Goal: Task Accomplishment & Management: Manage account settings

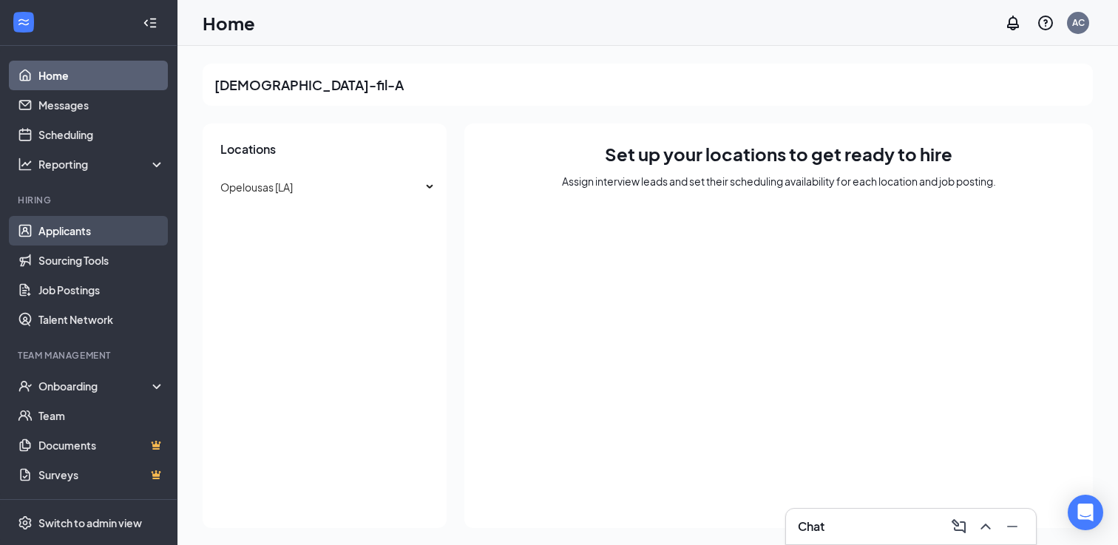
click at [96, 222] on link "Applicants" at bounding box center [101, 231] width 126 height 30
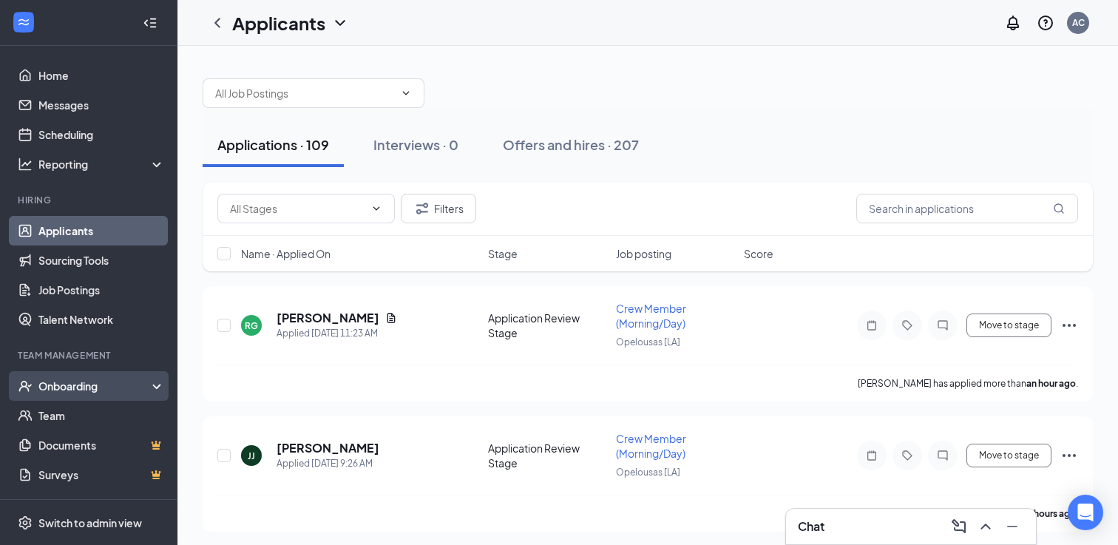
click at [88, 383] on div "Onboarding" at bounding box center [95, 386] width 114 height 15
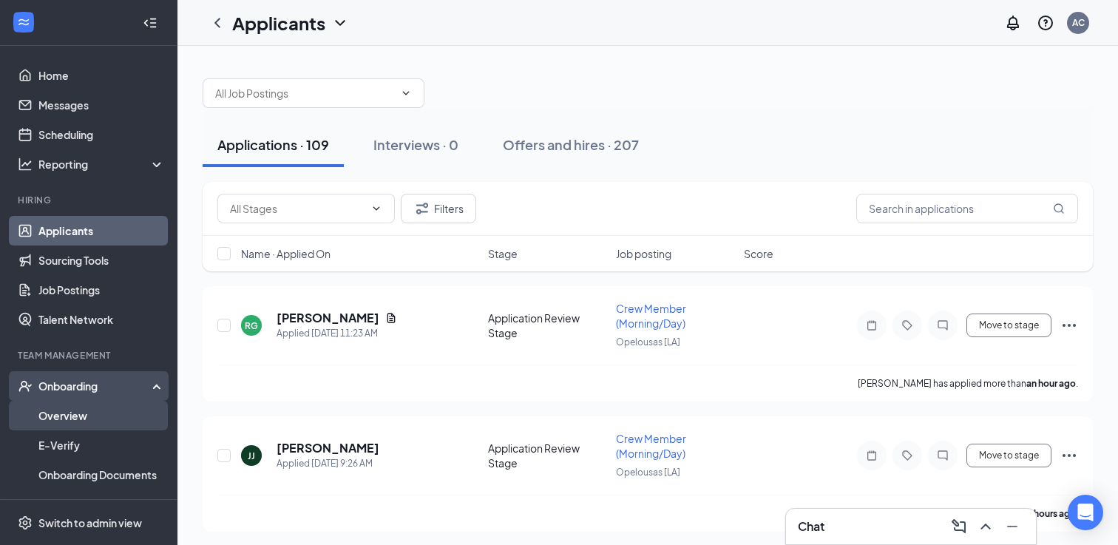
click at [105, 416] on link "Overview" at bounding box center [101, 416] width 126 height 30
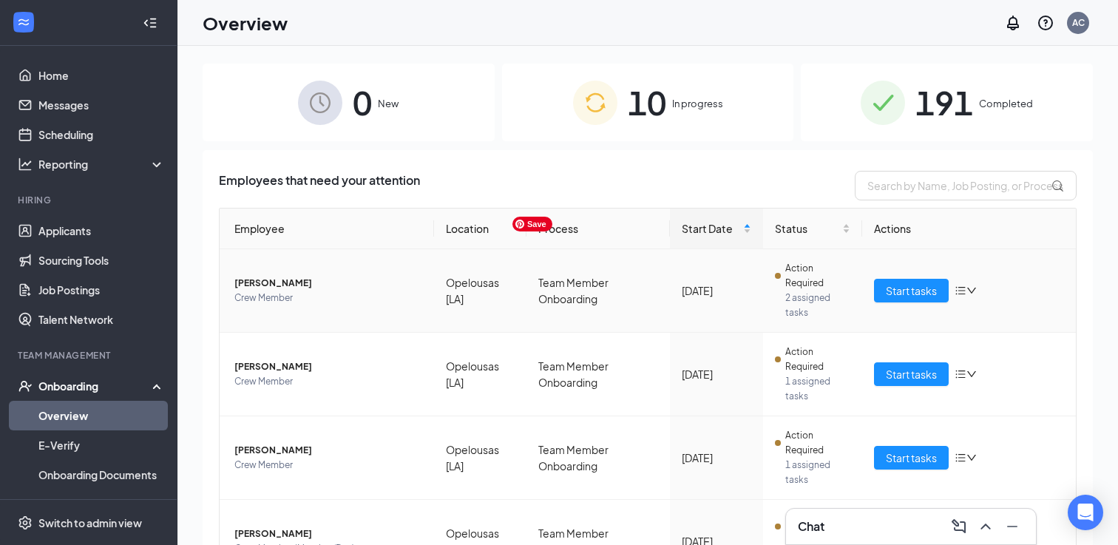
scroll to position [591, 0]
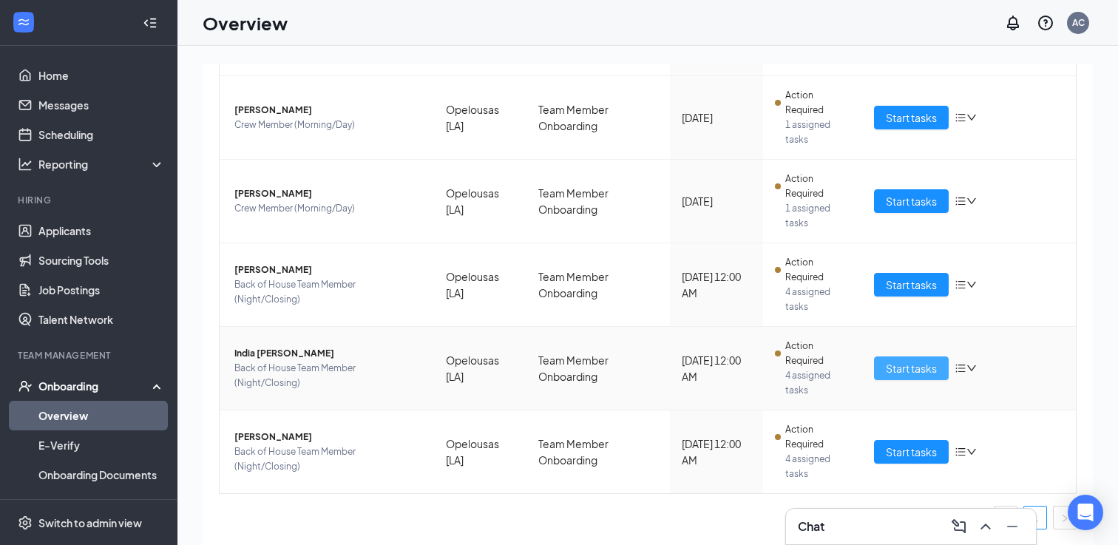
click at [932, 370] on span "Start tasks" at bounding box center [911, 368] width 51 height 16
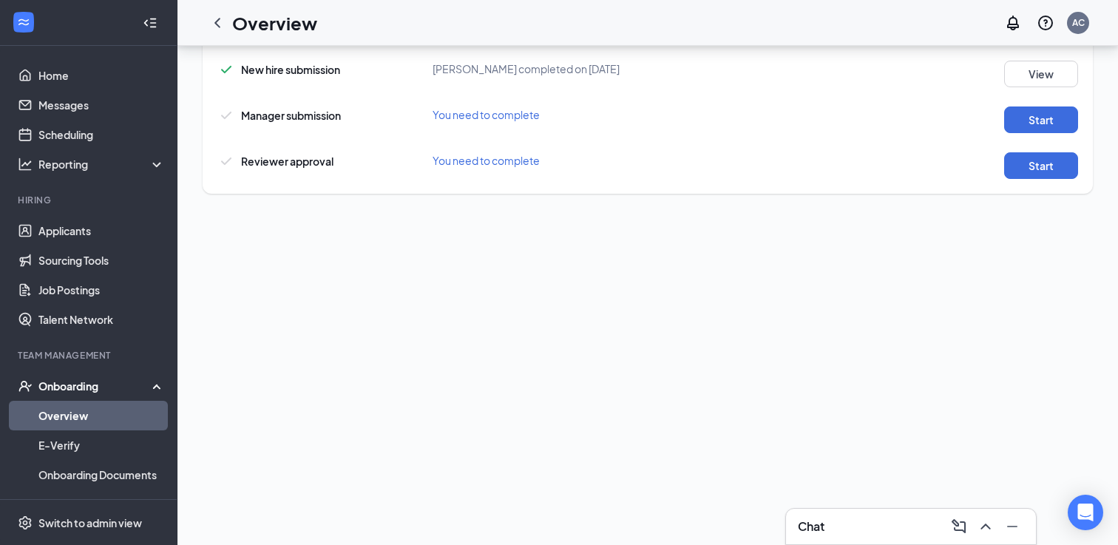
scroll to position [718, 0]
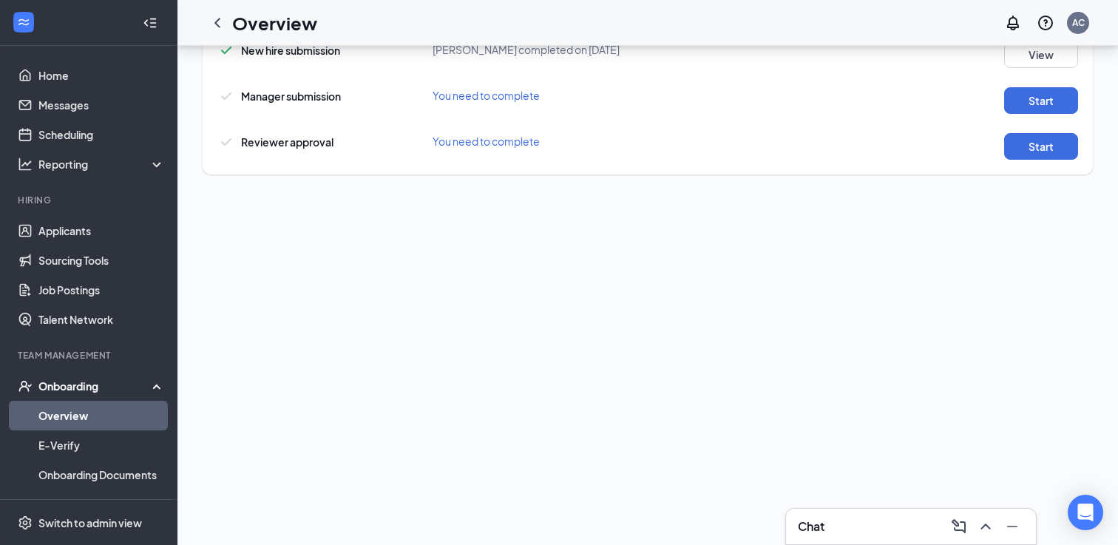
click at [85, 421] on link "Overview" at bounding box center [101, 416] width 126 height 30
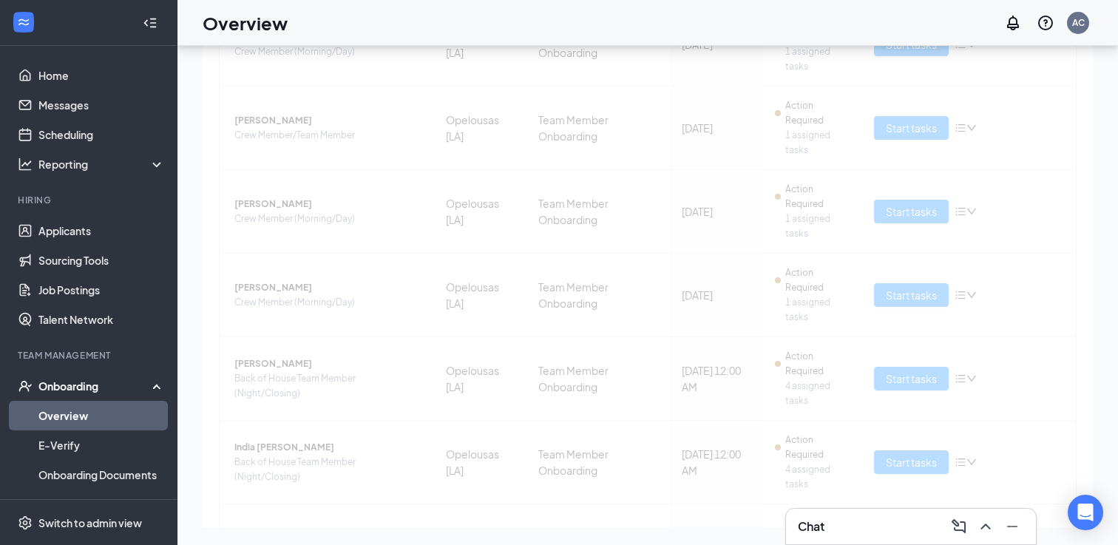
scroll to position [591, 0]
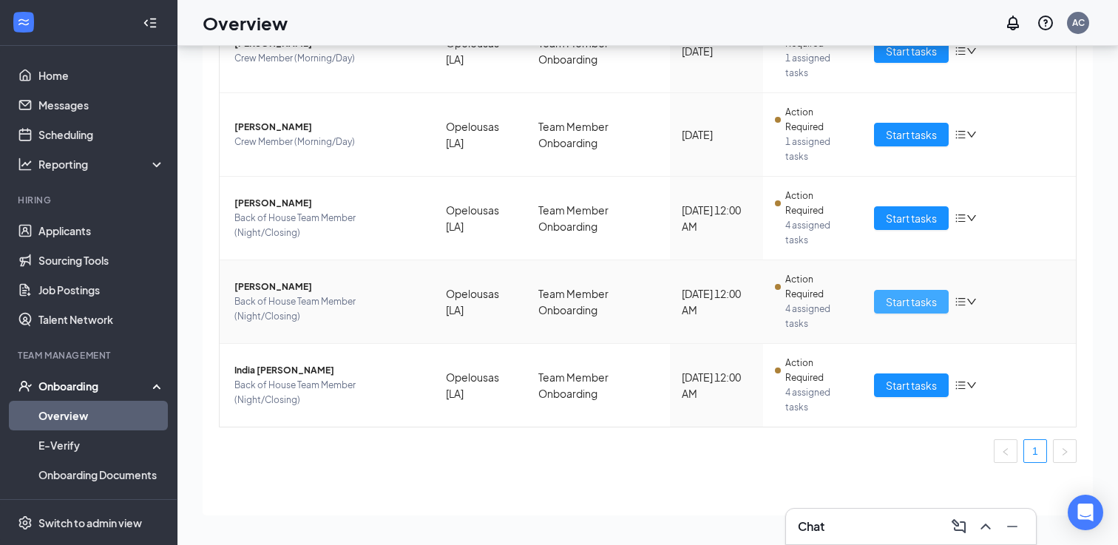
click at [903, 302] on span "Start tasks" at bounding box center [911, 302] width 51 height 16
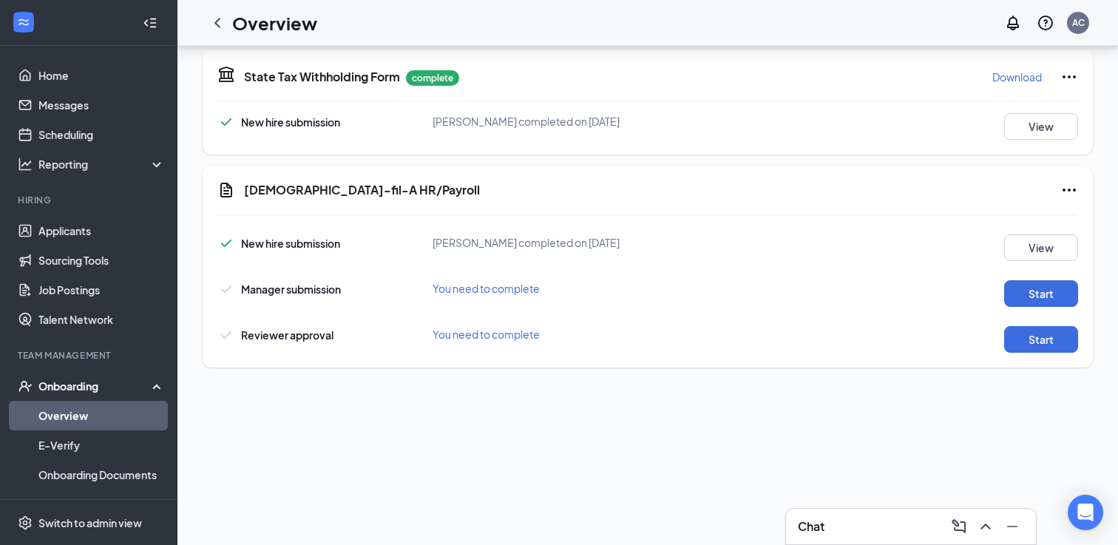
scroll to position [552, 0]
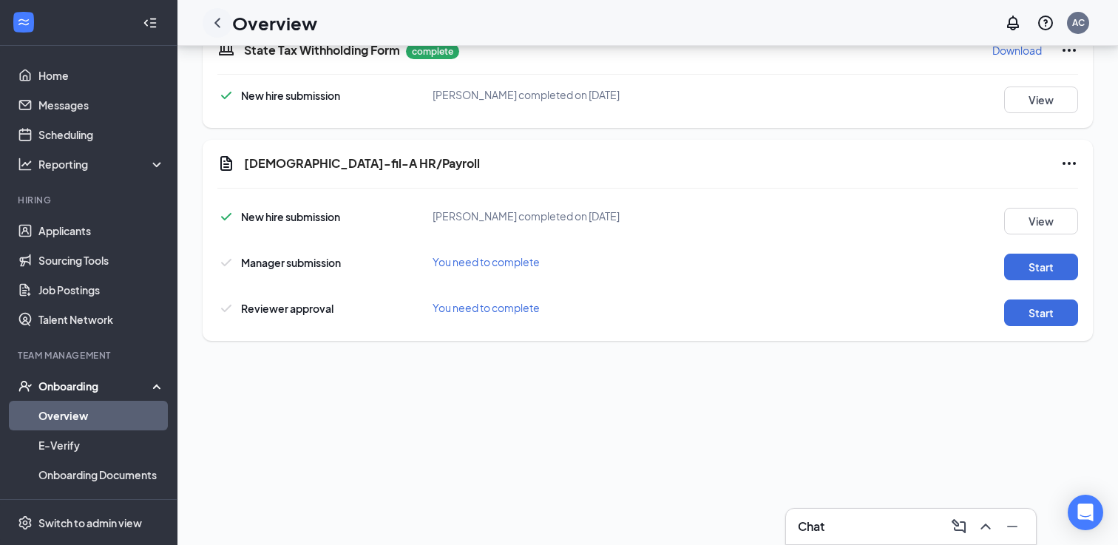
click at [214, 22] on icon "ChevronLeft" at bounding box center [218, 23] width 18 height 18
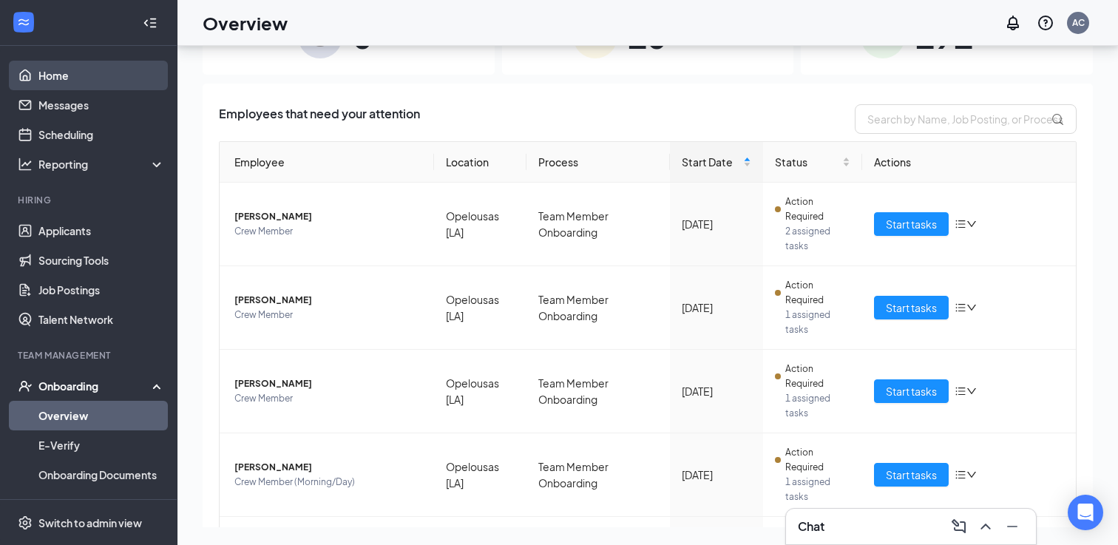
click at [82, 77] on link "Home" at bounding box center [101, 76] width 126 height 30
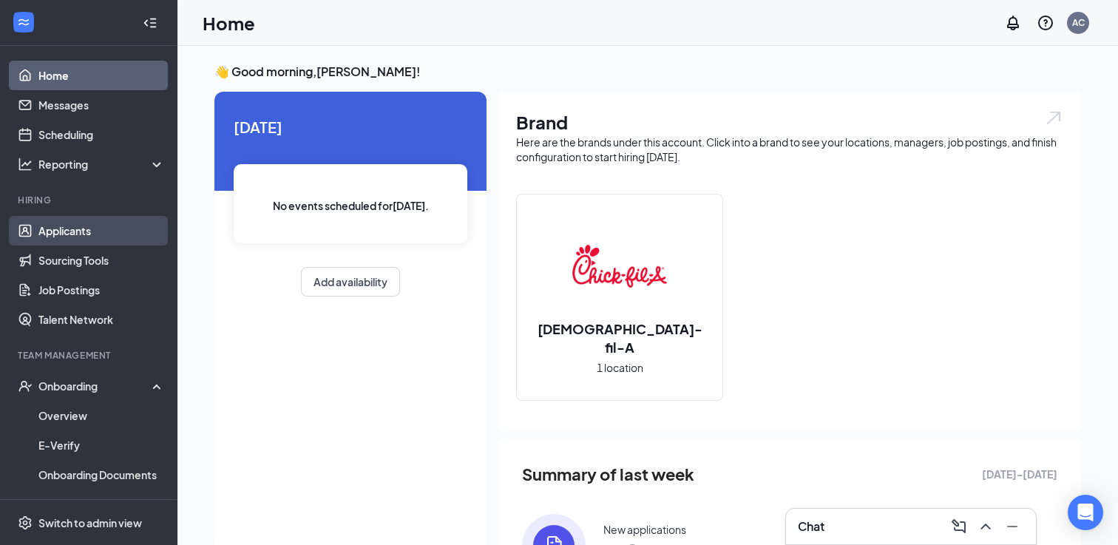
click at [101, 233] on link "Applicants" at bounding box center [101, 231] width 126 height 30
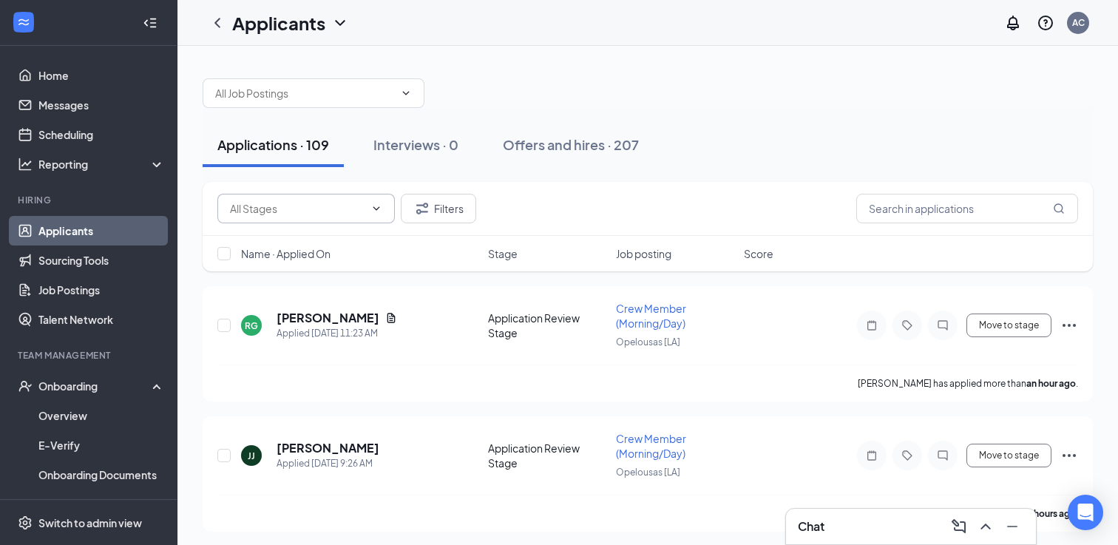
click at [325, 215] on input "text" at bounding box center [297, 208] width 135 height 16
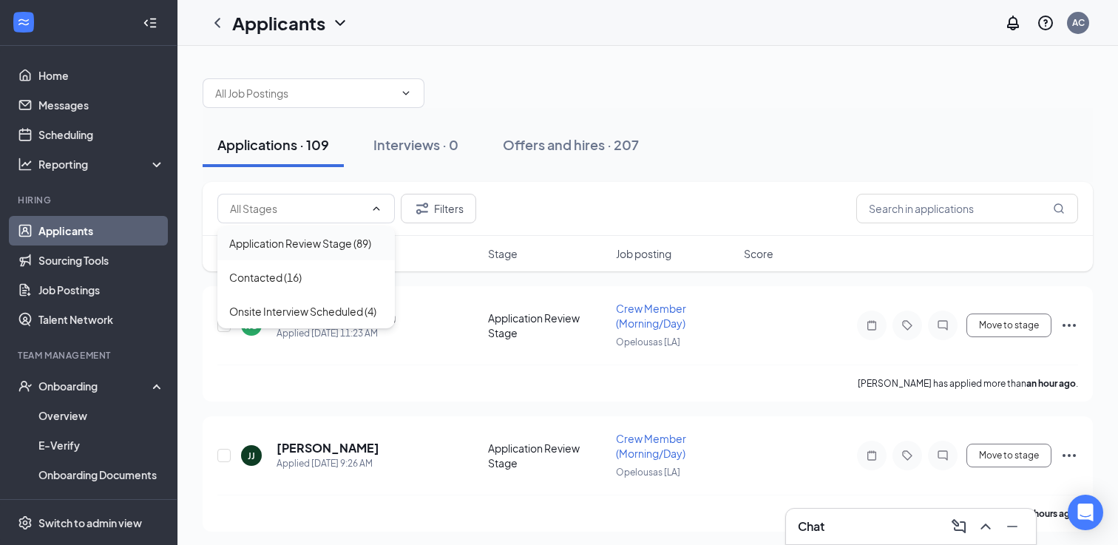
click at [336, 248] on div "Application Review Stage (89)" at bounding box center [300, 243] width 142 height 16
type input "Application Review Stage (89)"
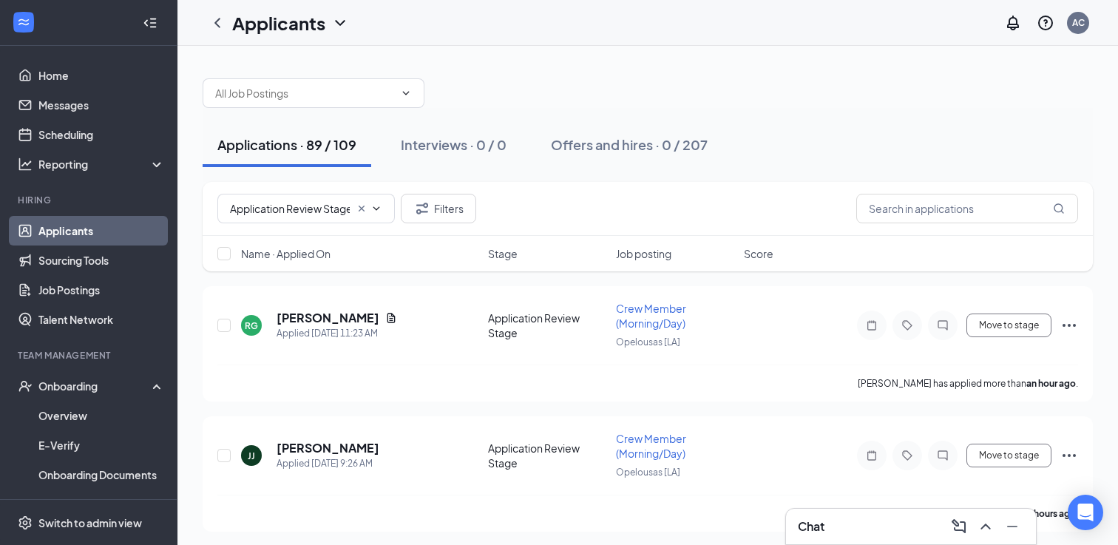
click at [328, 257] on span "Name · Applied On" at bounding box center [285, 253] width 89 height 15
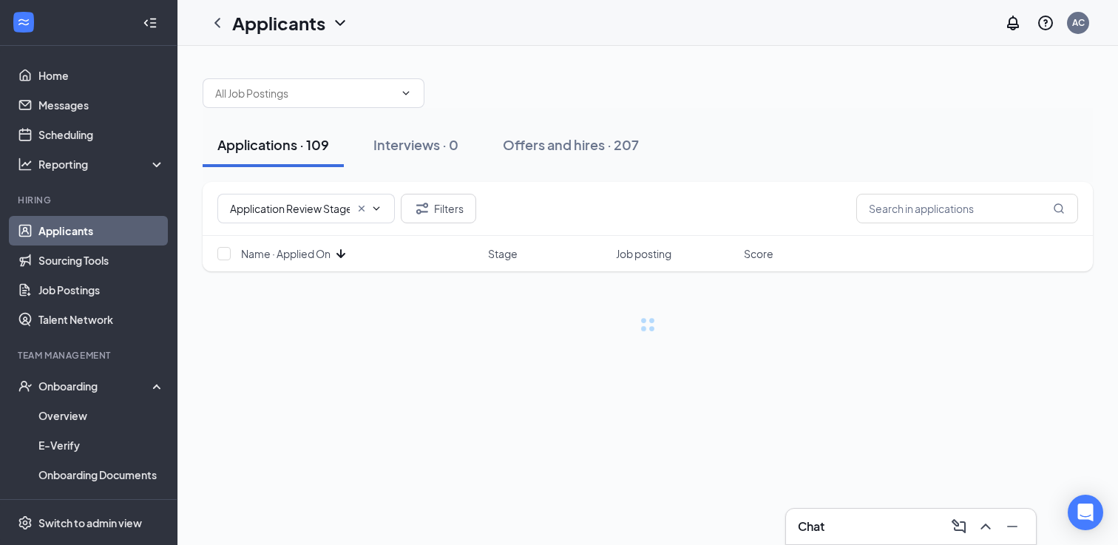
click at [328, 257] on span "Name · Applied On" at bounding box center [285, 253] width 89 height 15
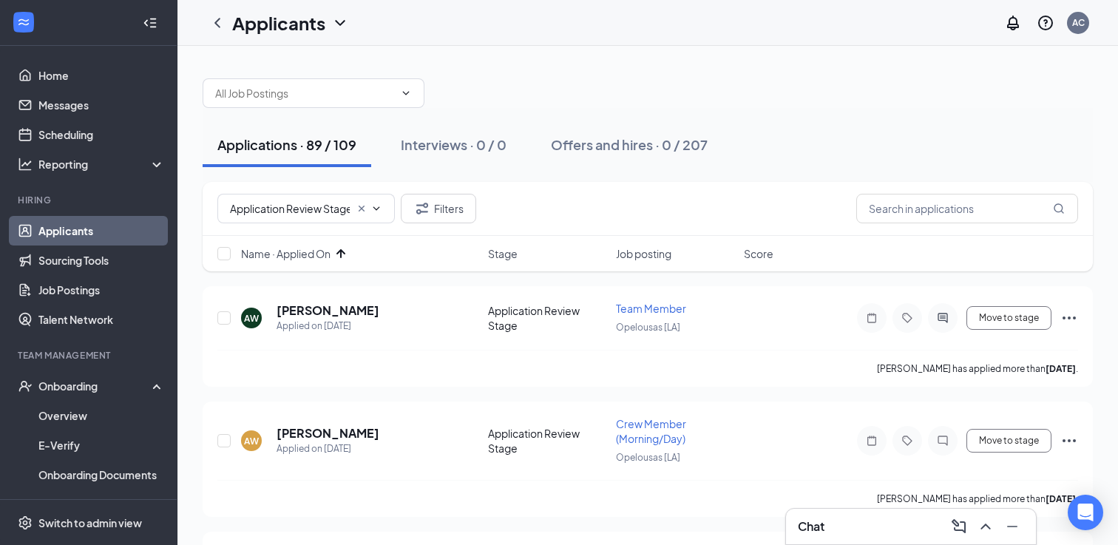
click at [316, 249] on span "Name · Applied On" at bounding box center [285, 253] width 89 height 15
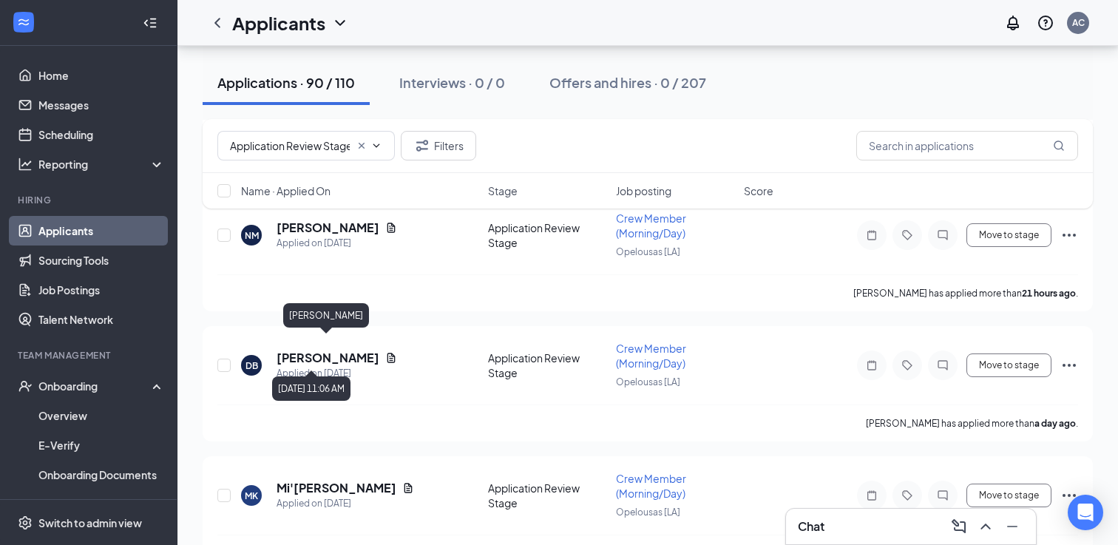
scroll to position [1297, 0]
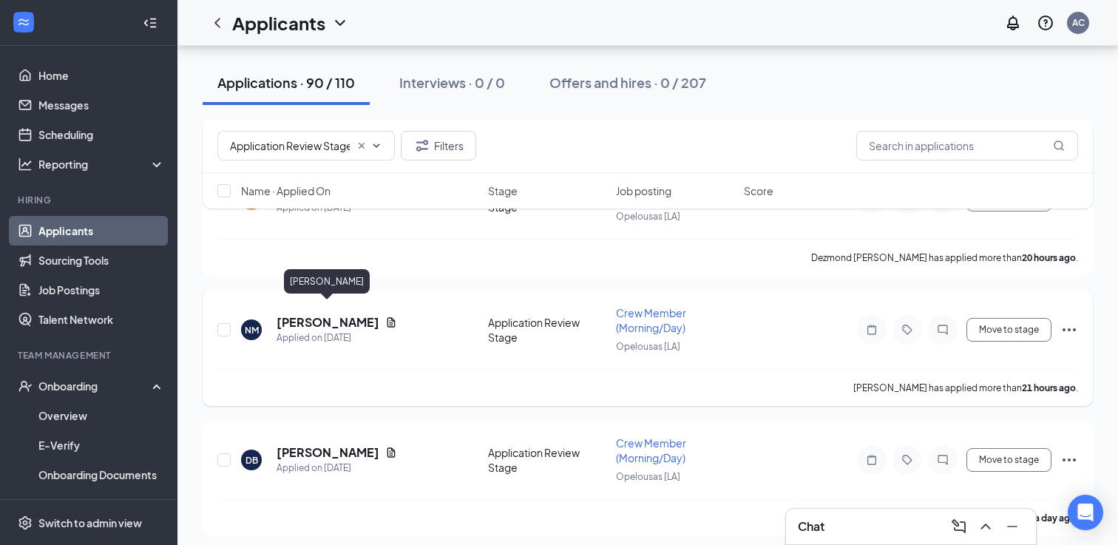
click at [317, 314] on h5 "[PERSON_NAME]" at bounding box center [328, 322] width 103 height 16
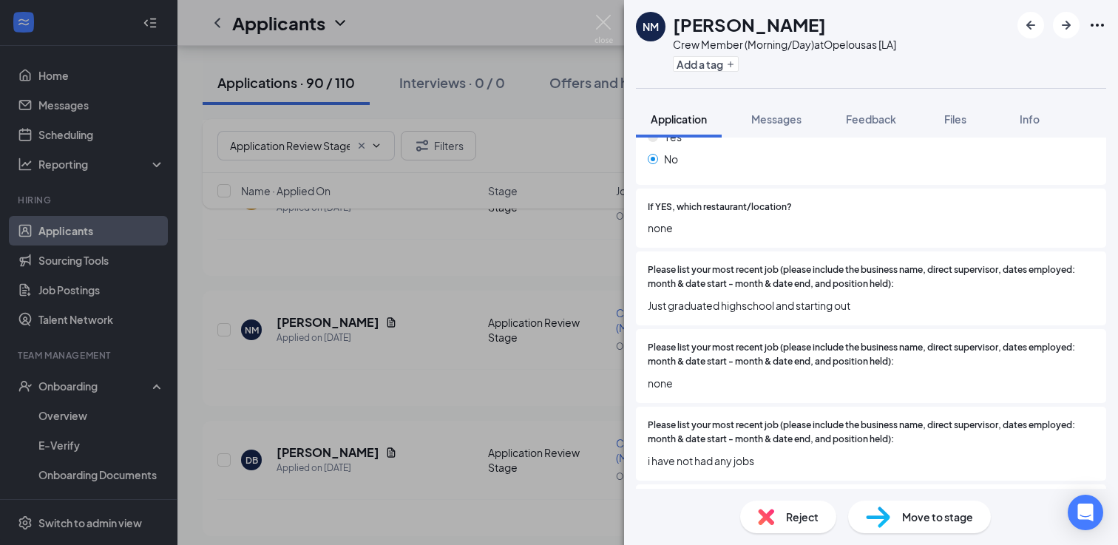
scroll to position [435, 0]
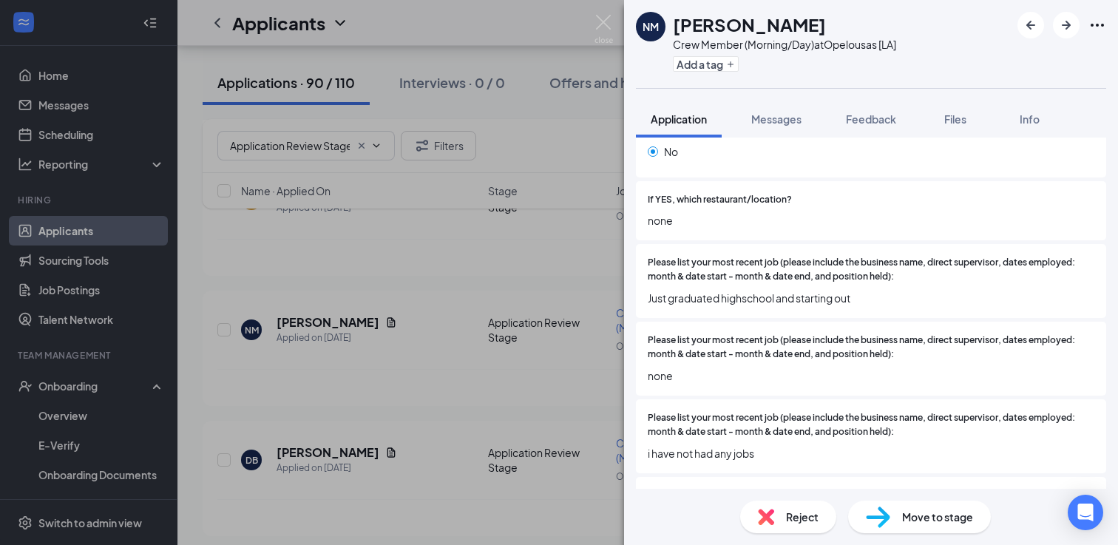
drag, startPoint x: 813, startPoint y: 30, endPoint x: 677, endPoint y: 21, distance: 137.0
click at [677, 21] on div "[PERSON_NAME]" at bounding box center [784, 24] width 223 height 25
copy h1 "[PERSON_NAME]"
click at [578, 371] on div "NM [PERSON_NAME] Crew Member (Morning/Day) at [GEOGRAPHIC_DATA] [LA] Add a tag …" at bounding box center [559, 272] width 1118 height 545
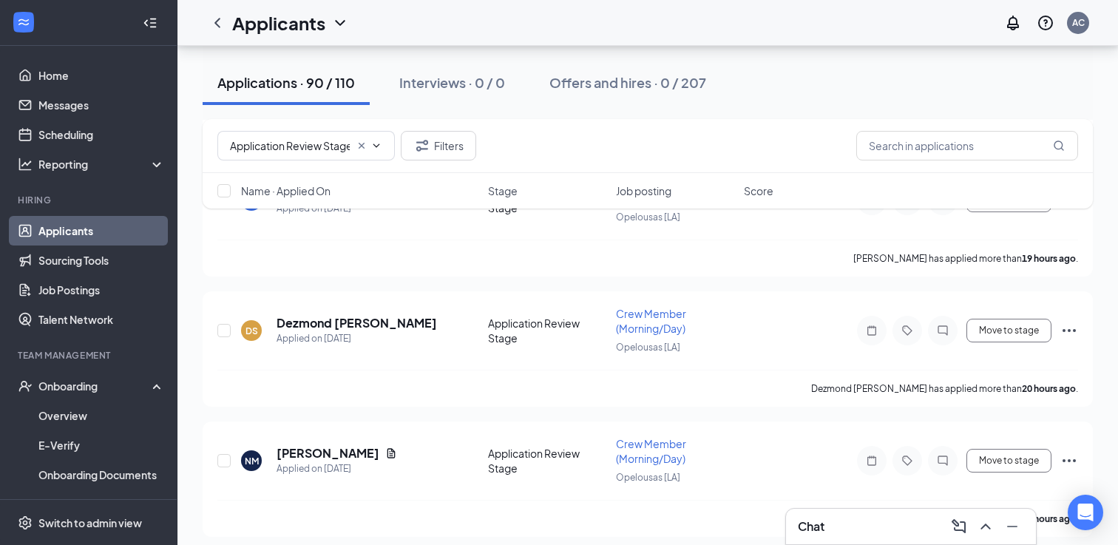
scroll to position [1143, 0]
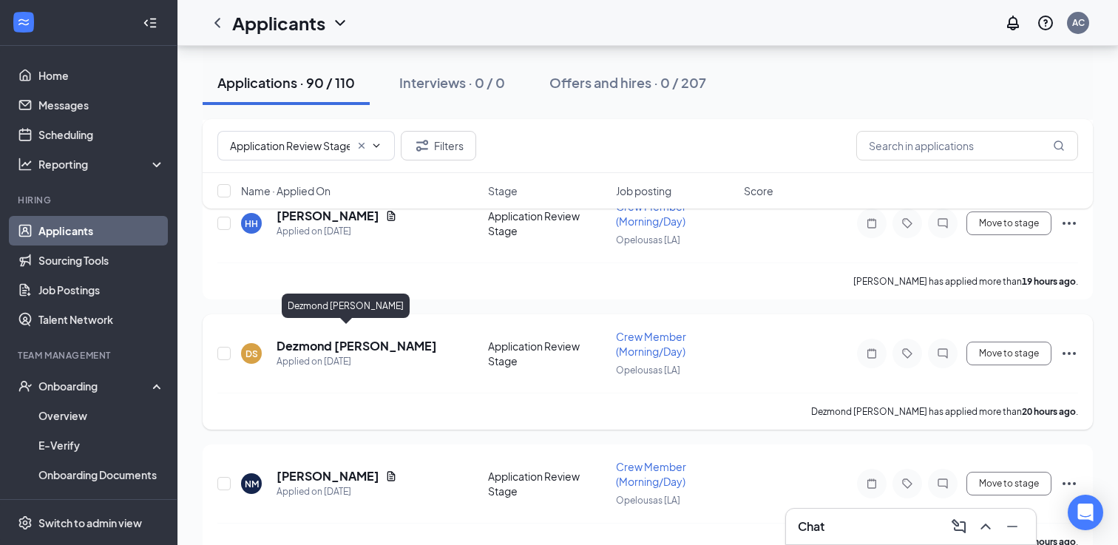
click at [322, 341] on h5 "Dezmond [PERSON_NAME]" at bounding box center [357, 346] width 160 height 16
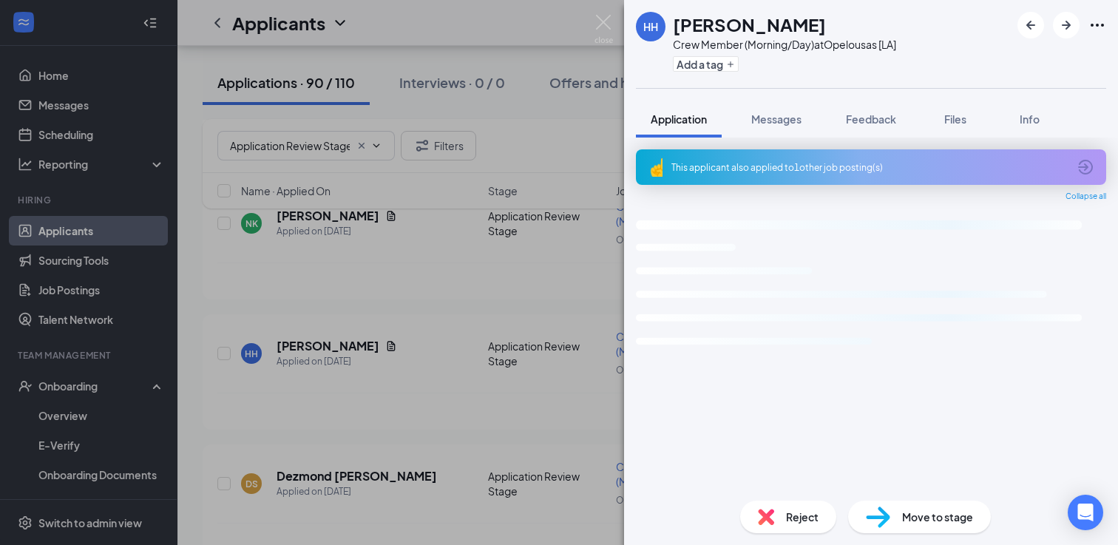
click at [413, 404] on div "HH [PERSON_NAME] Crew Member (Morning/Day) at [GEOGRAPHIC_DATA] [LA] Add a tag …" at bounding box center [559, 272] width 1118 height 545
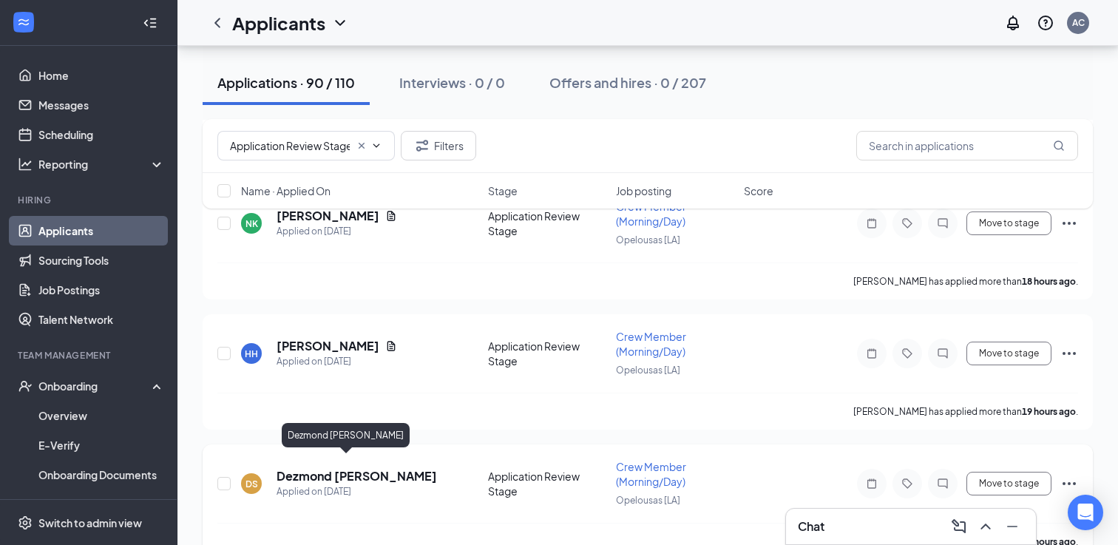
click at [319, 468] on h5 "Dezmond [PERSON_NAME]" at bounding box center [357, 476] width 160 height 16
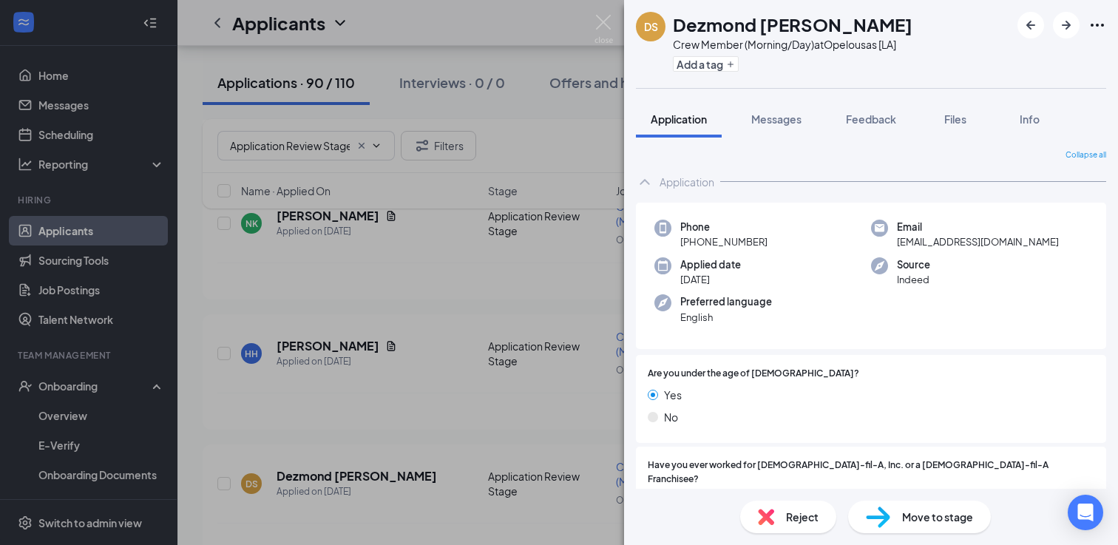
click at [390, 305] on div "DS Dezmond [PERSON_NAME] Crew Member (Morning/Day) at [GEOGRAPHIC_DATA] [LA] Ad…" at bounding box center [559, 272] width 1118 height 545
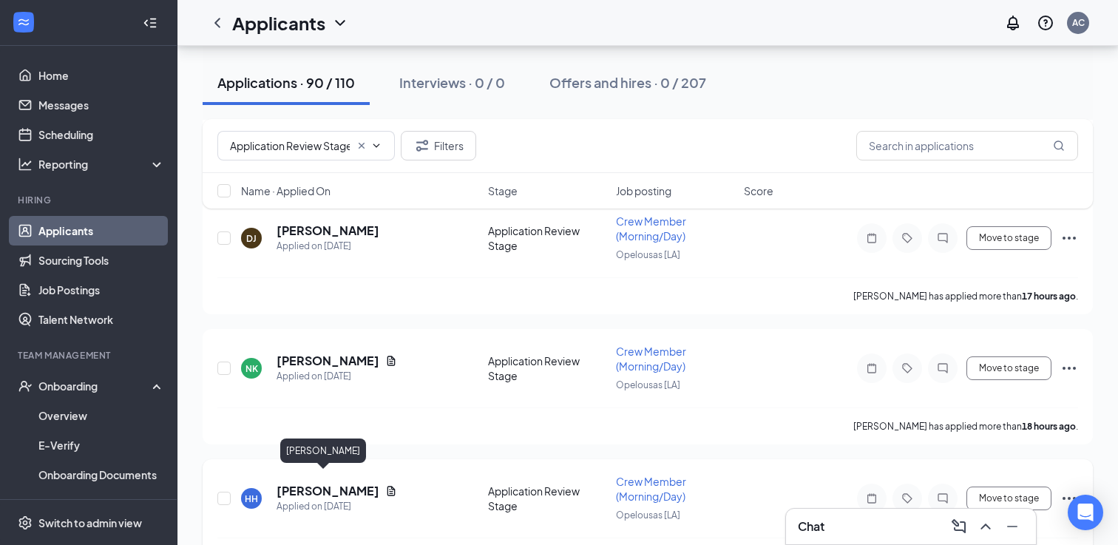
scroll to position [983, 0]
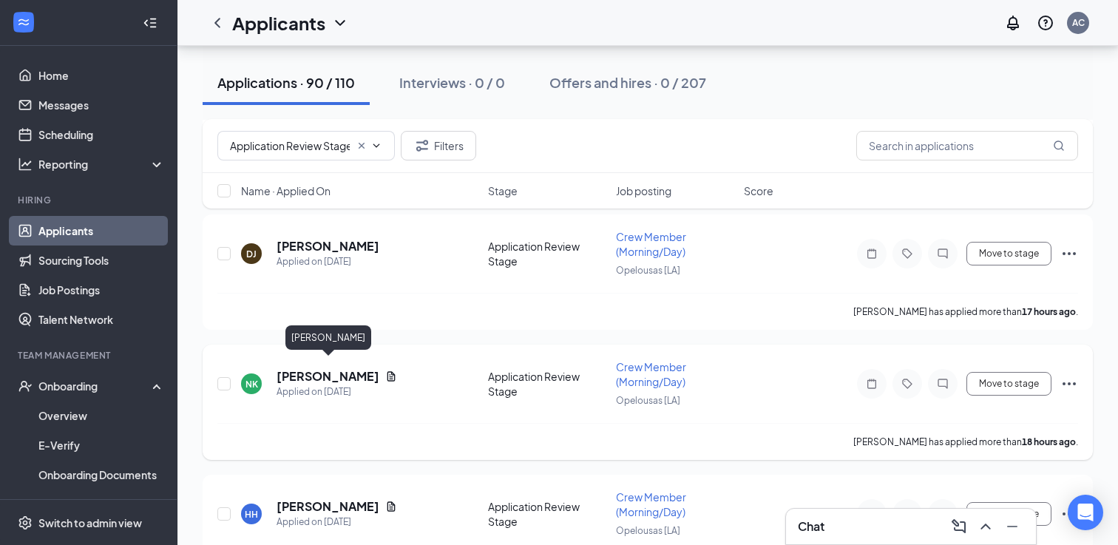
click at [316, 368] on h5 "[PERSON_NAME]" at bounding box center [328, 376] width 103 height 16
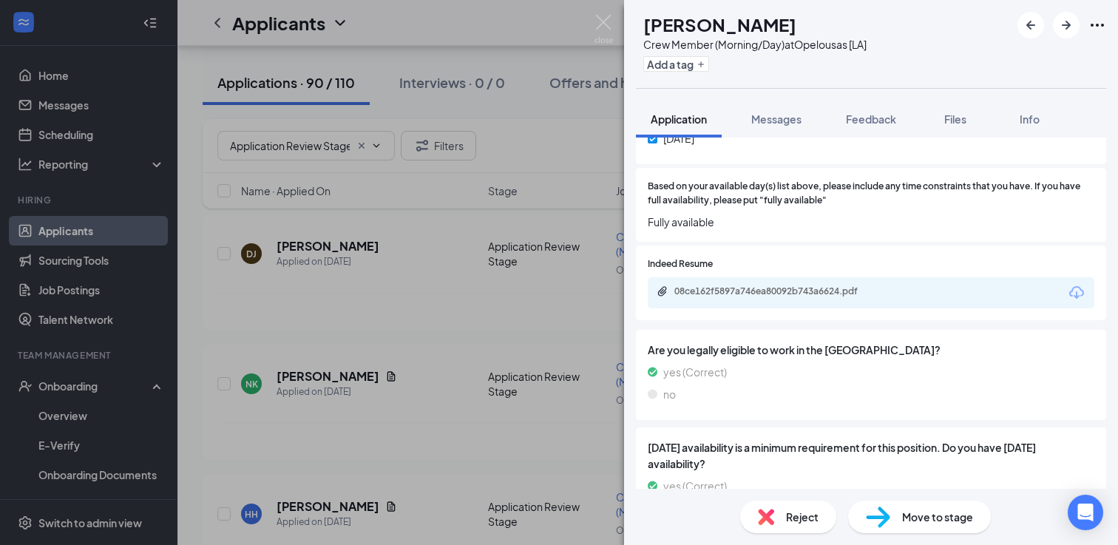
scroll to position [1136, 0]
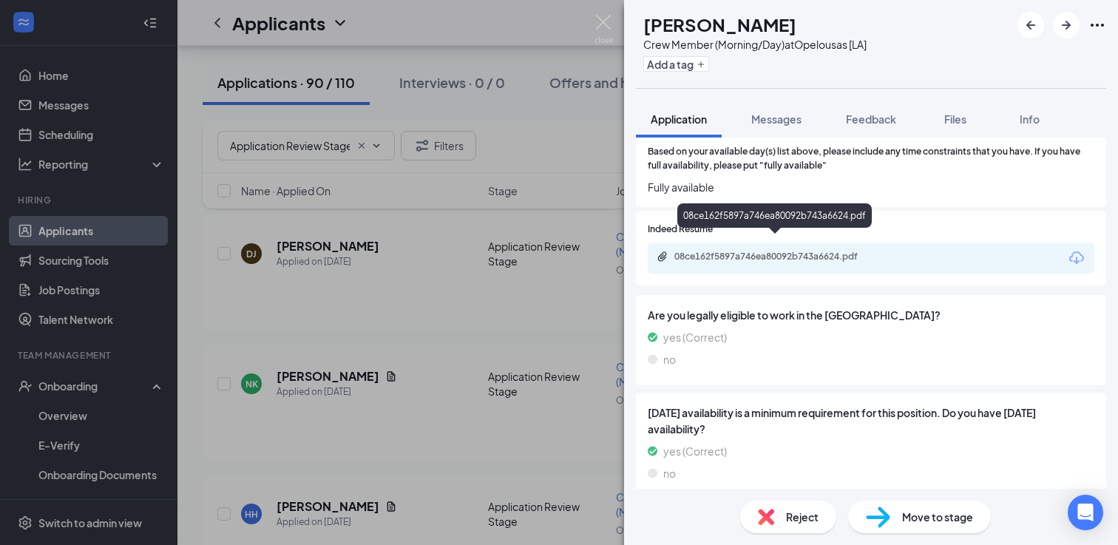
click at [747, 251] on div "08ce162f5897a746ea80092b743a6624.pdf" at bounding box center [777, 258] width 240 height 14
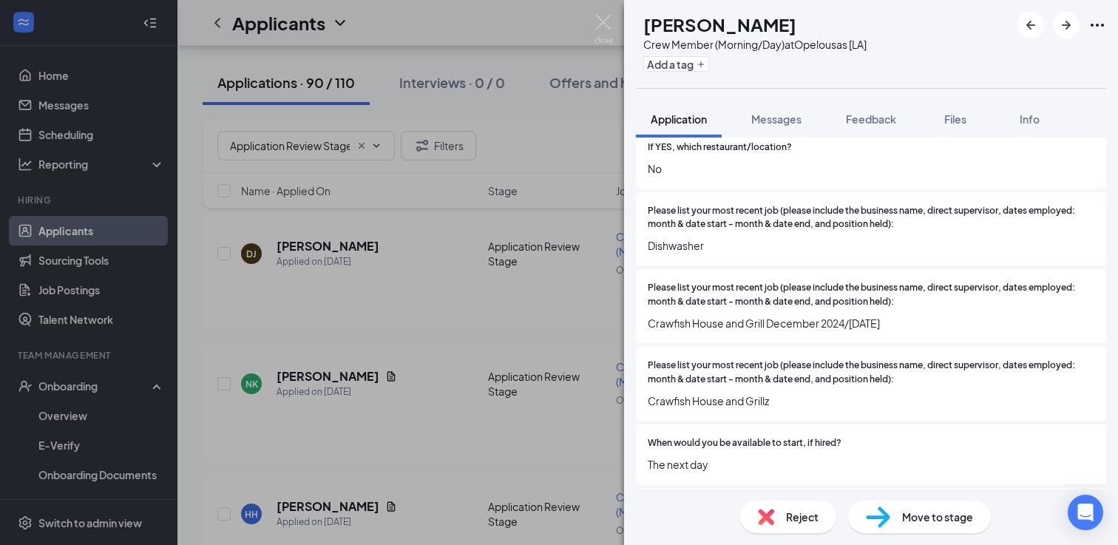
scroll to position [0, 0]
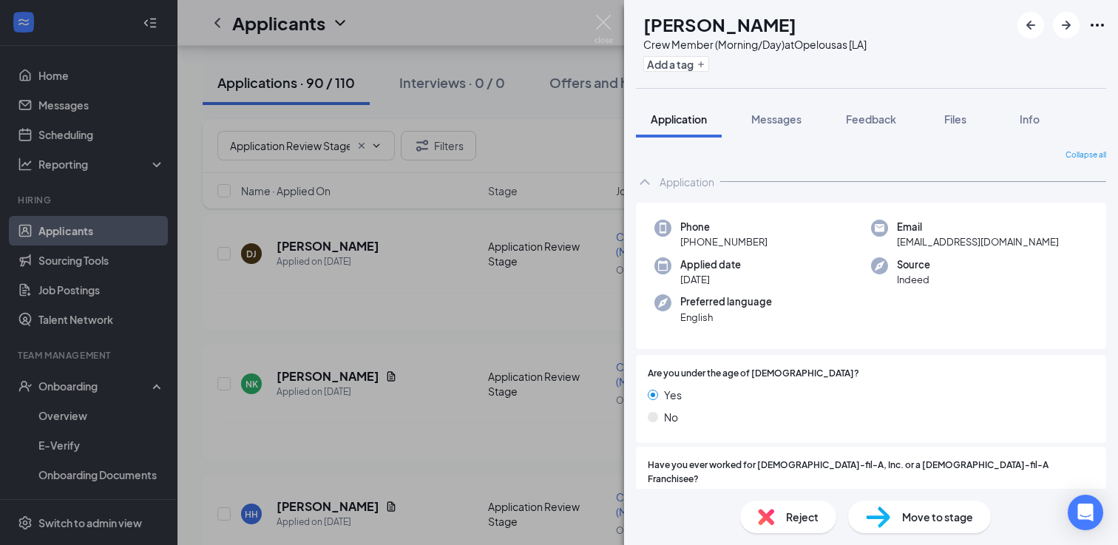
drag, startPoint x: 838, startPoint y: 27, endPoint x: 674, endPoint y: 21, distance: 164.3
click at [674, 21] on div "[PERSON_NAME]" at bounding box center [754, 24] width 223 height 25
copy h1 "[PERSON_NAME]"
click at [486, 384] on div "NK [PERSON_NAME] Crew Member (Morning/Day) at [GEOGRAPHIC_DATA] [LA] Add a tag …" at bounding box center [559, 272] width 1118 height 545
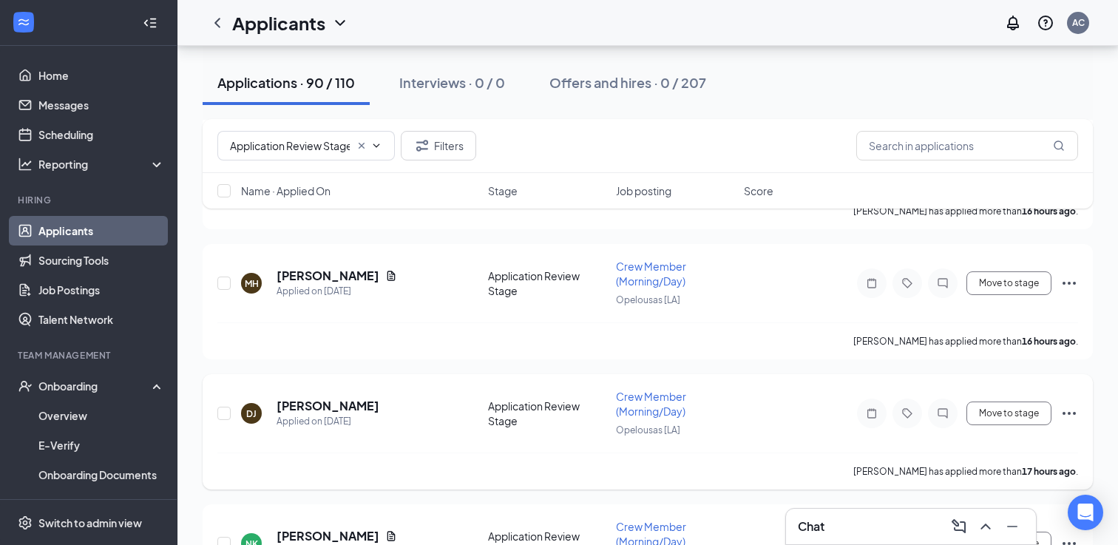
scroll to position [807, 0]
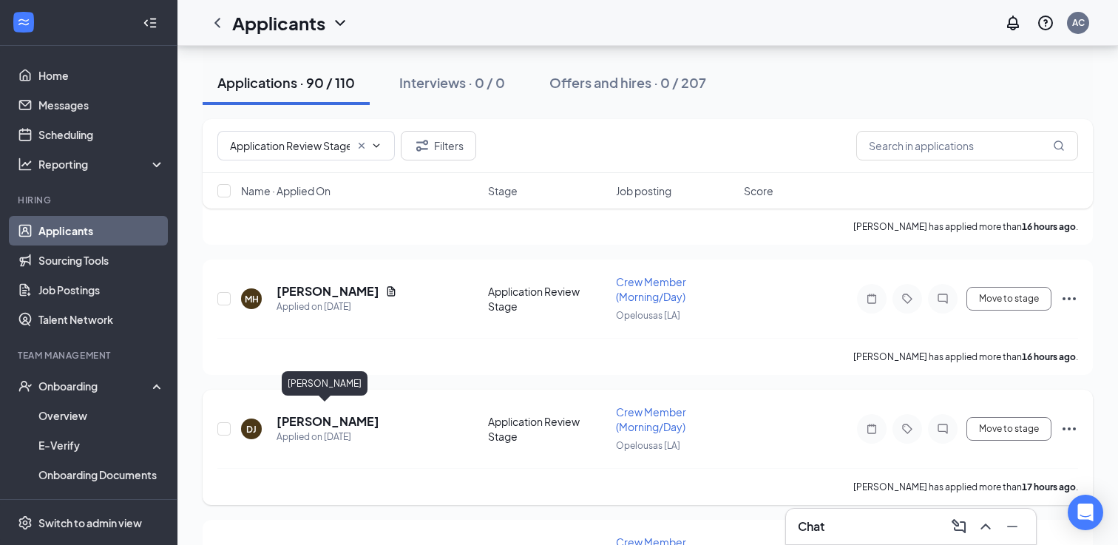
click at [319, 413] on h5 "[PERSON_NAME]" at bounding box center [328, 421] width 103 height 16
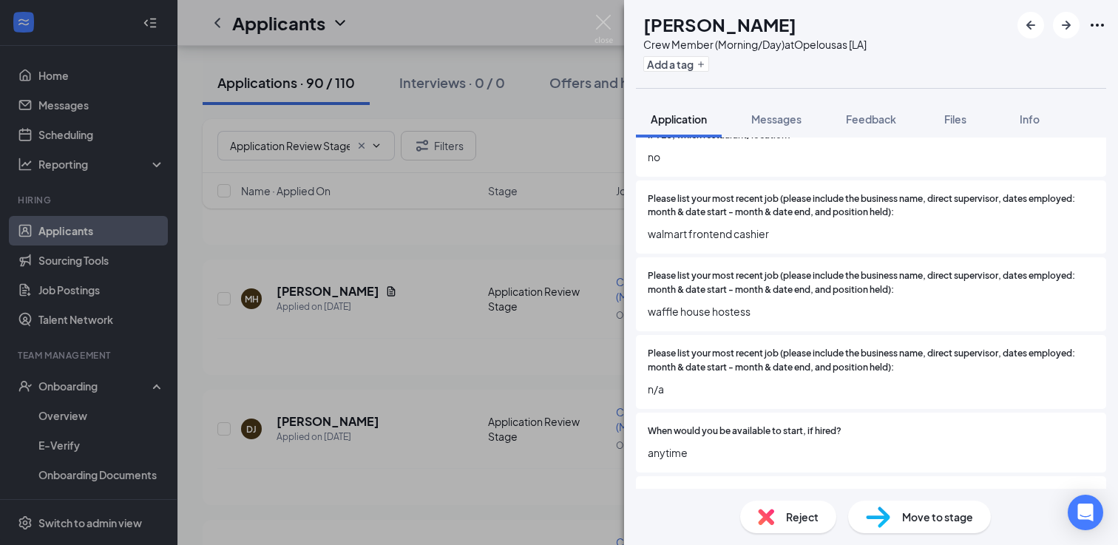
scroll to position [446, 0]
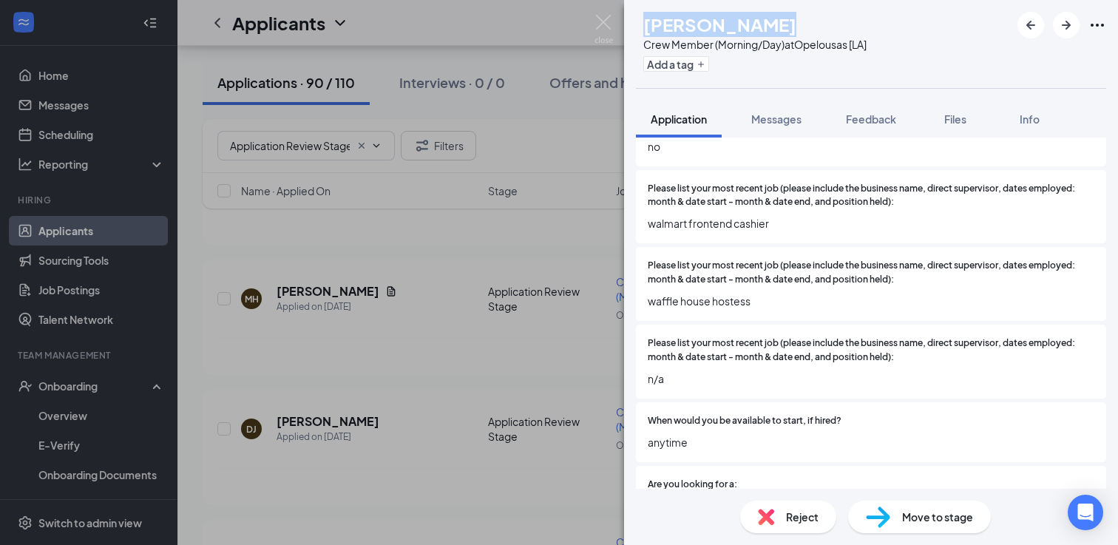
drag, startPoint x: 796, startPoint y: 27, endPoint x: 678, endPoint y: 24, distance: 117.6
click at [678, 24] on div "[PERSON_NAME]" at bounding box center [754, 24] width 223 height 25
copy h1 "[PERSON_NAME]"
click at [383, 299] on div "DJ [PERSON_NAME] Crew Member (Morning/Day) at [GEOGRAPHIC_DATA] [LA] Add a tag …" at bounding box center [559, 272] width 1118 height 545
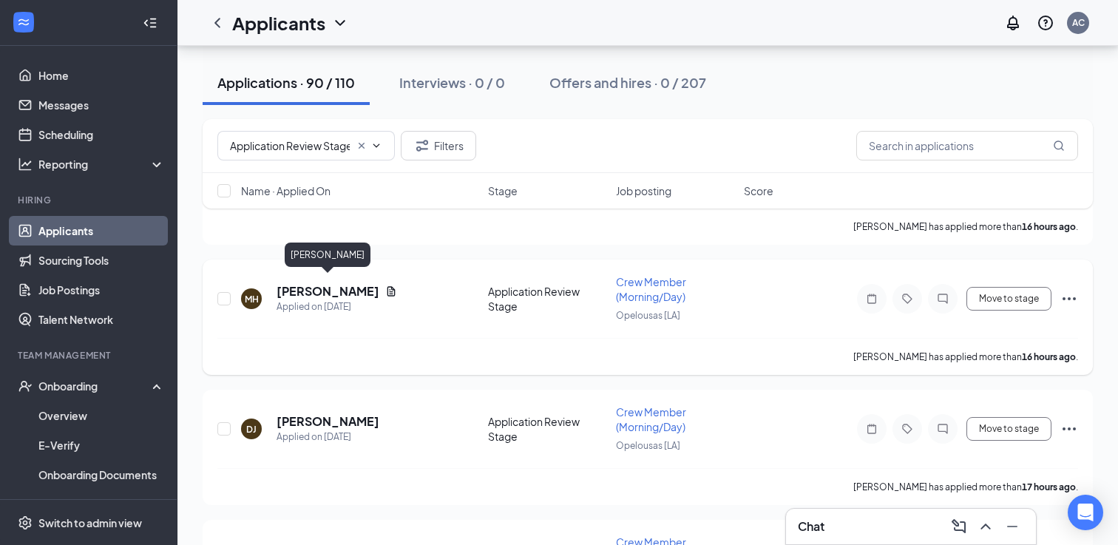
click at [355, 285] on h5 "[PERSON_NAME]" at bounding box center [328, 291] width 103 height 16
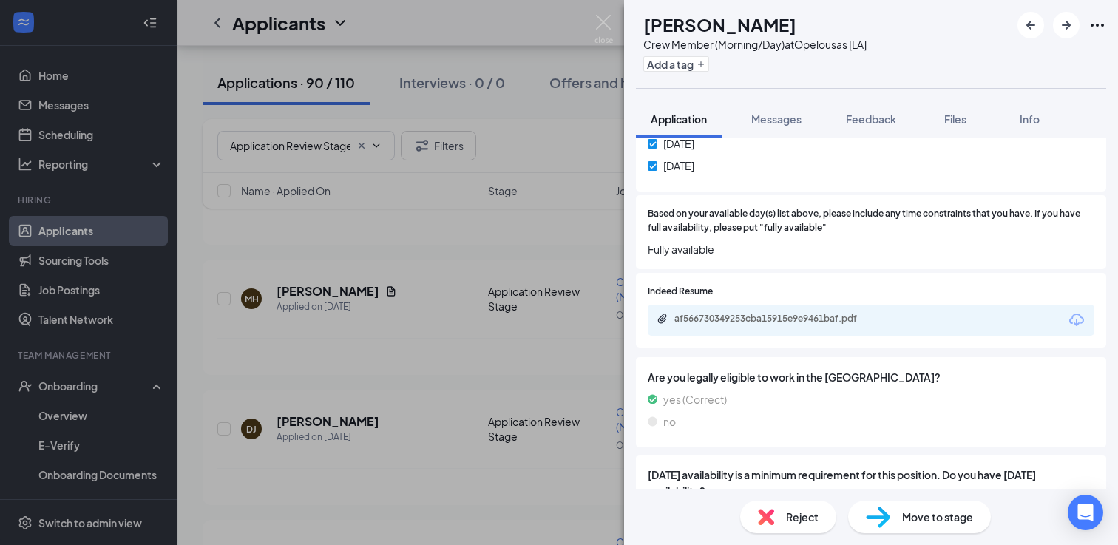
scroll to position [1103, 0]
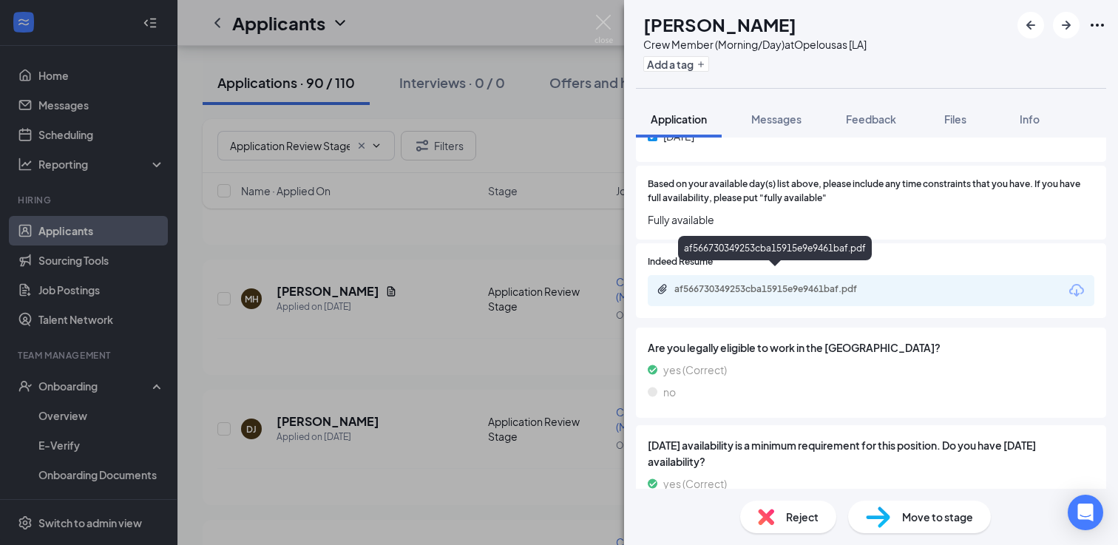
click at [784, 283] on div "af566730349253cba15915e9e9461baf.pdf" at bounding box center [777, 289] width 207 height 12
click at [446, 393] on div "[PERSON_NAME] Crew Member (Morning/Day) at [GEOGRAPHIC_DATA] [LA] Add a tag App…" at bounding box center [559, 272] width 1118 height 545
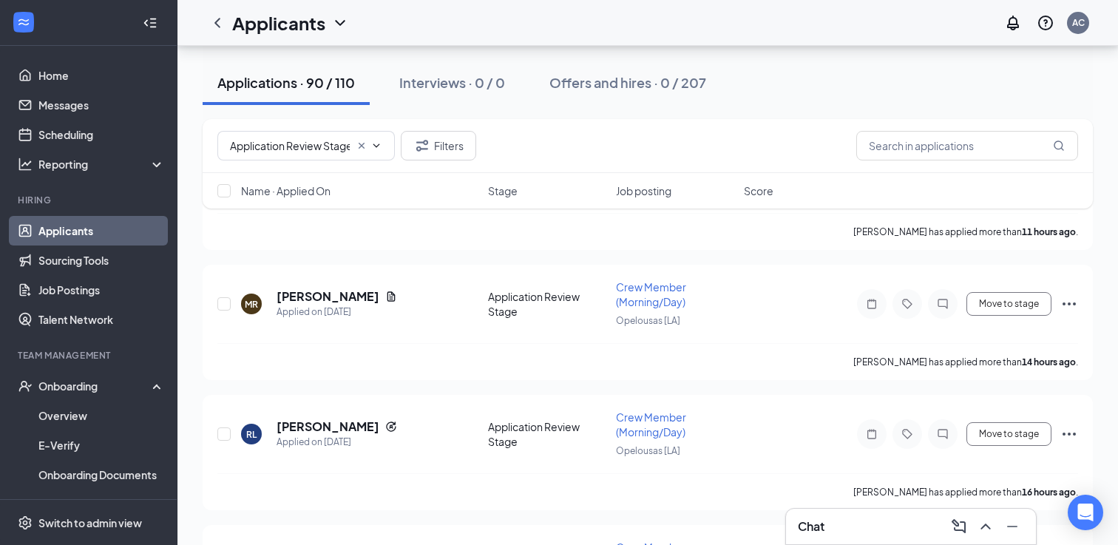
scroll to position [504, 0]
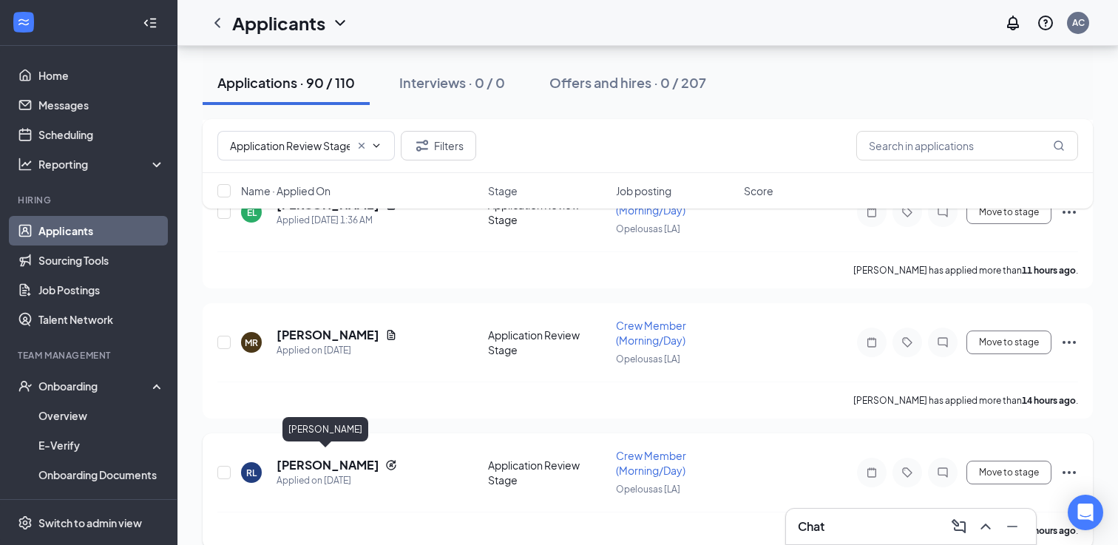
click at [325, 465] on h5 "[PERSON_NAME]" at bounding box center [328, 465] width 103 height 16
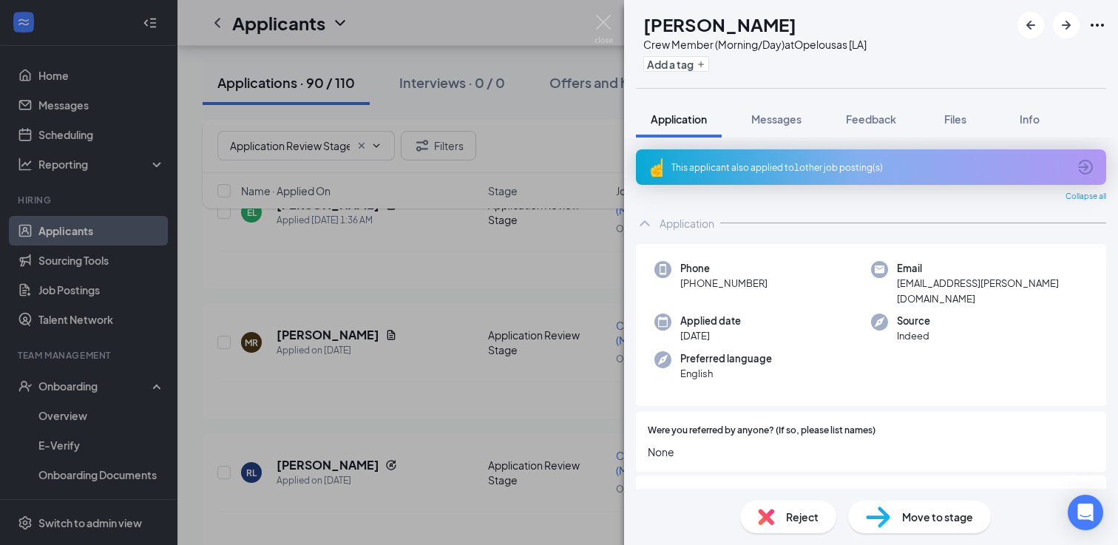
click at [867, 169] on div "This applicant also applied to 1 other job posting(s)" at bounding box center [869, 167] width 396 height 13
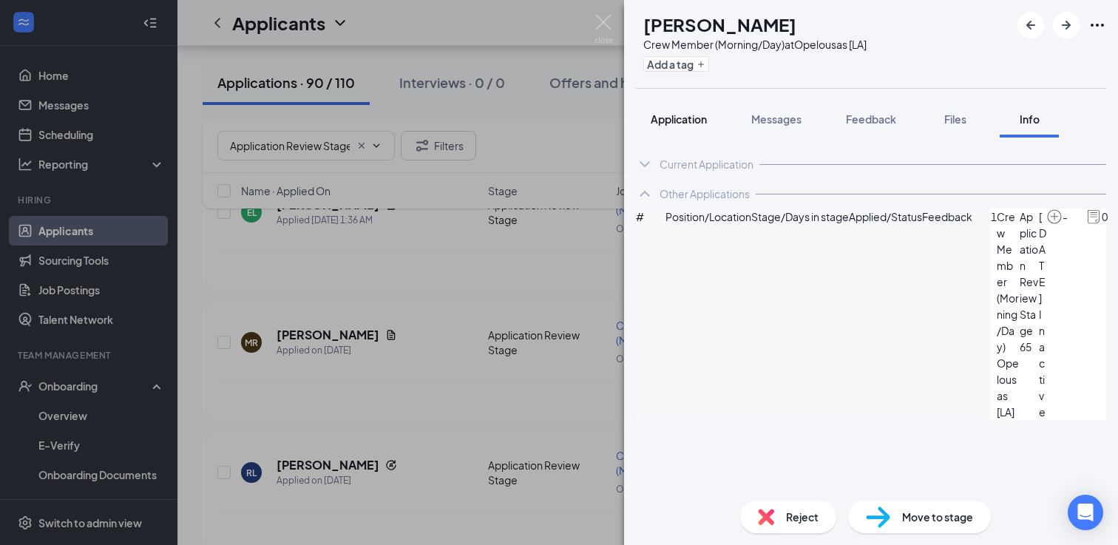
click at [686, 123] on span "Application" at bounding box center [679, 118] width 56 height 13
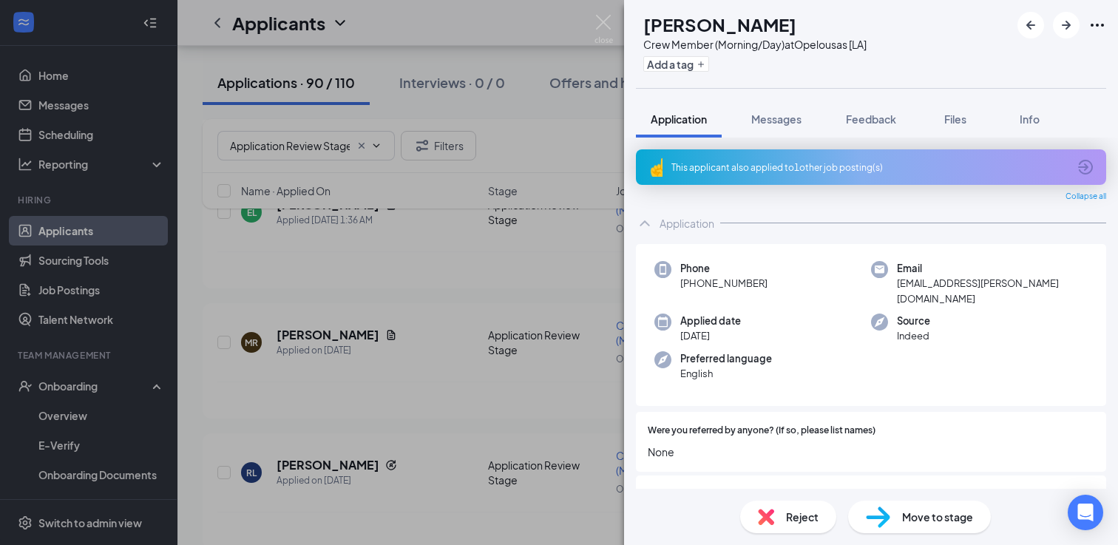
click at [331, 385] on div "[PERSON_NAME] Crew Member (Morning/Day) at [GEOGRAPHIC_DATA] [LA] Add a tag App…" at bounding box center [559, 272] width 1118 height 545
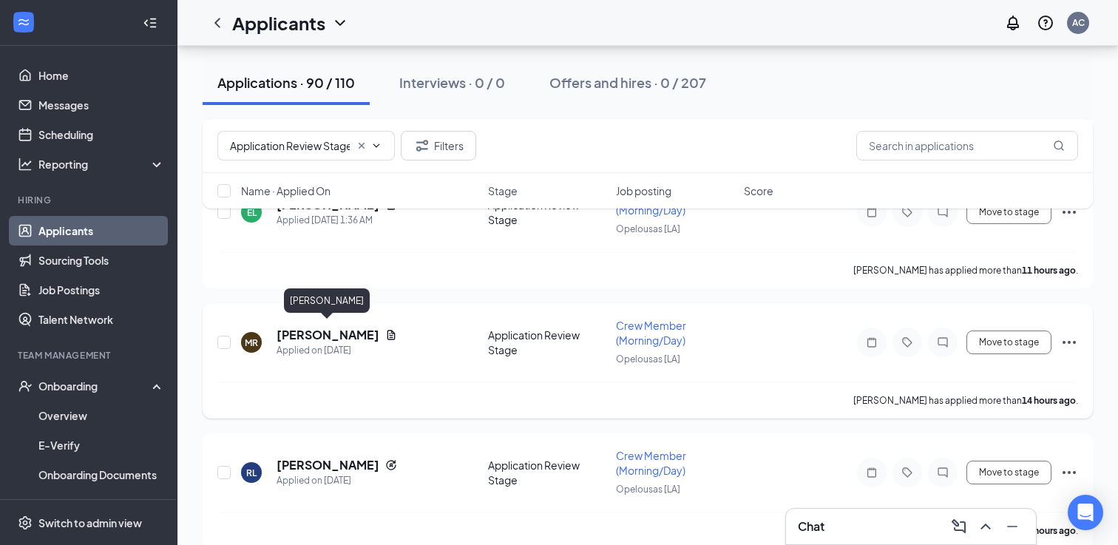
click at [328, 331] on h5 "[PERSON_NAME]" at bounding box center [328, 335] width 103 height 16
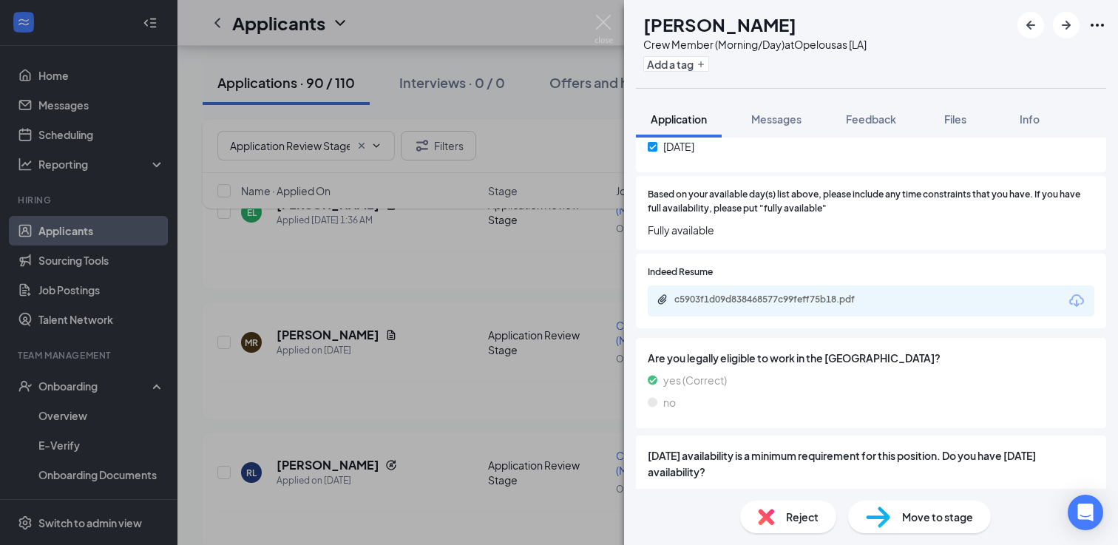
scroll to position [1097, 0]
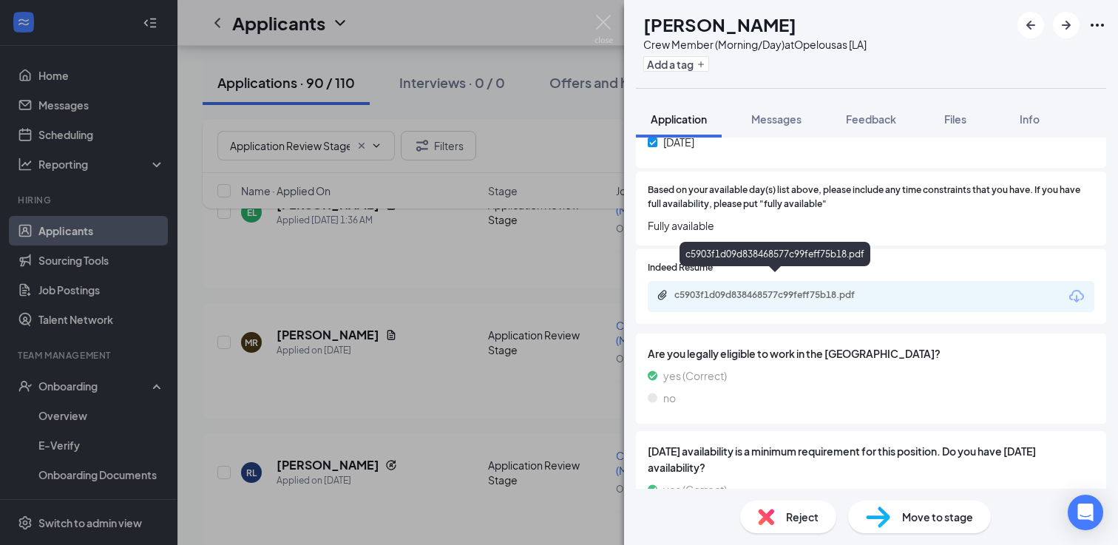
click at [819, 289] on div "c5903f1d09d838468577c99feff75b18.pdf" at bounding box center [777, 295] width 207 height 12
click at [799, 523] on span "Reject" at bounding box center [802, 517] width 33 height 16
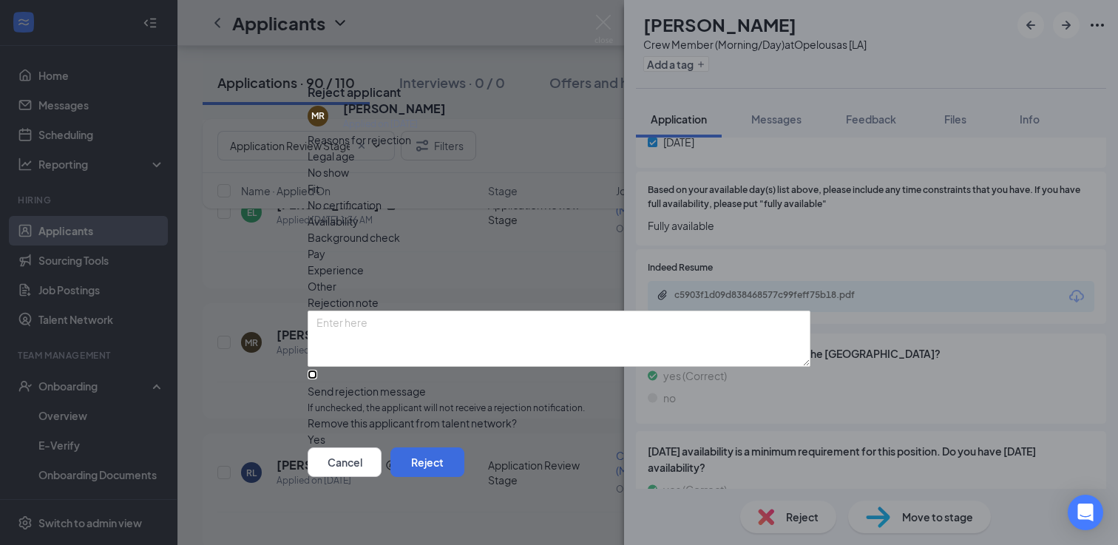
click at [317, 370] on input "Send rejection message If unchecked, the applicant will not receive a rejection…" at bounding box center [313, 375] width 10 height 10
checkbox input "true"
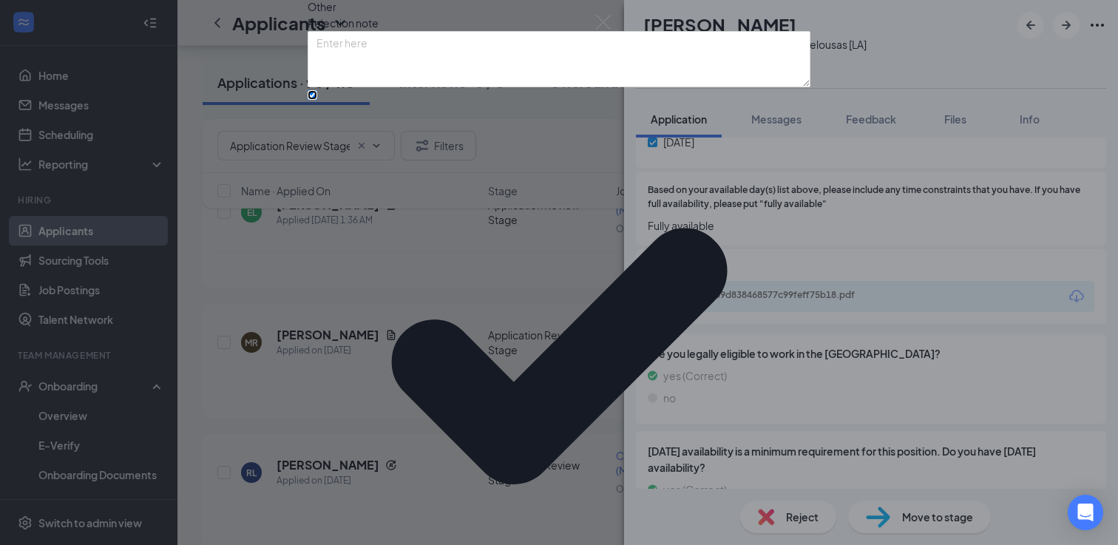
scroll to position [89, 0]
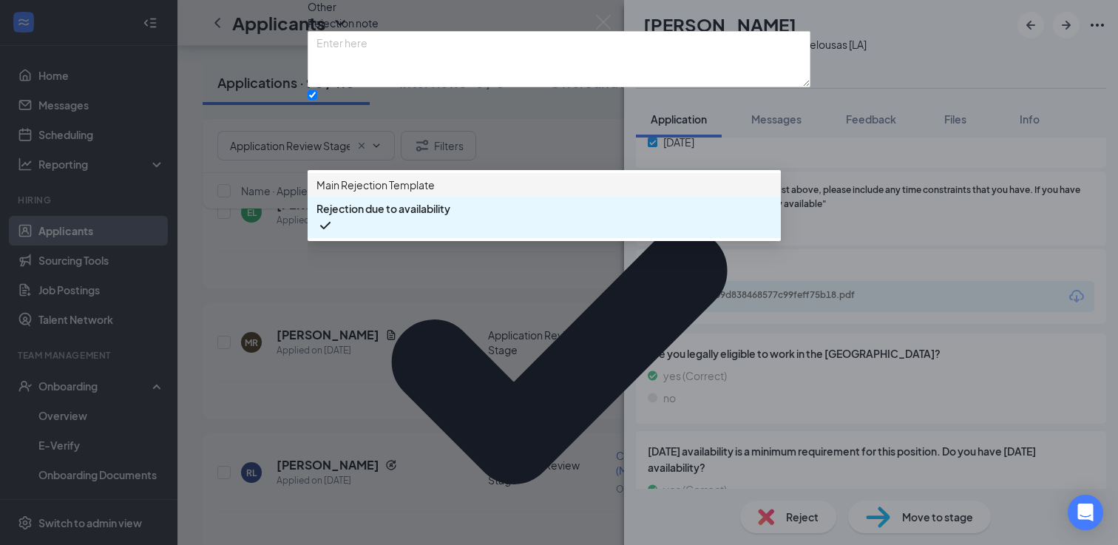
click at [365, 193] on span "Main Rejection Template" at bounding box center [375, 185] width 118 height 16
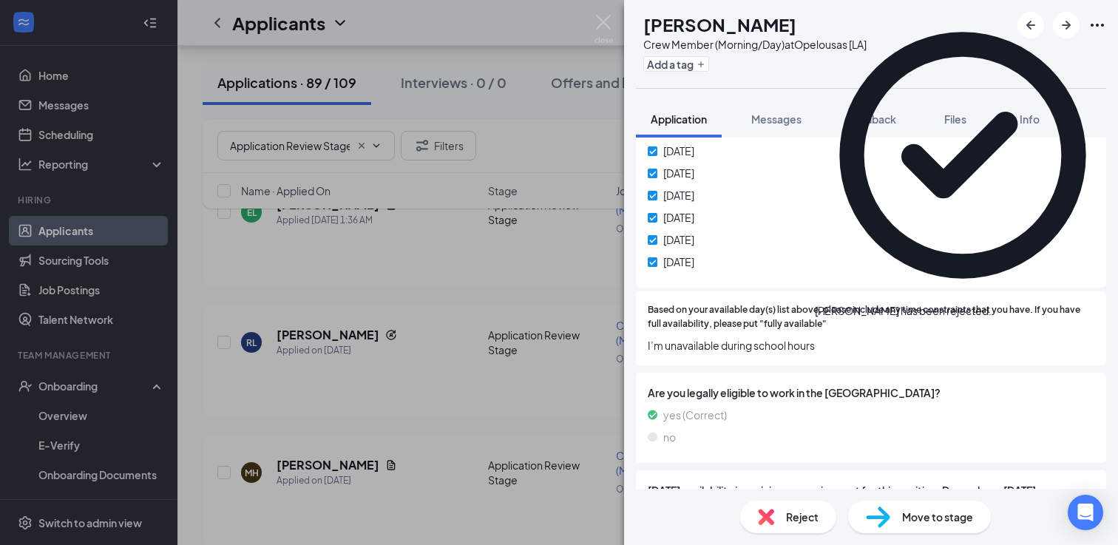
click at [361, 282] on div "[PERSON_NAME] Crew Member (Morning/Day) at [GEOGRAPHIC_DATA] [LA] Add a tag App…" at bounding box center [559, 272] width 1118 height 545
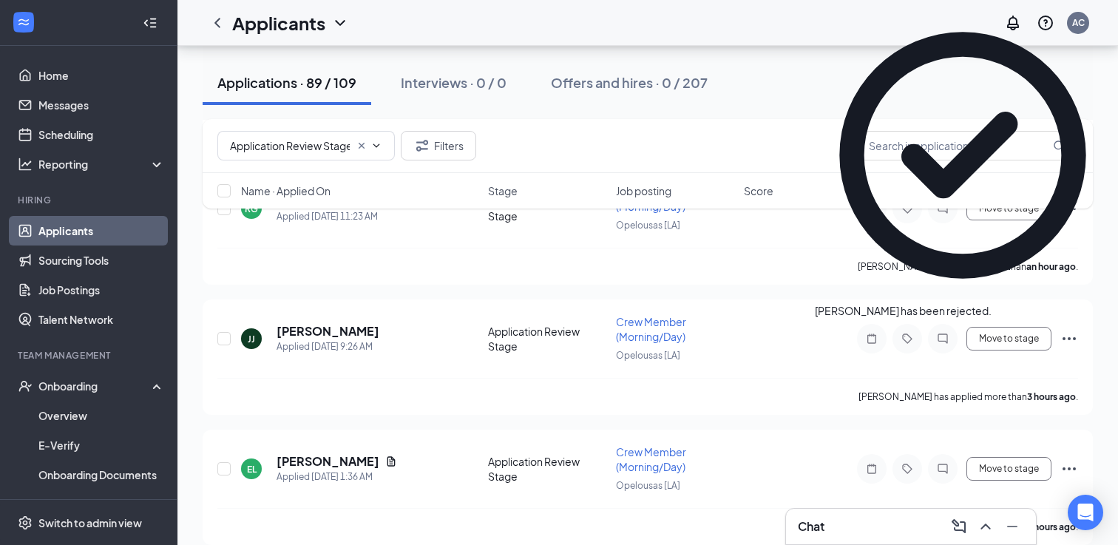
scroll to position [233, 0]
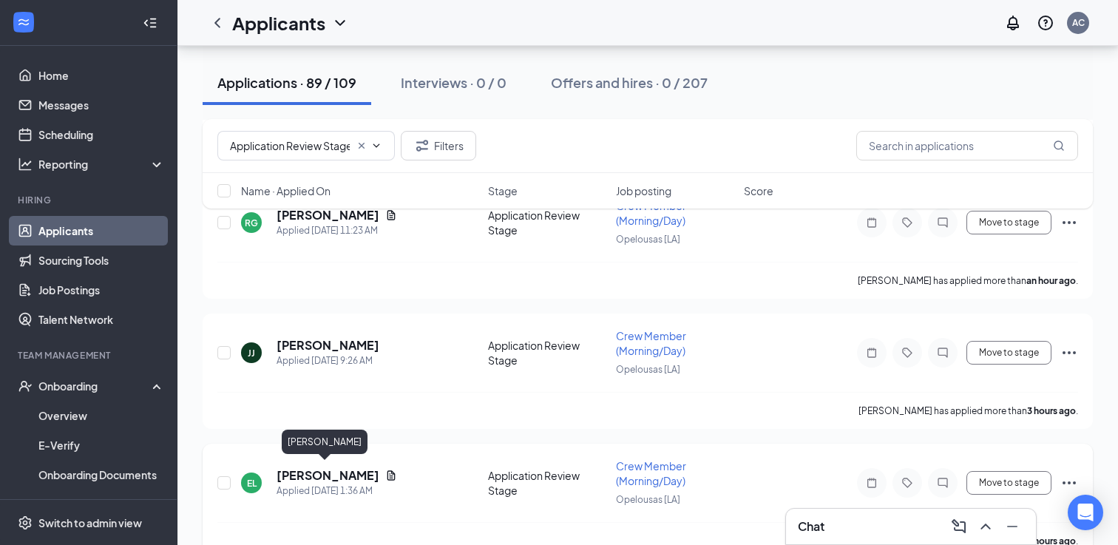
click at [329, 471] on h5 "[PERSON_NAME]" at bounding box center [328, 475] width 103 height 16
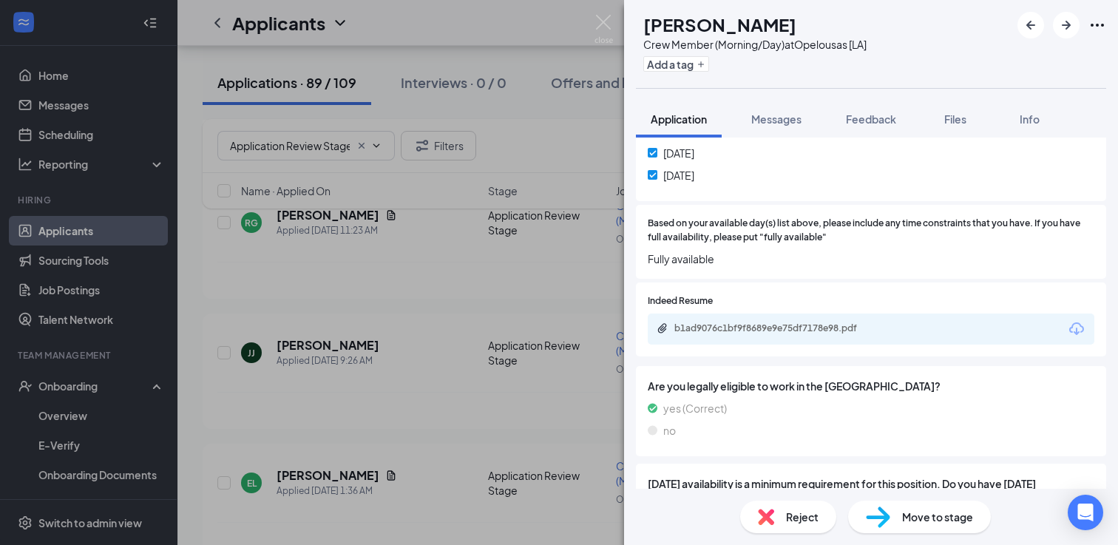
scroll to position [1130, 0]
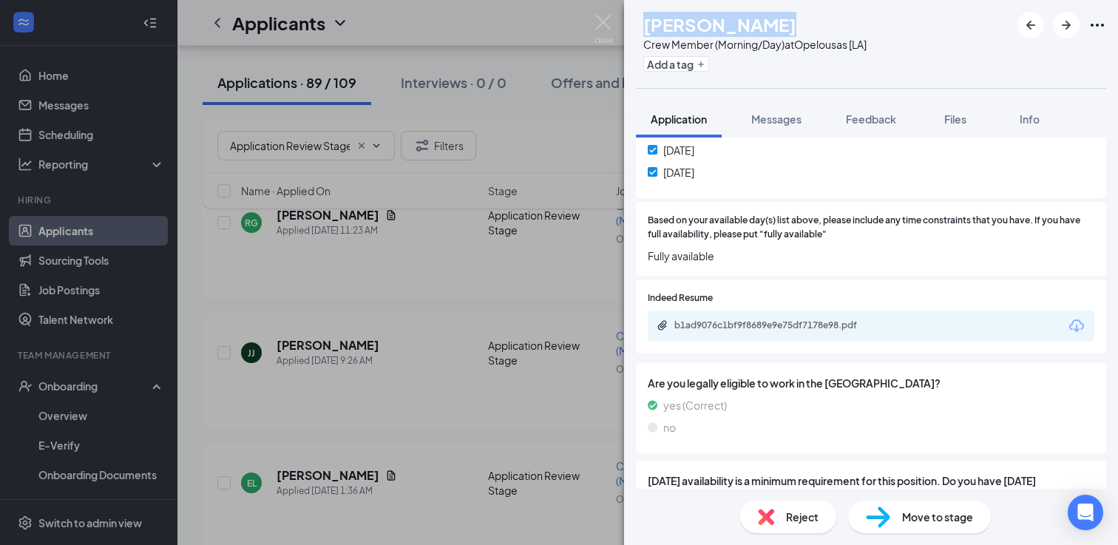
drag, startPoint x: 788, startPoint y: 24, endPoint x: 677, endPoint y: 24, distance: 110.9
click at [677, 24] on h1 "[PERSON_NAME]" at bounding box center [719, 24] width 153 height 25
copy h1 "[PERSON_NAME]"
click at [491, 308] on div "EL [PERSON_NAME] Crew Member (Morning/Day) at [GEOGRAPHIC_DATA] [LA] Add a tag …" at bounding box center [559, 272] width 1118 height 545
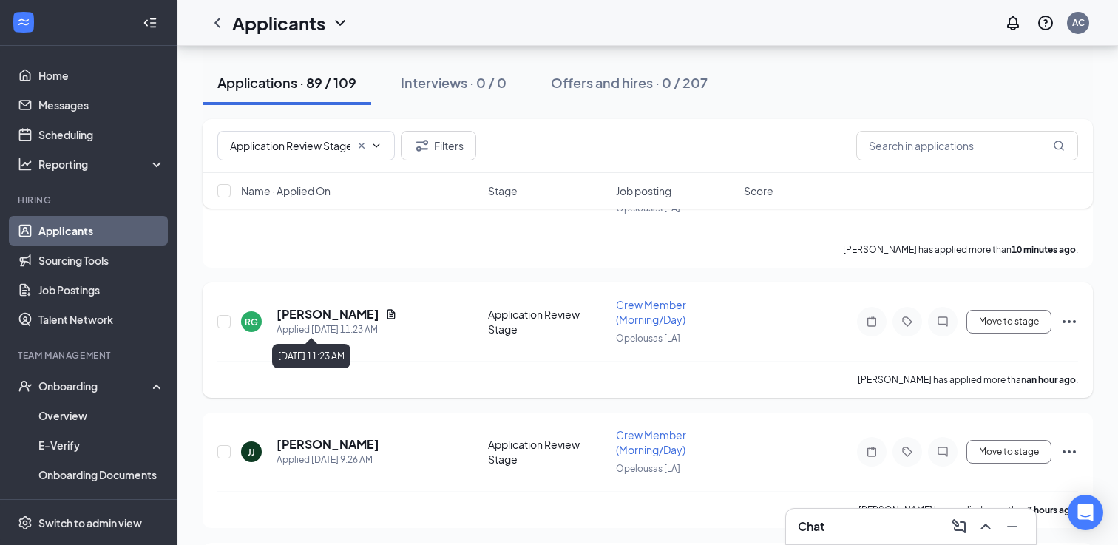
scroll to position [145, 0]
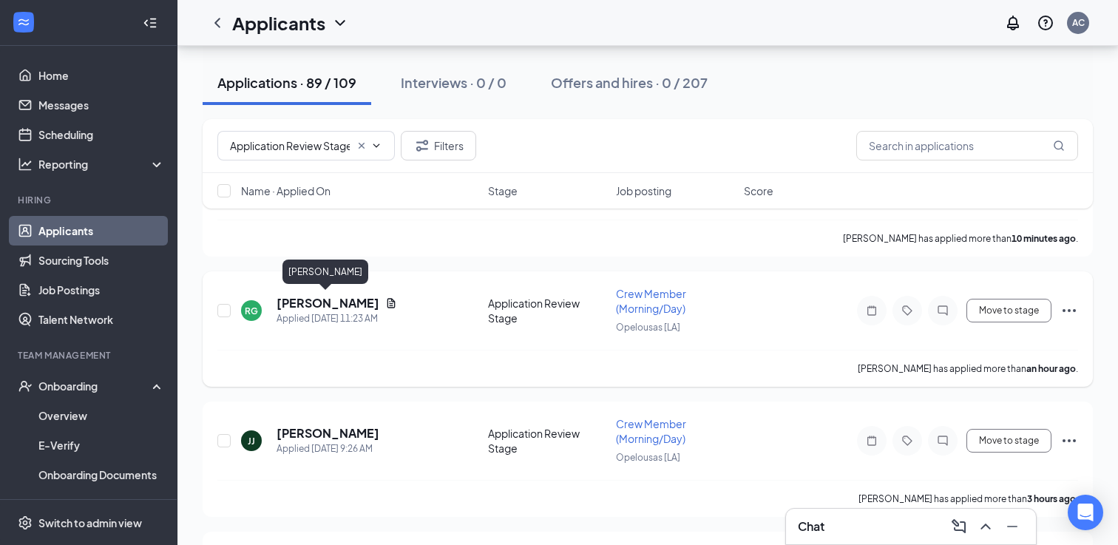
click at [326, 303] on h5 "[PERSON_NAME]" at bounding box center [328, 303] width 103 height 16
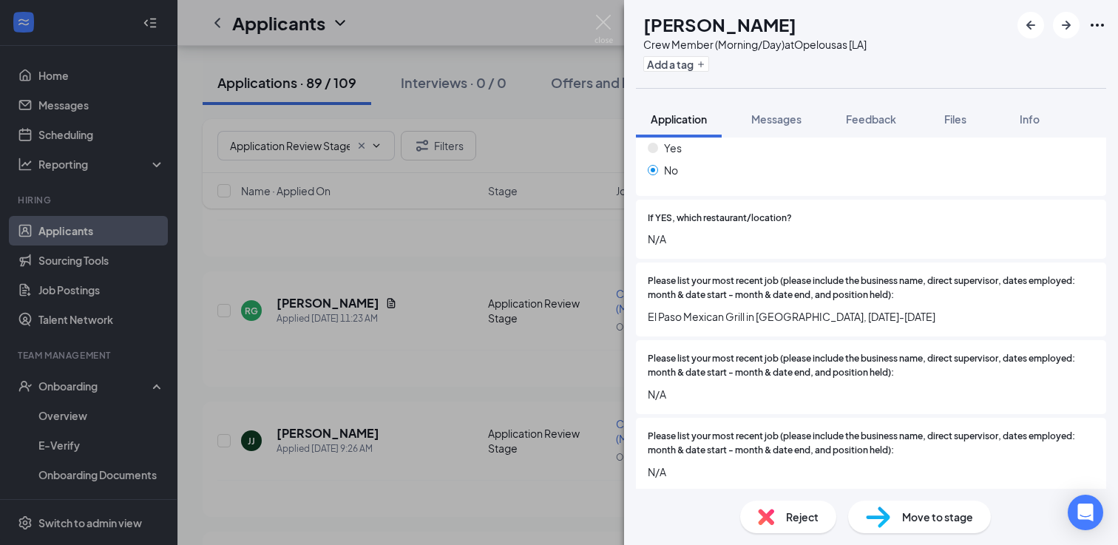
scroll to position [417, 0]
drag, startPoint x: 940, startPoint y: 302, endPoint x: 651, endPoint y: 290, distance: 290.1
click at [651, 290] on div "Please list your most recent job (please include the business name, direct supe…" at bounding box center [871, 299] width 447 height 50
copy div "El Paso Mexican Grill in [GEOGRAPHIC_DATA], [DATE]-[DATE]"
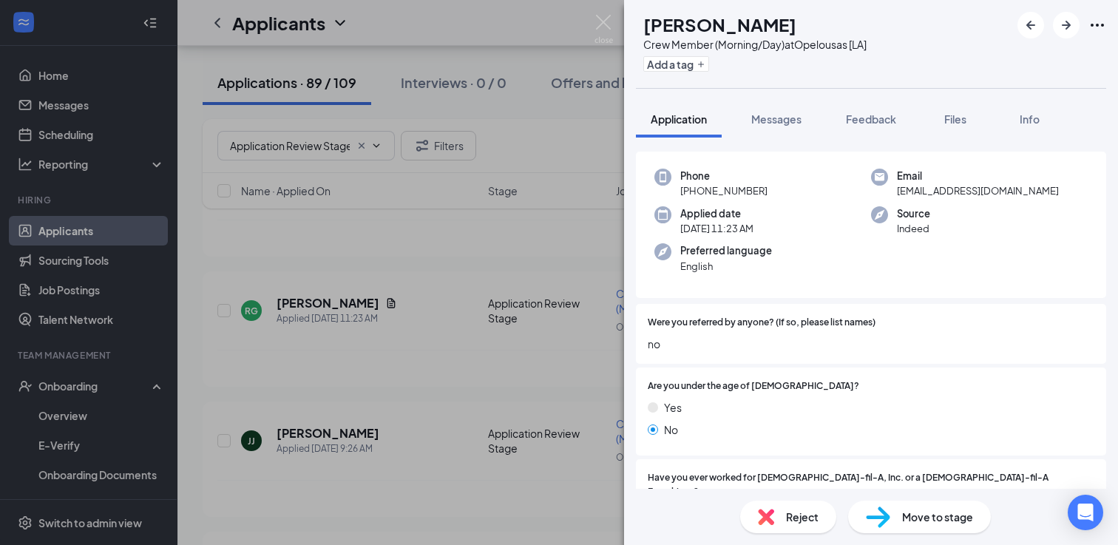
scroll to position [0, 0]
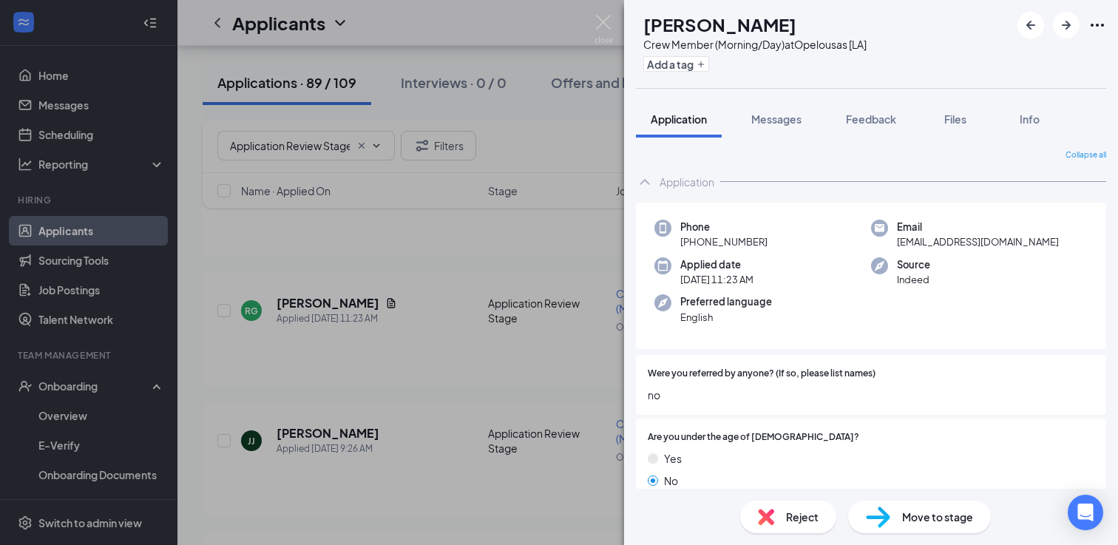
drag, startPoint x: 811, startPoint y: 23, endPoint x: 669, endPoint y: 24, distance: 142.0
click at [669, 24] on div "RG [PERSON_NAME] Crew Member (Morning/Day) at [GEOGRAPHIC_DATA] [LA] Add a tag" at bounding box center [751, 44] width 231 height 64
copy h1 "[PERSON_NAME]"
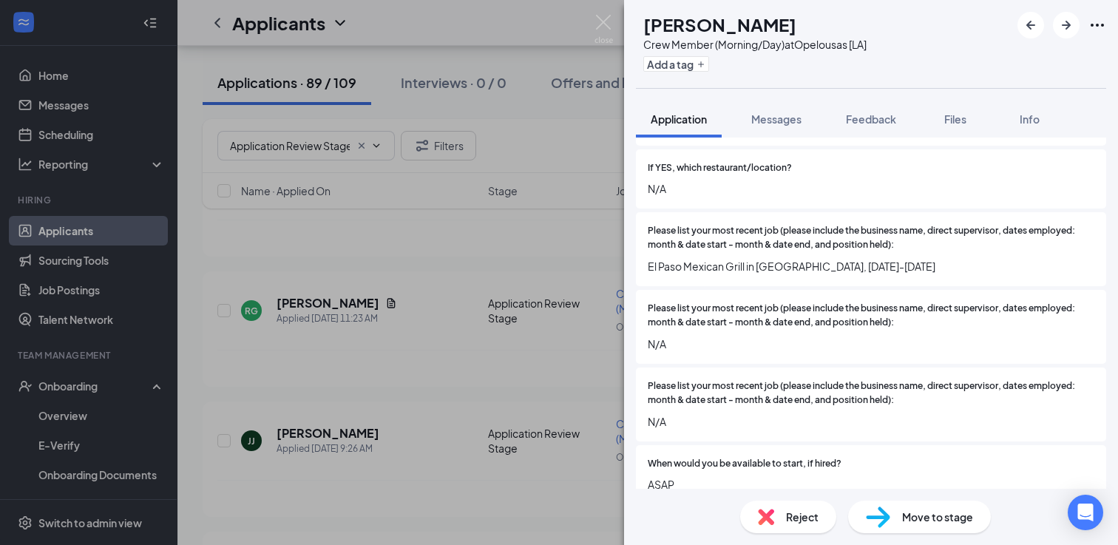
scroll to position [491, 0]
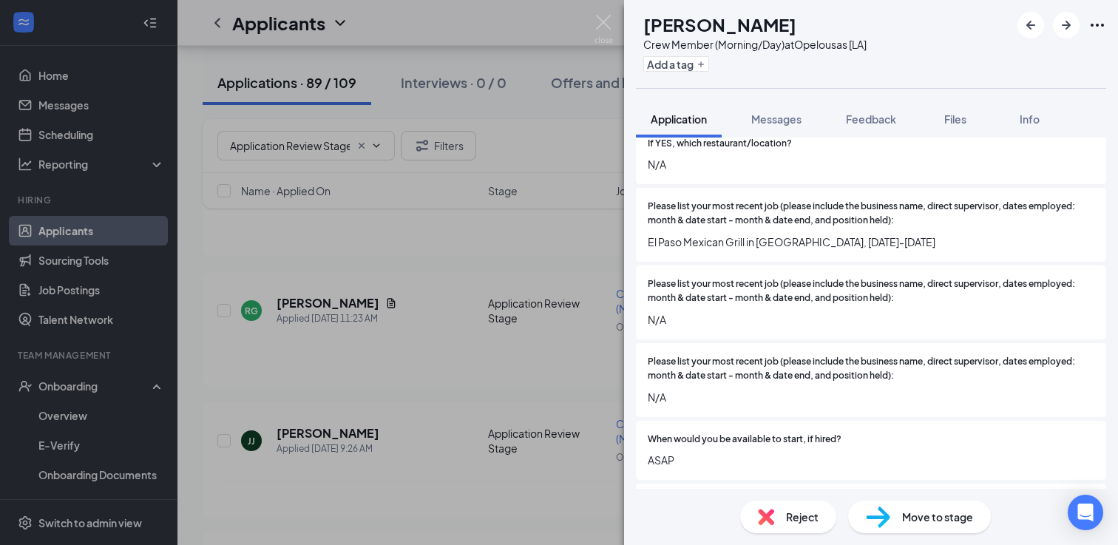
copy h1 "[PERSON_NAME]"
click at [579, 240] on div "RG [PERSON_NAME] Crew Member (Morning/Day) at [GEOGRAPHIC_DATA] [LA] Add a tag …" at bounding box center [559, 272] width 1118 height 545
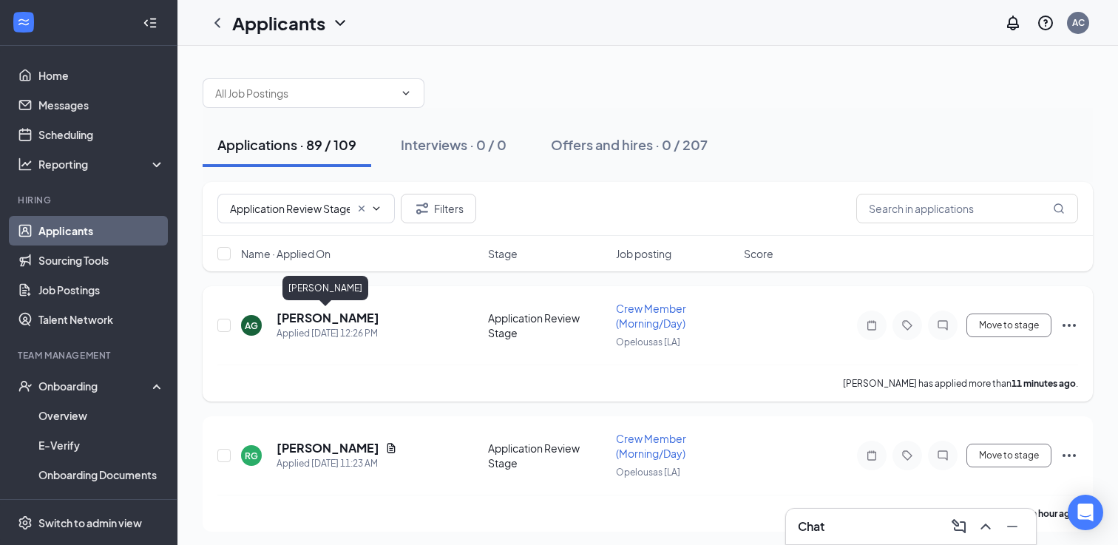
click at [308, 318] on h5 "[PERSON_NAME]" at bounding box center [328, 318] width 103 height 16
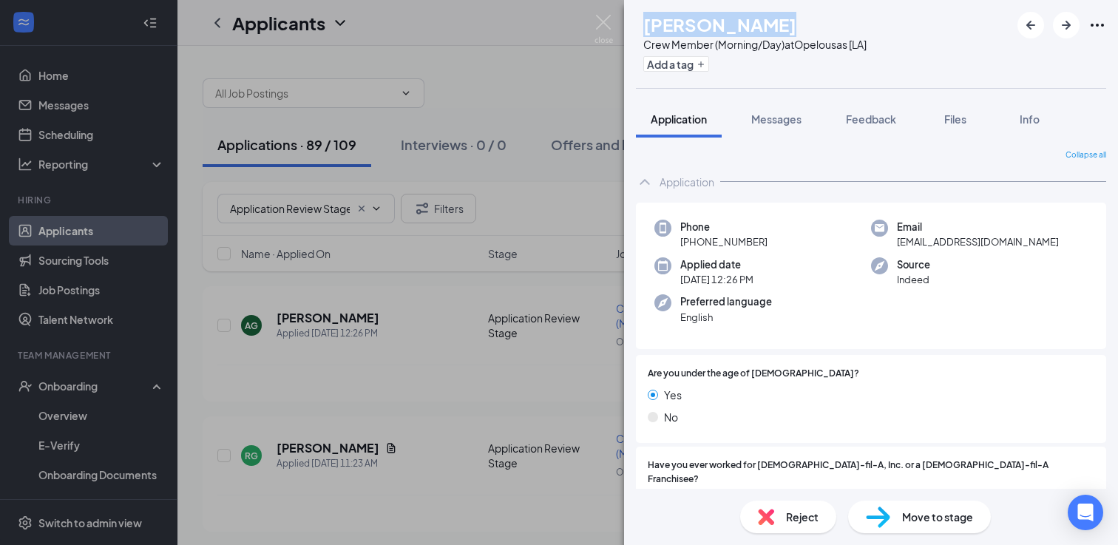
drag, startPoint x: 800, startPoint y: 23, endPoint x: 674, endPoint y: 19, distance: 126.5
click at [674, 19] on h1 "[PERSON_NAME]" at bounding box center [719, 24] width 153 height 25
copy h1 "[PERSON_NAME]"
click at [604, 27] on img at bounding box center [603, 29] width 18 height 29
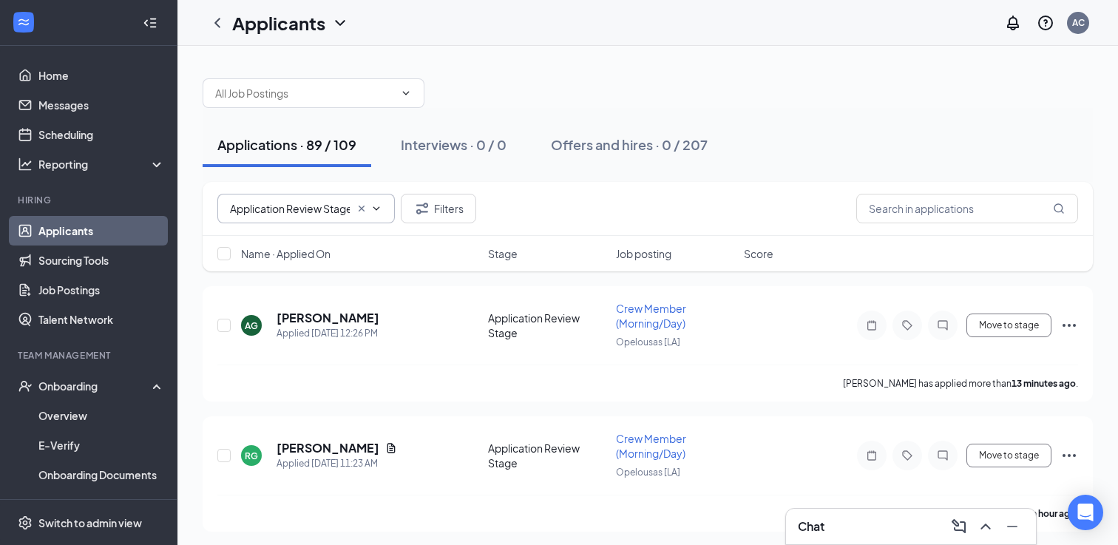
click at [363, 211] on icon "Cross" at bounding box center [362, 209] width 6 height 6
click at [938, 207] on input "text" at bounding box center [967, 209] width 222 height 30
paste input "[PERSON_NAME]"
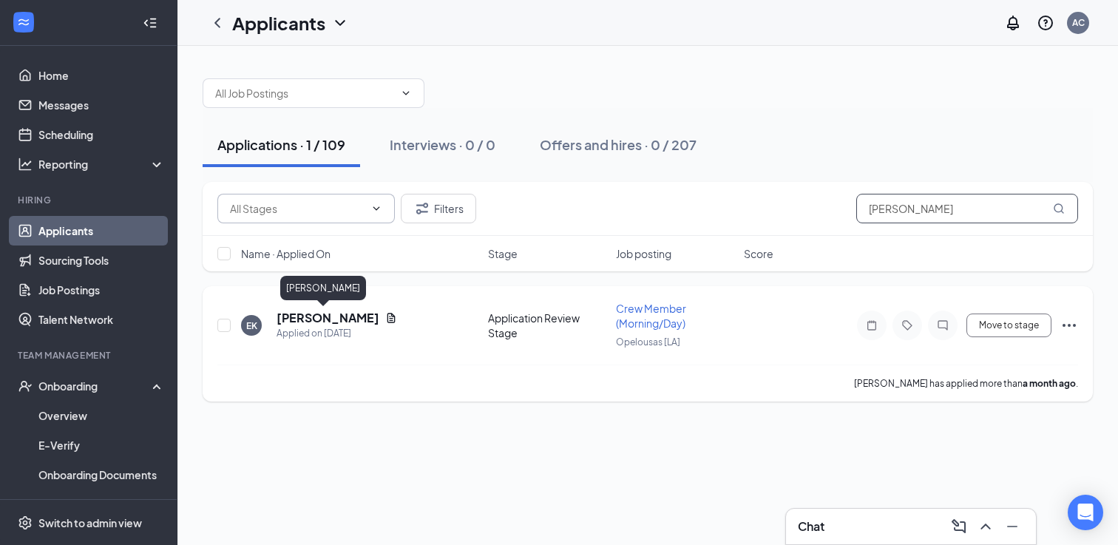
type input "[PERSON_NAME]"
click at [303, 319] on h5 "[PERSON_NAME]" at bounding box center [328, 318] width 103 height 16
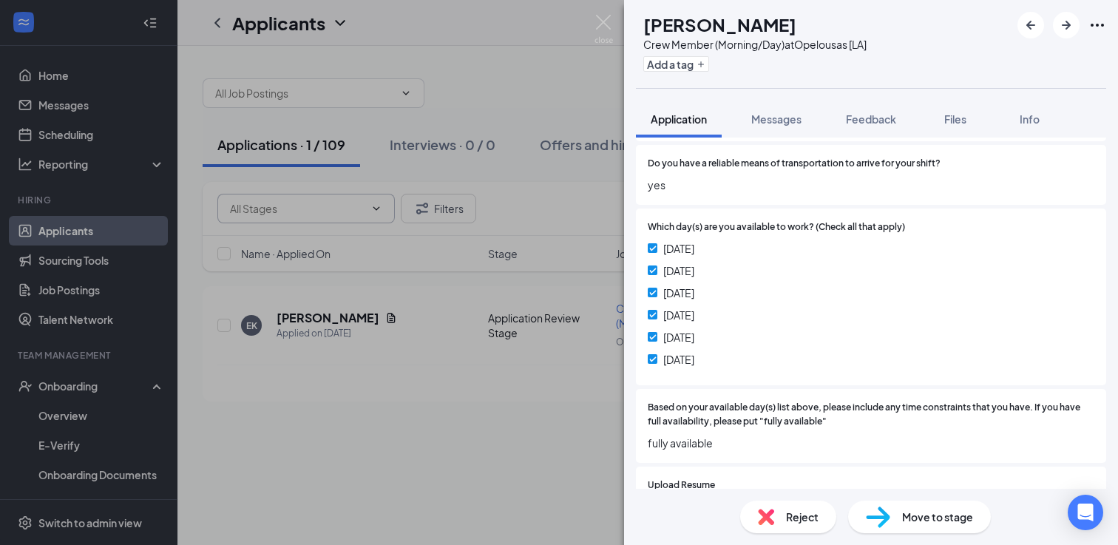
scroll to position [1040, 0]
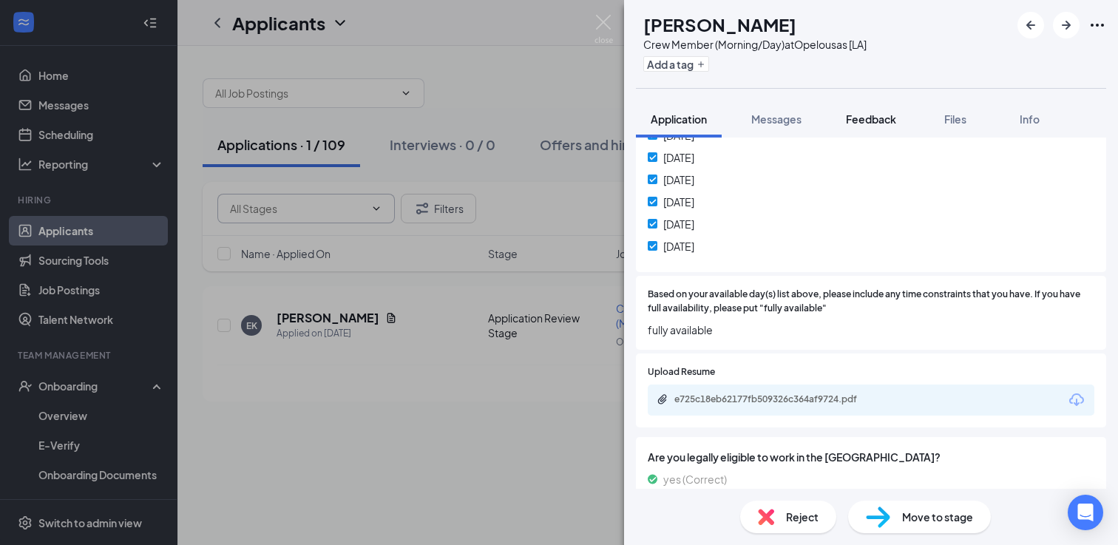
click at [855, 121] on span "Feedback" at bounding box center [871, 118] width 50 height 13
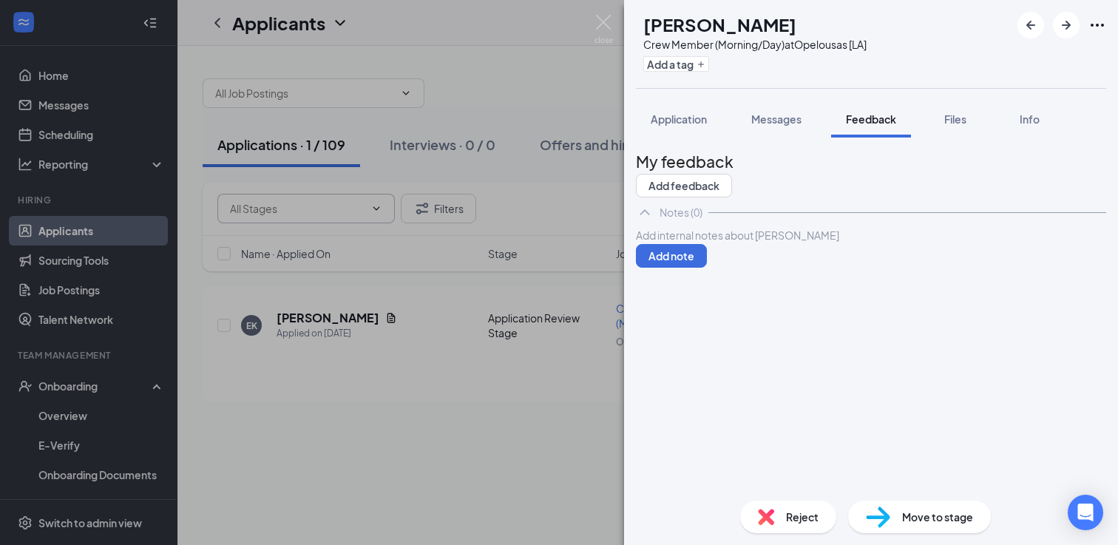
click at [765, 243] on div at bounding box center [871, 236] width 469 height 16
click at [707, 268] on button "Add note" at bounding box center [671, 256] width 71 height 24
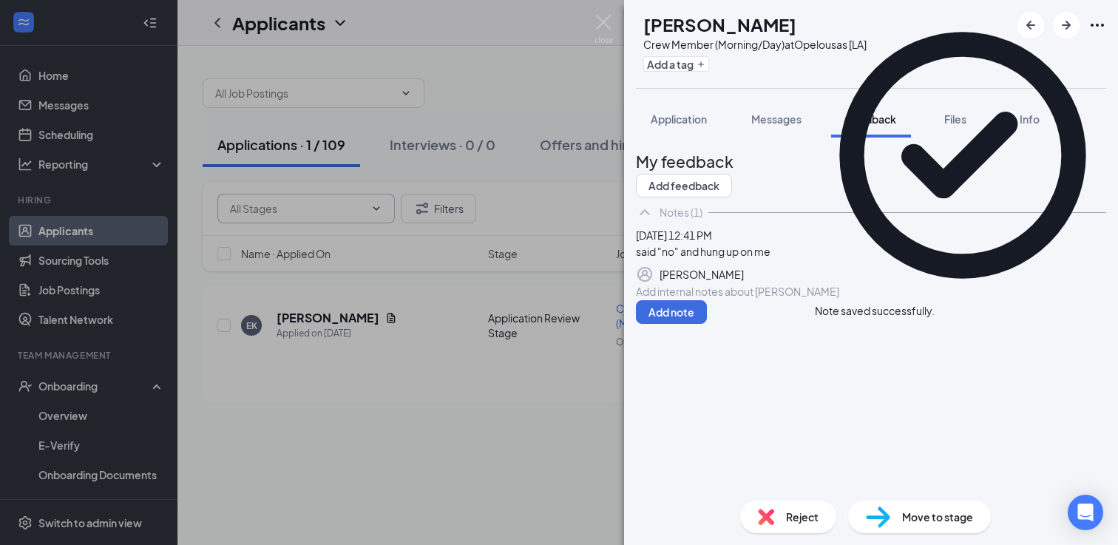
click at [797, 511] on span "Reject" at bounding box center [802, 517] width 33 height 16
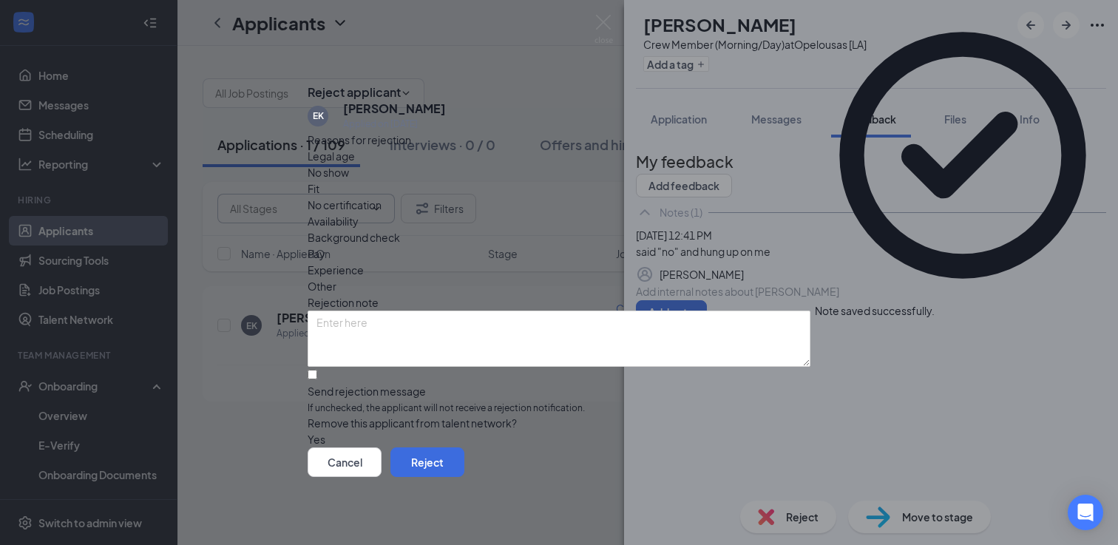
scroll to position [6, 0]
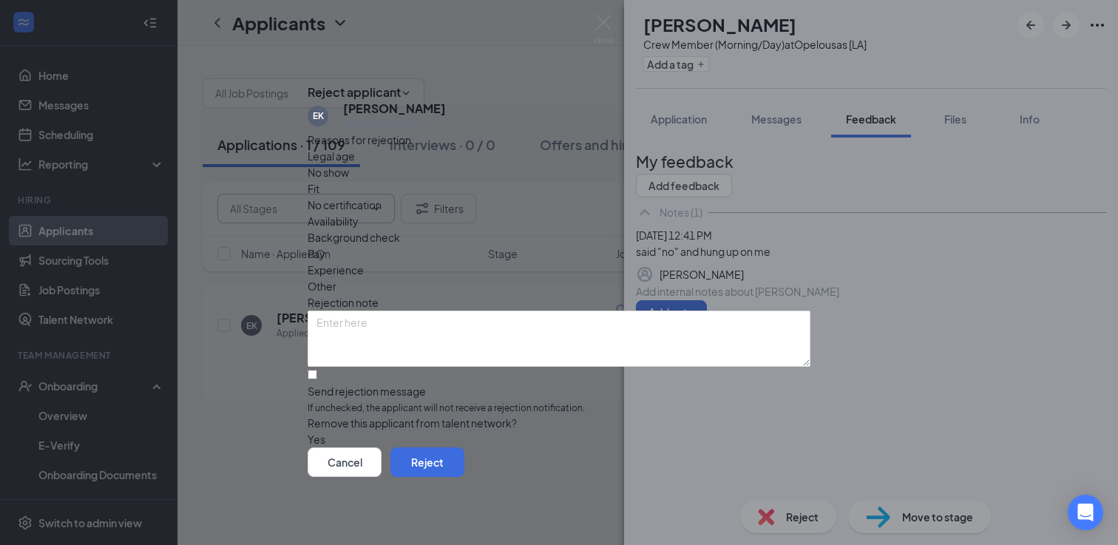
click at [308, 431] on button "button" at bounding box center [308, 439] width 0 height 16
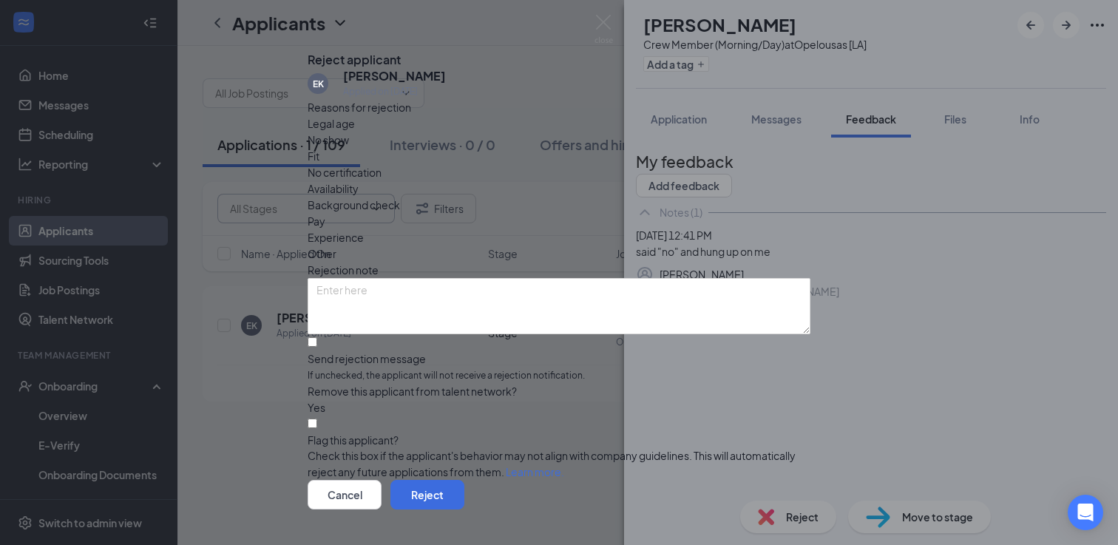
scroll to position [72, 0]
click at [317, 418] on input "Flag this applicant?" at bounding box center [313, 423] width 10 height 10
checkbox input "true"
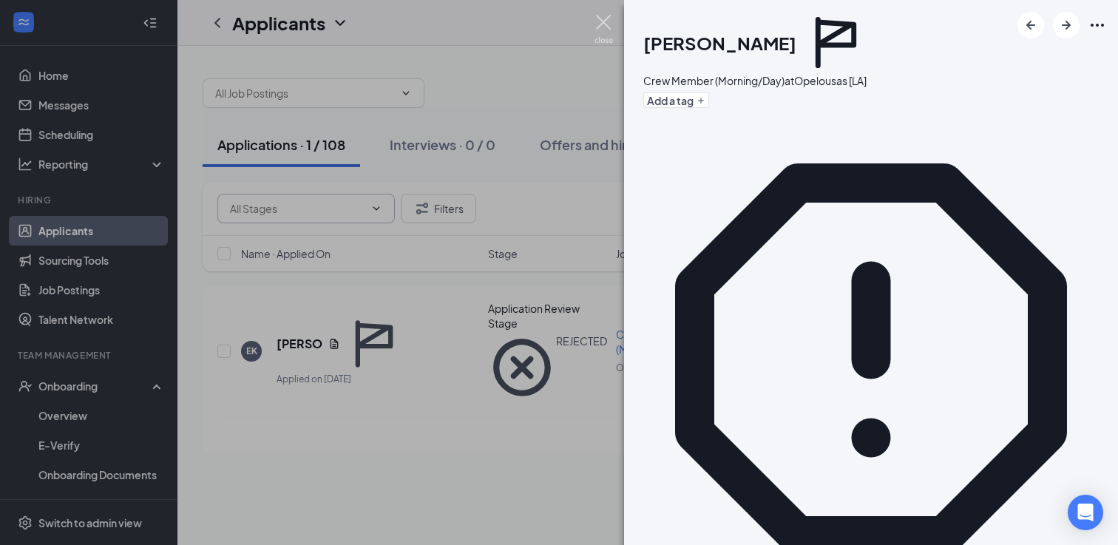
click at [606, 28] on img at bounding box center [603, 29] width 18 height 29
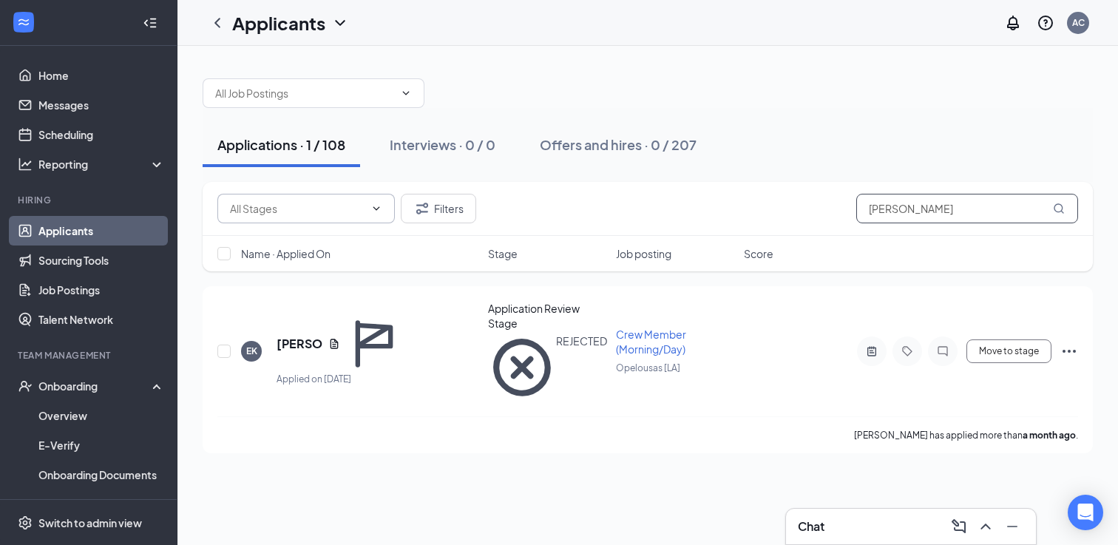
drag, startPoint x: 938, startPoint y: 210, endPoint x: 751, endPoint y: 183, distance: 188.3
click at [753, 183] on div "Filters [PERSON_NAME]" at bounding box center [648, 209] width 890 height 54
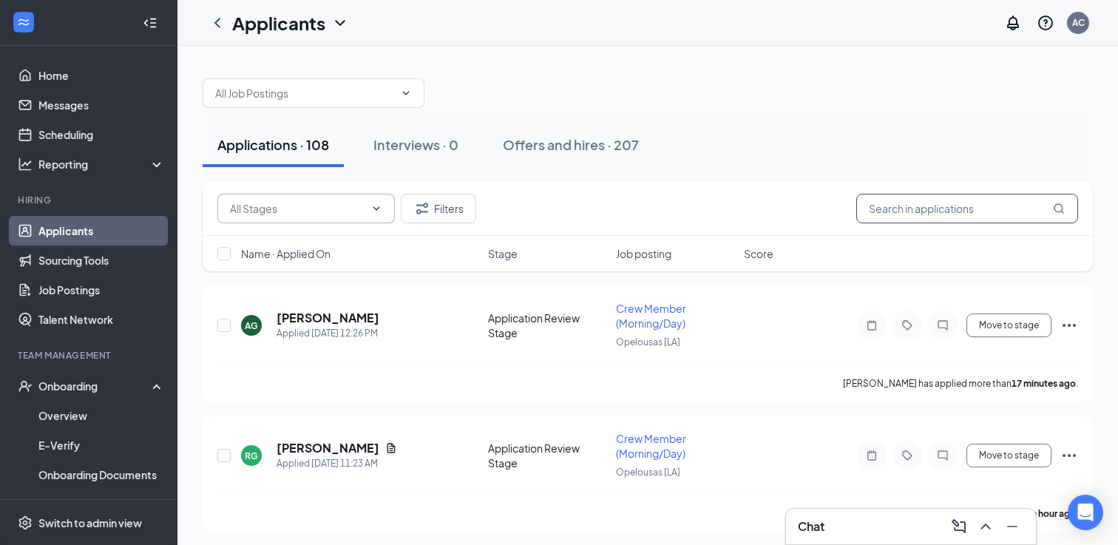
paste input "laraijha [PERSON_NAME]"
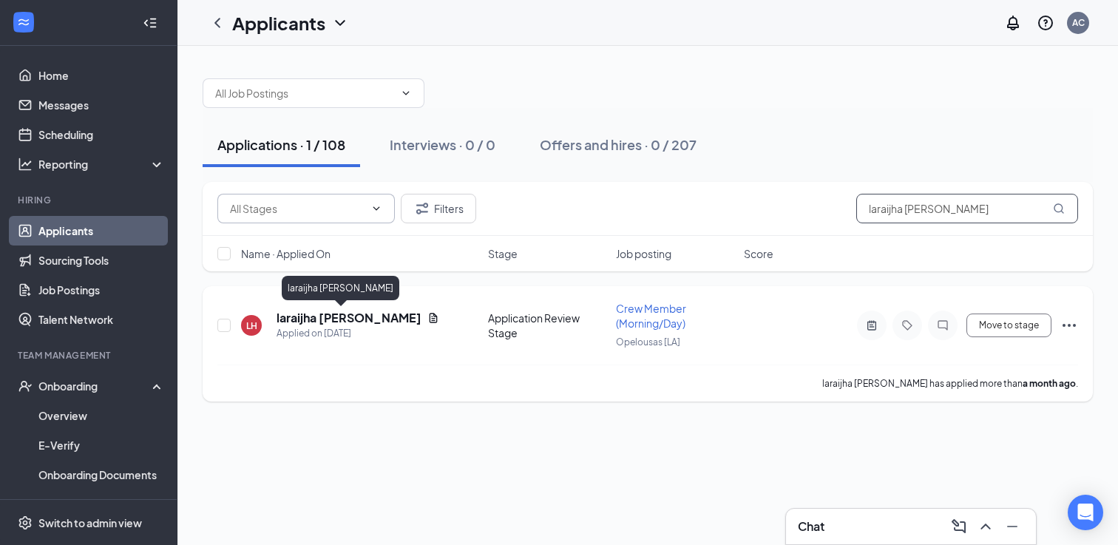
type input "laraijha [PERSON_NAME]"
click at [330, 319] on h5 "laraijha [PERSON_NAME]" at bounding box center [349, 318] width 145 height 16
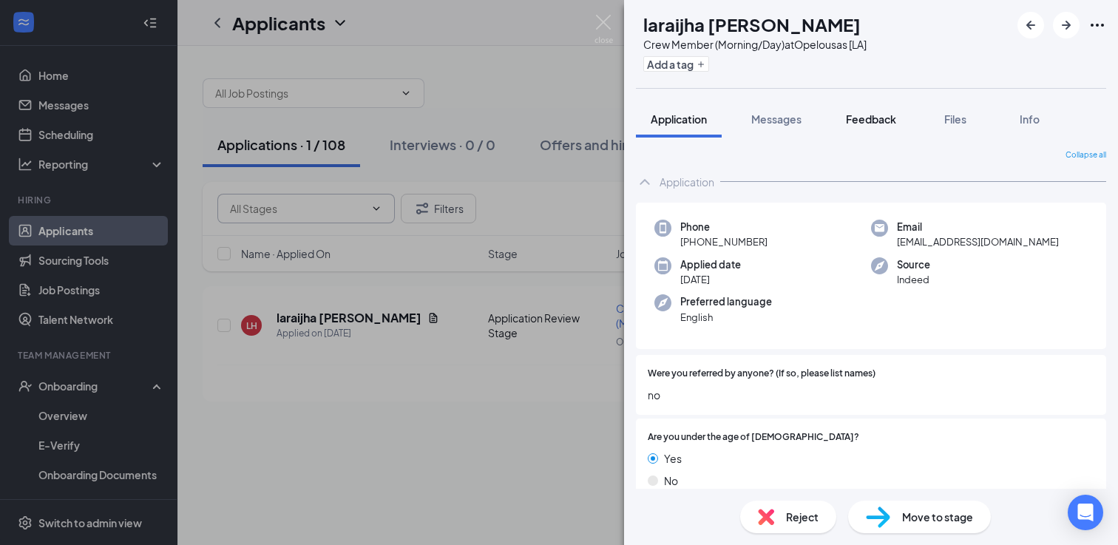
click at [874, 123] on span "Feedback" at bounding box center [871, 118] width 50 height 13
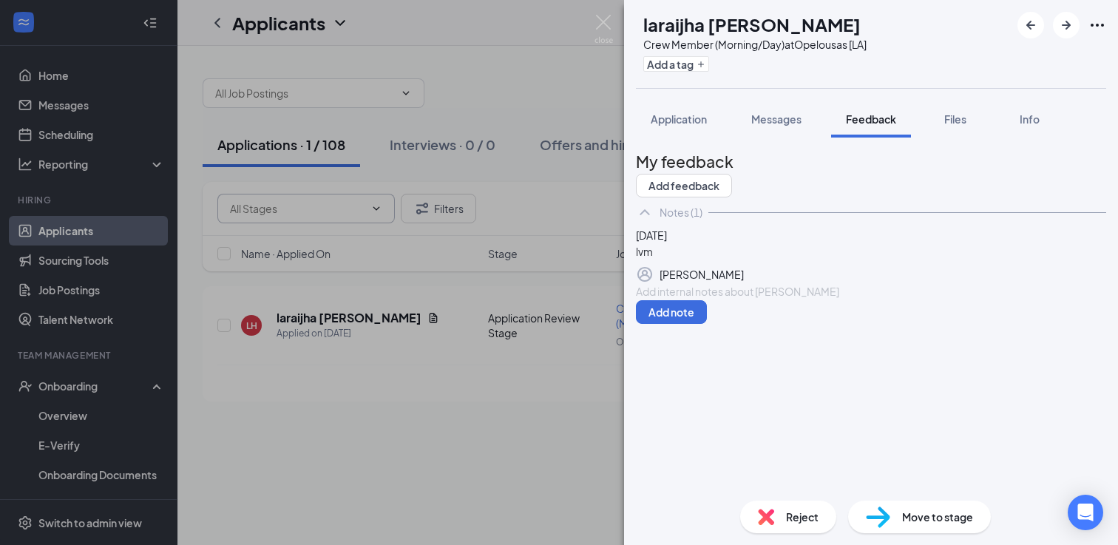
click at [845, 299] on div at bounding box center [871, 292] width 469 height 16
click at [606, 26] on img at bounding box center [603, 29] width 18 height 29
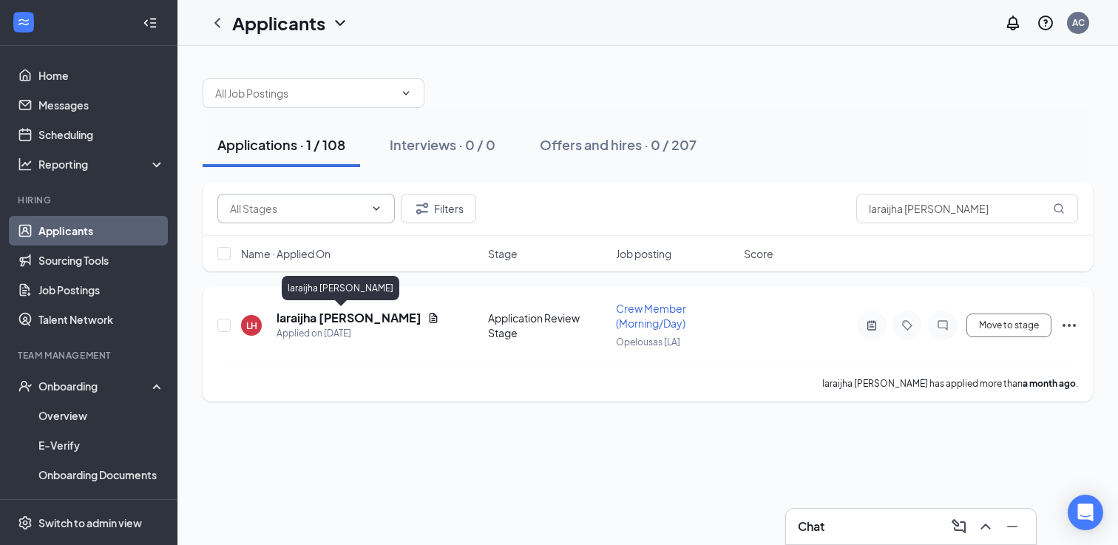
click at [307, 315] on h5 "laraijha [PERSON_NAME]" at bounding box center [349, 318] width 145 height 16
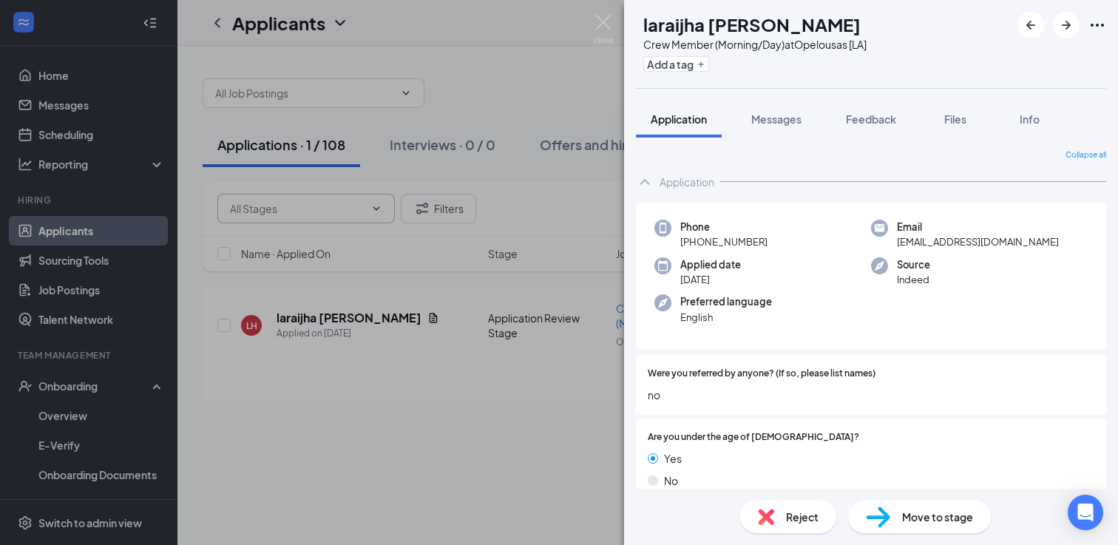
click at [921, 522] on span "Move to stage" at bounding box center [937, 517] width 71 height 16
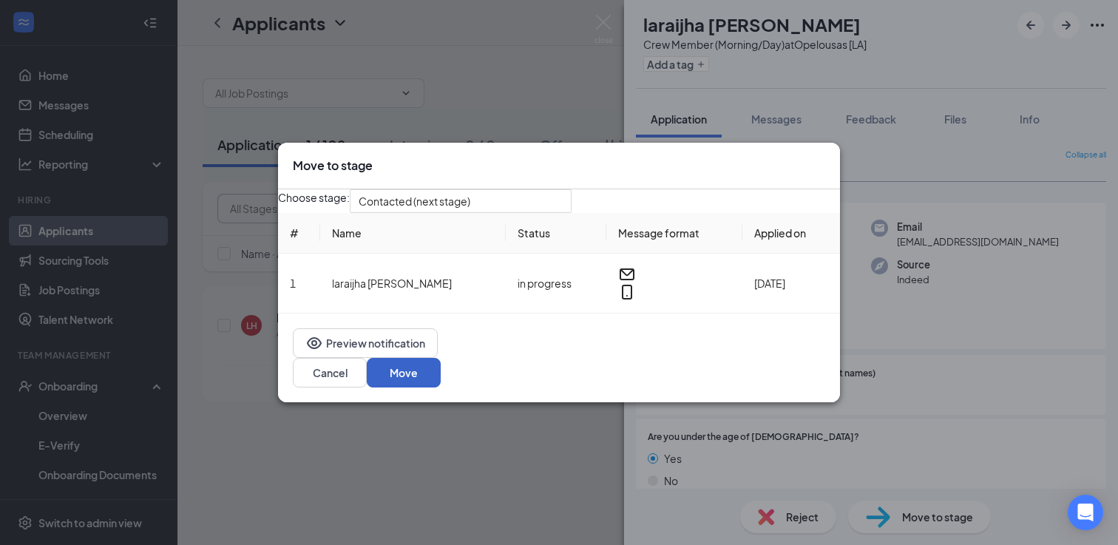
click at [441, 381] on button "Move" at bounding box center [404, 373] width 74 height 30
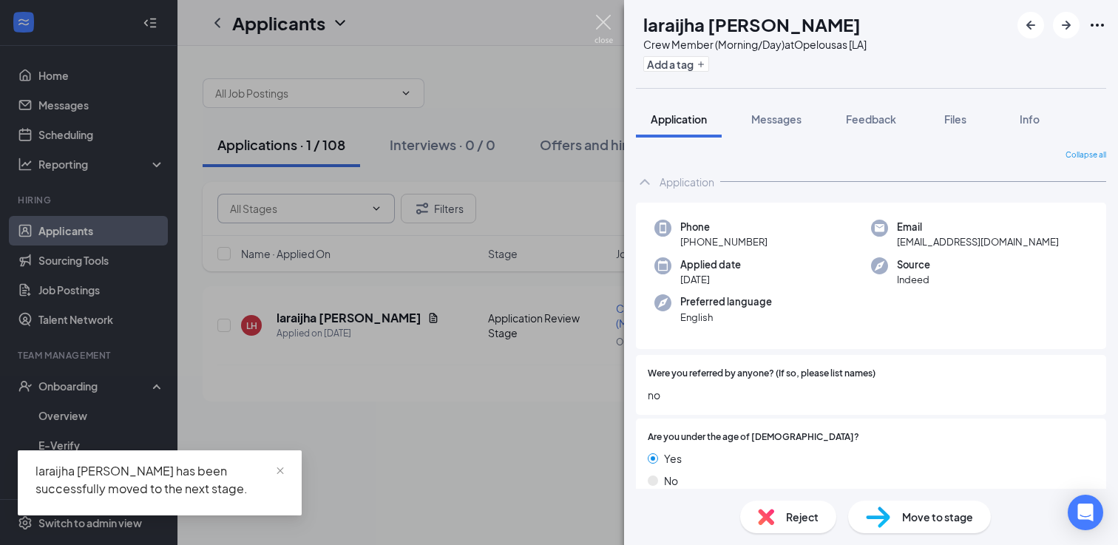
click at [606, 23] on img at bounding box center [603, 29] width 18 height 29
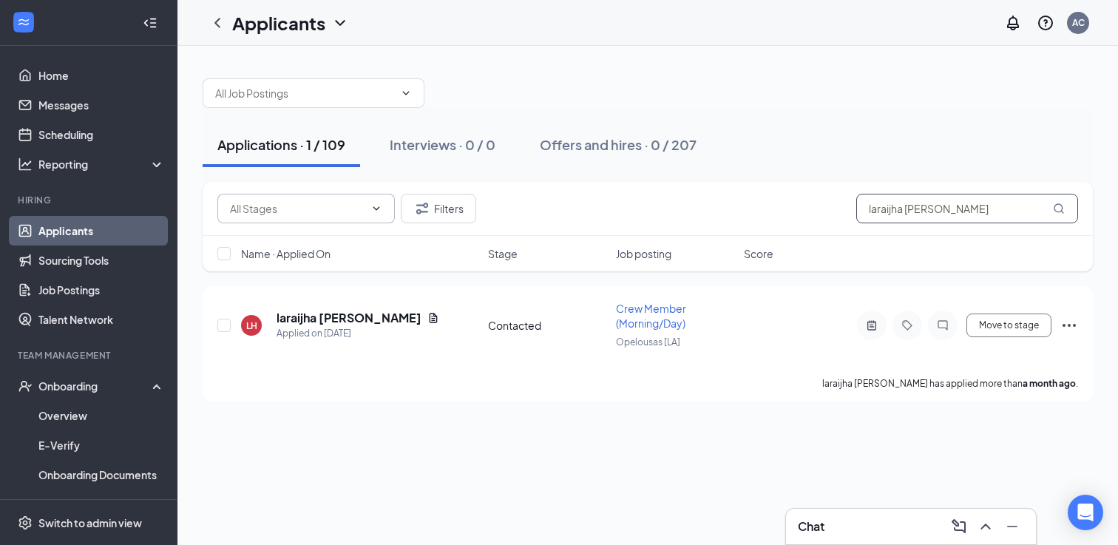
drag, startPoint x: 957, startPoint y: 213, endPoint x: 705, endPoint y: 191, distance: 252.4
click at [705, 191] on div "Filters laraijha [PERSON_NAME]" at bounding box center [648, 209] width 890 height 54
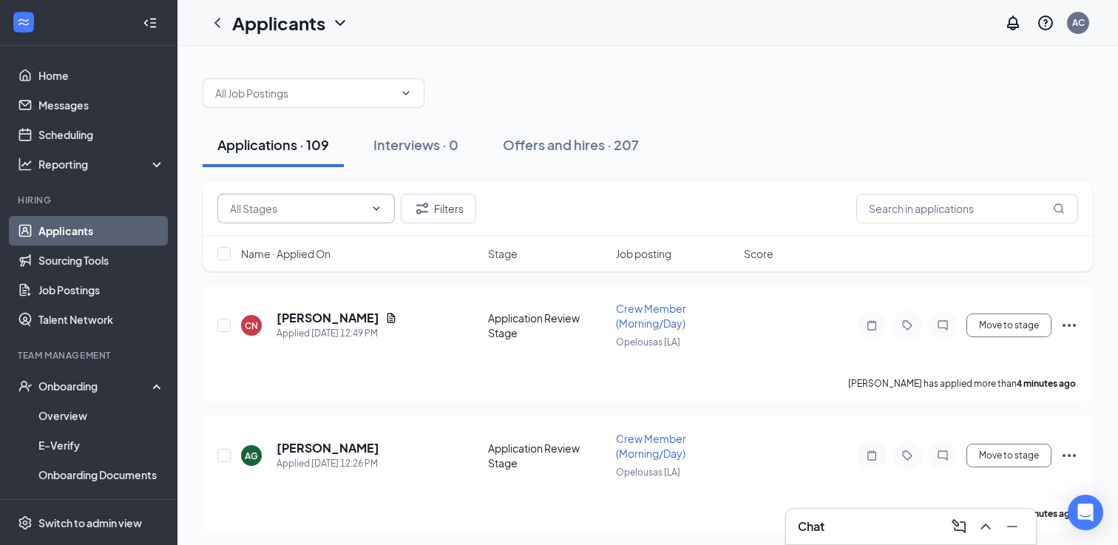
click at [282, 216] on input "text" at bounding box center [297, 208] width 135 height 16
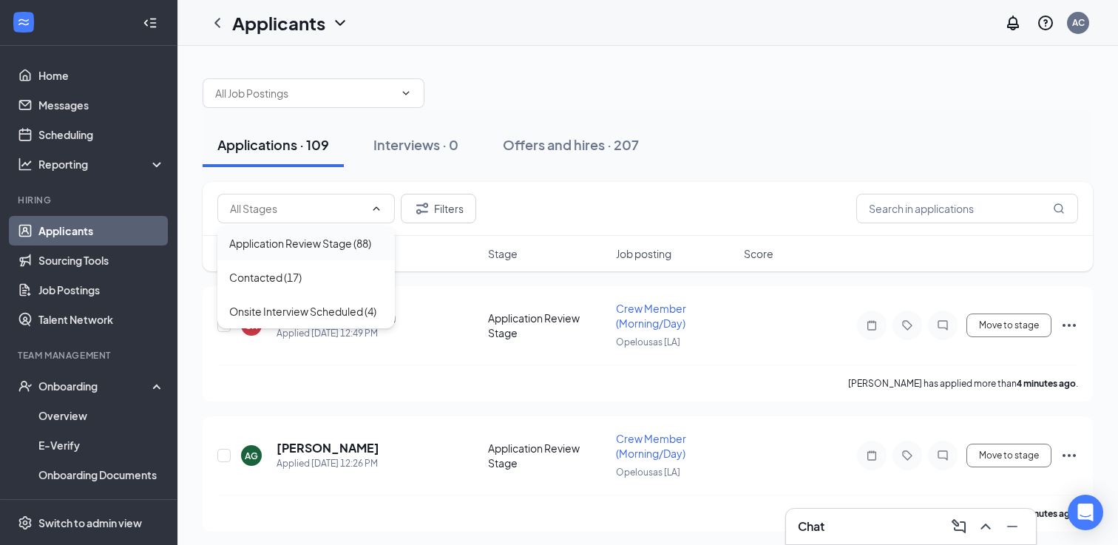
click at [297, 248] on div "Application Review Stage (88)" at bounding box center [300, 243] width 142 height 16
type input "Application Review Stage (88)"
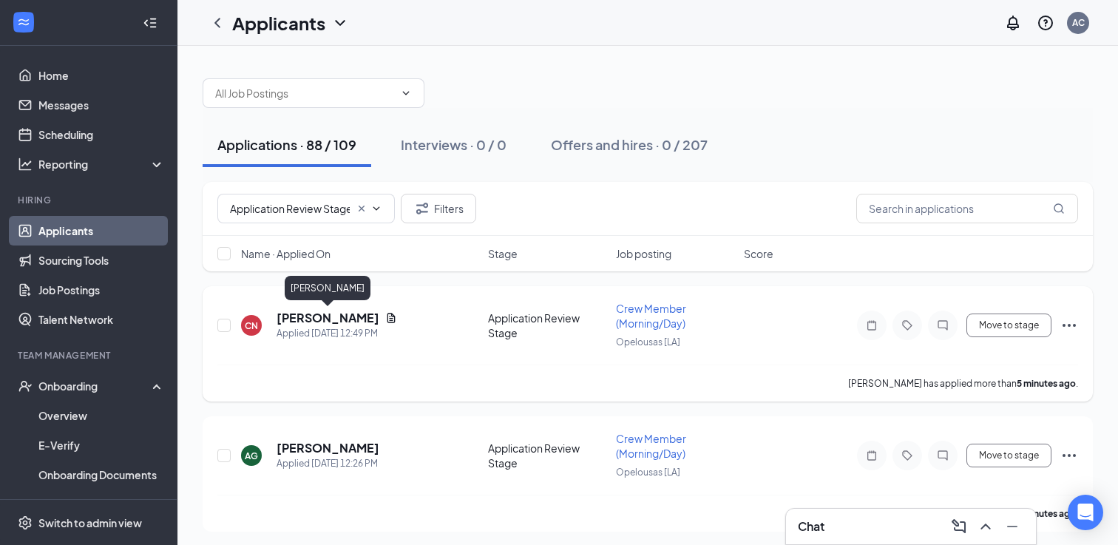
click at [311, 316] on h5 "[PERSON_NAME]" at bounding box center [328, 318] width 103 height 16
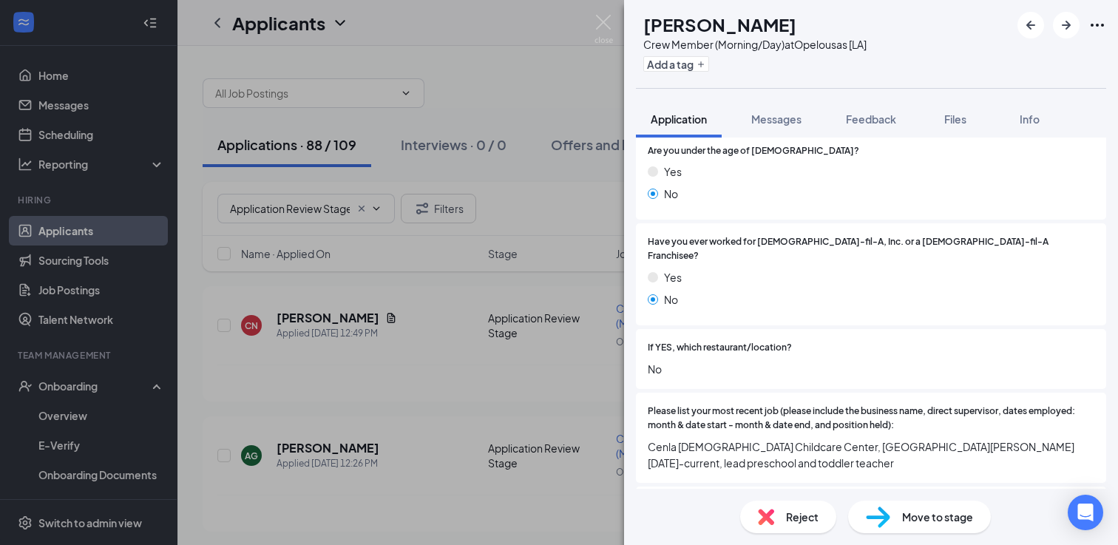
scroll to position [442, 0]
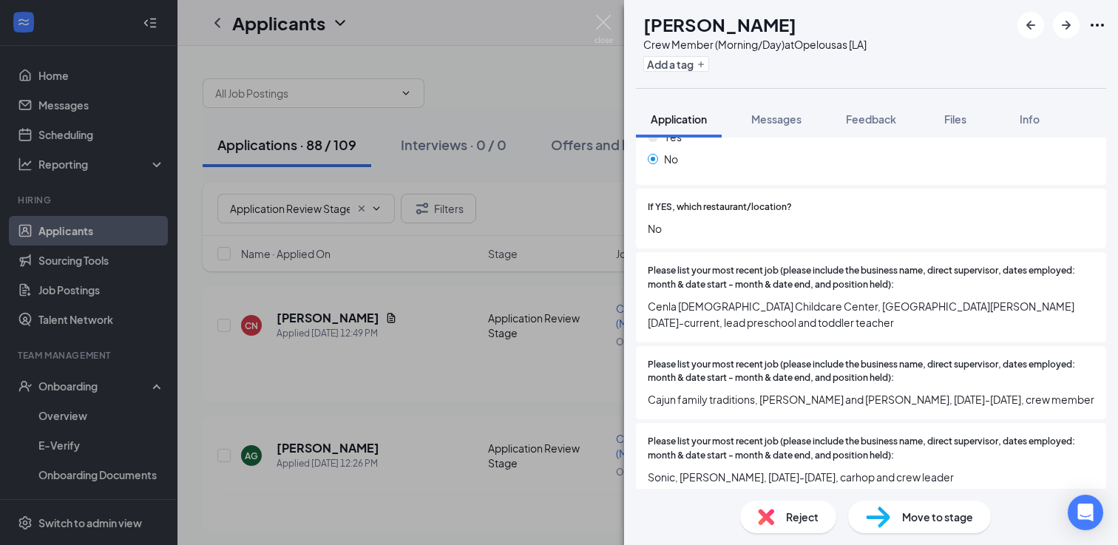
click at [544, 379] on div "CN [PERSON_NAME] Crew Member (Morning/Day) at [GEOGRAPHIC_DATA] [LA] Add a tag …" at bounding box center [559, 272] width 1118 height 545
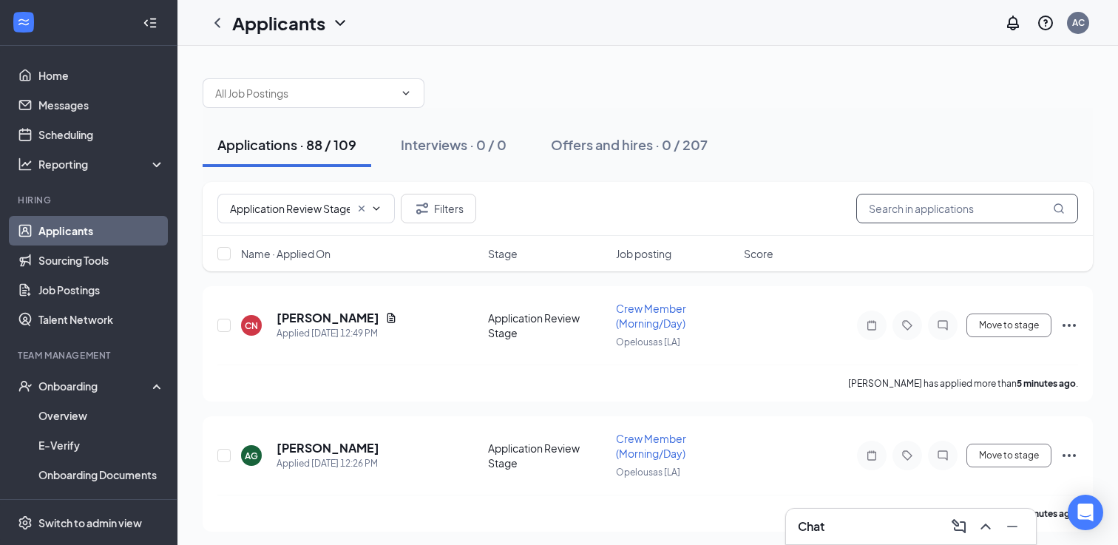
click at [928, 213] on input "text" at bounding box center [967, 209] width 222 height 30
paste input "[PERSON_NAME]"
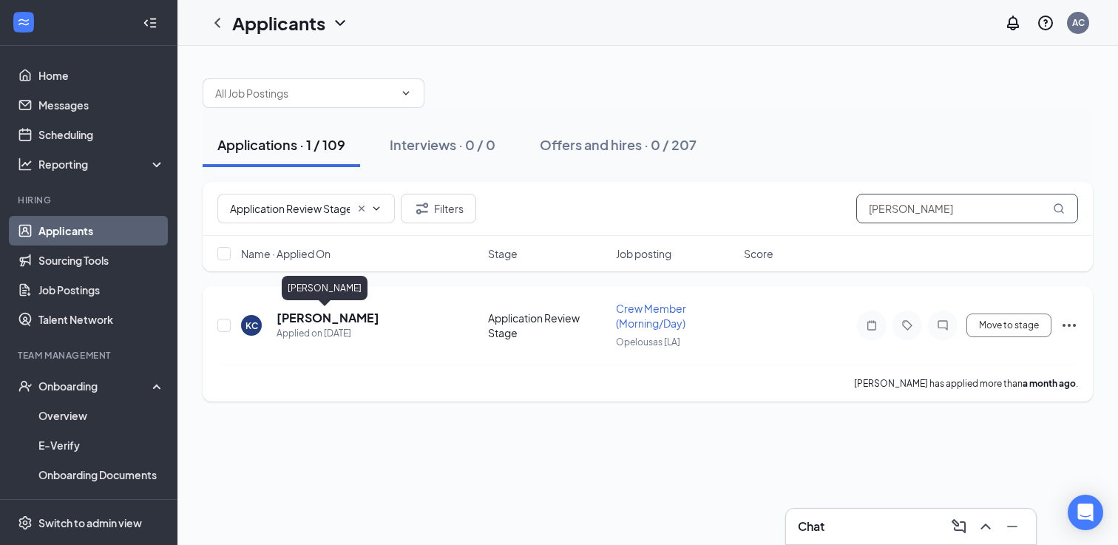
type input "[PERSON_NAME]"
click at [317, 321] on h5 "[PERSON_NAME]" at bounding box center [328, 318] width 103 height 16
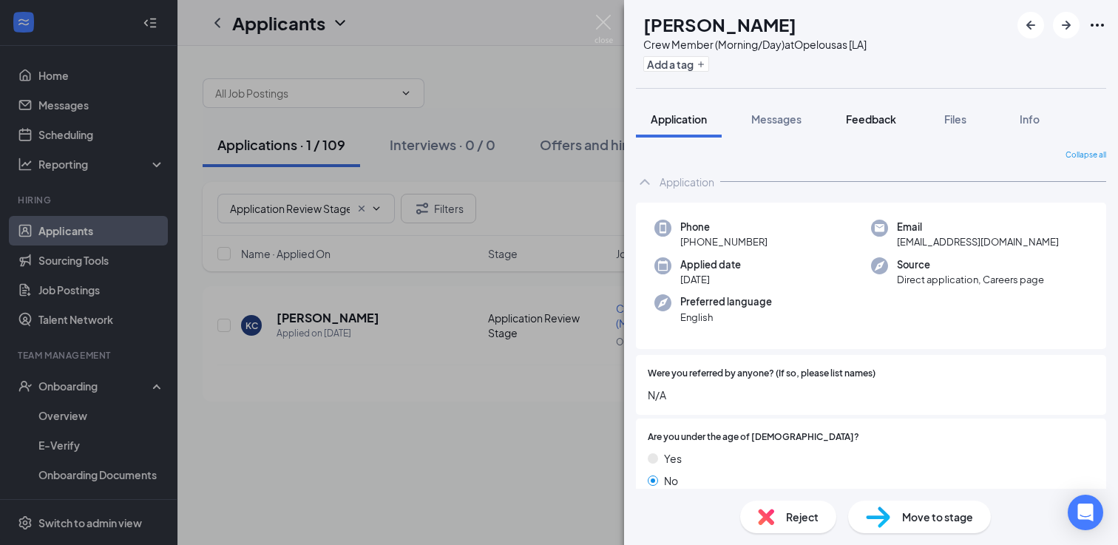
click at [865, 129] on button "Feedback" at bounding box center [871, 119] width 80 height 37
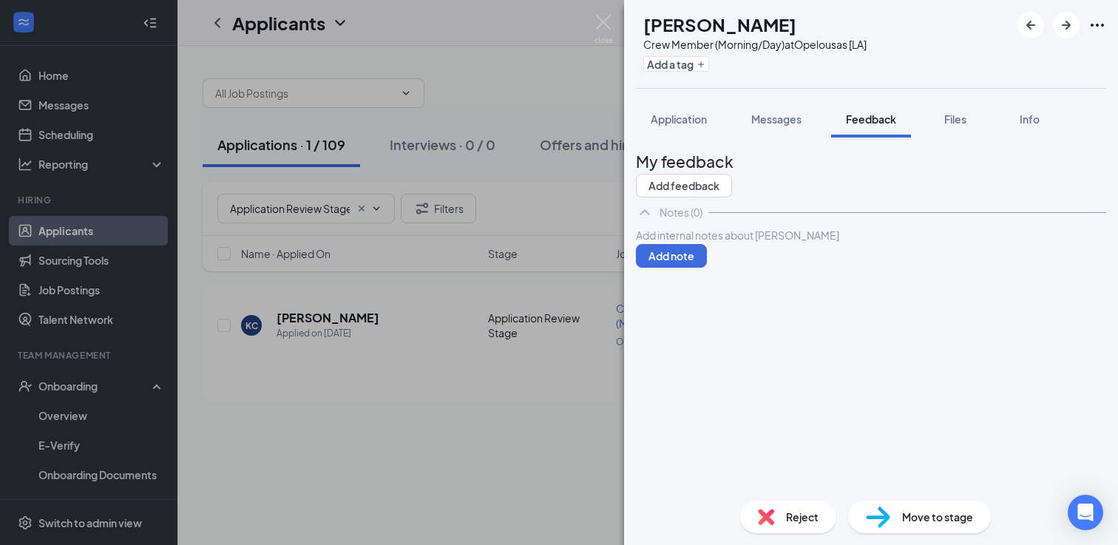
click at [784, 243] on div at bounding box center [871, 236] width 469 height 16
click at [707, 268] on button "Add note" at bounding box center [671, 256] width 71 height 24
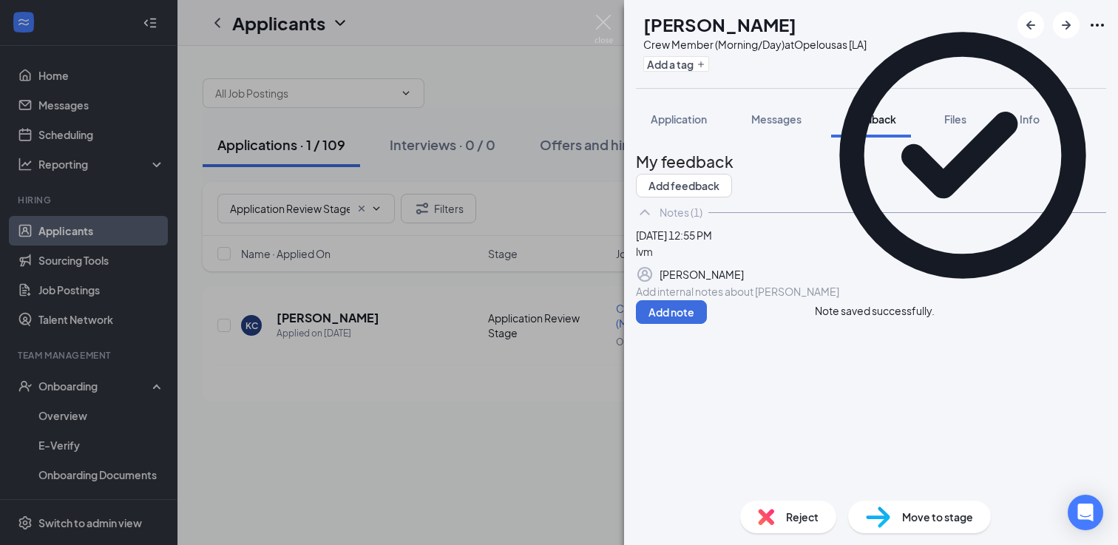
click at [901, 519] on div "Move to stage" at bounding box center [919, 517] width 143 height 33
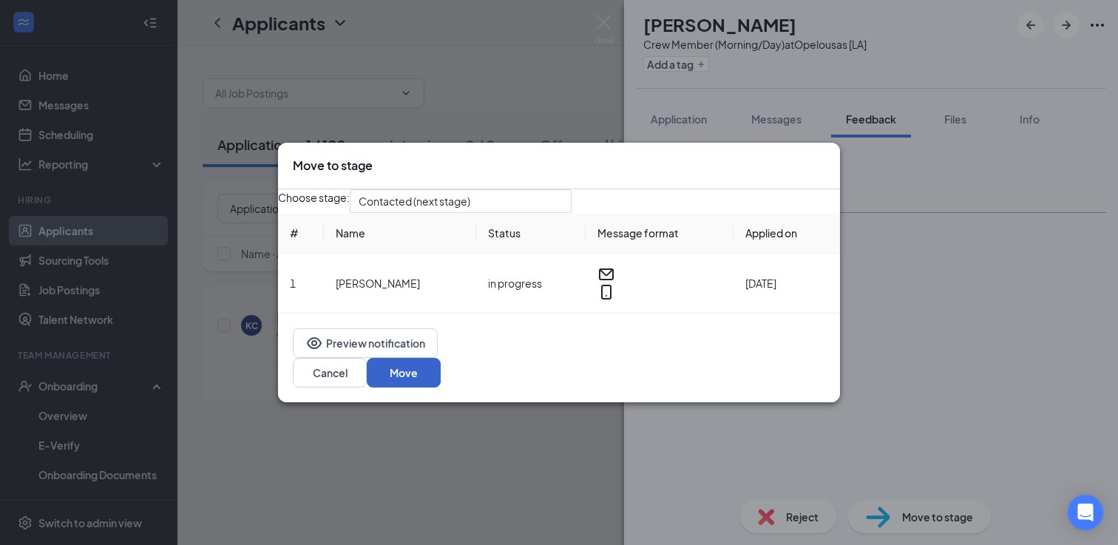
click at [441, 381] on button "Move" at bounding box center [404, 373] width 74 height 30
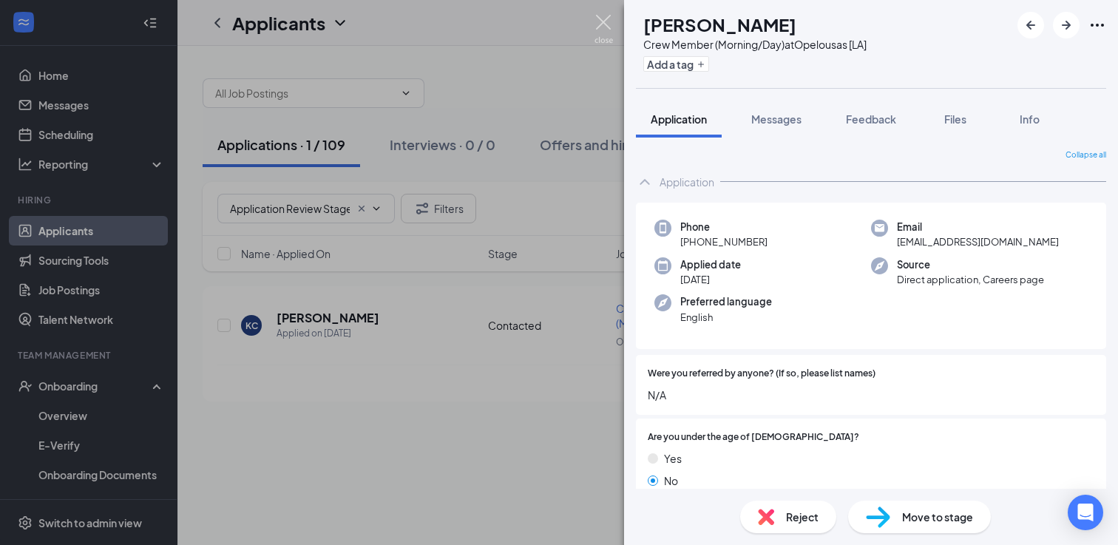
click at [603, 24] on img at bounding box center [603, 29] width 18 height 29
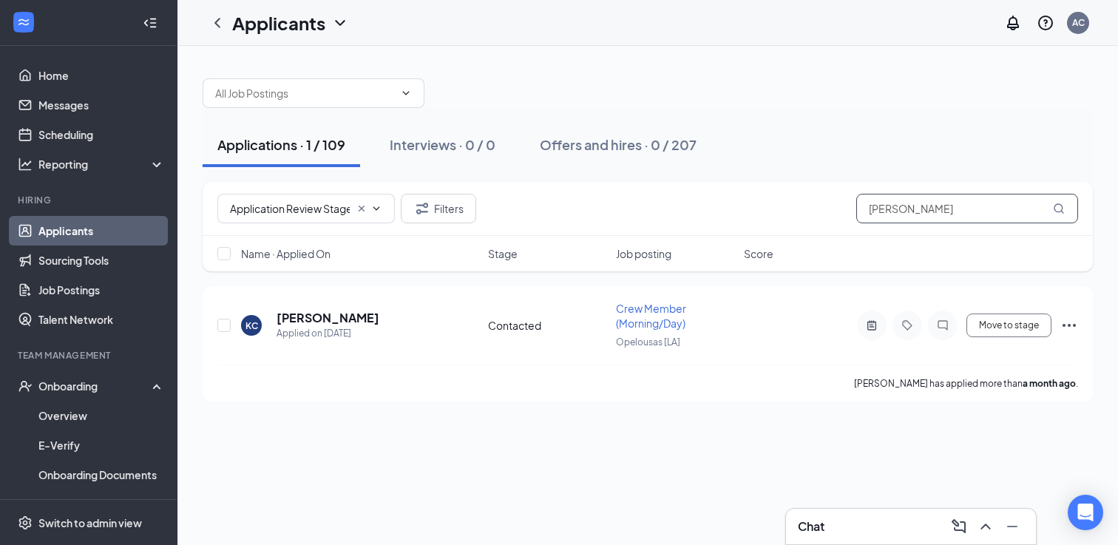
drag, startPoint x: 949, startPoint y: 207, endPoint x: 809, endPoint y: 207, distance: 139.7
click at [807, 207] on div "Application Review Stage (88) Filters [PERSON_NAME]" at bounding box center [647, 209] width 861 height 30
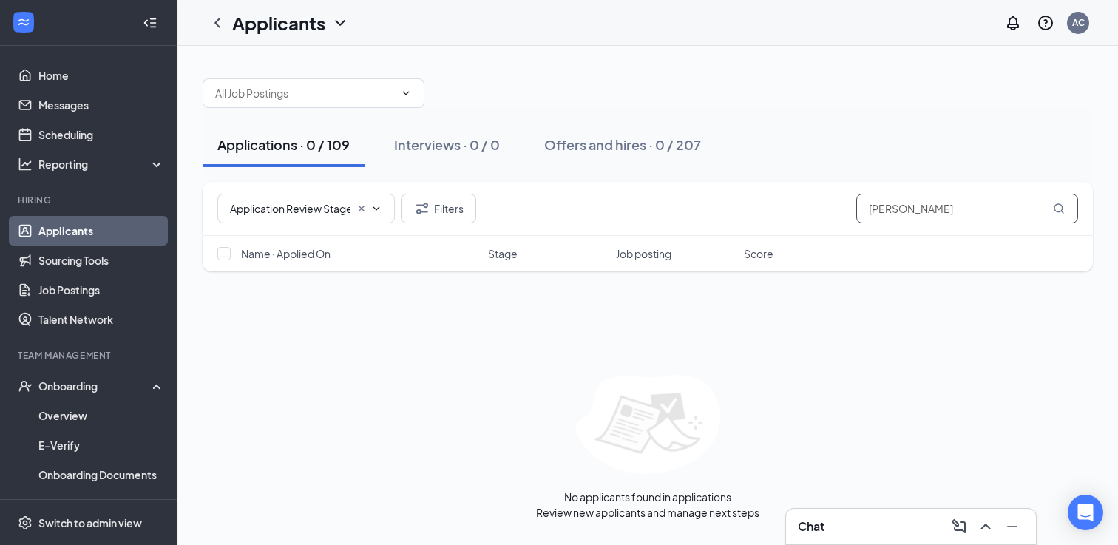
paste input "[PERSON_NAME]"
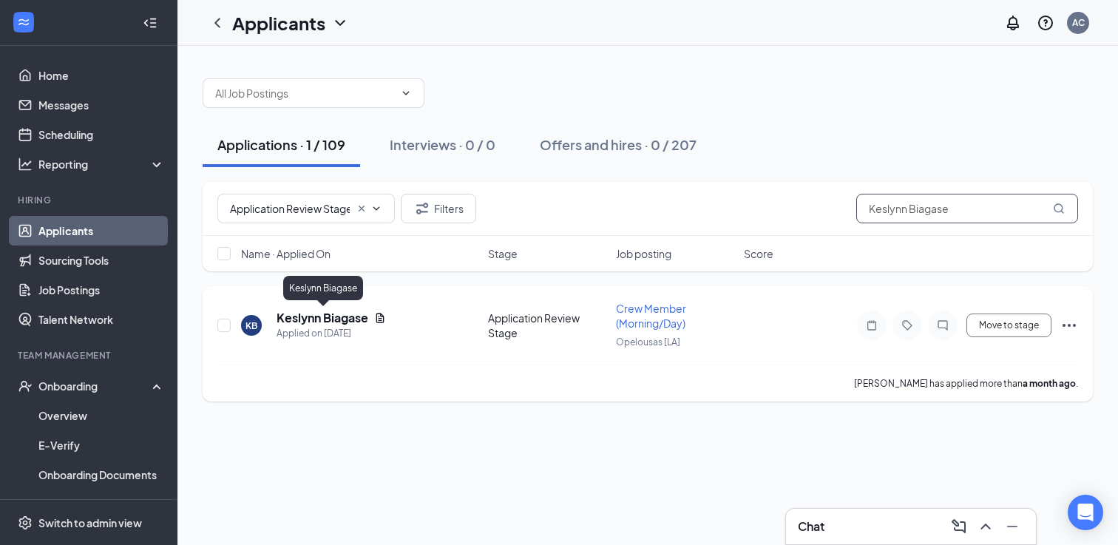
type input "Keslynn Biagase"
click at [310, 319] on h5 "Keslynn Biagase" at bounding box center [323, 318] width 92 height 16
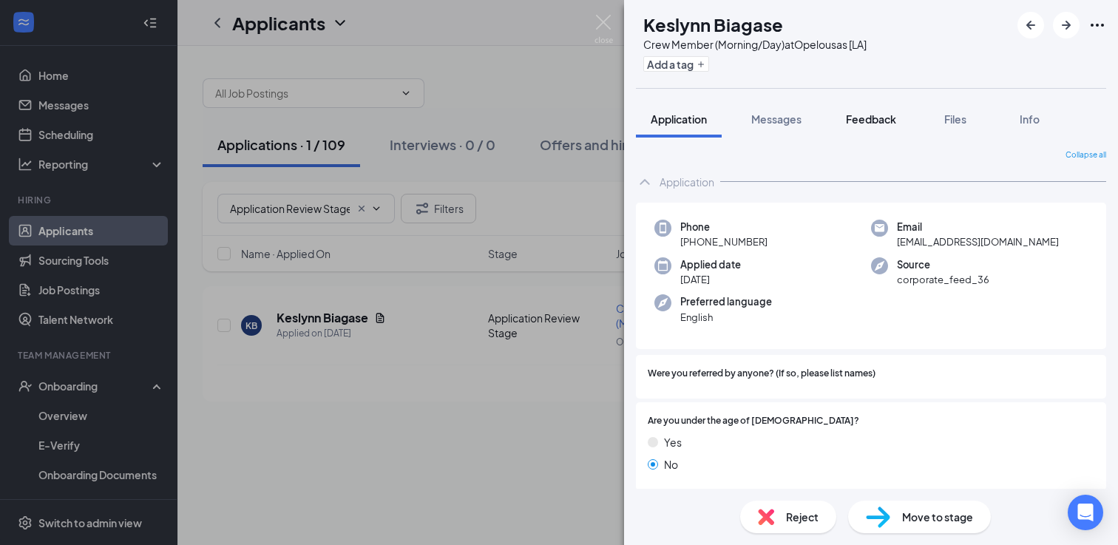
click at [867, 116] on span "Feedback" at bounding box center [871, 118] width 50 height 13
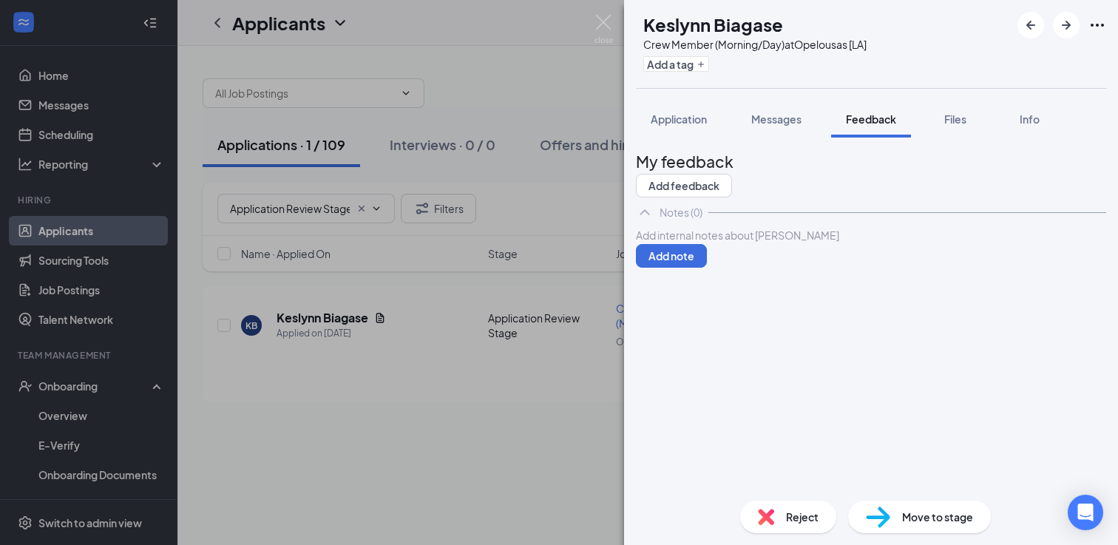
click at [779, 243] on div at bounding box center [871, 236] width 469 height 16
click at [707, 268] on button "Add note" at bounding box center [671, 256] width 71 height 24
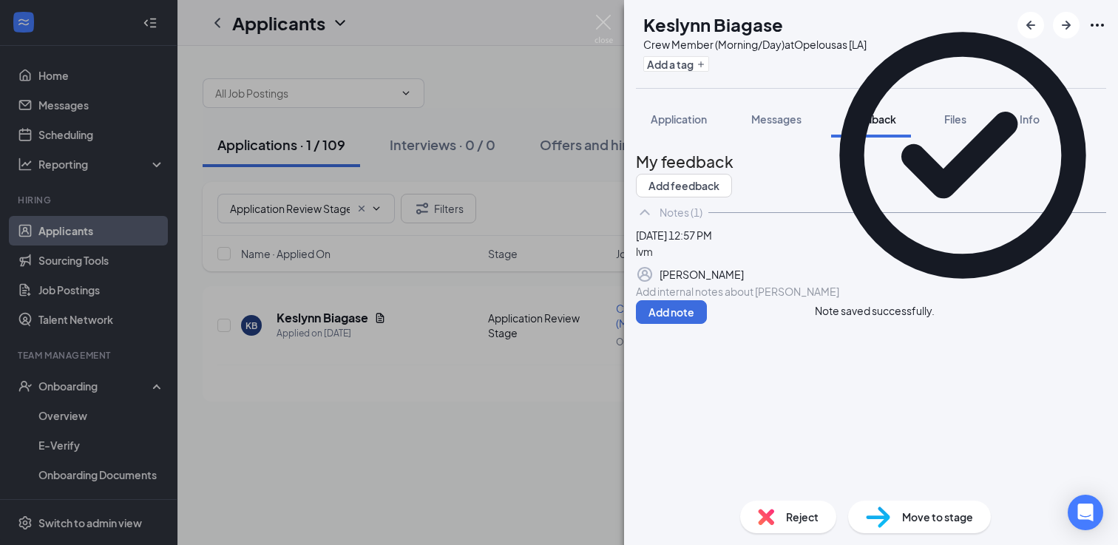
click at [898, 515] on div "Move to stage" at bounding box center [919, 517] width 143 height 33
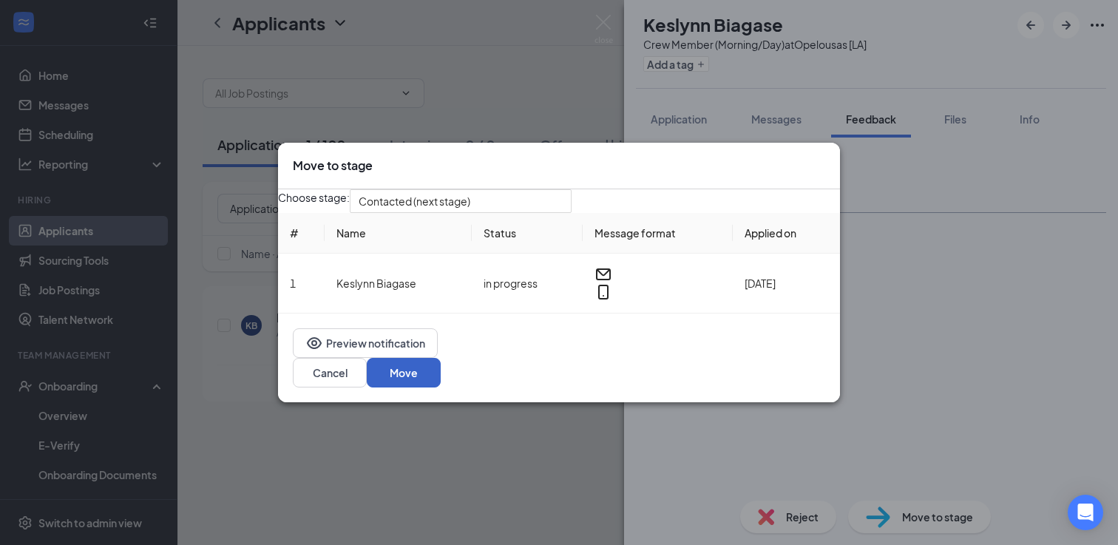
click at [441, 379] on button "Move" at bounding box center [404, 373] width 74 height 30
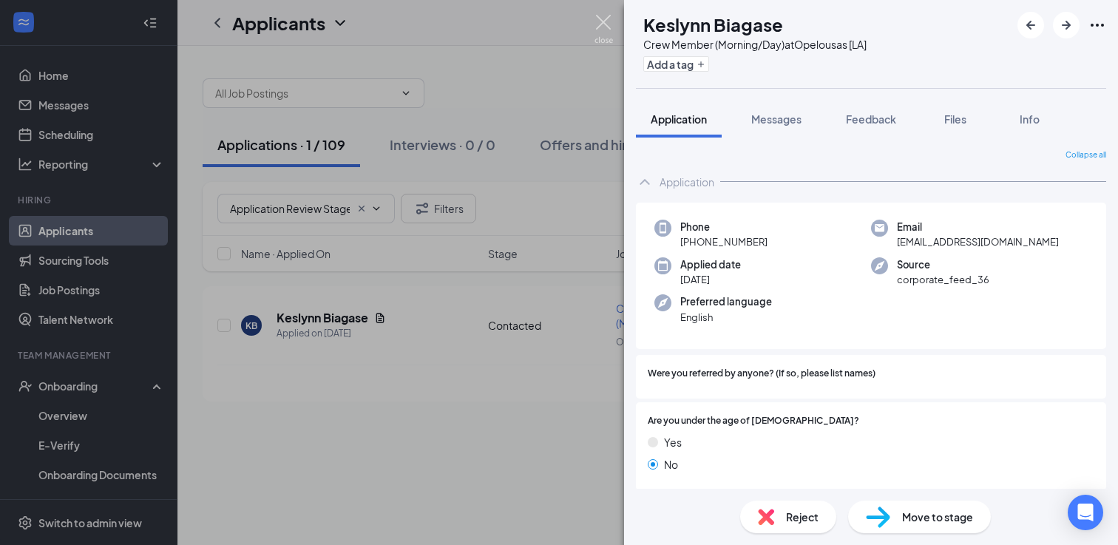
click at [605, 26] on img at bounding box center [603, 29] width 18 height 29
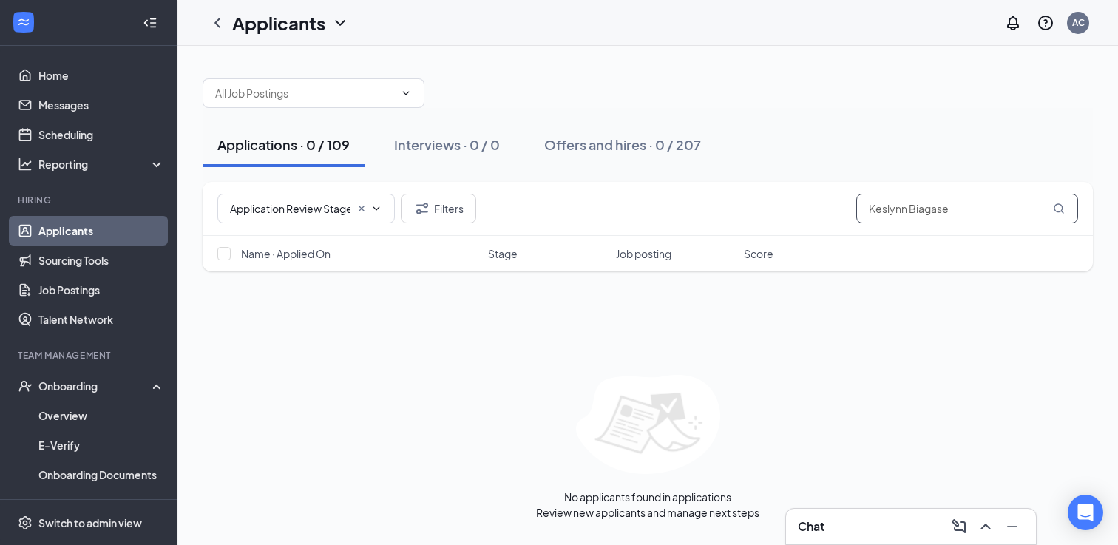
drag, startPoint x: 966, startPoint y: 204, endPoint x: 857, endPoint y: 190, distance: 110.3
click at [857, 190] on div "Application Review Stage (88) Filters Keslynn Biagase" at bounding box center [648, 209] width 890 height 54
paste input "[PERSON_NAME]"
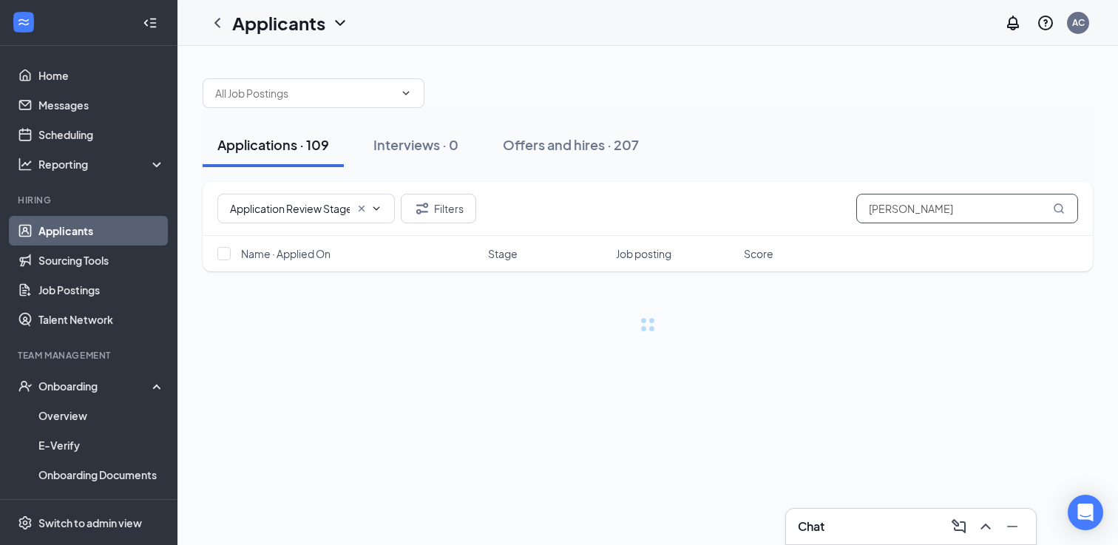
type input "[PERSON_NAME]"
click at [358, 209] on icon "Cross" at bounding box center [362, 209] width 12 height 12
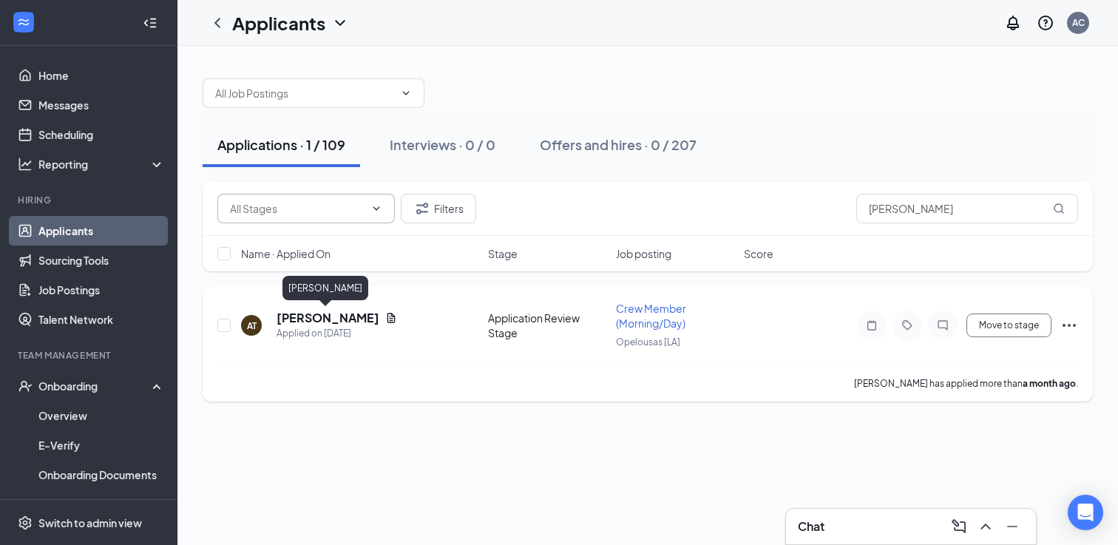
click at [329, 314] on h5 "[PERSON_NAME]" at bounding box center [328, 318] width 103 height 16
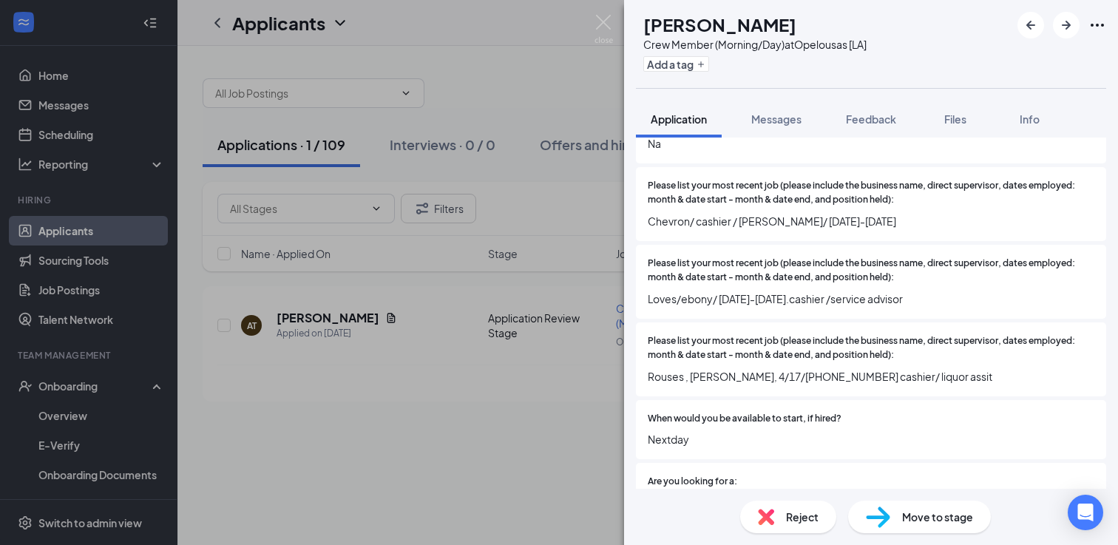
scroll to position [515, 0]
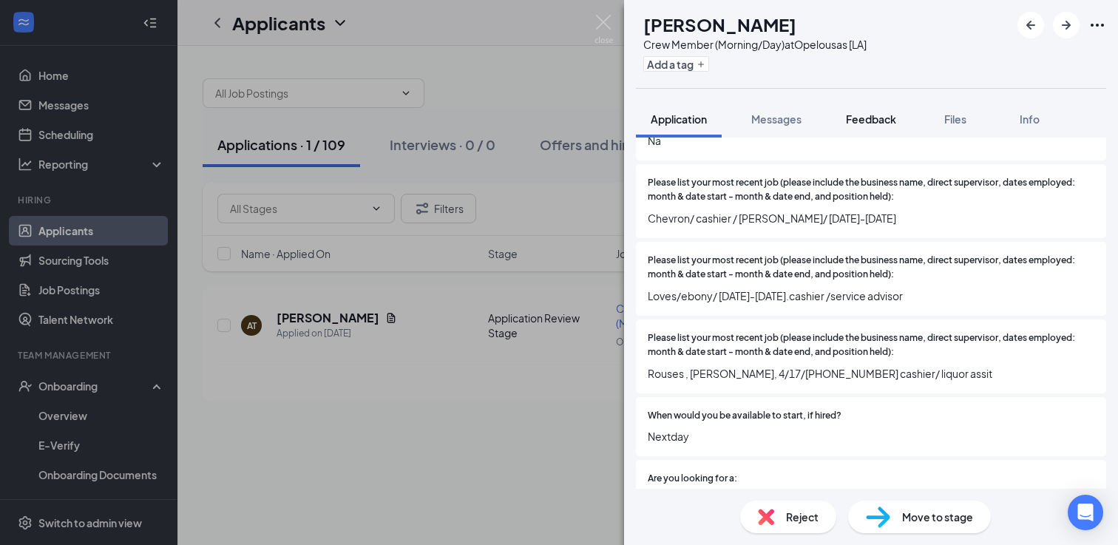
click at [875, 124] on span "Feedback" at bounding box center [871, 118] width 50 height 13
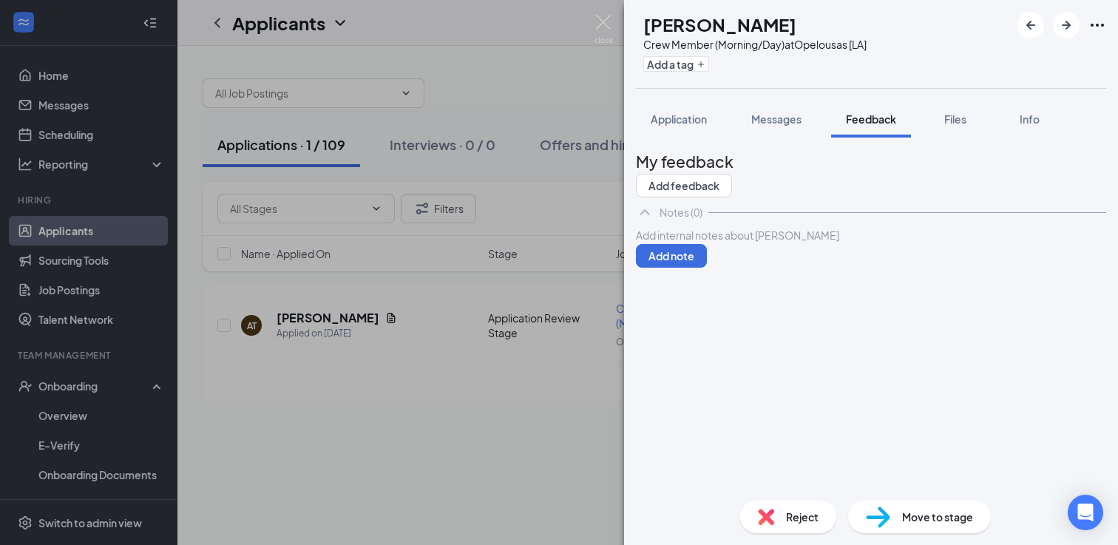
click at [736, 243] on div at bounding box center [871, 236] width 469 height 16
click at [707, 268] on button "Add note" at bounding box center [671, 256] width 71 height 24
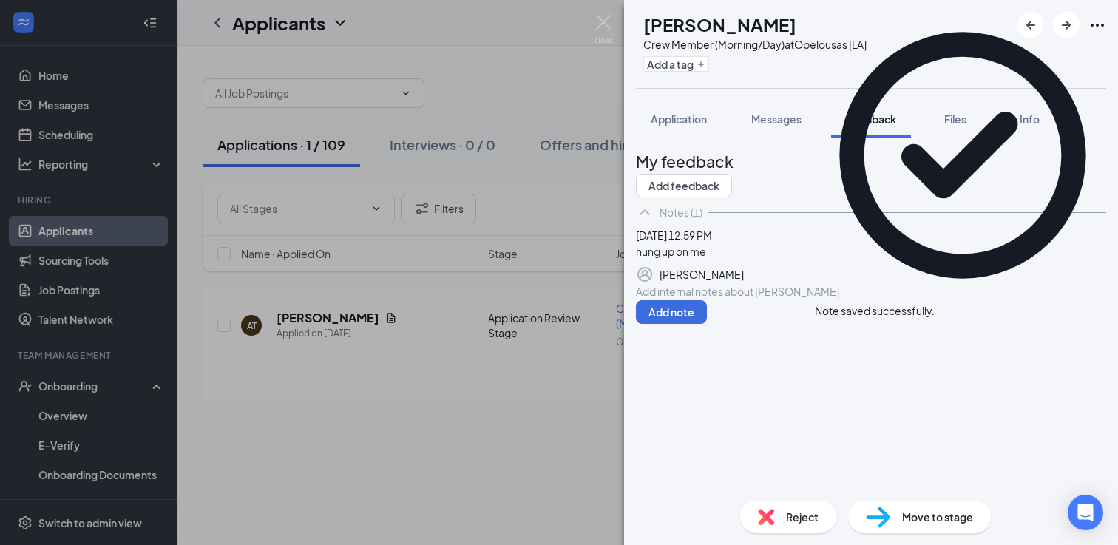
click at [790, 518] on span "Reject" at bounding box center [802, 517] width 33 height 16
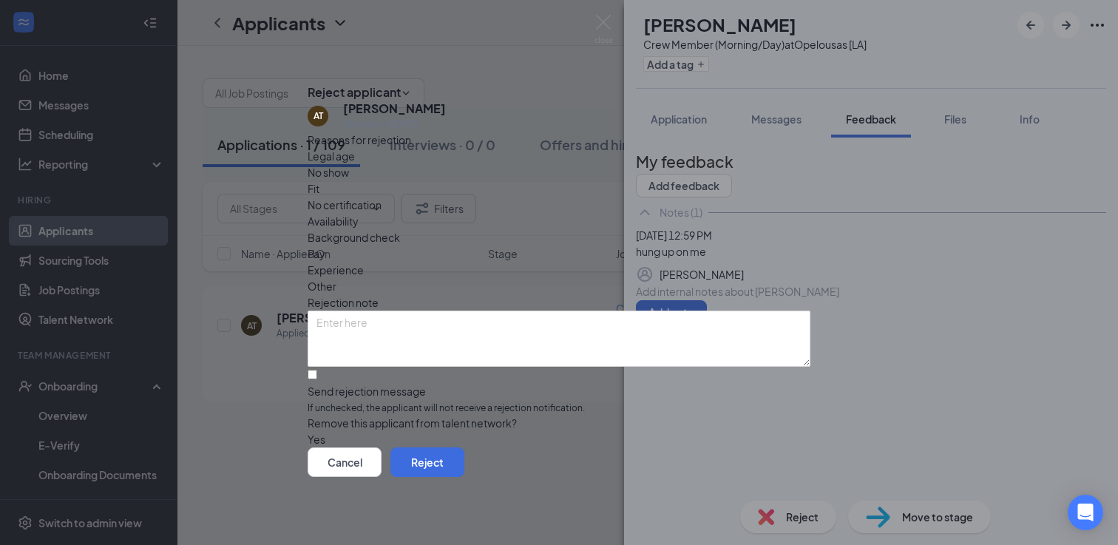
scroll to position [6, 0]
click at [308, 431] on button "button" at bounding box center [308, 439] width 0 height 16
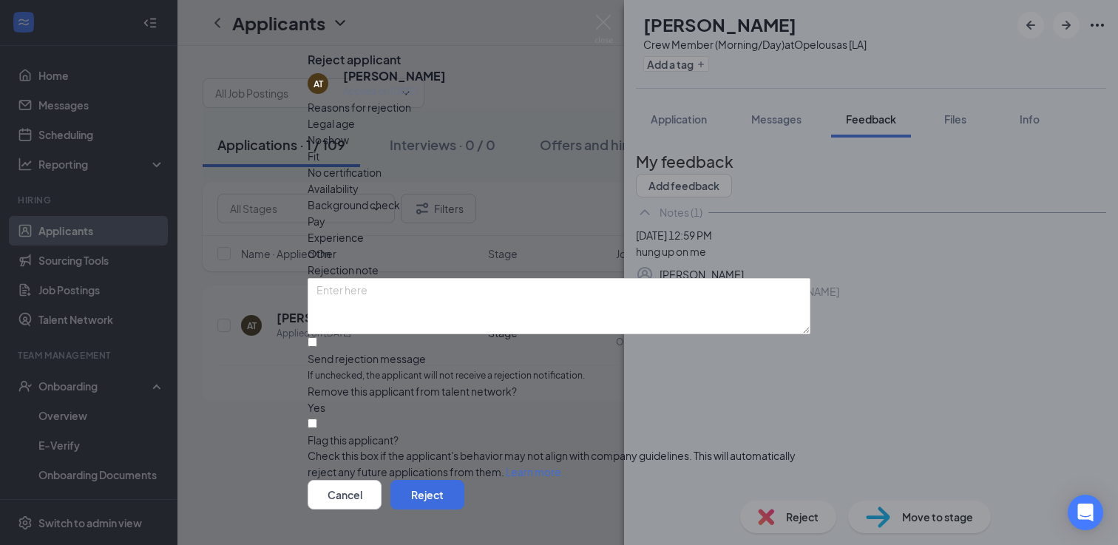
scroll to position [72, 0]
click at [317, 418] on input "Flag this applicant?" at bounding box center [313, 423] width 10 height 10
checkbox input "true"
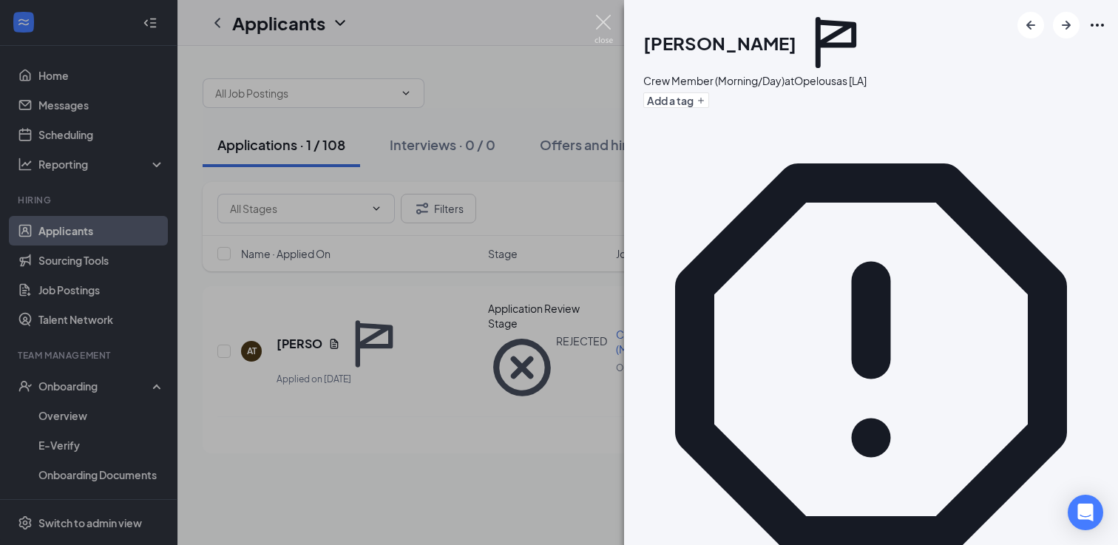
click at [605, 21] on img at bounding box center [603, 29] width 18 height 29
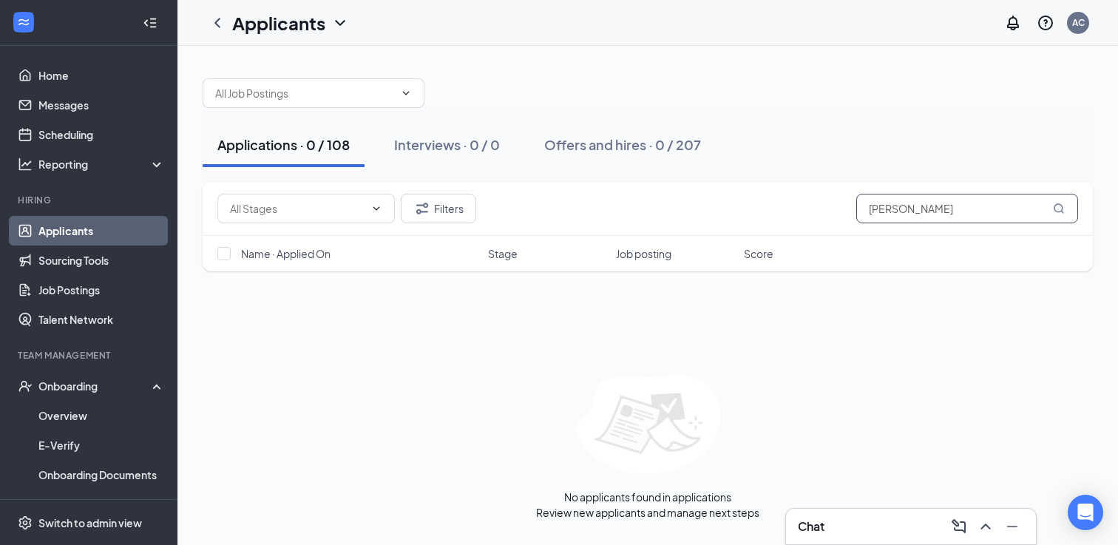
drag, startPoint x: 974, startPoint y: 211, endPoint x: 877, endPoint y: 202, distance: 97.3
click at [877, 202] on input "[PERSON_NAME]" at bounding box center [967, 209] width 222 height 30
paste input "[PERSON_NAME]"
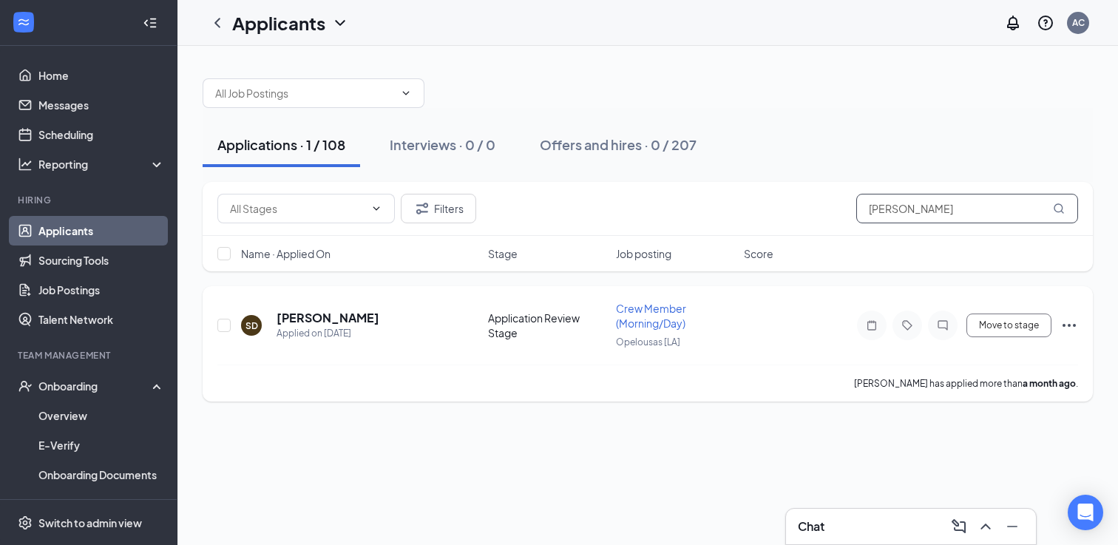
type input "[PERSON_NAME]"
click at [322, 317] on h5 "[PERSON_NAME]" at bounding box center [328, 318] width 103 height 16
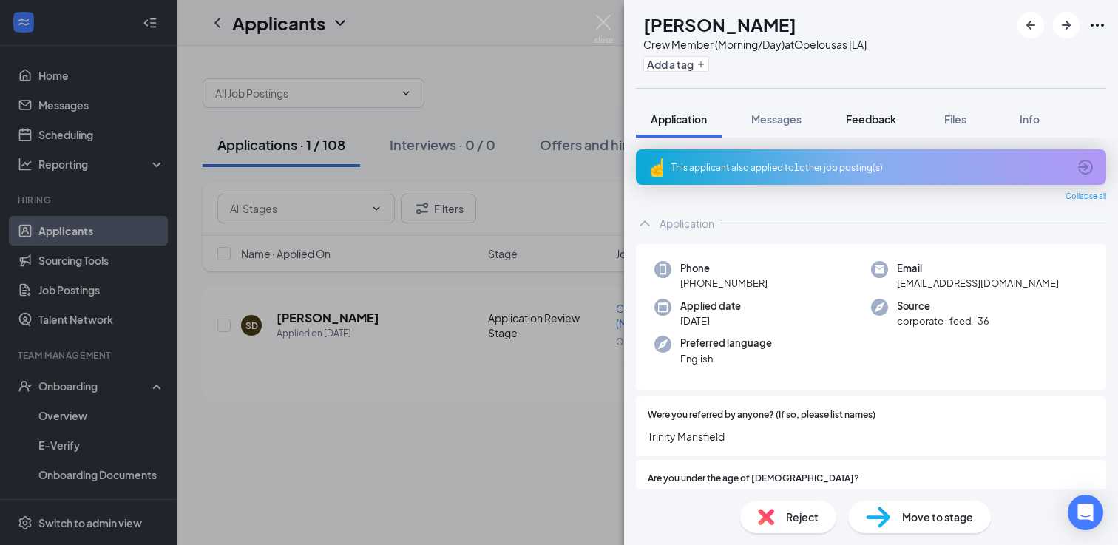
click at [865, 110] on button "Feedback" at bounding box center [871, 119] width 80 height 37
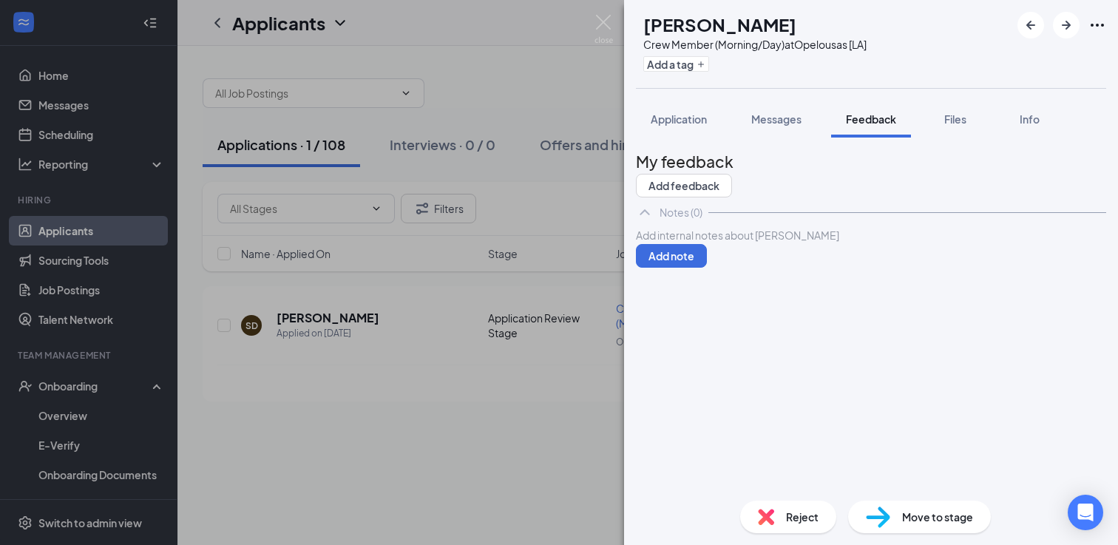
click at [716, 243] on div at bounding box center [871, 236] width 469 height 16
click at [707, 268] on button "Add note" at bounding box center [671, 256] width 71 height 24
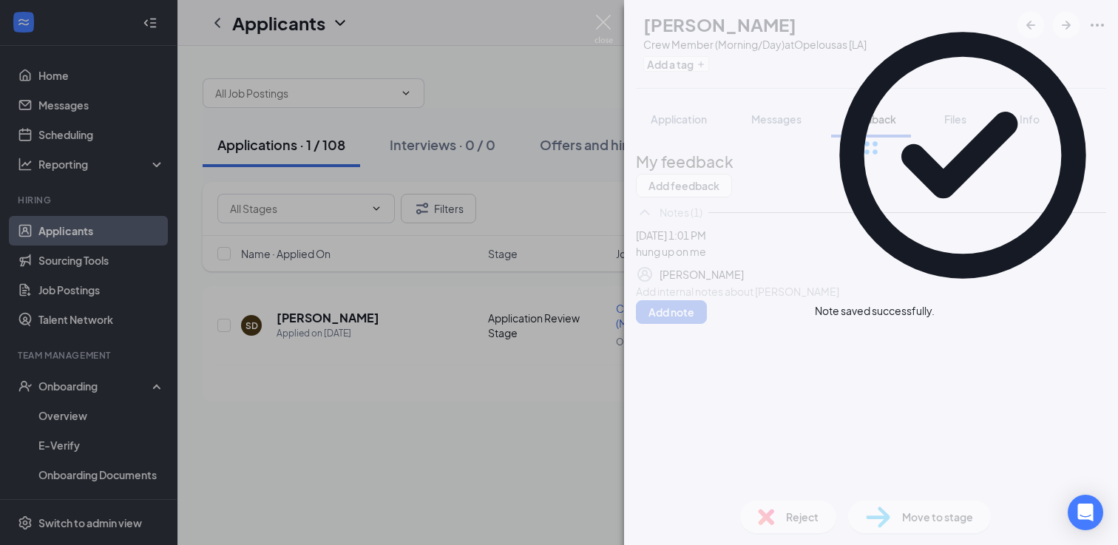
click at [780, 526] on div "SD [PERSON_NAME] Crew Member (Morning/Day) at [GEOGRAPHIC_DATA] [LA] Add a tag …" at bounding box center [871, 272] width 494 height 545
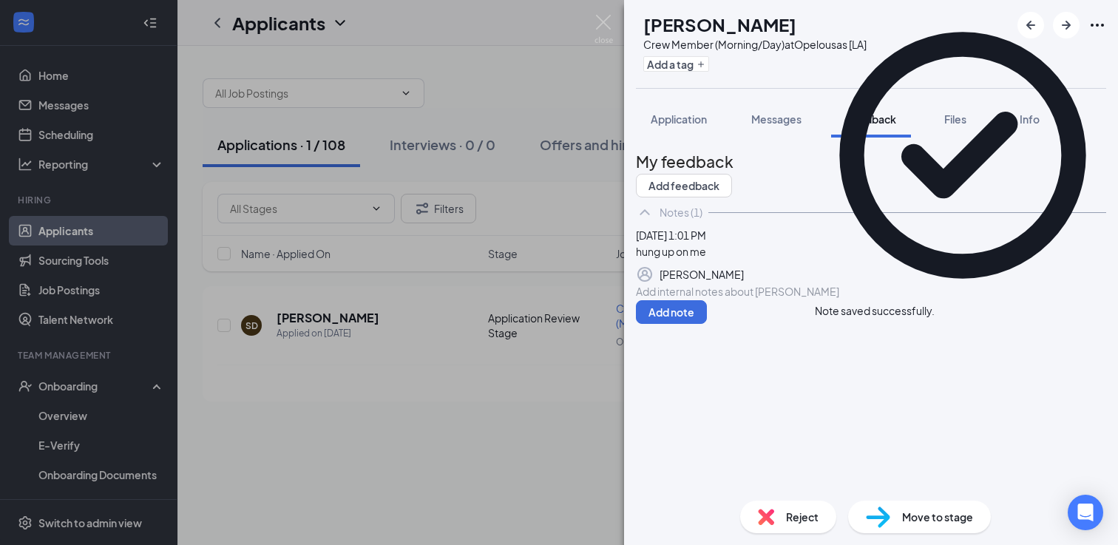
click at [780, 518] on div "Reject" at bounding box center [788, 517] width 96 height 33
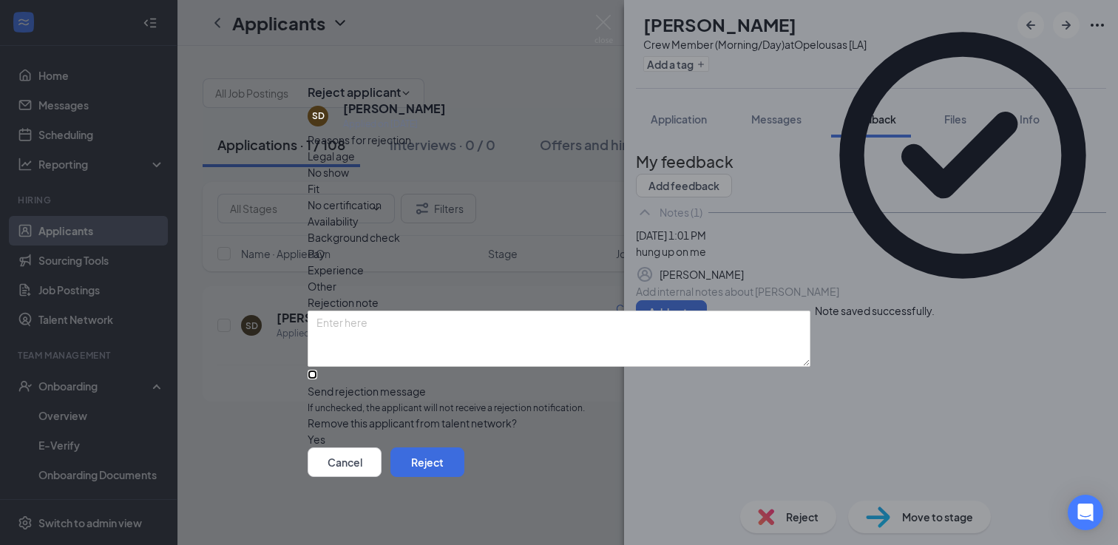
click at [317, 370] on input "Send rejection message If unchecked, the applicant will not receive a rejection…" at bounding box center [313, 375] width 10 height 10
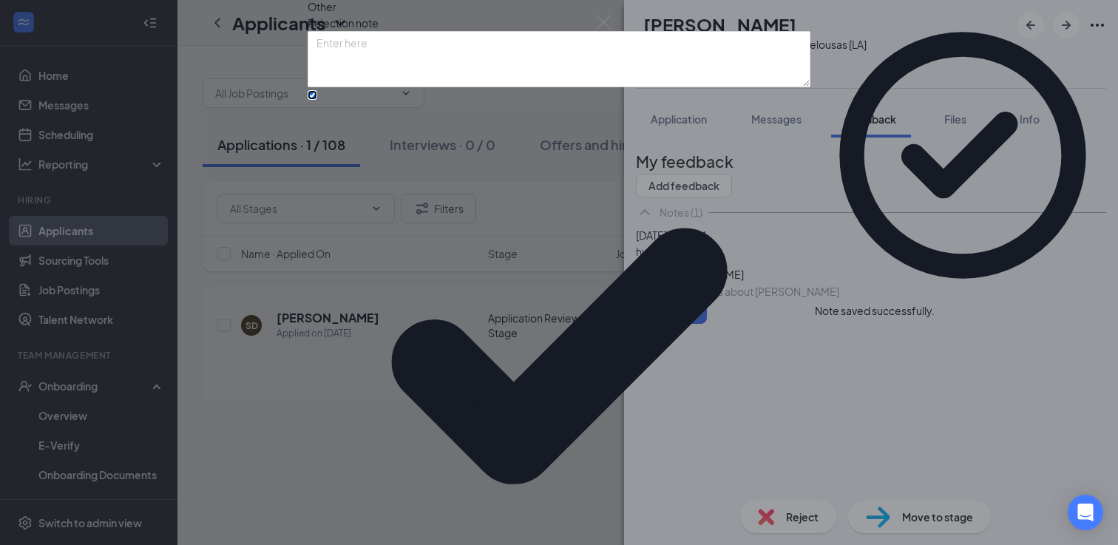
scroll to position [89, 0]
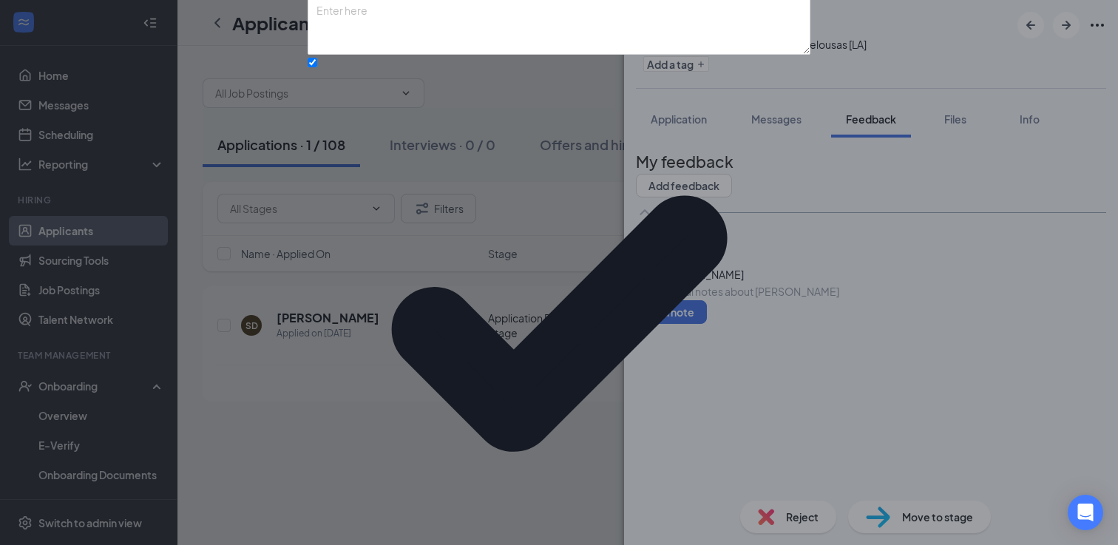
scroll to position [155, 0]
click at [317, 67] on input "Send rejection message If unchecked, the applicant will not receive a rejection…" at bounding box center [313, 63] width 10 height 10
checkbox input "false"
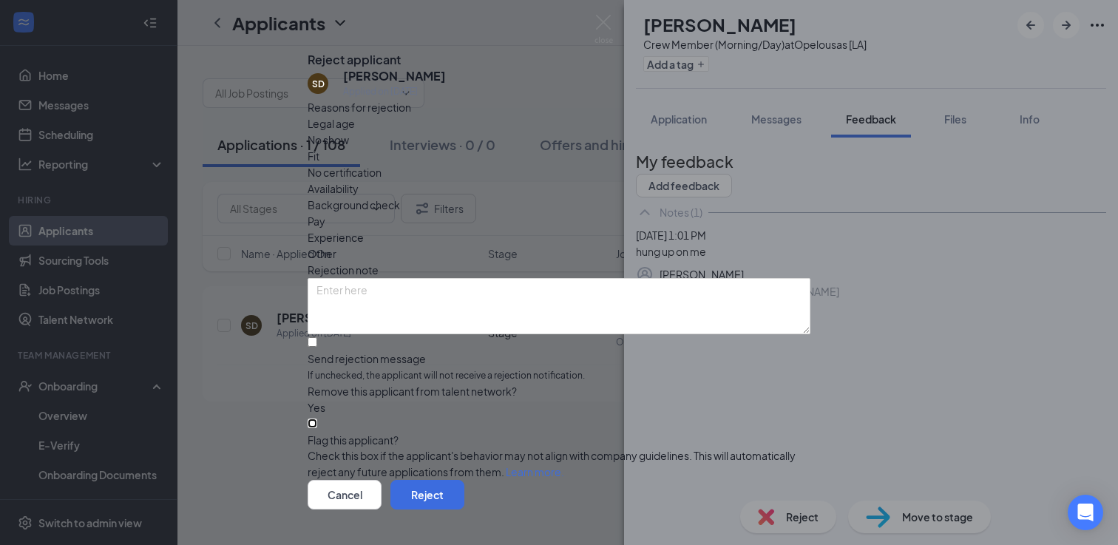
click at [317, 418] on input "Flag this applicant?" at bounding box center [313, 423] width 10 height 10
checkbox input "true"
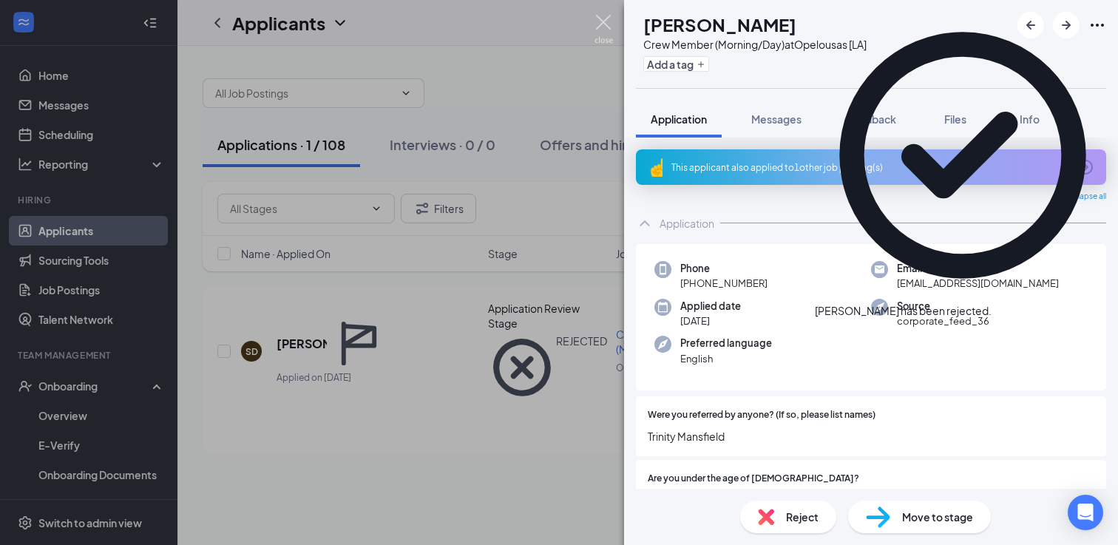
click at [603, 15] on img at bounding box center [603, 29] width 18 height 29
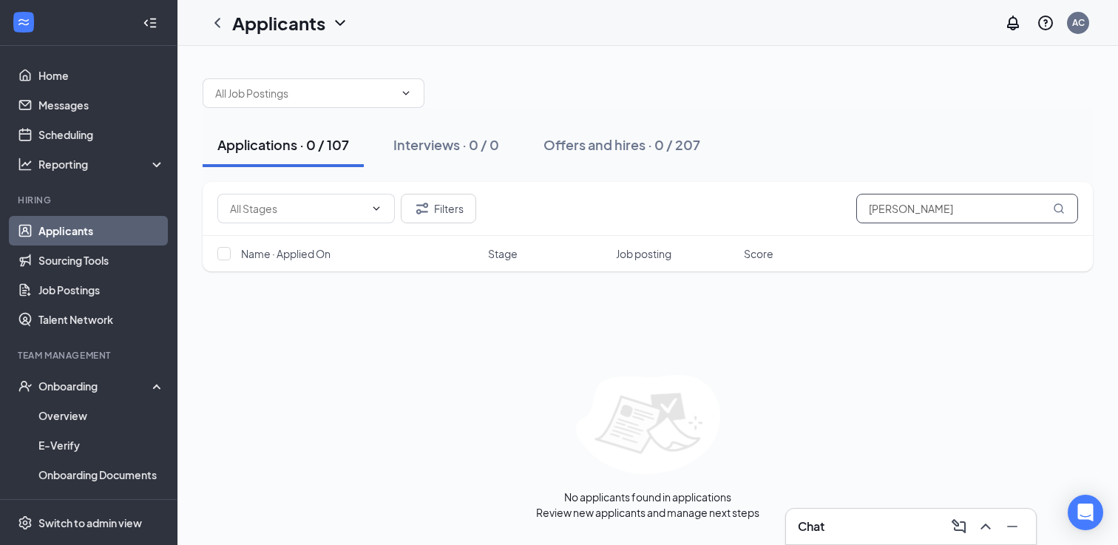
drag, startPoint x: 969, startPoint y: 207, endPoint x: 862, endPoint y: 200, distance: 106.7
click at [863, 200] on input "[PERSON_NAME]" at bounding box center [967, 209] width 222 height 30
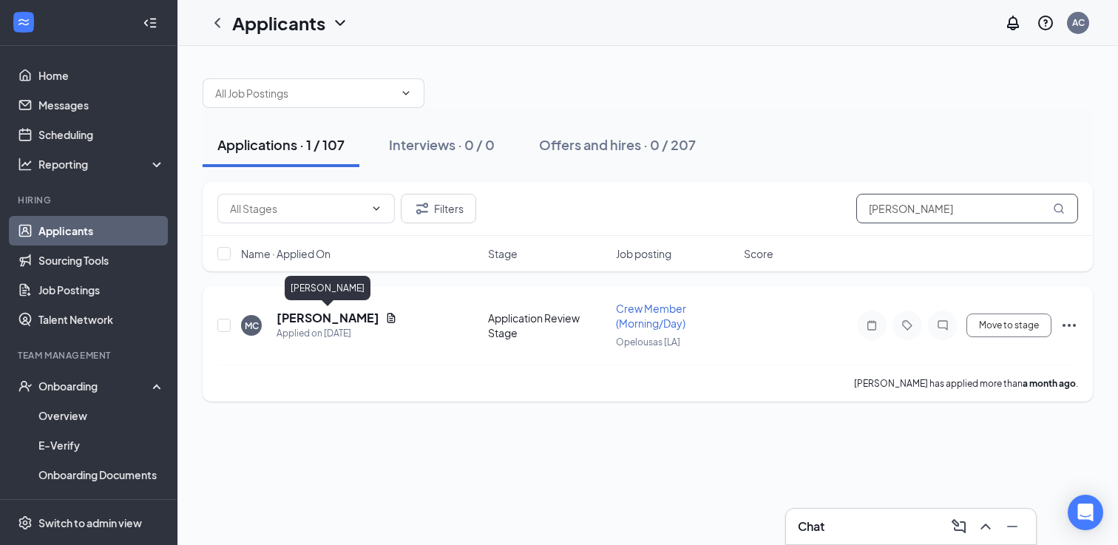
type input "[PERSON_NAME]"
click at [323, 321] on h5 "[PERSON_NAME]" at bounding box center [328, 318] width 103 height 16
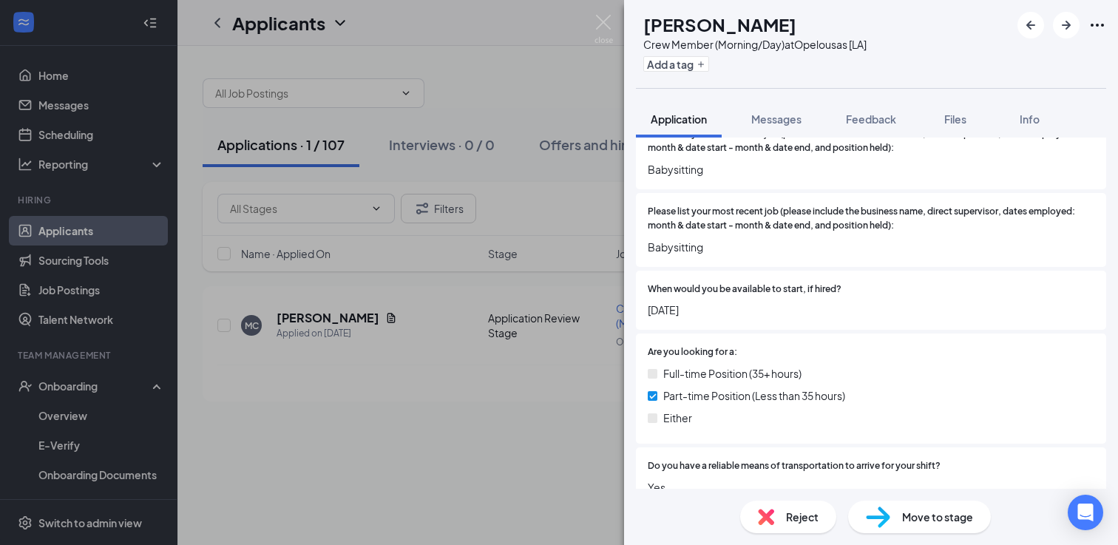
scroll to position [1168, 0]
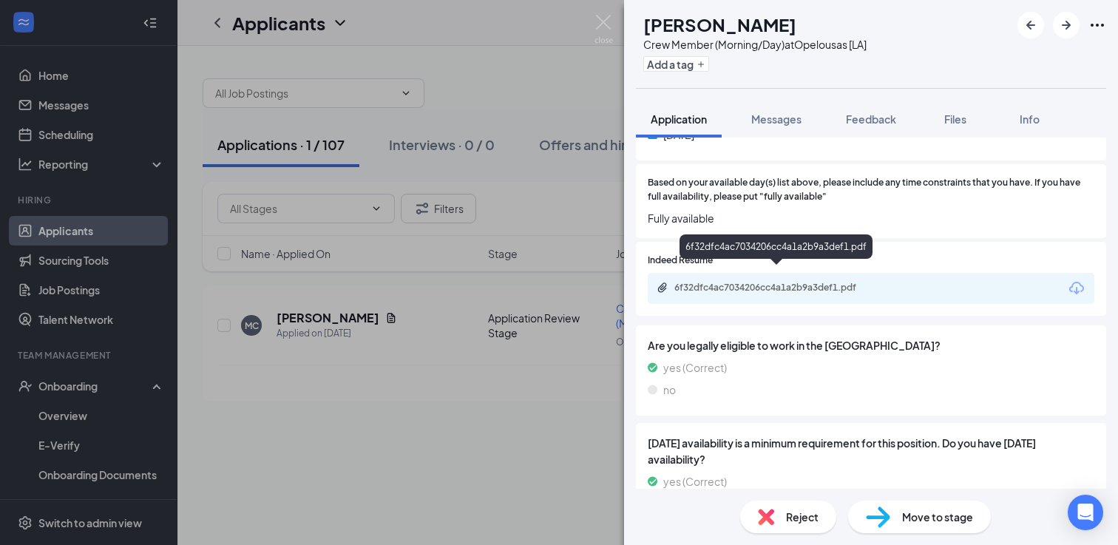
click at [730, 282] on div "6f32dfc4ac7034206cc4a1a2b9a3def1.pdf" at bounding box center [777, 288] width 207 height 12
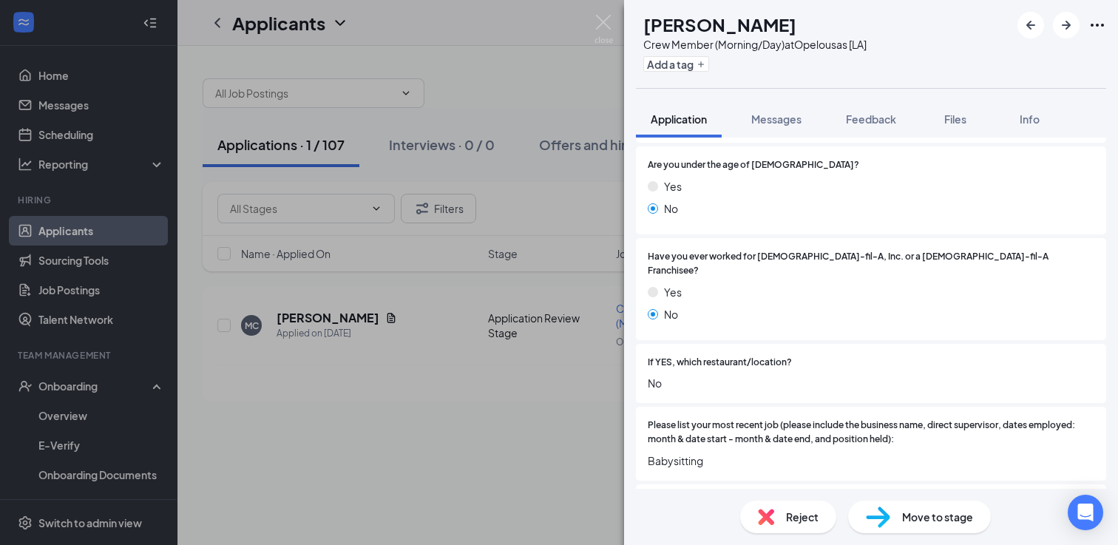
scroll to position [0, 0]
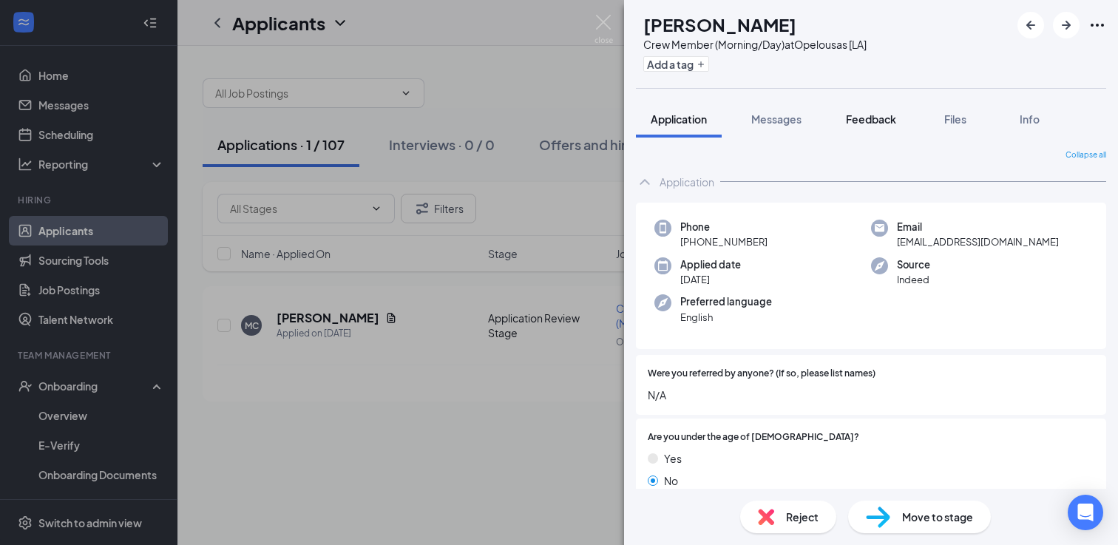
click at [870, 116] on span "Feedback" at bounding box center [871, 118] width 50 height 13
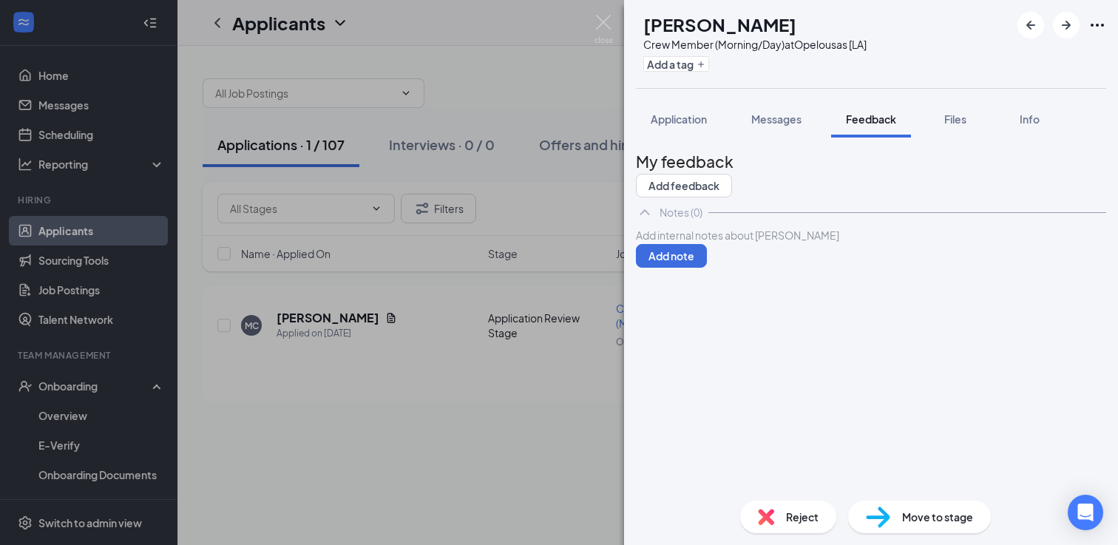
click at [709, 243] on div at bounding box center [871, 236] width 469 height 16
click at [707, 268] on button "Add note" at bounding box center [671, 256] width 71 height 24
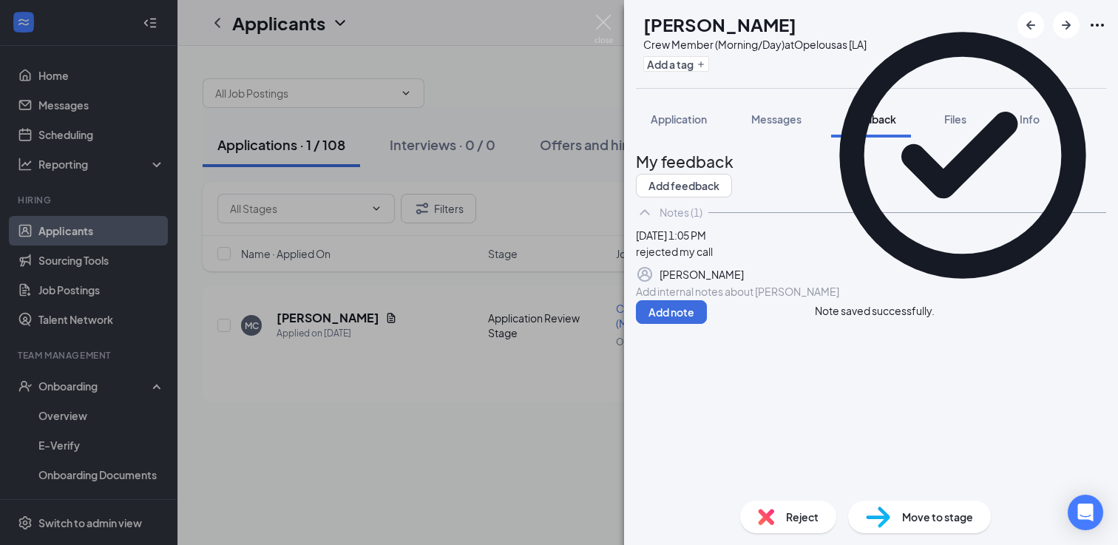
click at [924, 524] on span "Move to stage" at bounding box center [937, 517] width 71 height 16
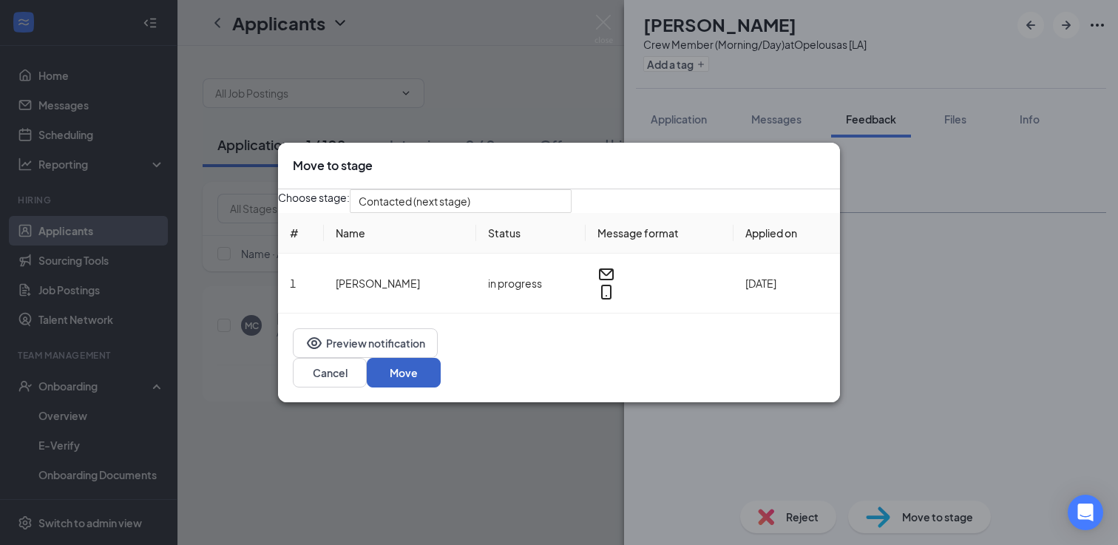
click at [441, 372] on button "Move" at bounding box center [404, 373] width 74 height 30
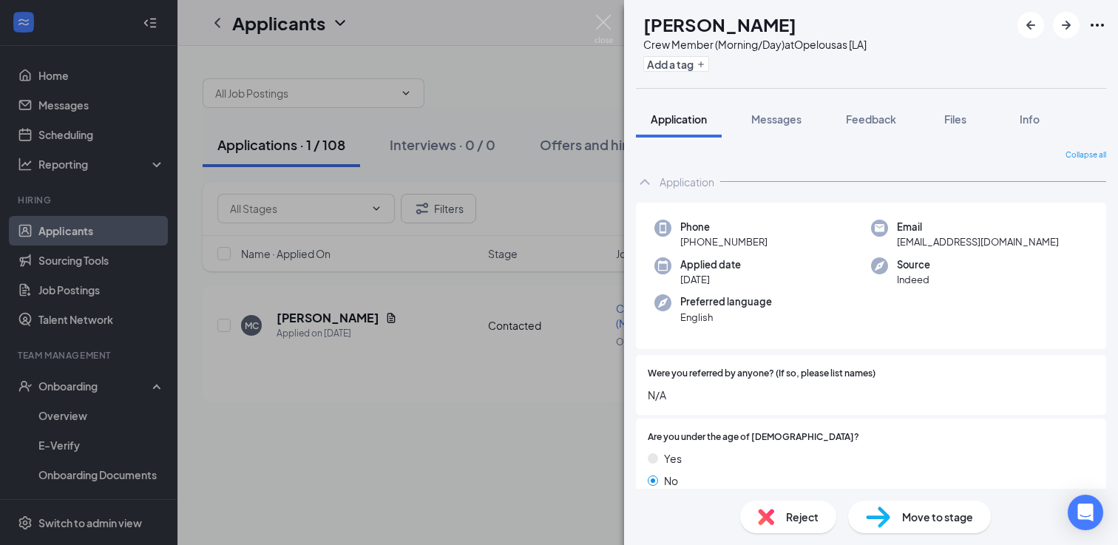
click at [790, 514] on span "Reject" at bounding box center [802, 517] width 33 height 16
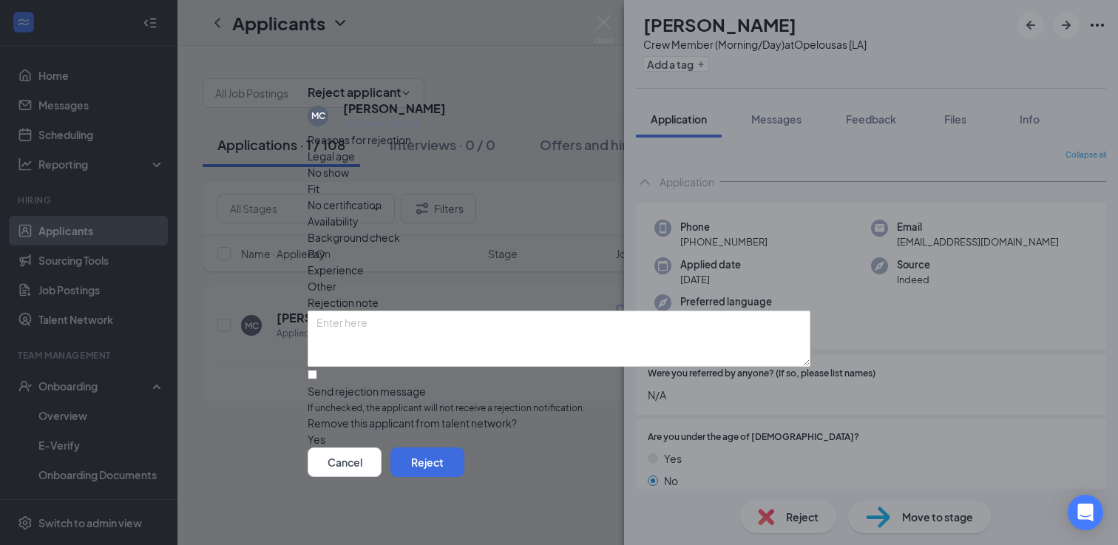
click at [321, 85] on icon "Cross" at bounding box center [316, 89] width 9 height 9
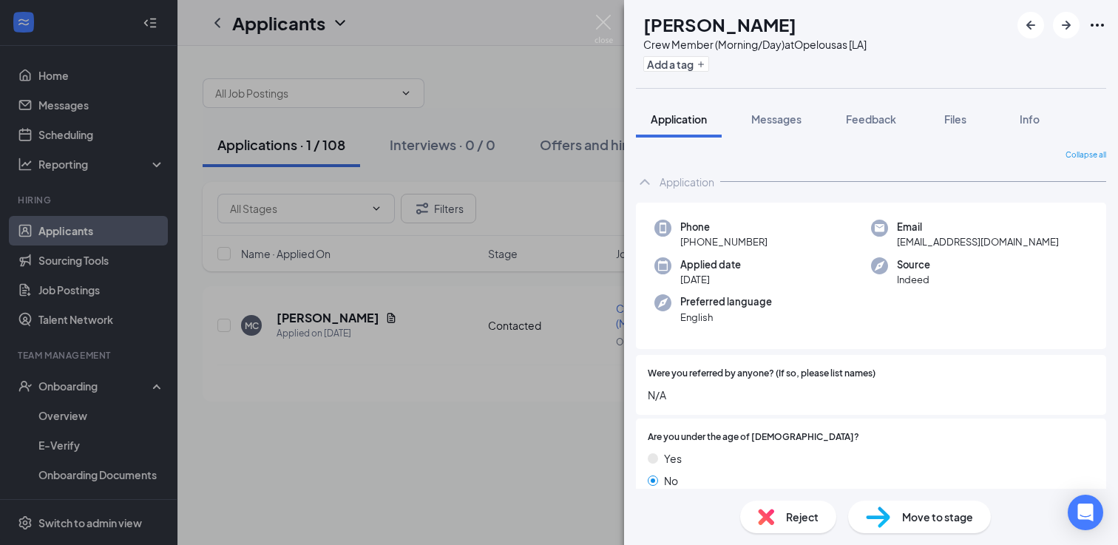
click at [764, 512] on img at bounding box center [766, 517] width 16 height 16
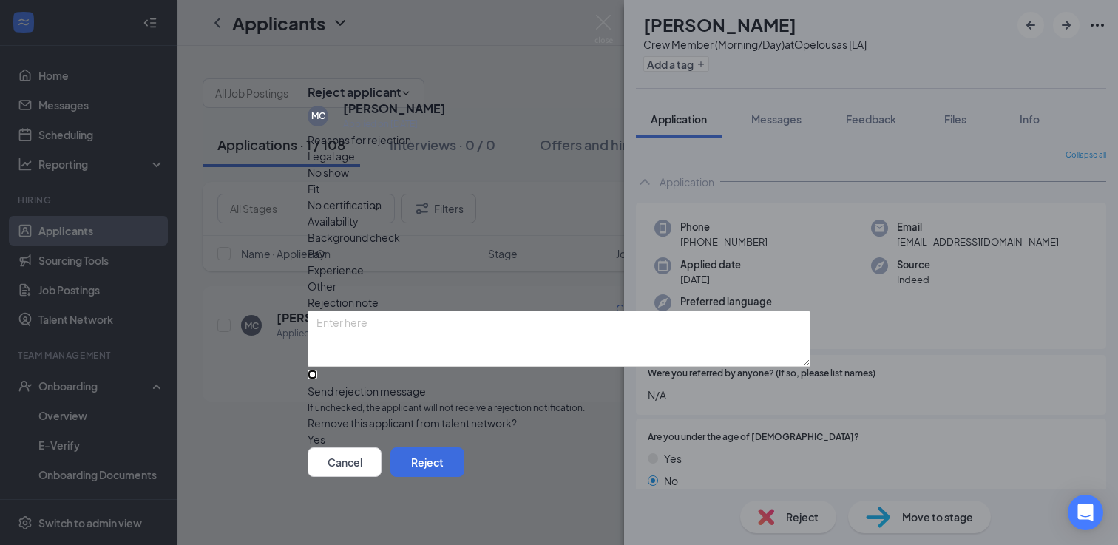
click at [317, 370] on input "Send rejection message If unchecked, the applicant will not receive a rejection…" at bounding box center [313, 375] width 10 height 10
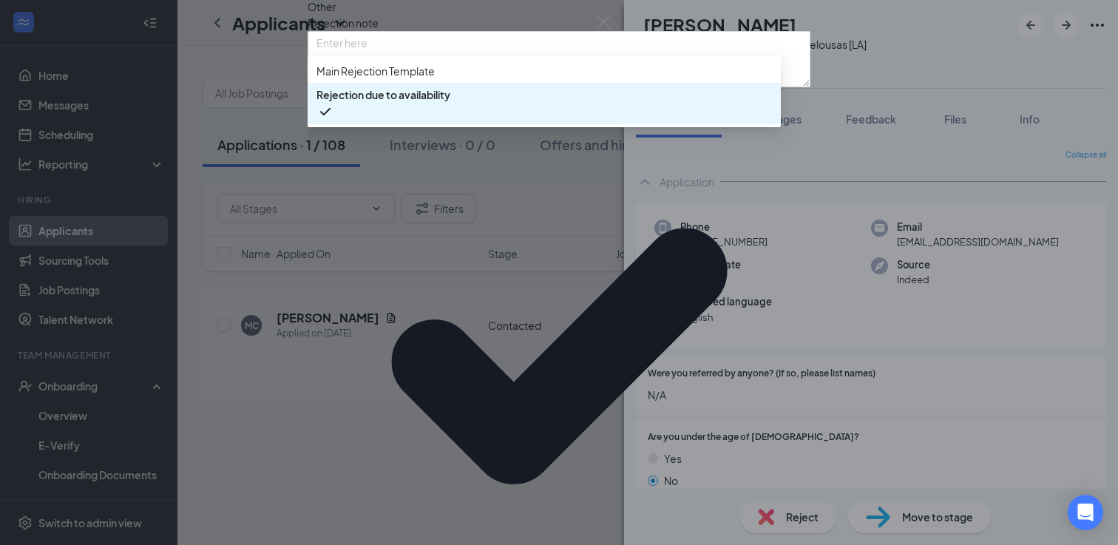
click at [433, 79] on span "Main Rejection Template" at bounding box center [375, 71] width 118 height 16
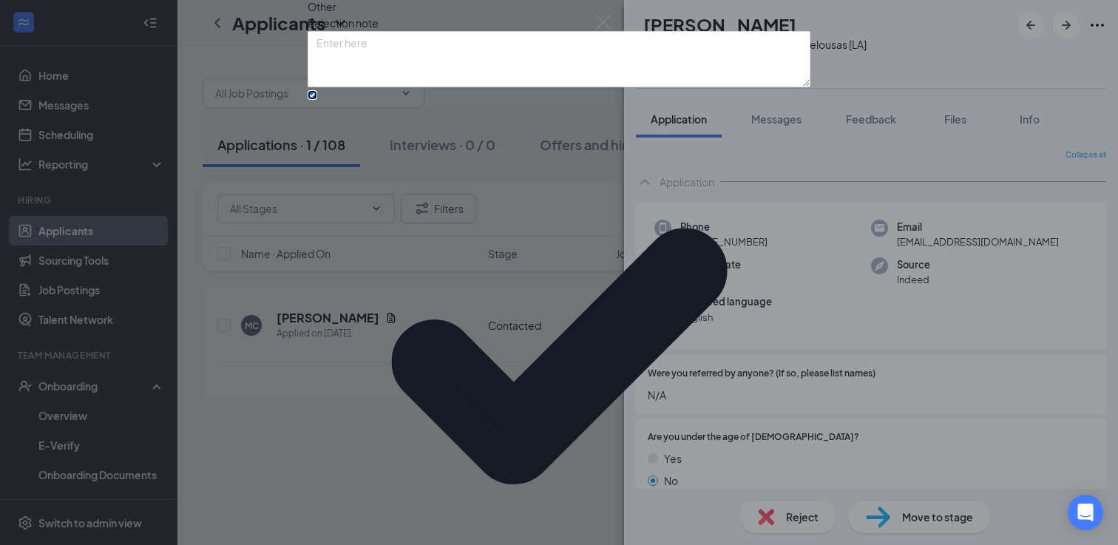
click at [317, 100] on input "Send rejection message If unchecked, the applicant will not receive a rejection…" at bounding box center [313, 95] width 10 height 10
checkbox input "false"
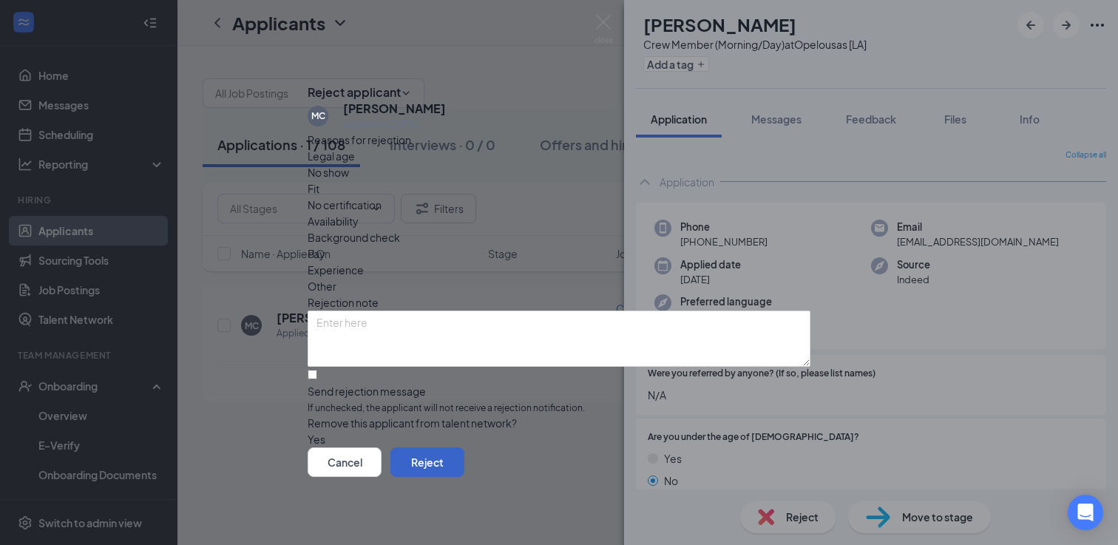
click at [464, 469] on button "Reject" at bounding box center [427, 462] width 74 height 30
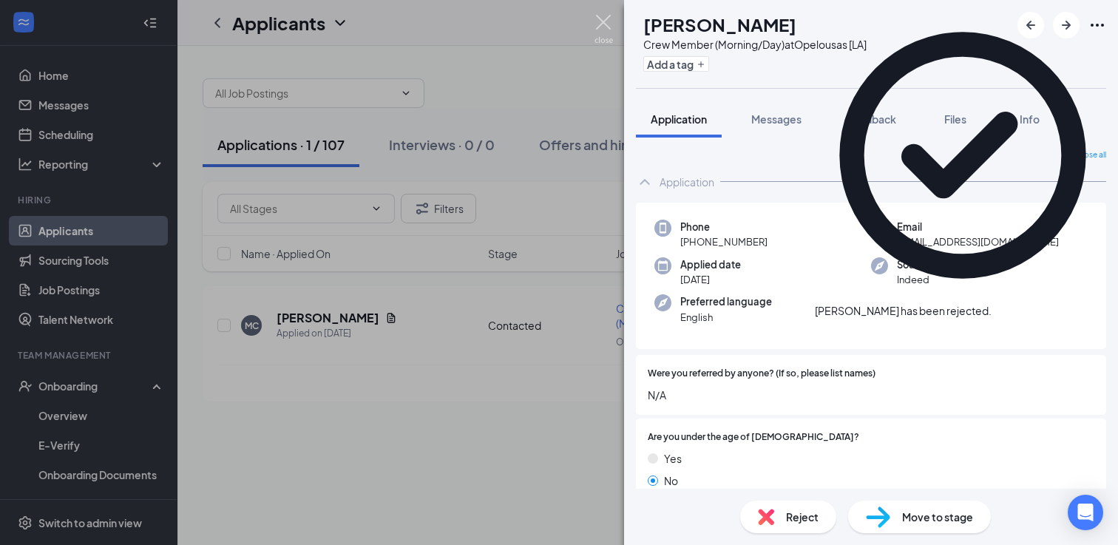
click at [600, 25] on img at bounding box center [603, 29] width 18 height 29
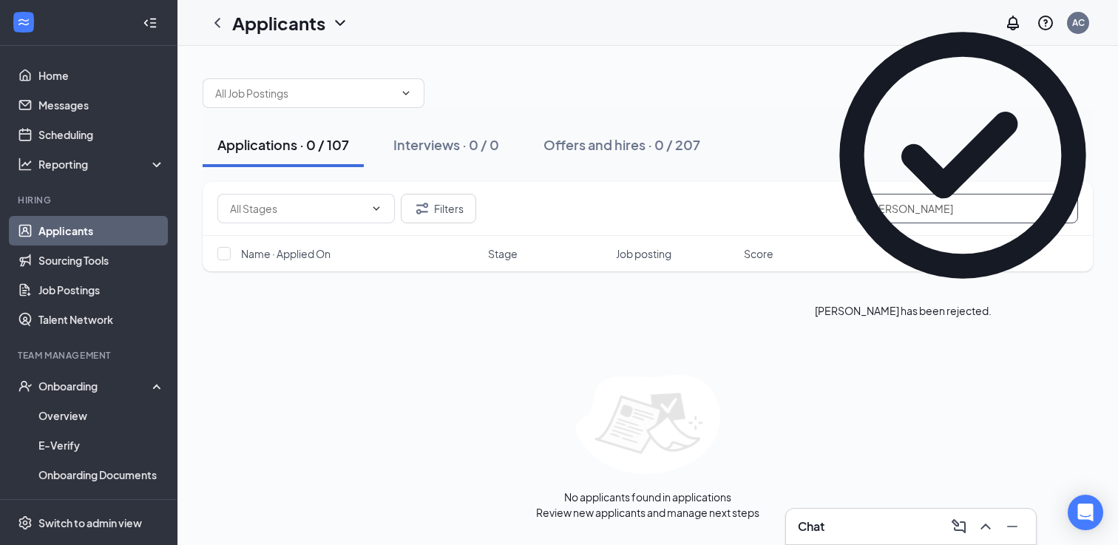
drag, startPoint x: 973, startPoint y: 206, endPoint x: 849, endPoint y: 193, distance: 124.9
click at [849, 193] on div "Filters [PERSON_NAME]" at bounding box center [648, 209] width 890 height 54
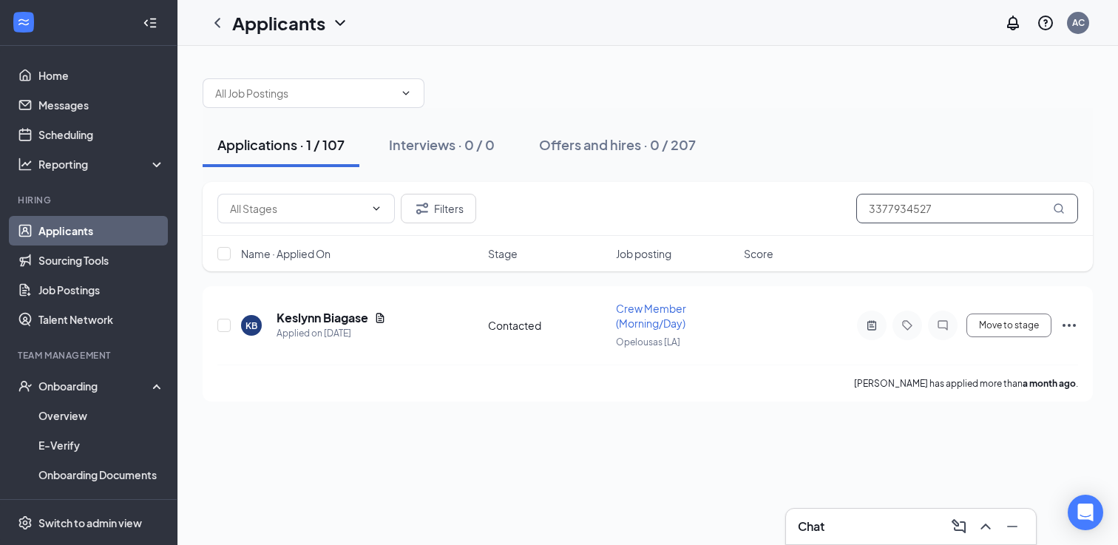
type input "3377934527"
click at [350, 315] on h5 "Keslynn Biagase" at bounding box center [323, 318] width 92 height 16
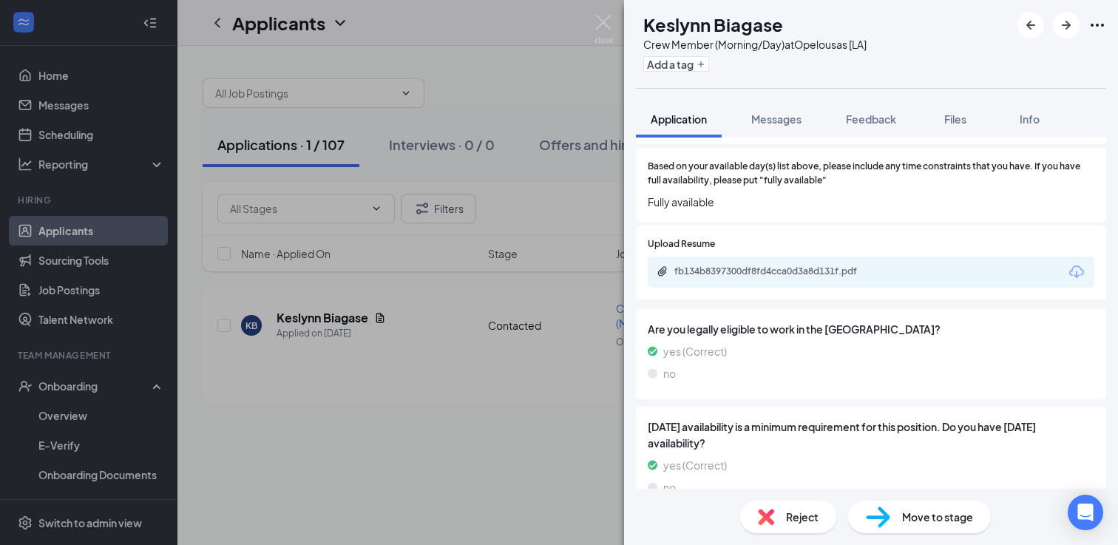
scroll to position [1182, 0]
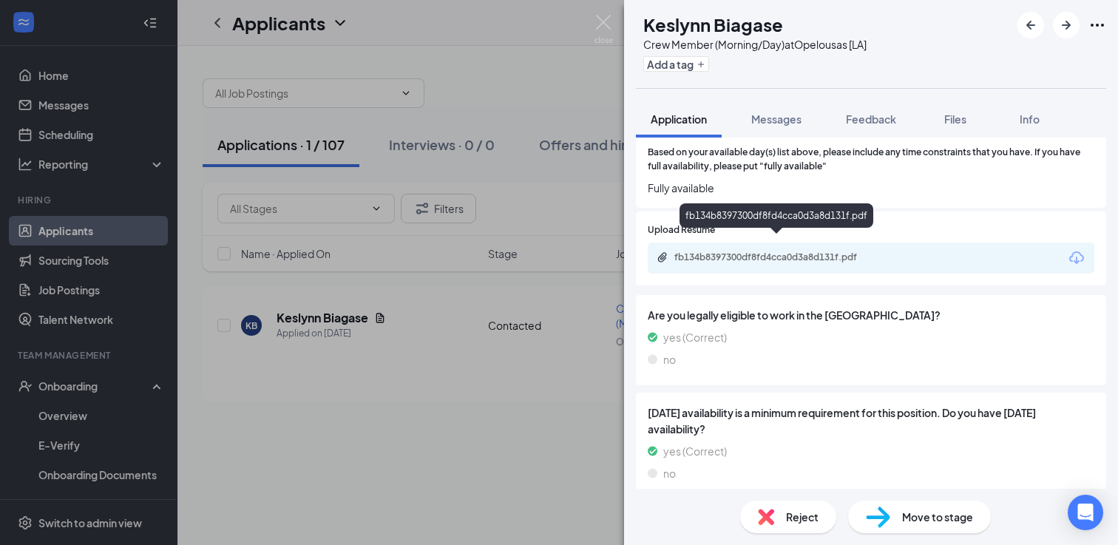
click at [844, 251] on div "fb134b8397300df8fd4cca0d3a8d131f.pdf" at bounding box center [777, 257] width 207 height 12
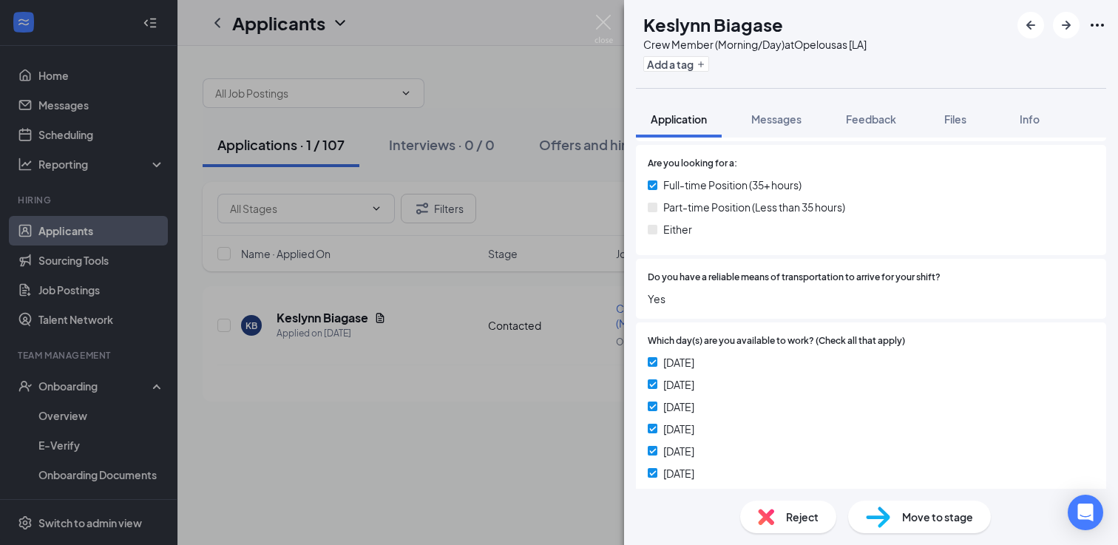
scroll to position [813, 0]
drag, startPoint x: 813, startPoint y: 24, endPoint x: 674, endPoint y: 1, distance: 141.0
click at [674, 1] on div "KB [PERSON_NAME] Crew Member (Morning/Day) at [GEOGRAPHIC_DATA] [LA] Add a tag" at bounding box center [871, 44] width 494 height 88
copy h1 "Keslynn Biagase"
click at [793, 110] on button "Messages" at bounding box center [776, 119] width 80 height 37
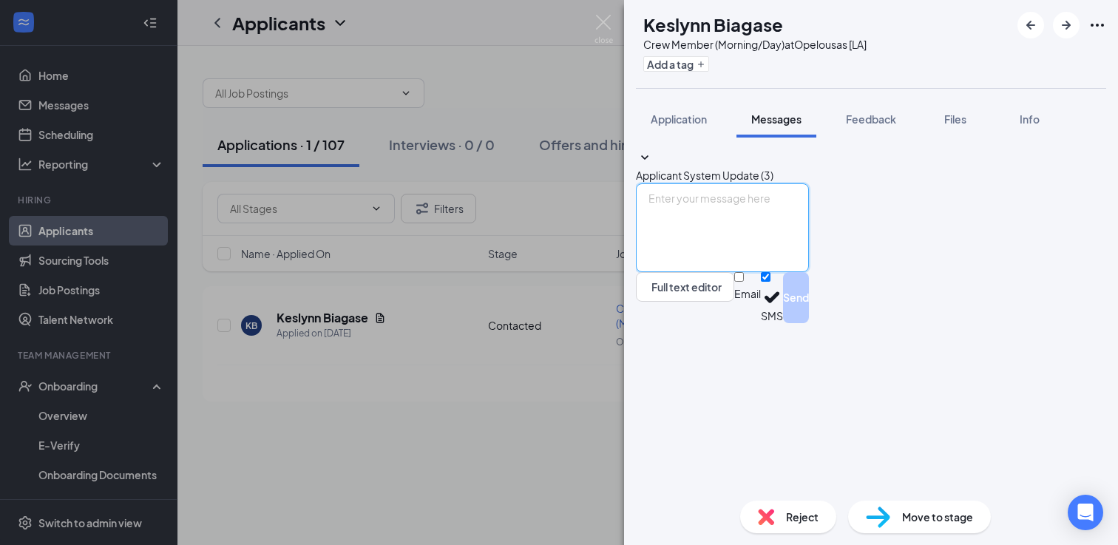
click at [752, 272] on textarea at bounding box center [722, 227] width 173 height 89
paste textarea "It was nice speaking with you and we at [DEMOGRAPHIC_DATA]-fil-A Opelousas are …"
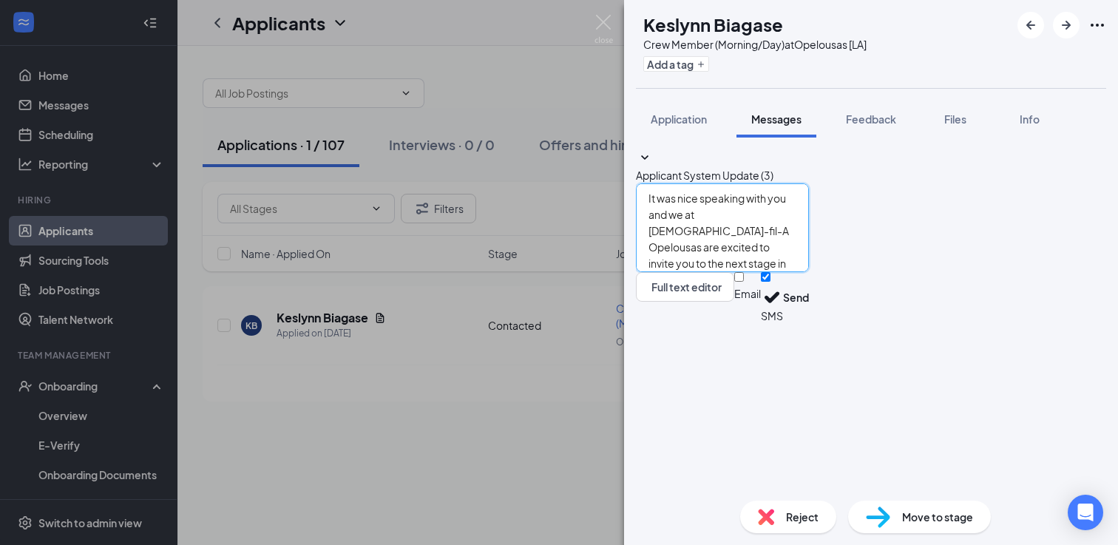
drag, startPoint x: 807, startPoint y: 400, endPoint x: 732, endPoint y: 401, distance: 75.4
click at [732, 272] on textarea "It was nice speaking with you and we at [DEMOGRAPHIC_DATA]-fil-A Opelousas are …" at bounding box center [722, 227] width 173 height 89
click at [809, 272] on textarea "It was nice speaking with you and we at [DEMOGRAPHIC_DATA]-fil-A Opelousas are …" at bounding box center [722, 227] width 173 height 89
type textarea "It was nice speaking with you and we at [DEMOGRAPHIC_DATA]-fil-A Opelousas are …"
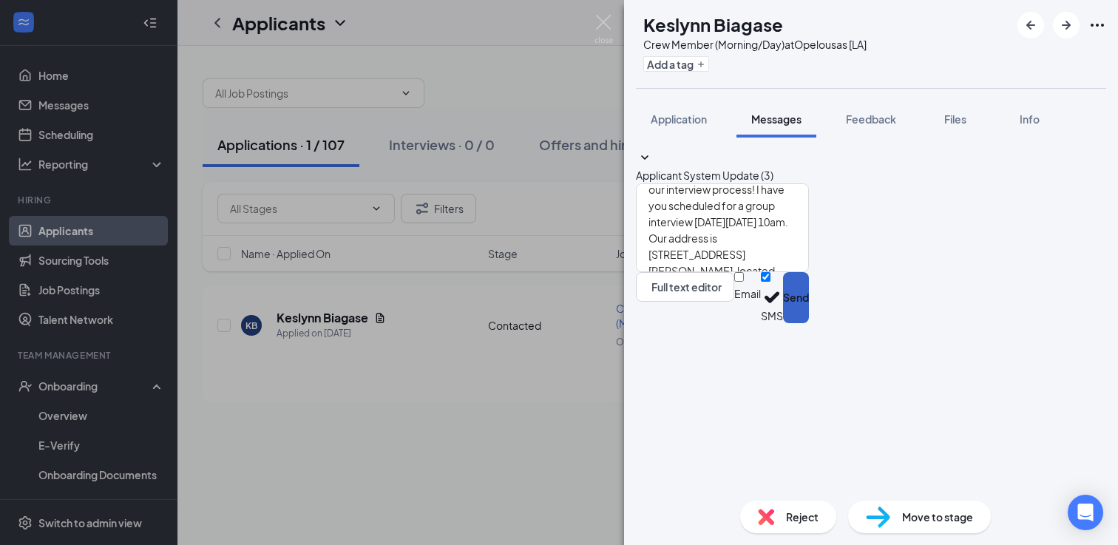
click at [809, 323] on button "Send" at bounding box center [796, 297] width 26 height 51
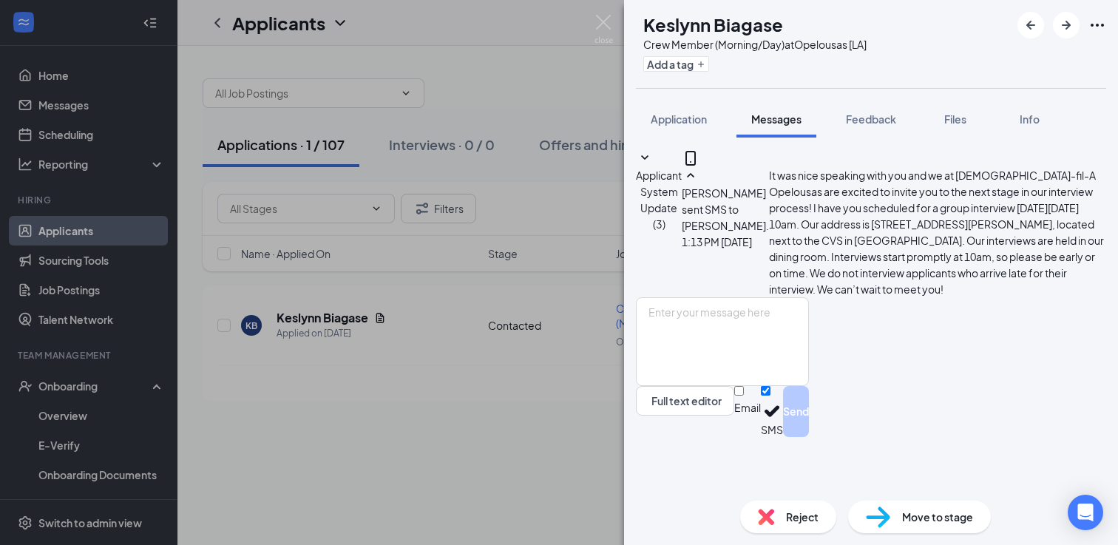
scroll to position [129, 0]
click at [916, 507] on div "Move to stage" at bounding box center [919, 517] width 143 height 33
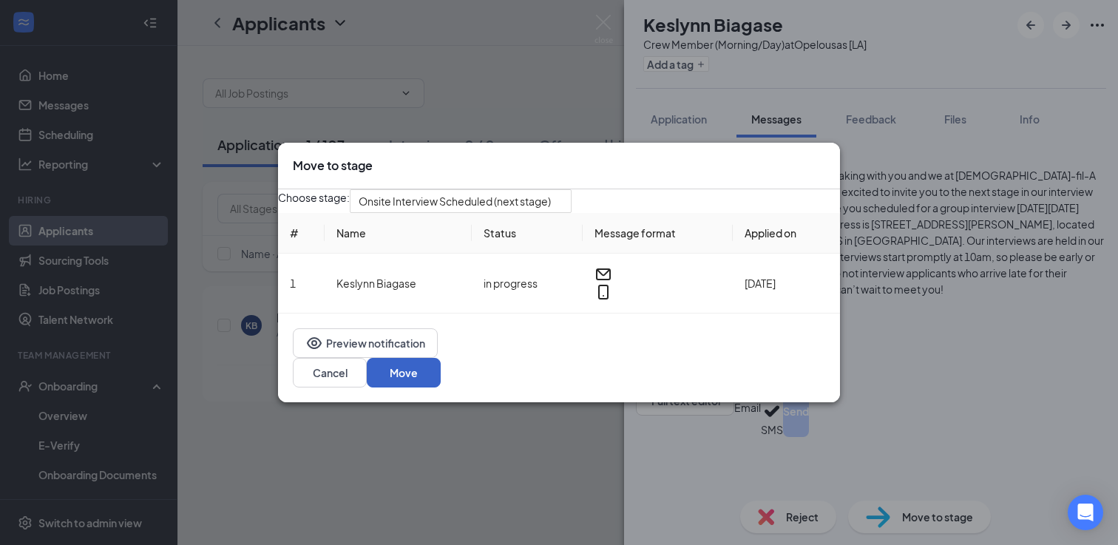
click at [441, 379] on button "Move" at bounding box center [404, 373] width 74 height 30
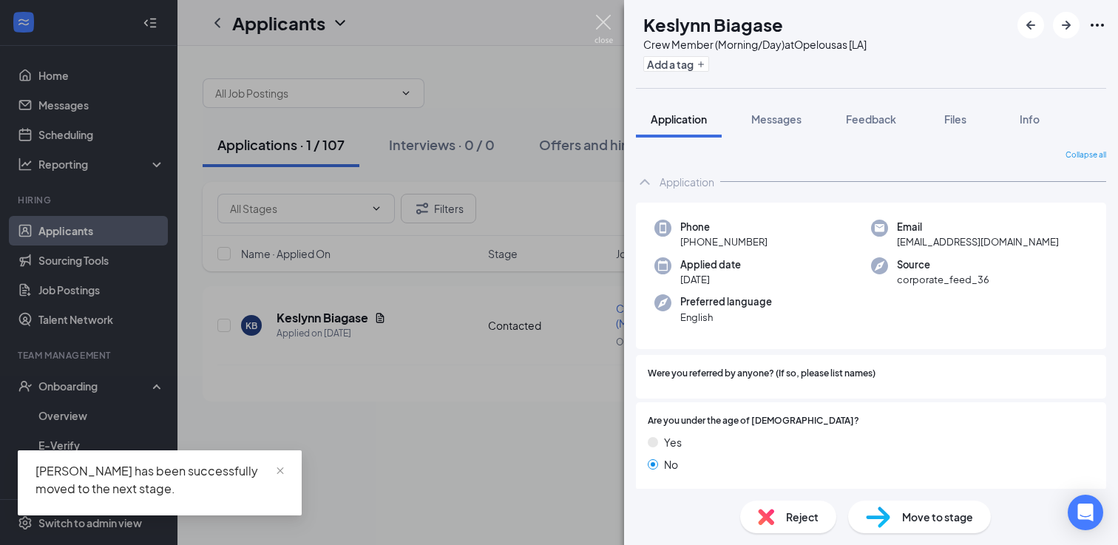
click at [601, 22] on img at bounding box center [603, 29] width 18 height 29
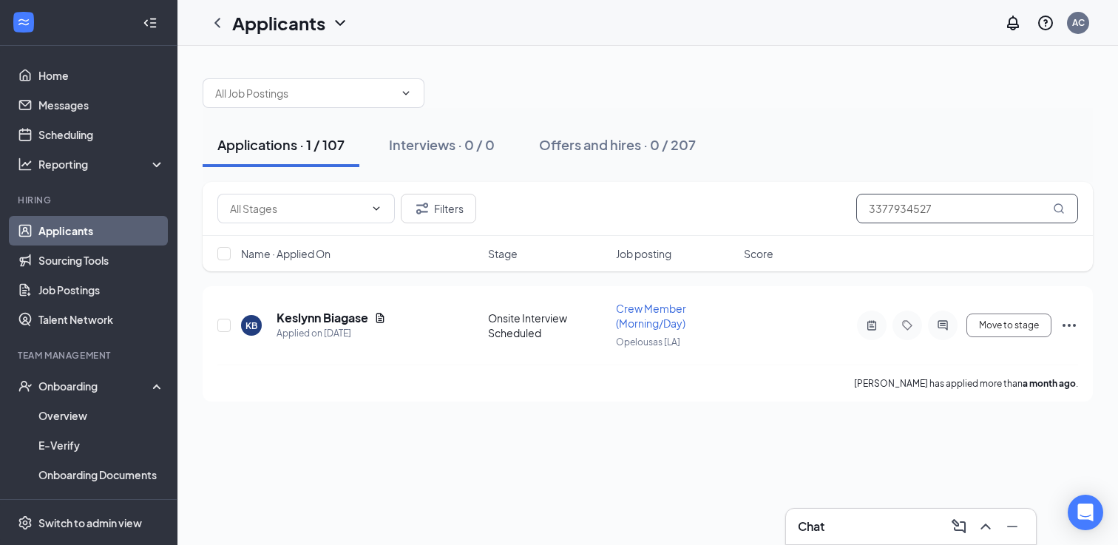
drag, startPoint x: 949, startPoint y: 204, endPoint x: 826, endPoint y: 201, distance: 123.5
click at [827, 203] on div "Filters 3377934527" at bounding box center [647, 209] width 861 height 30
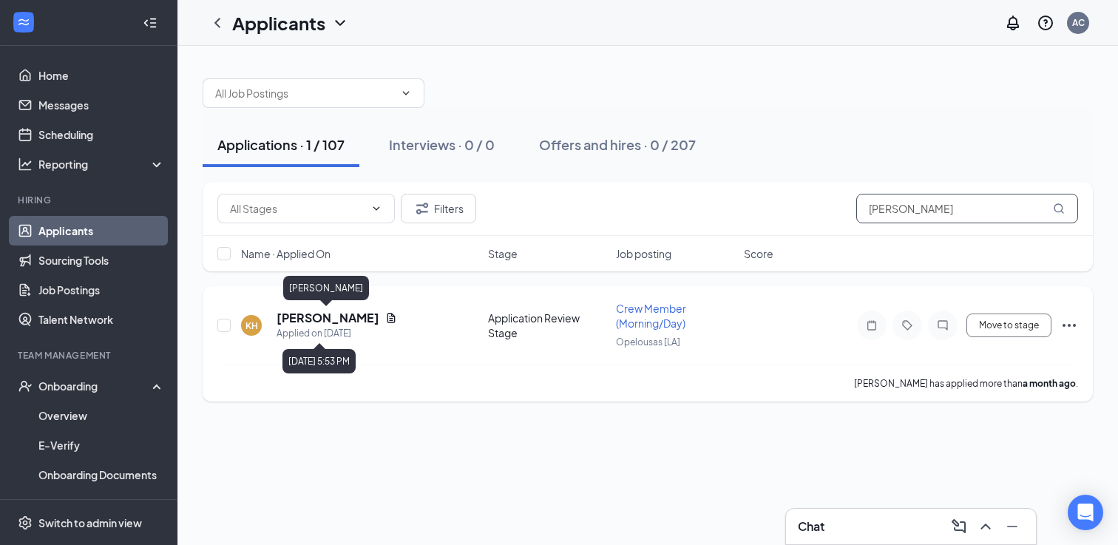
type input "[PERSON_NAME]"
click at [342, 322] on h5 "[PERSON_NAME]" at bounding box center [328, 318] width 103 height 16
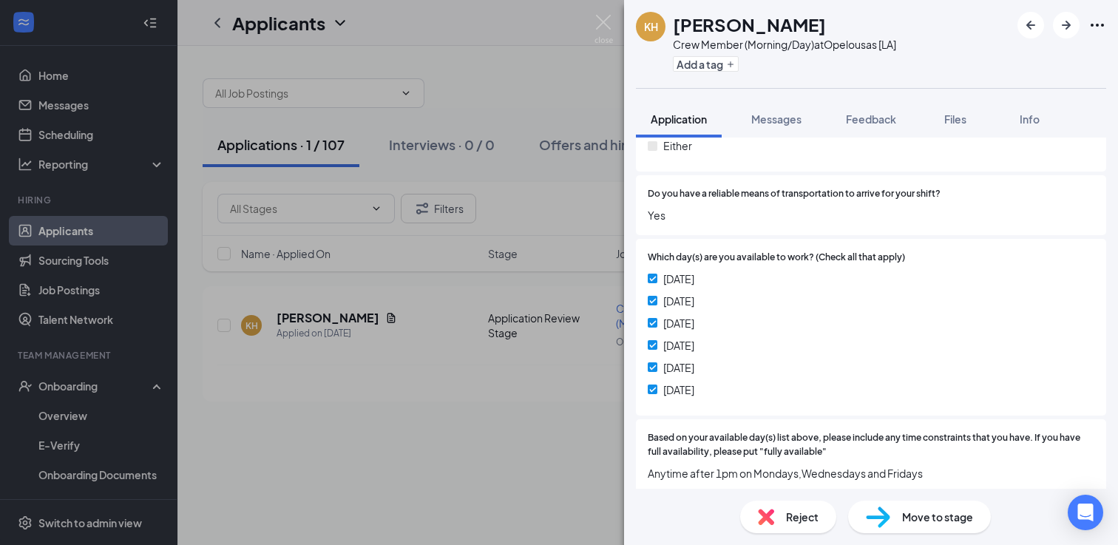
scroll to position [1007, 0]
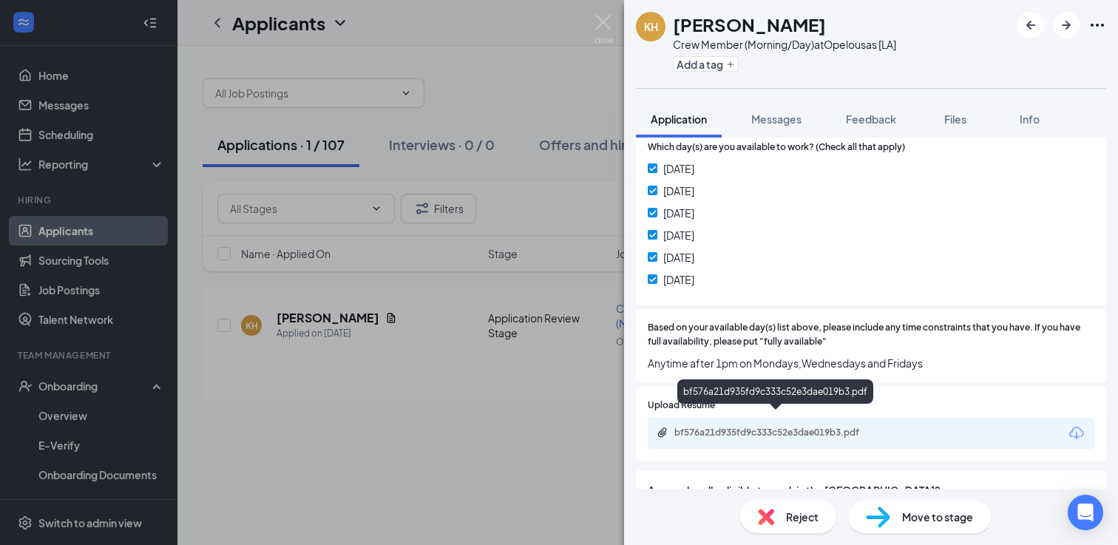
click at [810, 427] on div "bf576a21d935fd9c333c52e3dae019b3.pdf" at bounding box center [777, 433] width 207 height 12
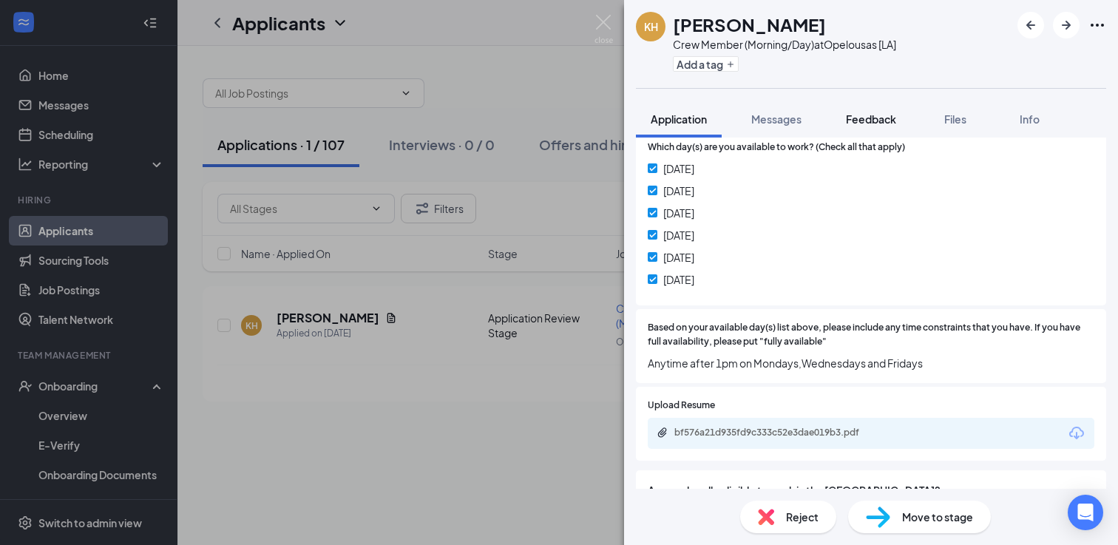
click at [865, 129] on button "Feedback" at bounding box center [871, 119] width 80 height 37
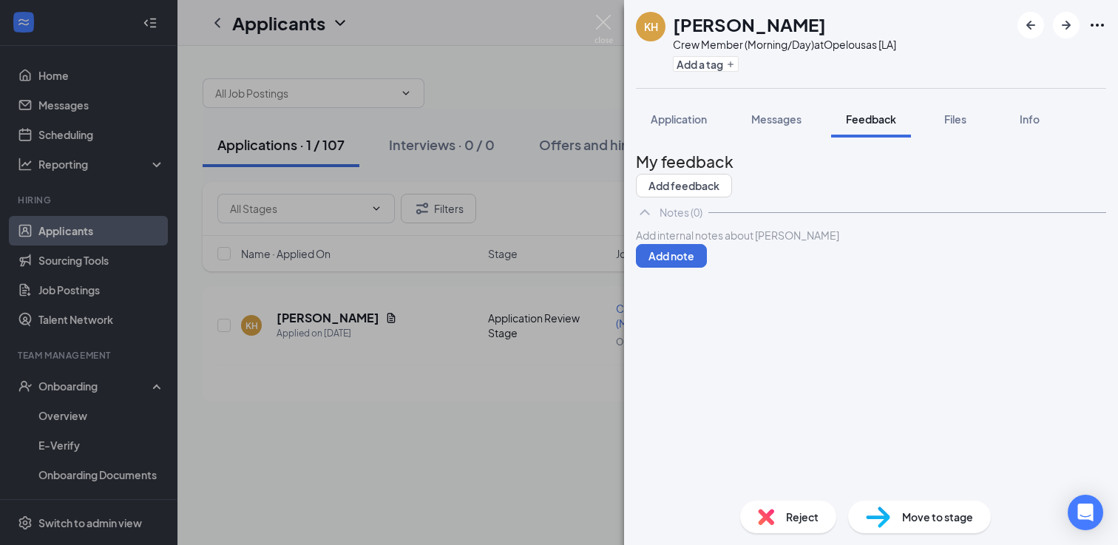
click at [710, 243] on div at bounding box center [871, 236] width 469 height 16
click at [707, 268] on button "Add note" at bounding box center [671, 256] width 71 height 24
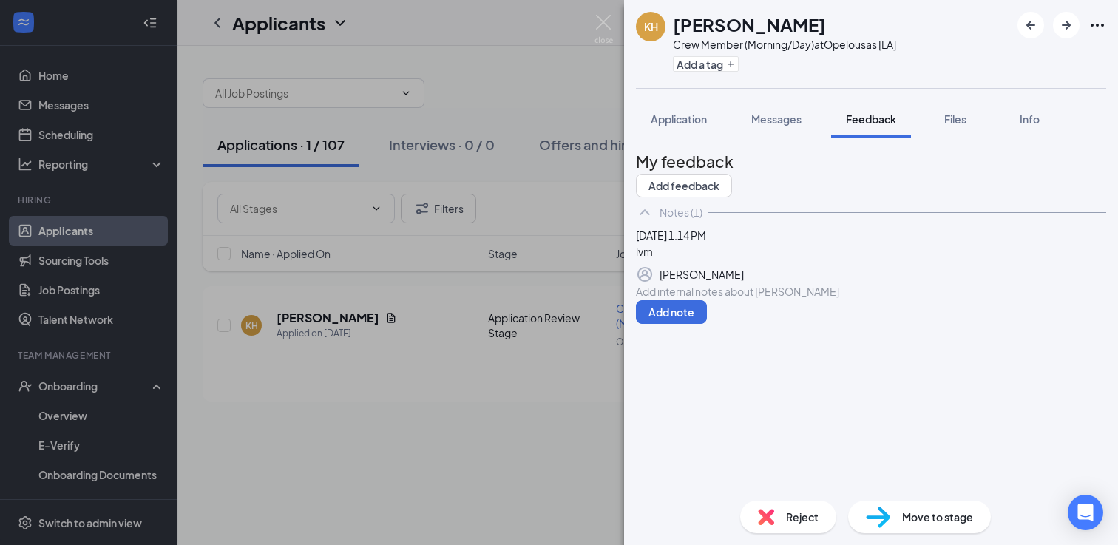
click at [901, 519] on div "Move to stage" at bounding box center [919, 517] width 143 height 33
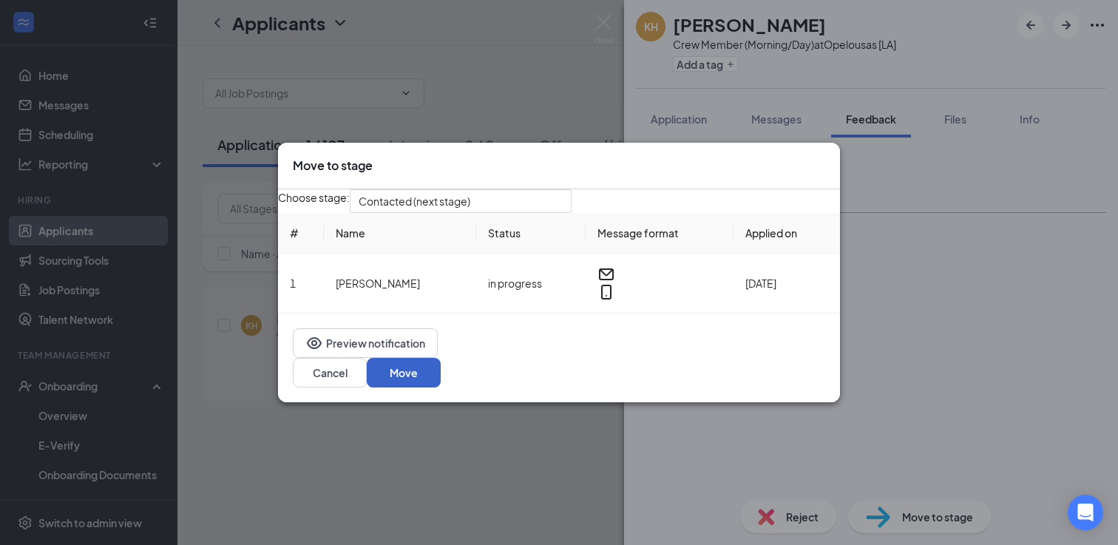
click at [441, 380] on button "Move" at bounding box center [404, 373] width 74 height 30
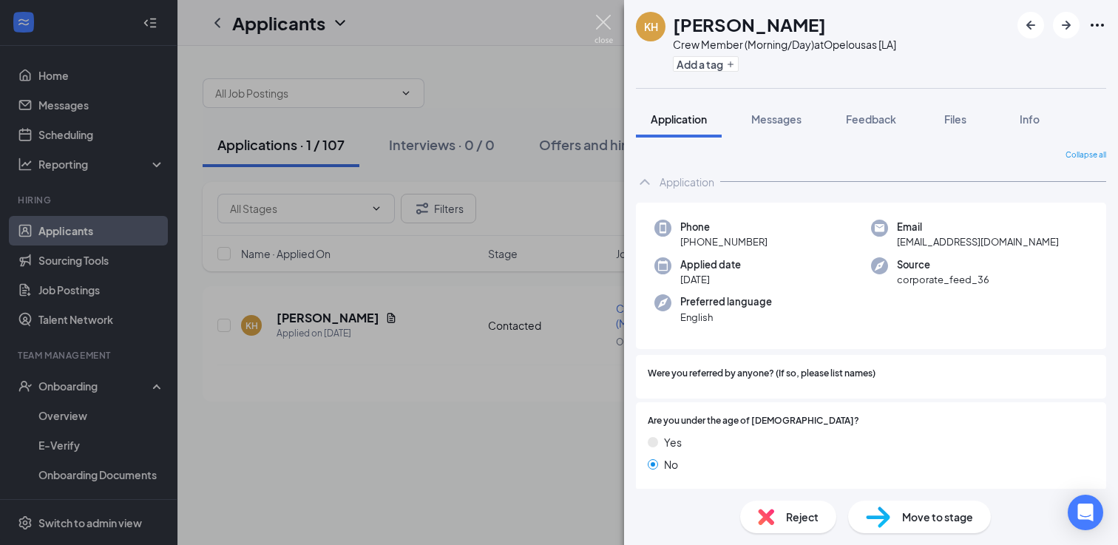
click at [606, 22] on img at bounding box center [603, 29] width 18 height 29
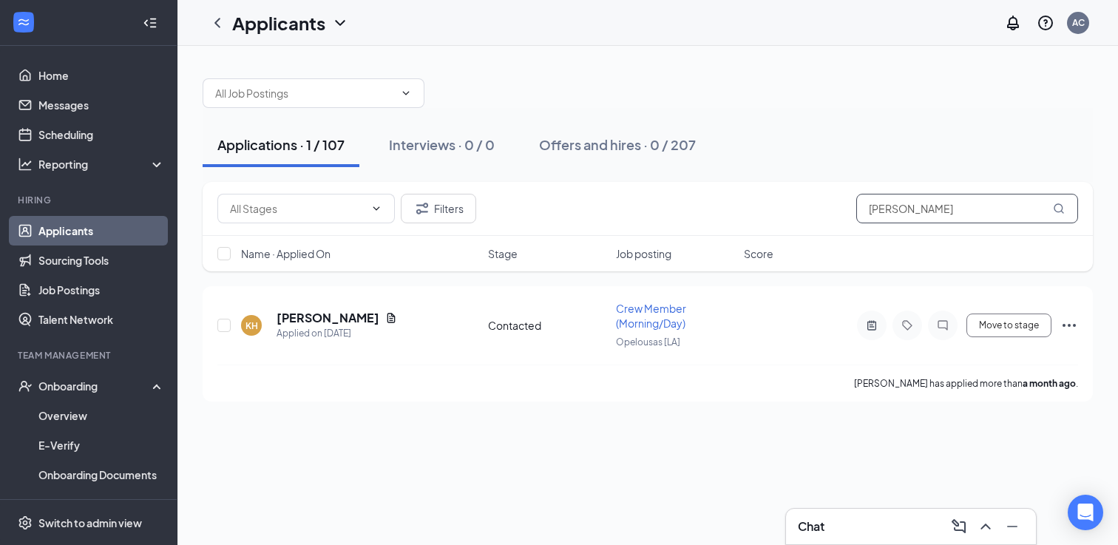
drag, startPoint x: 958, startPoint y: 205, endPoint x: 786, endPoint y: 186, distance: 173.3
click at [786, 186] on div "Filters [PERSON_NAME]" at bounding box center [648, 209] width 890 height 54
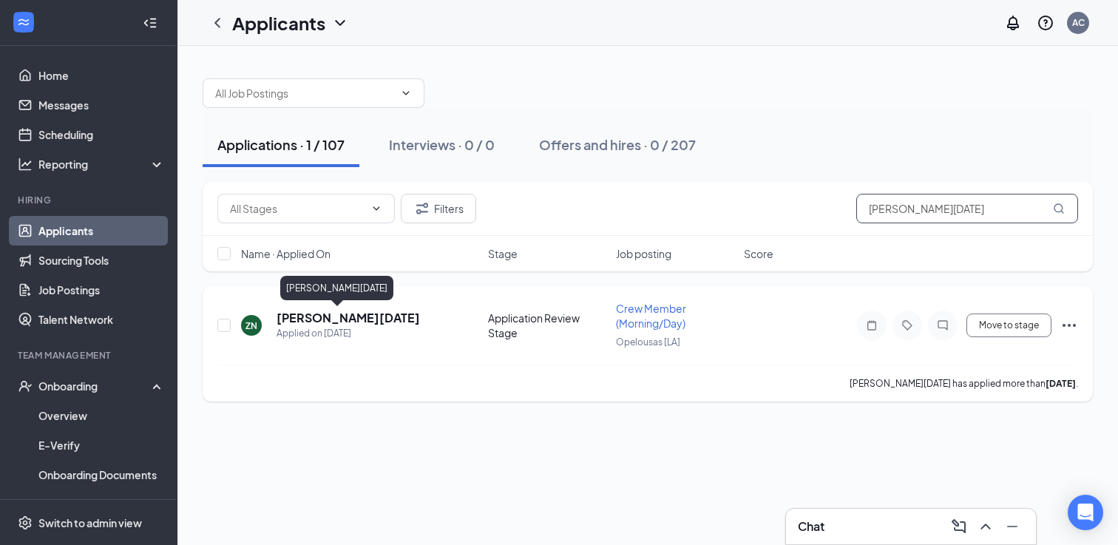
type input "[PERSON_NAME][DATE]"
click at [311, 316] on h5 "[PERSON_NAME][DATE]" at bounding box center [348, 318] width 143 height 16
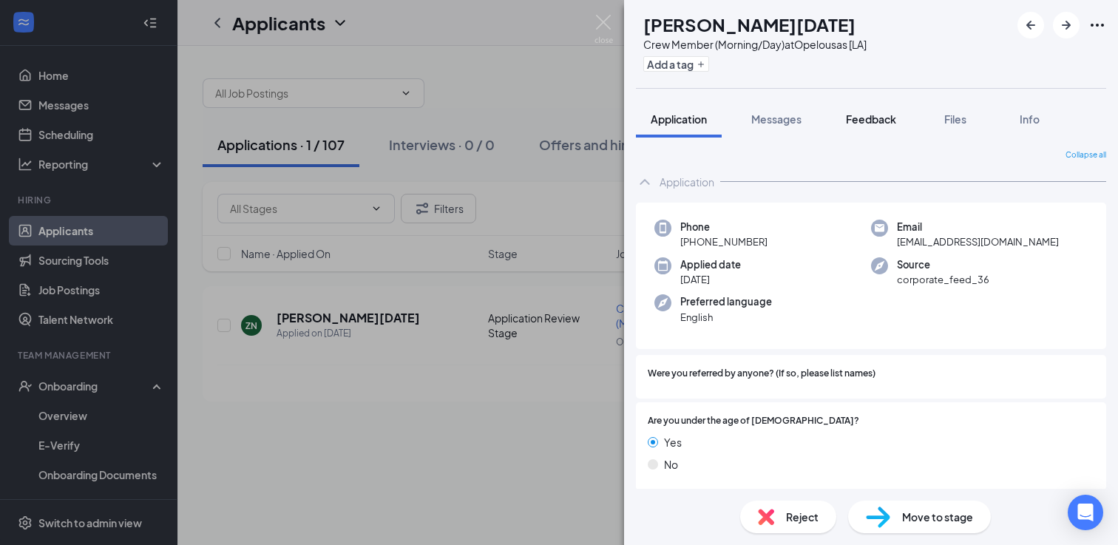
click at [858, 127] on button "Feedback" at bounding box center [871, 119] width 80 height 37
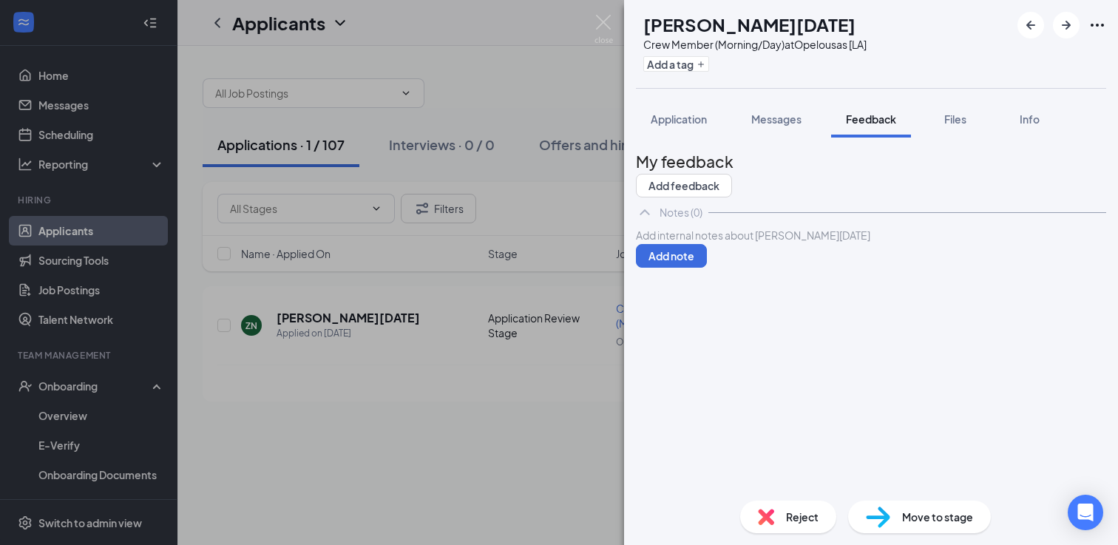
click at [734, 243] on div at bounding box center [871, 236] width 469 height 16
click at [707, 268] on button "Add note" at bounding box center [671, 256] width 71 height 24
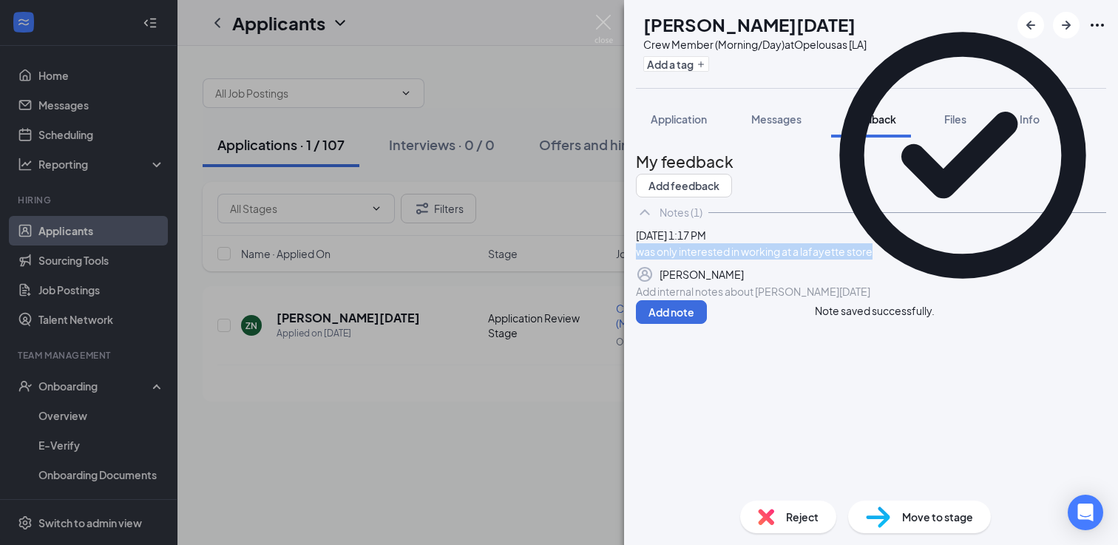
drag, startPoint x: 907, startPoint y: 298, endPoint x: 666, endPoint y: 291, distance: 241.1
click at [666, 283] on div "[DATE] 1:17 PM was only interested in working at a lafayette store [PERSON_NAME]" at bounding box center [871, 255] width 470 height 56
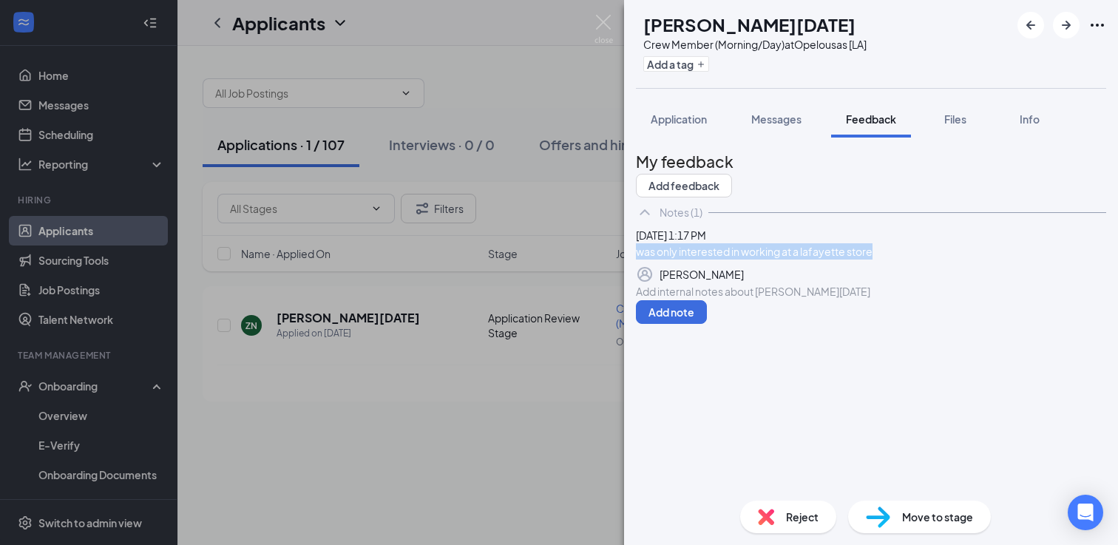
copy div "was only interested in working at a lafayette store"
click at [911, 519] on span "Move to stage" at bounding box center [937, 517] width 71 height 16
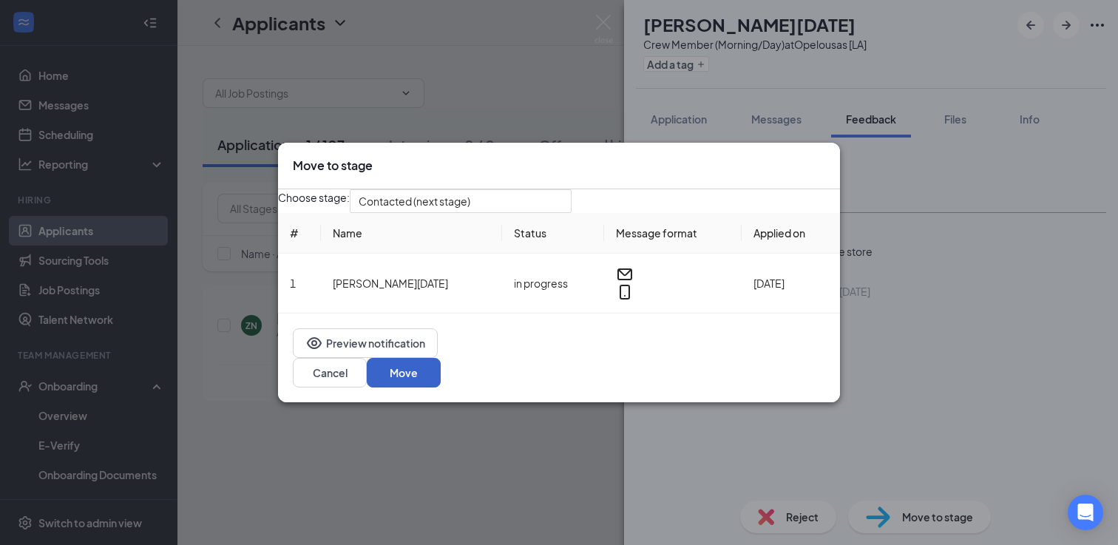
click at [441, 383] on button "Move" at bounding box center [404, 373] width 74 height 30
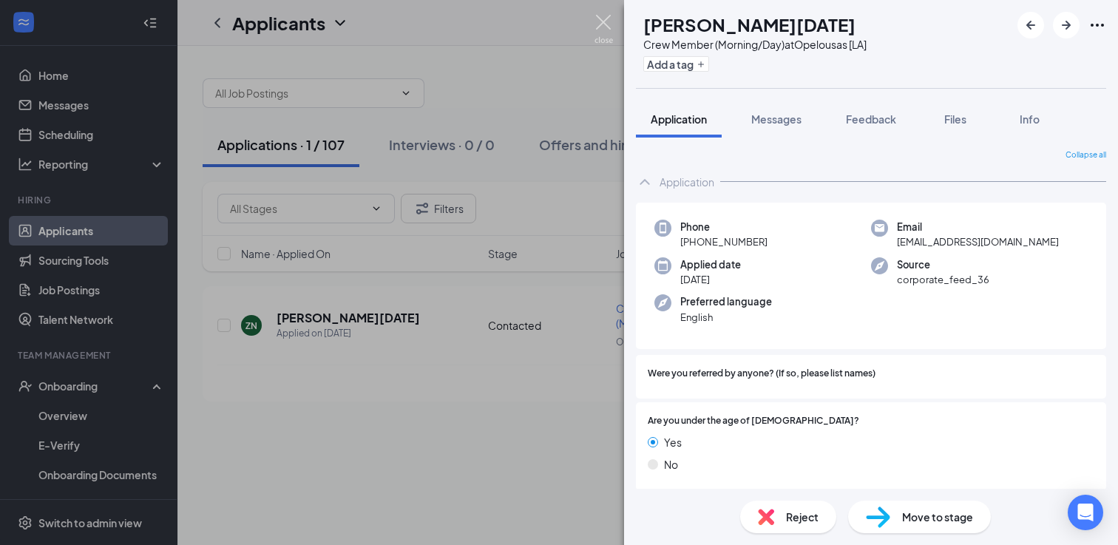
click at [609, 27] on img at bounding box center [603, 29] width 18 height 29
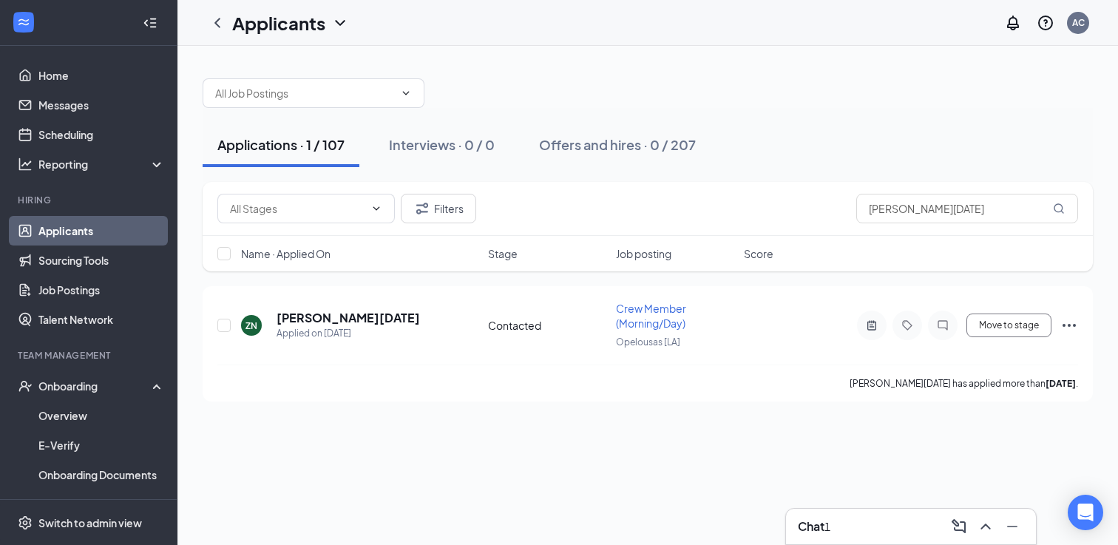
click at [889, 527] on div "Chat 1" at bounding box center [911, 527] width 226 height 24
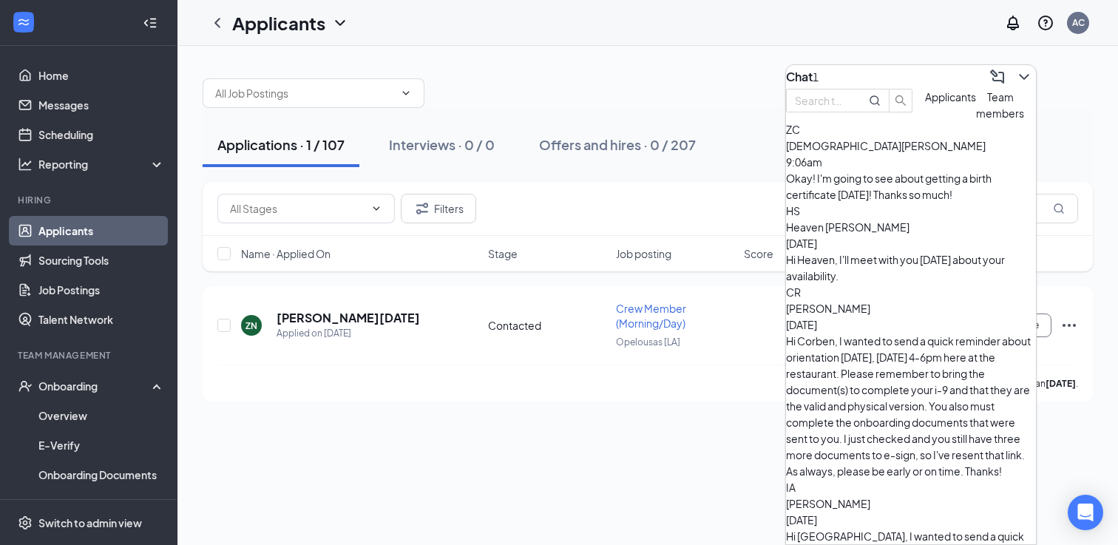
click at [925, 104] on span "Applicants" at bounding box center [950, 96] width 51 height 13
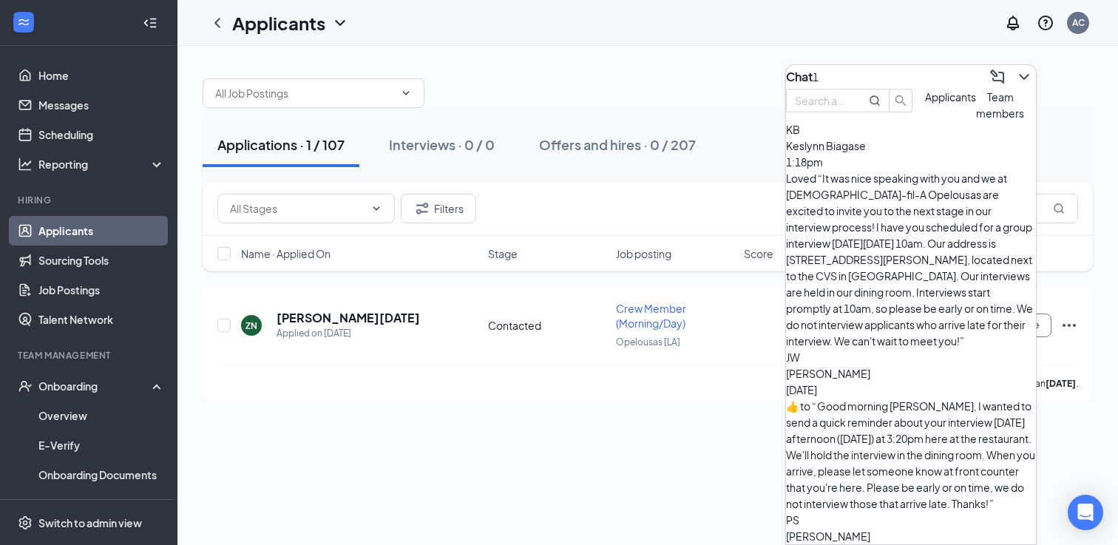
click at [887, 217] on div "KB [PERSON_NAME] 1:18pm Loved “It was nice speaking with you and we at [DEMOGRA…" at bounding box center [911, 235] width 250 height 228
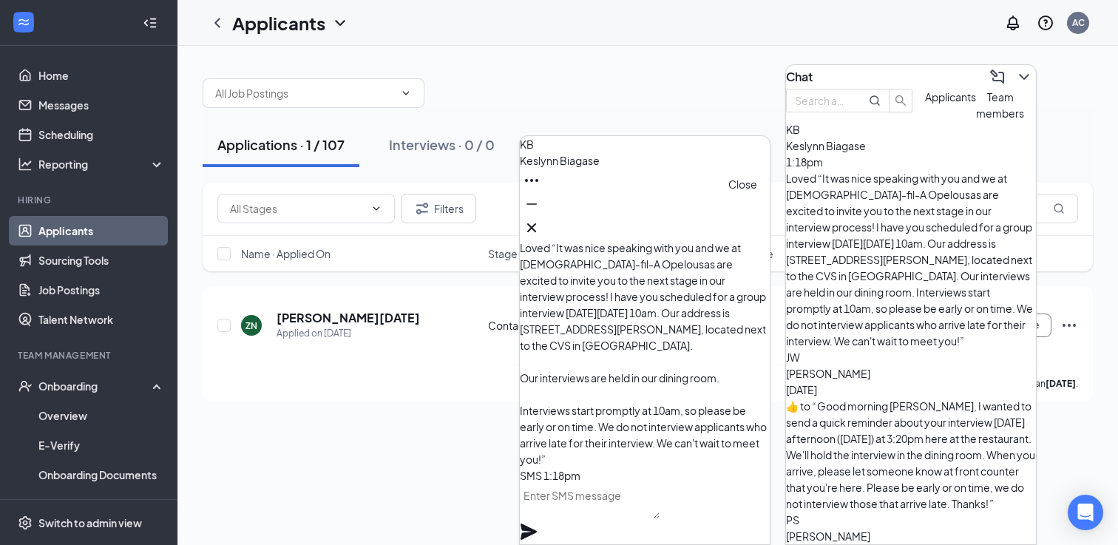
click at [540, 220] on icon "Cross" at bounding box center [532, 228] width 18 height 18
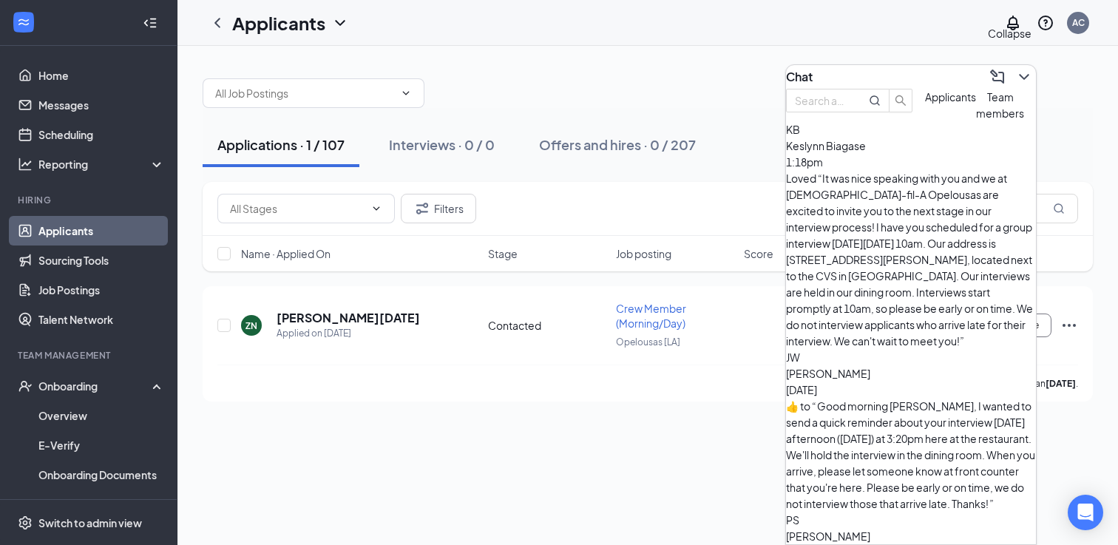
click at [1019, 76] on icon "ChevronDown" at bounding box center [1024, 77] width 18 height 18
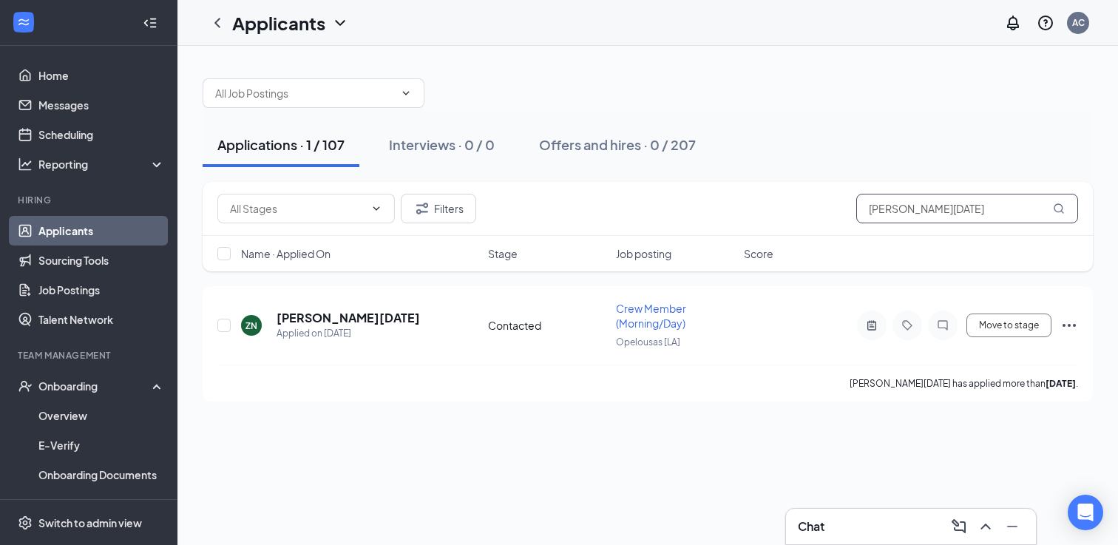
drag, startPoint x: 948, startPoint y: 208, endPoint x: 815, endPoint y: 208, distance: 133.1
click at [816, 208] on div "Filters [PERSON_NAME][DATE]" at bounding box center [647, 209] width 861 height 30
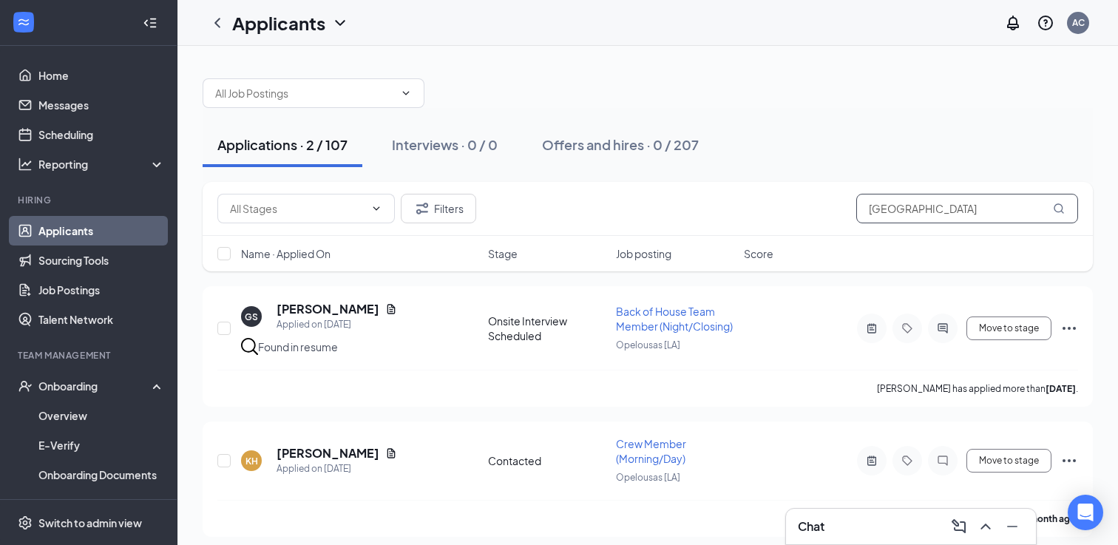
type input "[GEOGRAPHIC_DATA]"
click at [345, 448] on h5 "[PERSON_NAME]" at bounding box center [328, 453] width 103 height 16
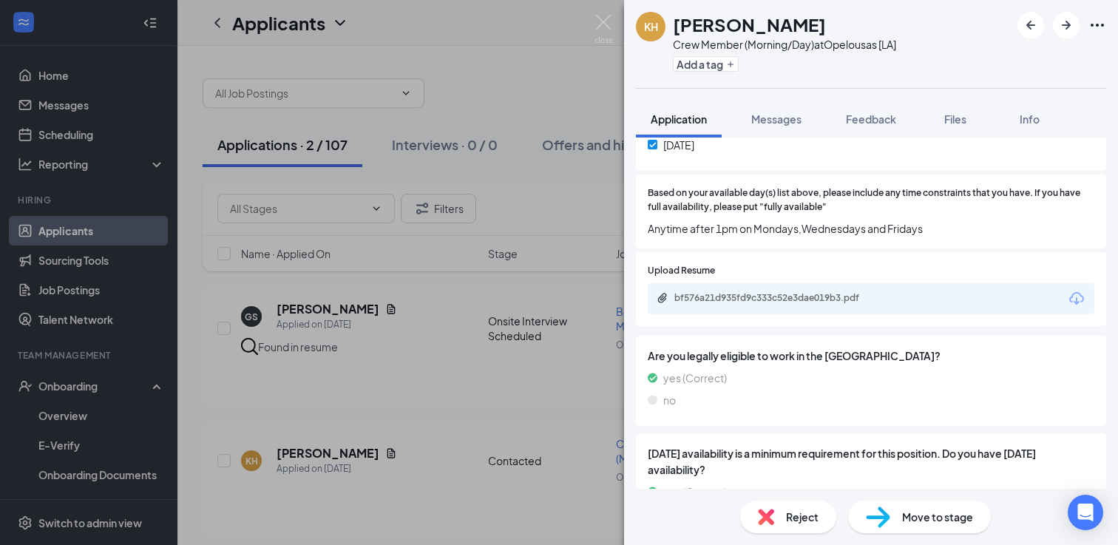
scroll to position [1147, 0]
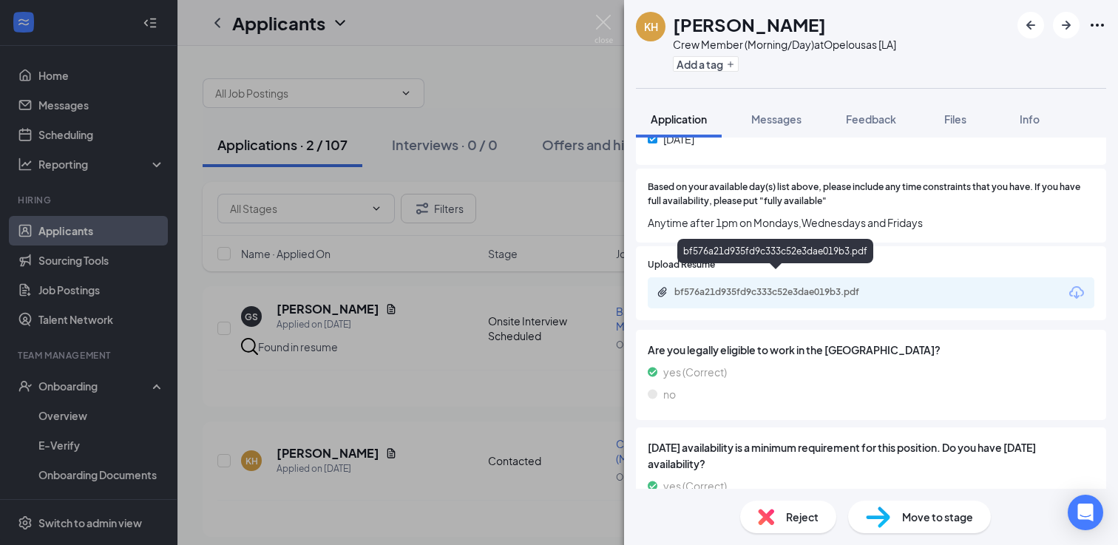
click at [818, 286] on div "bf576a21d935fd9c333c52e3dae019b3.pdf" at bounding box center [777, 292] width 207 height 12
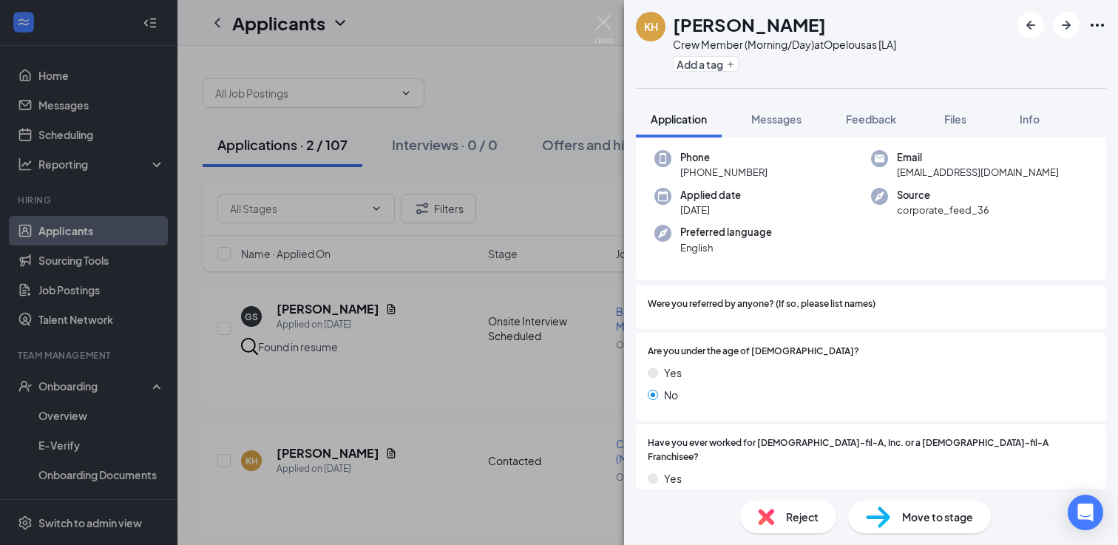
scroll to position [0, 0]
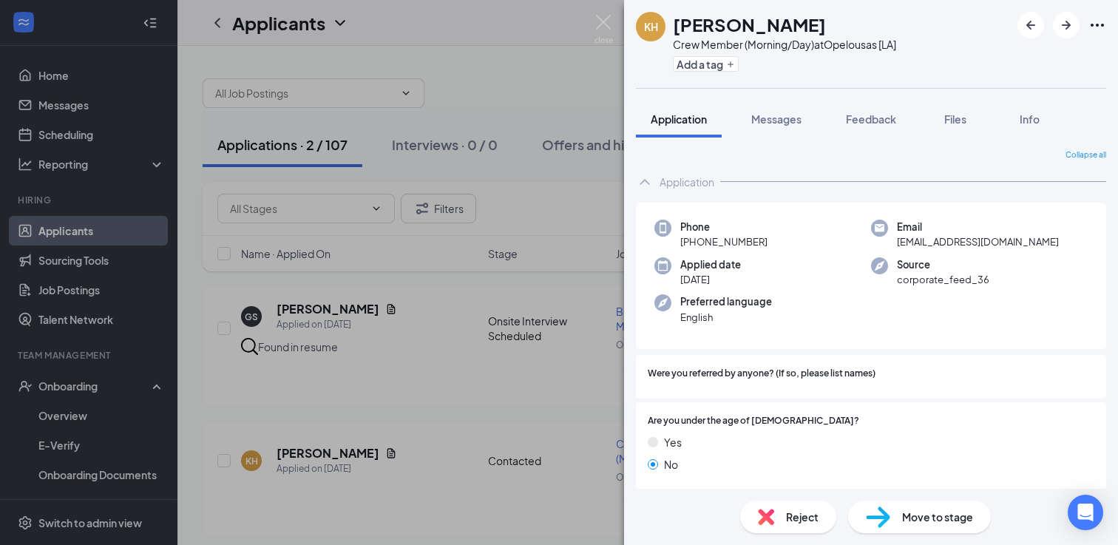
drag, startPoint x: 813, startPoint y: 25, endPoint x: 671, endPoint y: 25, distance: 141.2
click at [671, 25] on div "KH [PERSON_NAME] Crew Member (Morning/Day) at [GEOGRAPHIC_DATA] [LA] Add a tag" at bounding box center [766, 44] width 260 height 64
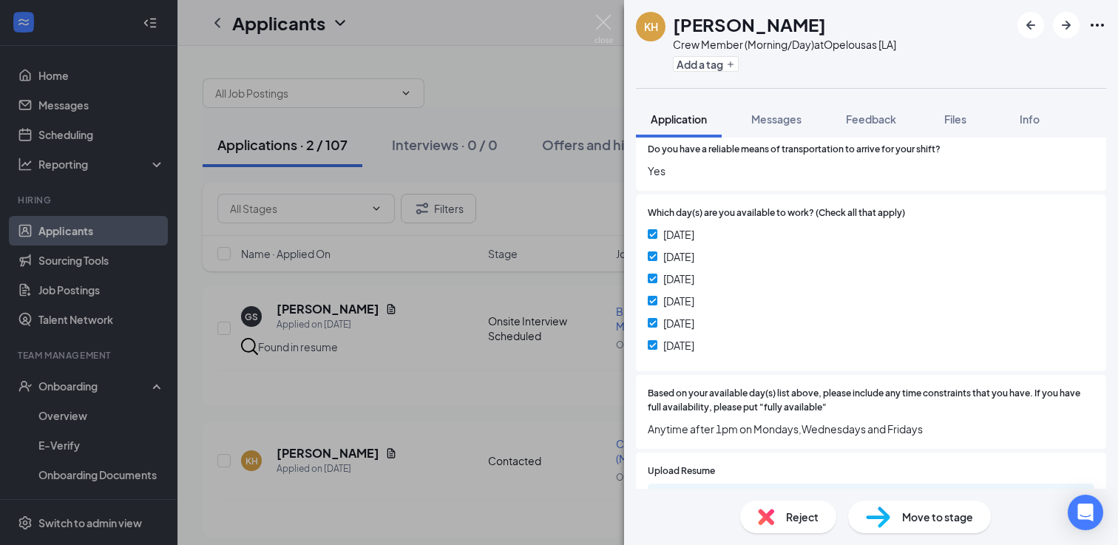
scroll to position [1040, 0]
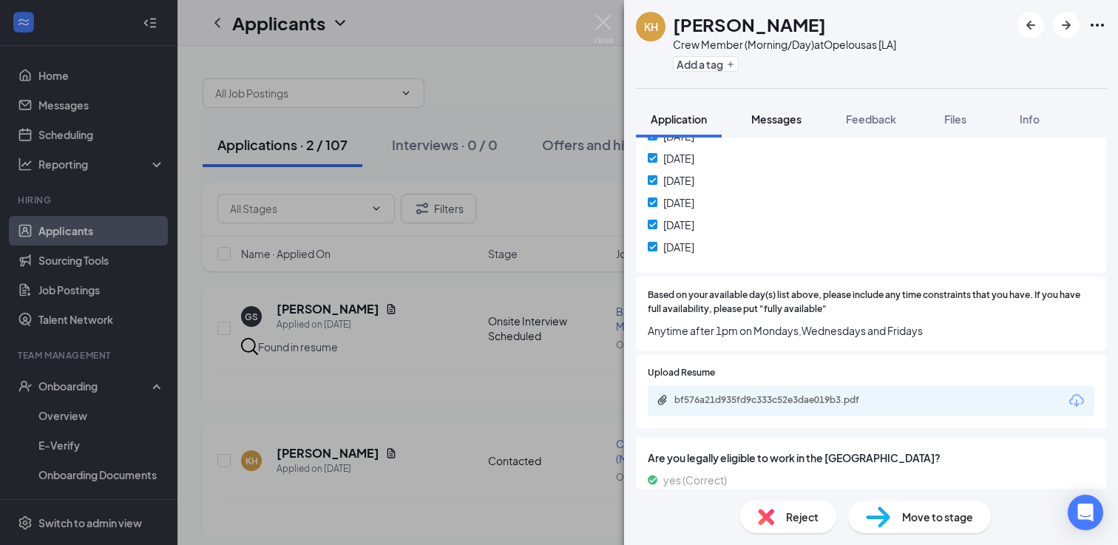
click at [795, 122] on span "Messages" at bounding box center [776, 118] width 50 height 13
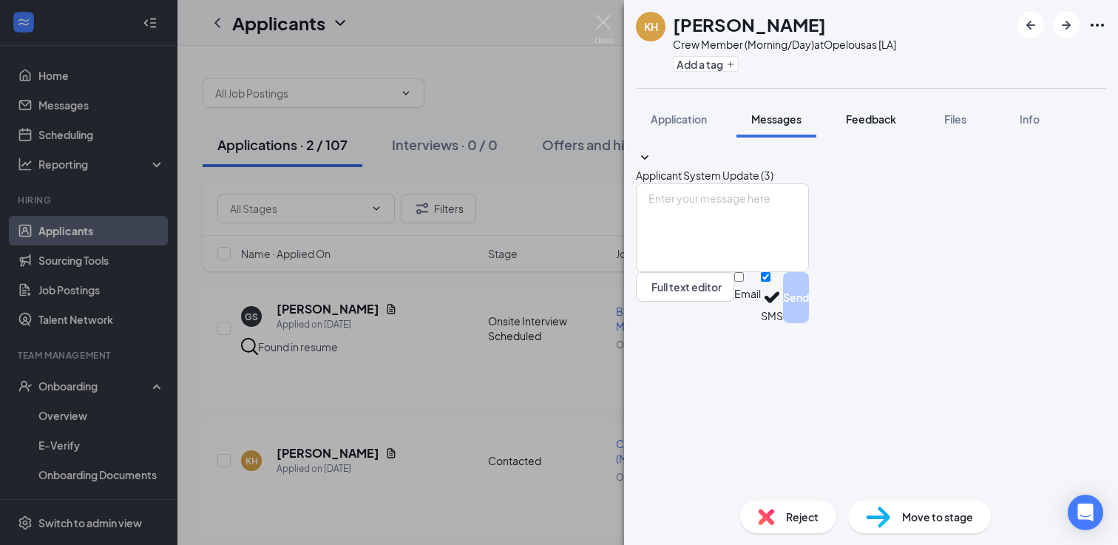
click at [864, 119] on span "Feedback" at bounding box center [871, 118] width 50 height 13
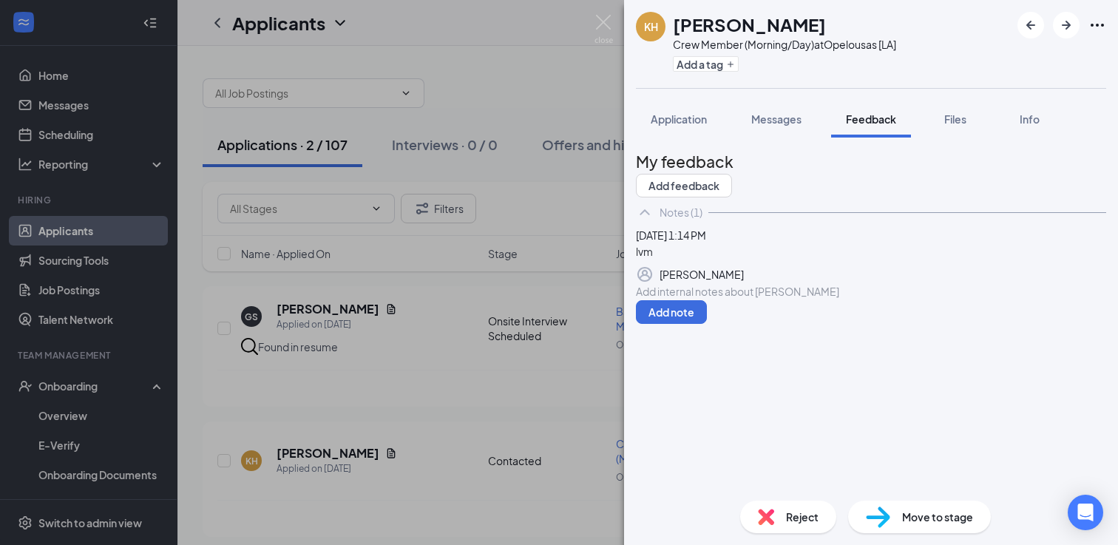
click at [742, 299] on div at bounding box center [871, 292] width 469 height 16
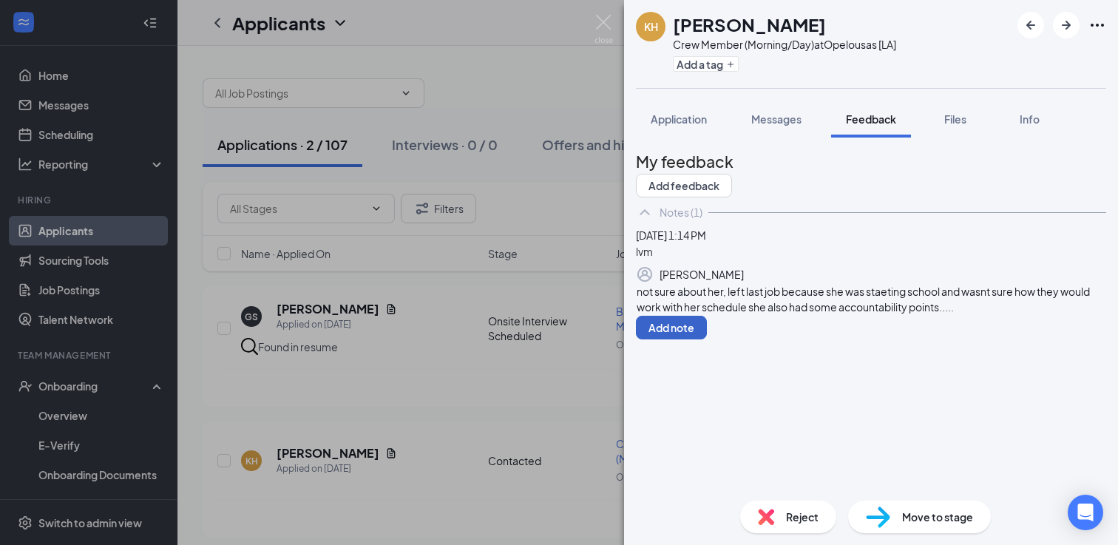
click at [707, 339] on button "Add note" at bounding box center [671, 328] width 71 height 24
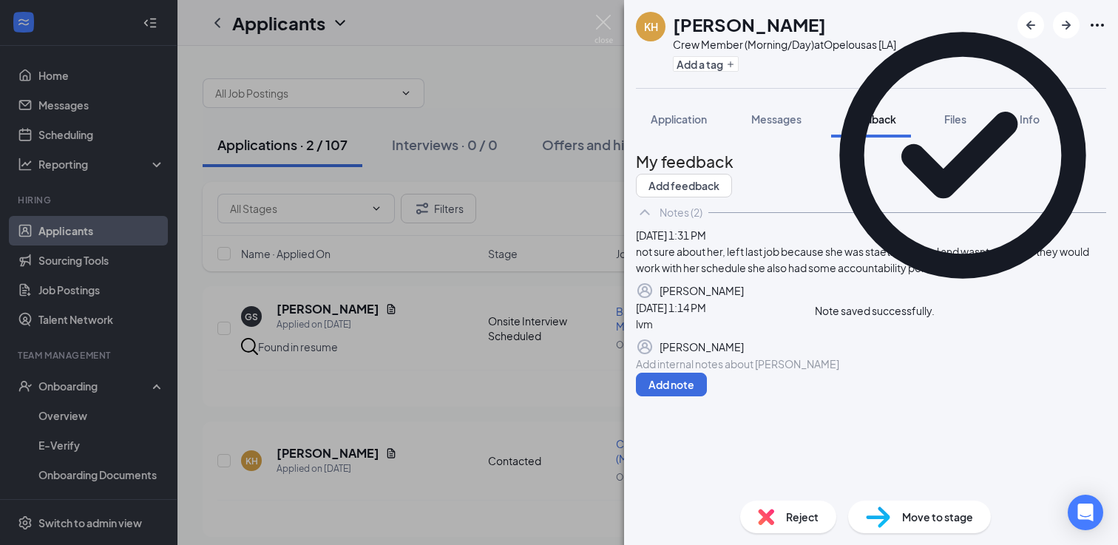
click at [895, 509] on div "Move to stage" at bounding box center [919, 517] width 143 height 33
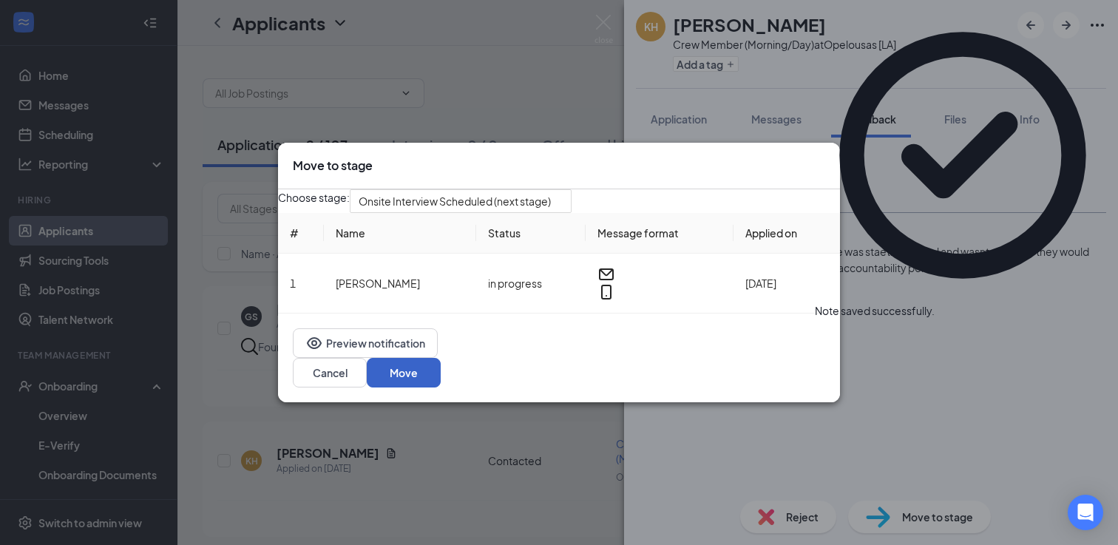
click at [441, 387] on button "Move" at bounding box center [404, 373] width 74 height 30
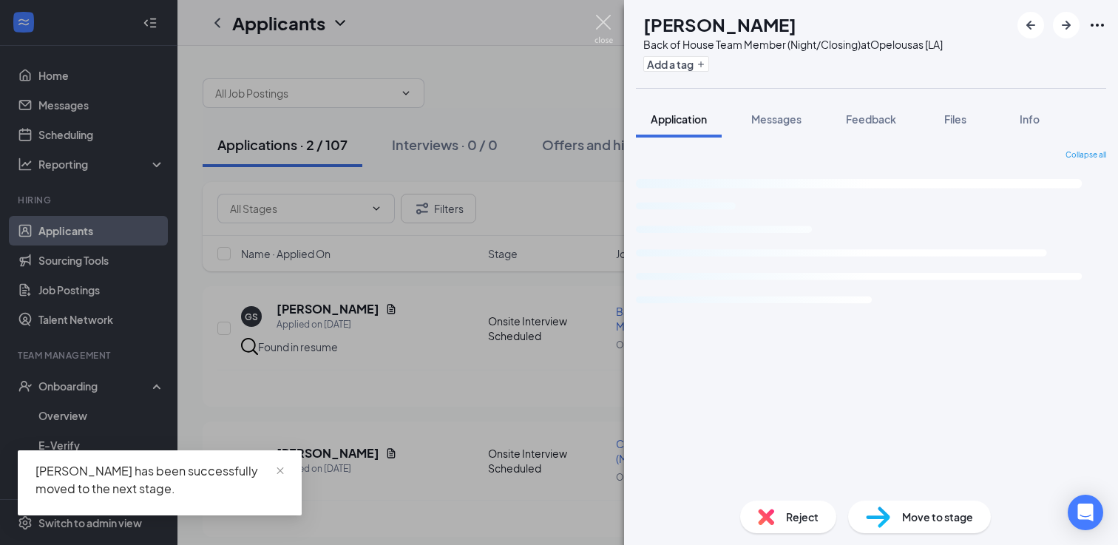
click at [609, 31] on img at bounding box center [603, 29] width 18 height 29
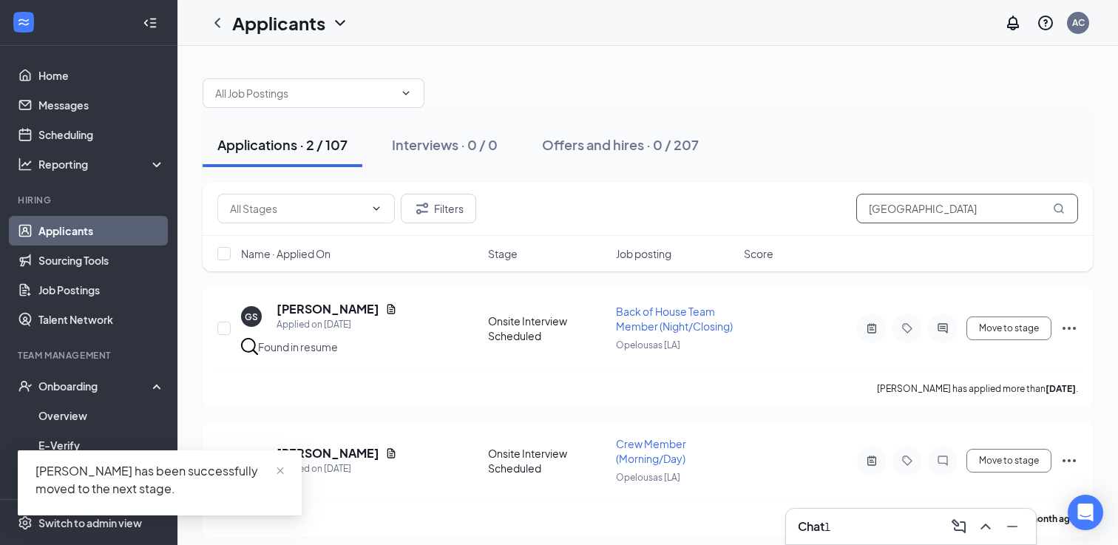
drag, startPoint x: 928, startPoint y: 214, endPoint x: 793, endPoint y: 204, distance: 134.9
click at [794, 204] on div "Filters houston" at bounding box center [647, 209] width 861 height 30
type input "="
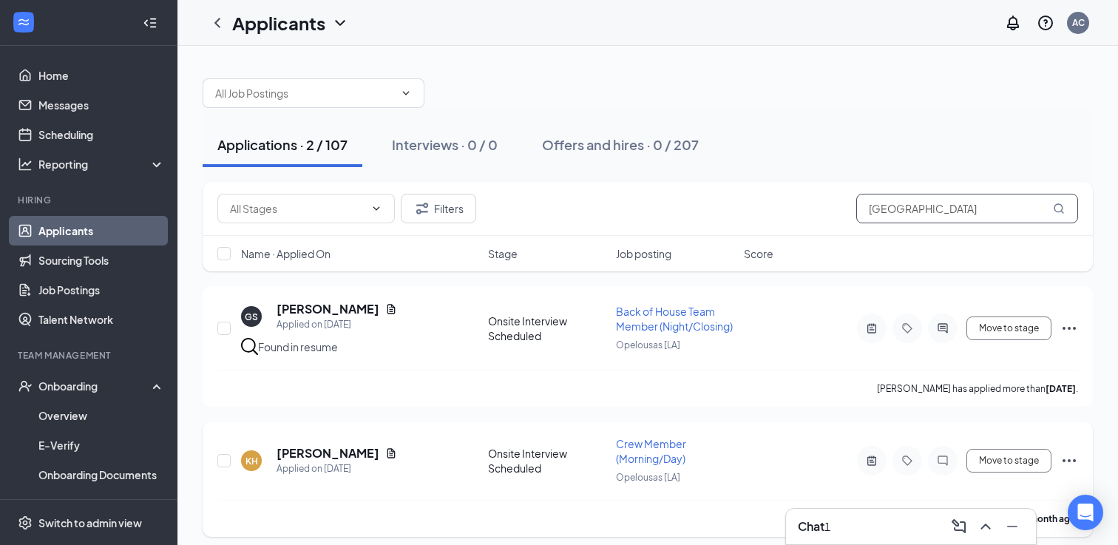
type input "[GEOGRAPHIC_DATA]"
click at [302, 445] on h5 "[PERSON_NAME]" at bounding box center [328, 453] width 103 height 16
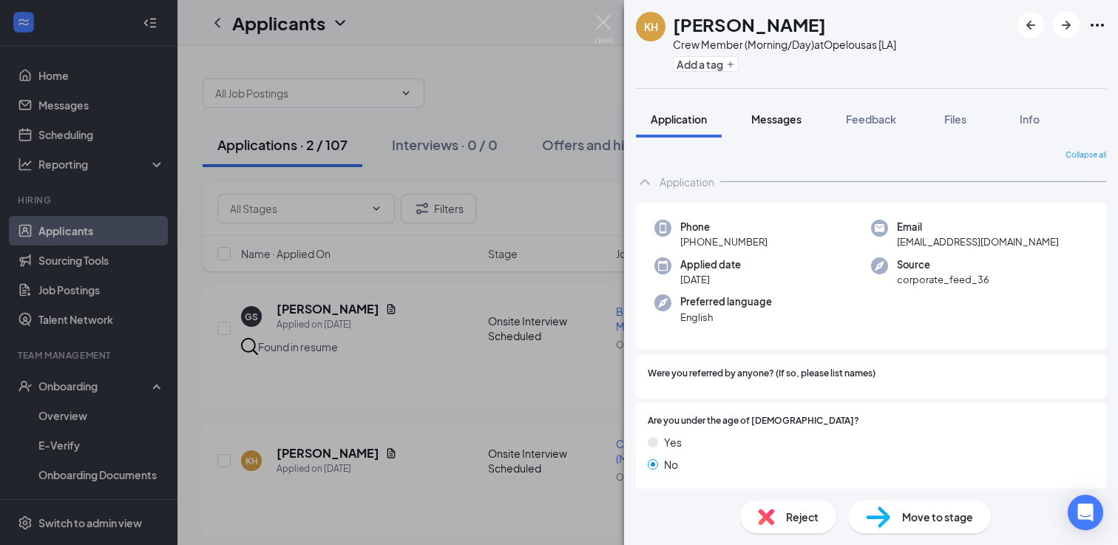
click at [790, 112] on span "Messages" at bounding box center [776, 118] width 50 height 13
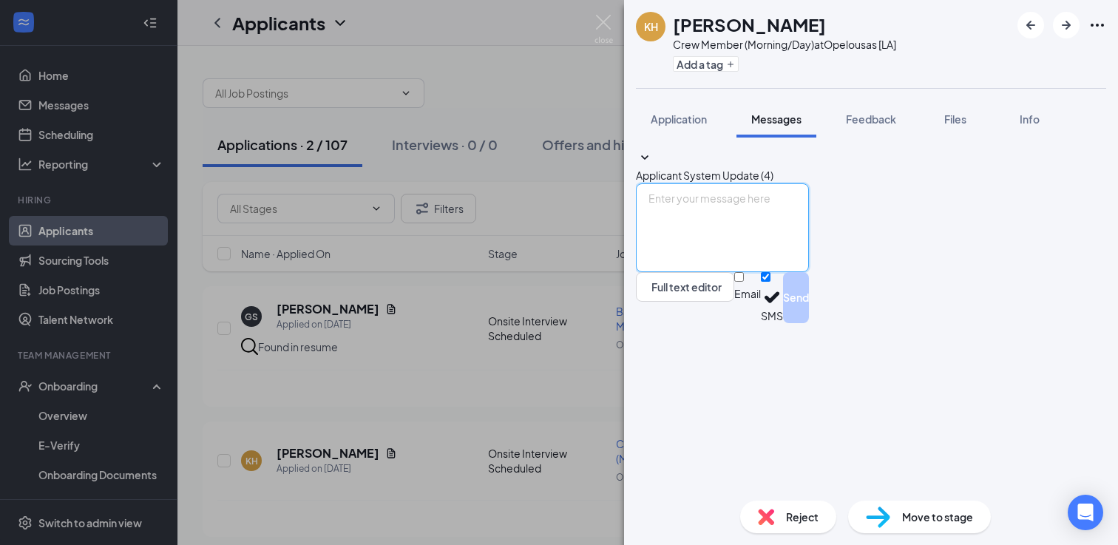
click at [796, 272] on textarea at bounding box center [722, 227] width 173 height 89
paste textarea "It was nice speaking with you and we at [DEMOGRAPHIC_DATA]-fil-A Opelousas are …"
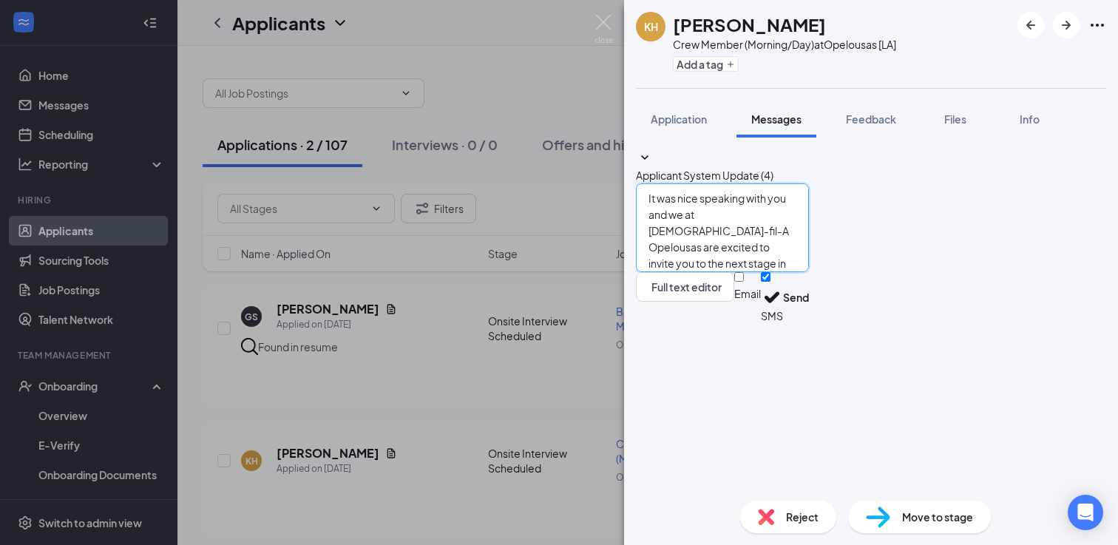
scroll to position [10, 0]
drag, startPoint x: 808, startPoint y: 391, endPoint x: 733, endPoint y: 393, distance: 74.7
click at [733, 272] on textarea "It was nice speaking with you and we at [DEMOGRAPHIC_DATA]-fil-A Opelousas are …" at bounding box center [722, 227] width 173 height 89
click at [809, 272] on textarea "It was nice speaking with you and we at [DEMOGRAPHIC_DATA]-fil-A Opelousas are …" at bounding box center [722, 227] width 173 height 89
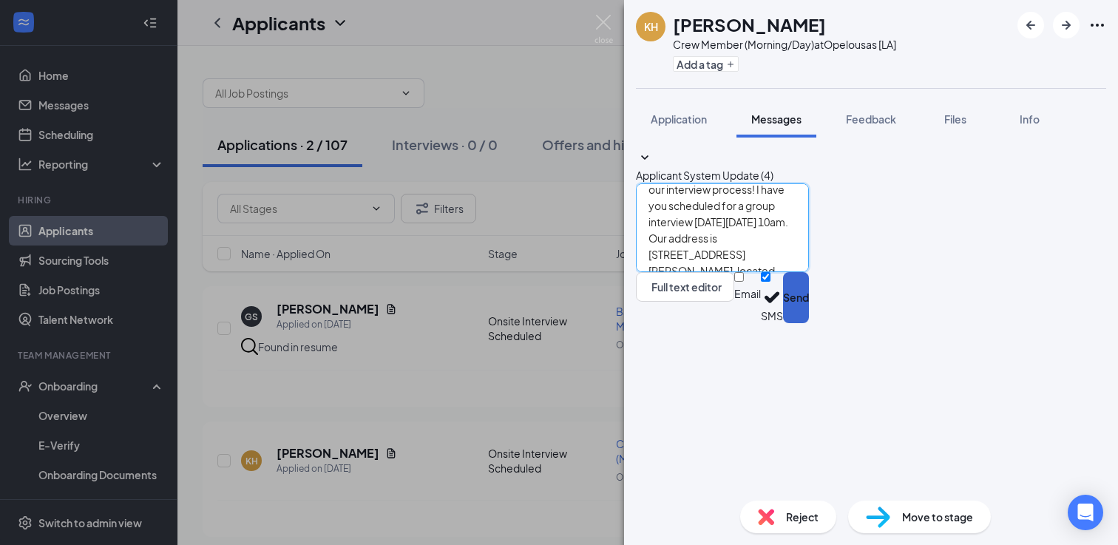
type textarea "It was nice speaking with you and we at [DEMOGRAPHIC_DATA]-fil-A Opelousas are …"
click at [809, 323] on button "Send" at bounding box center [796, 297] width 26 height 51
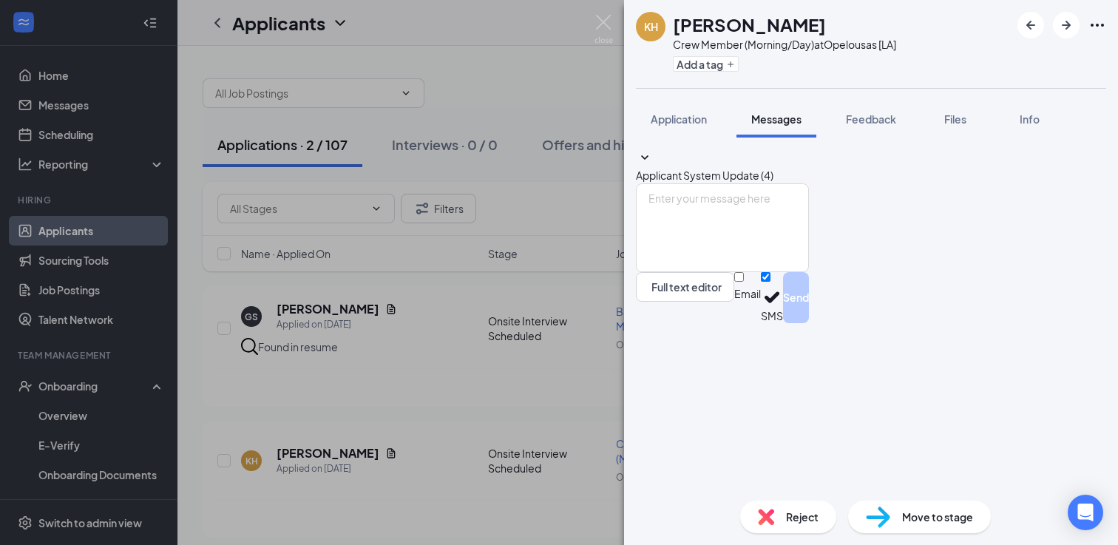
scroll to position [0, 0]
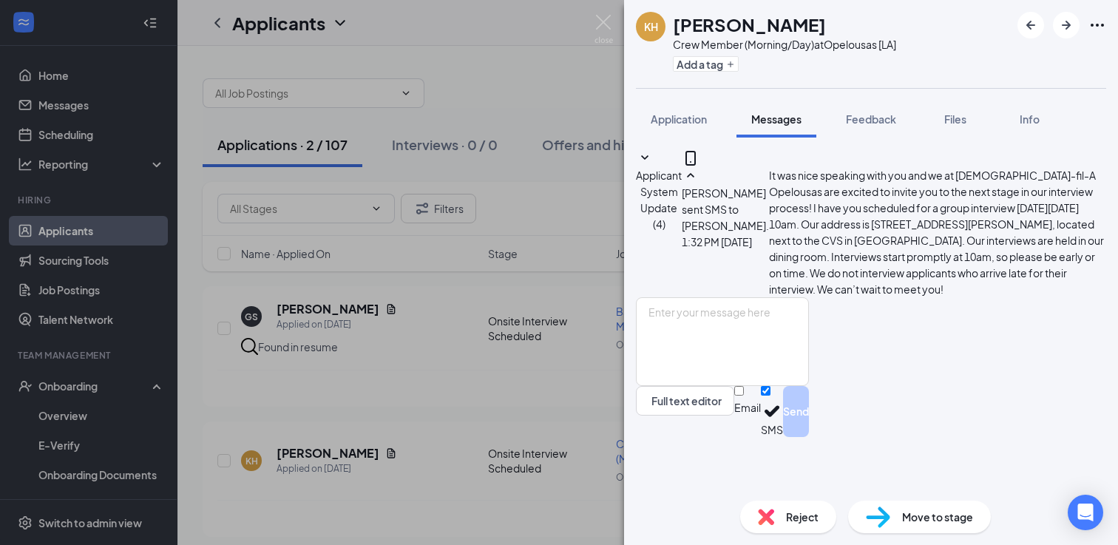
click at [944, 525] on div "Move to stage" at bounding box center [919, 517] width 143 height 33
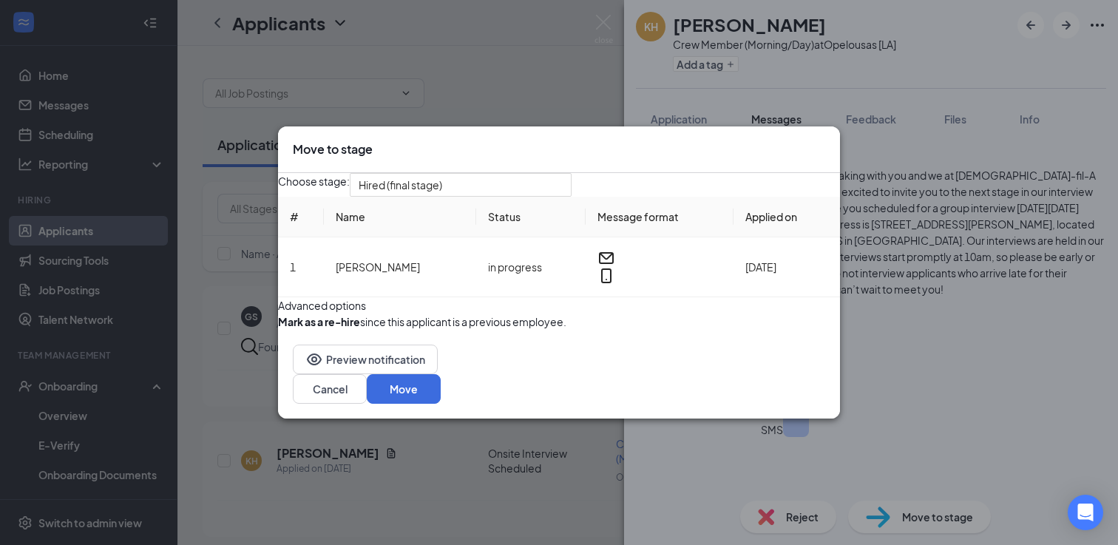
click at [830, 146] on icon "Cross" at bounding box center [834, 150] width 9 height 9
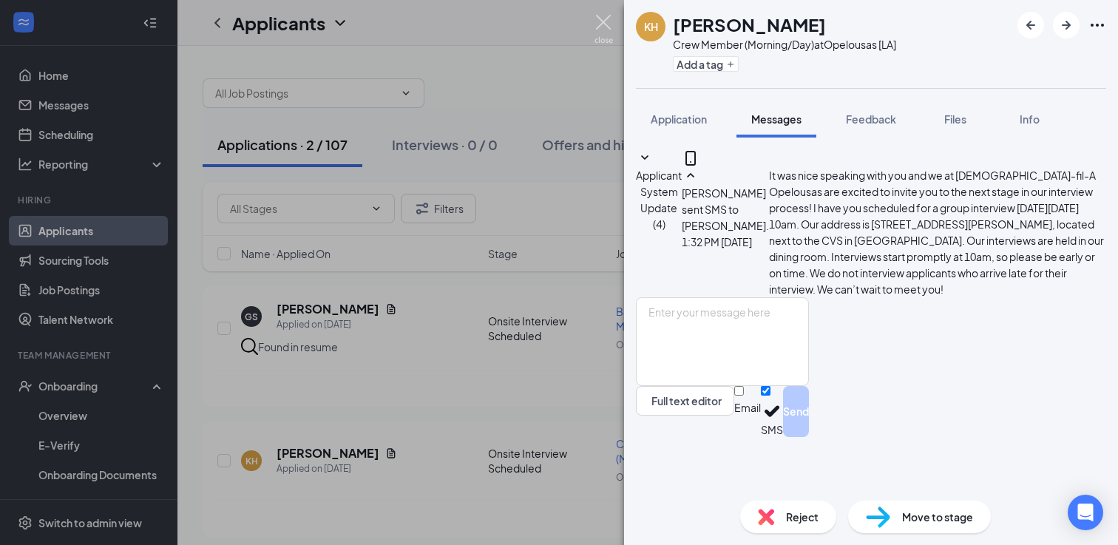
click at [601, 27] on img at bounding box center [603, 29] width 18 height 29
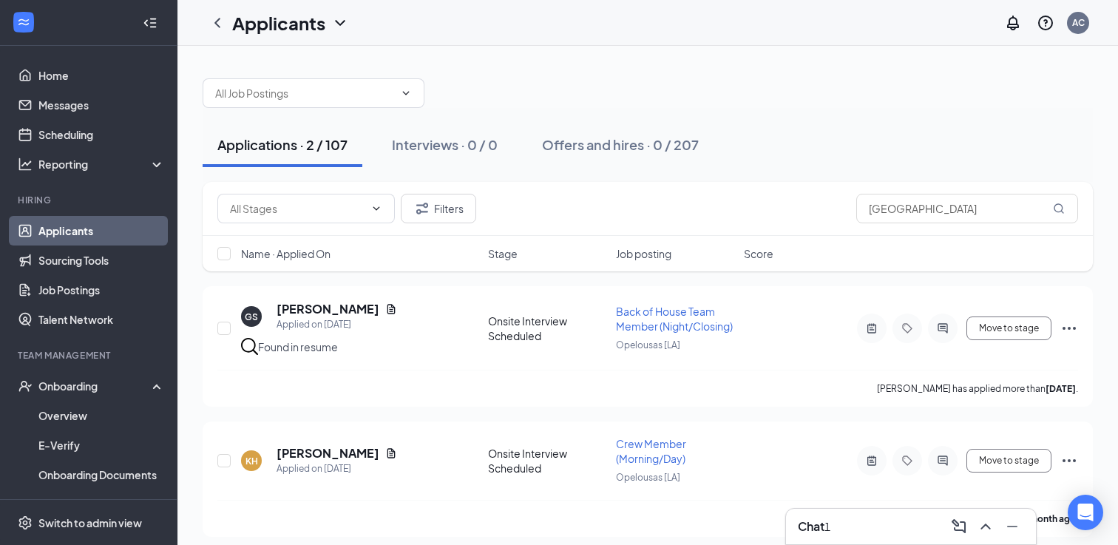
click at [807, 519] on h3 "Chat" at bounding box center [811, 526] width 27 height 16
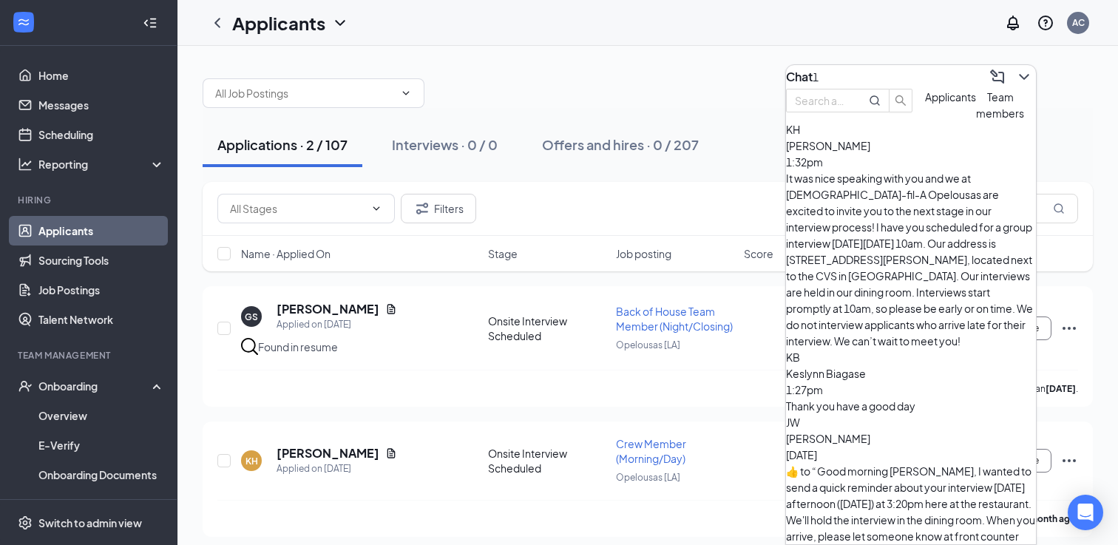
click at [879, 398] on div "Thank you have a good day" at bounding box center [911, 406] width 250 height 16
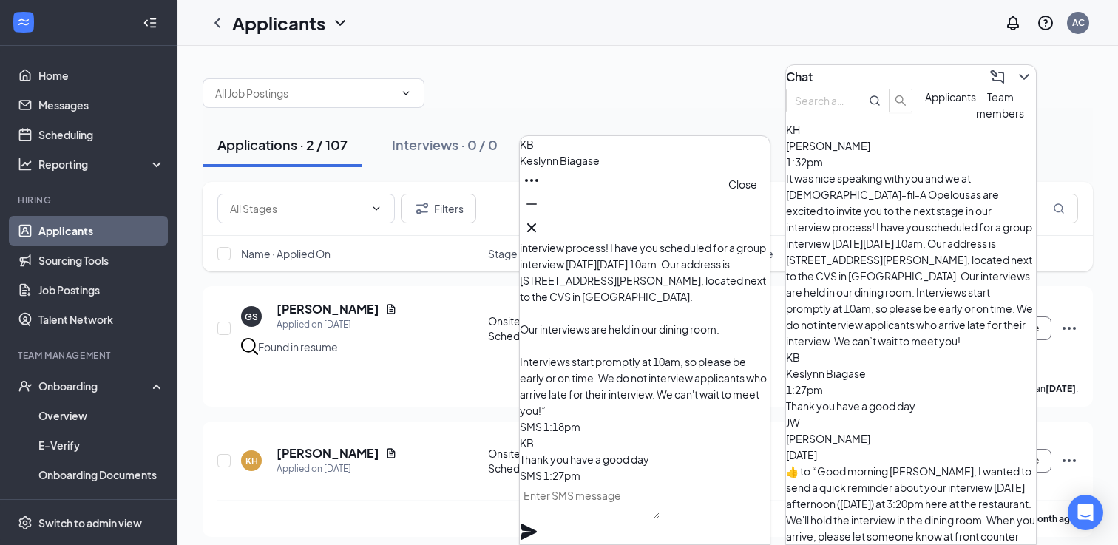
click at [536, 223] on icon "Cross" at bounding box center [531, 227] width 9 height 9
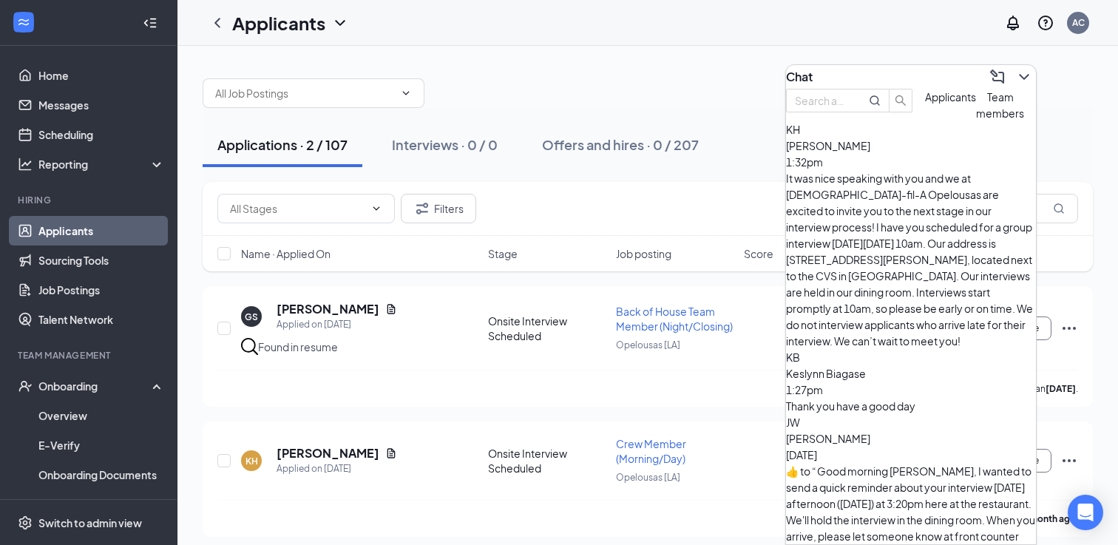
click at [1012, 80] on button at bounding box center [1024, 77] width 24 height 24
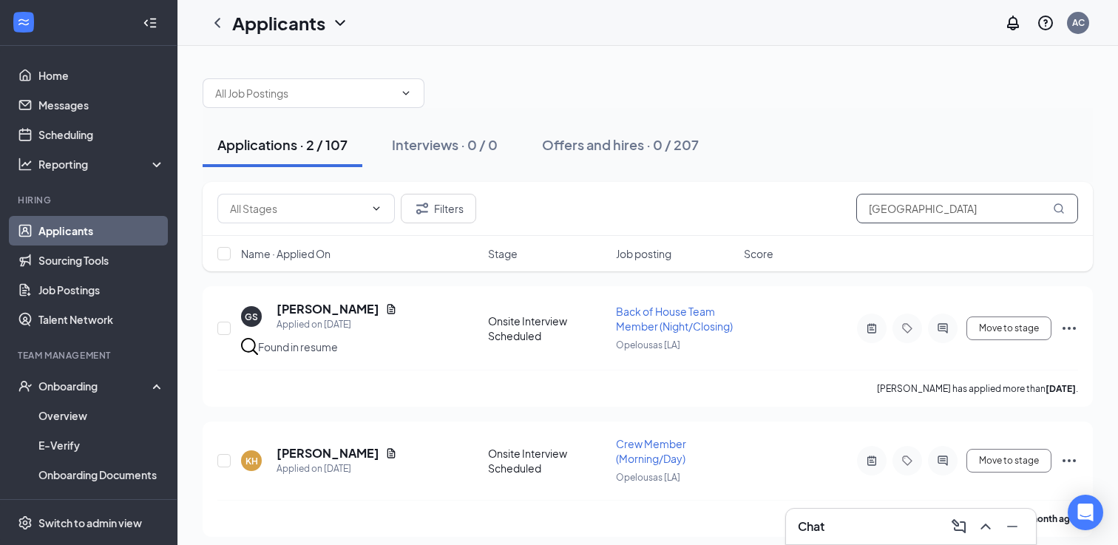
drag, startPoint x: 925, startPoint y: 209, endPoint x: 830, endPoint y: 208, distance: 95.4
click at [830, 209] on div "Filters houston" at bounding box center [647, 209] width 861 height 30
paste input "[PERSON_NAME]"
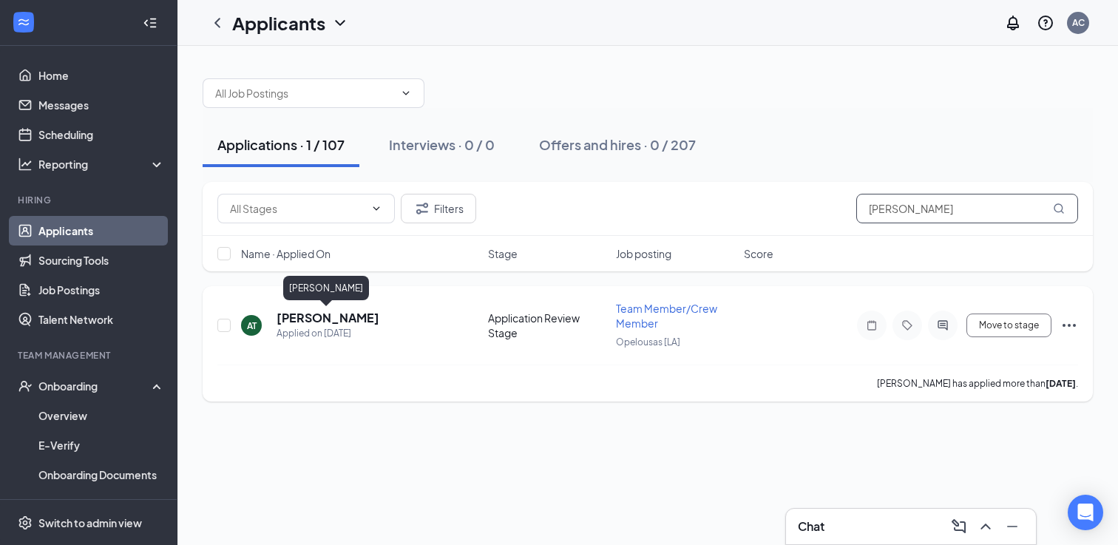
type input "[PERSON_NAME]"
click at [335, 317] on h5 "[PERSON_NAME]" at bounding box center [328, 318] width 103 height 16
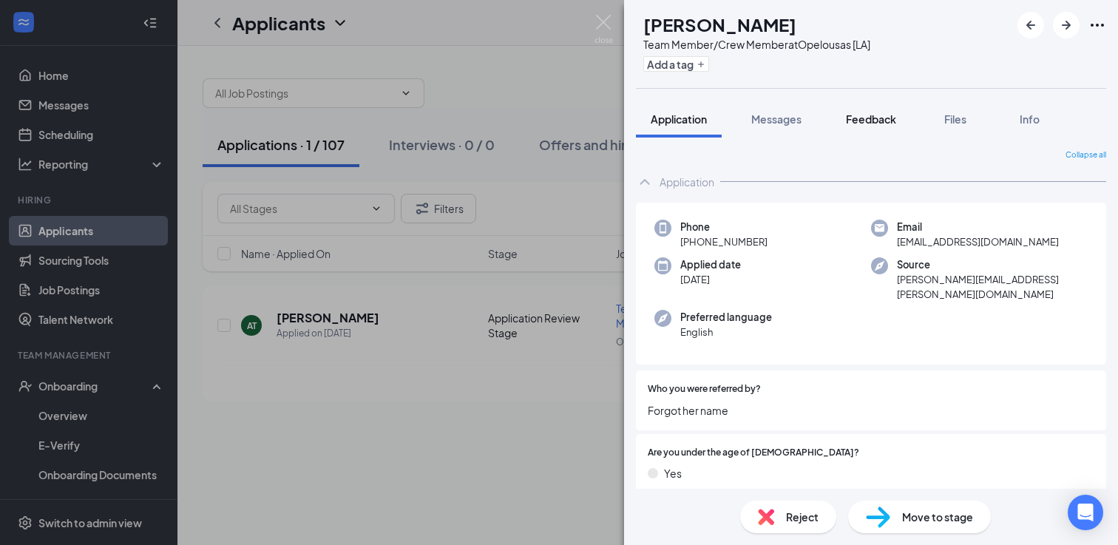
click at [868, 122] on span "Feedback" at bounding box center [871, 118] width 50 height 13
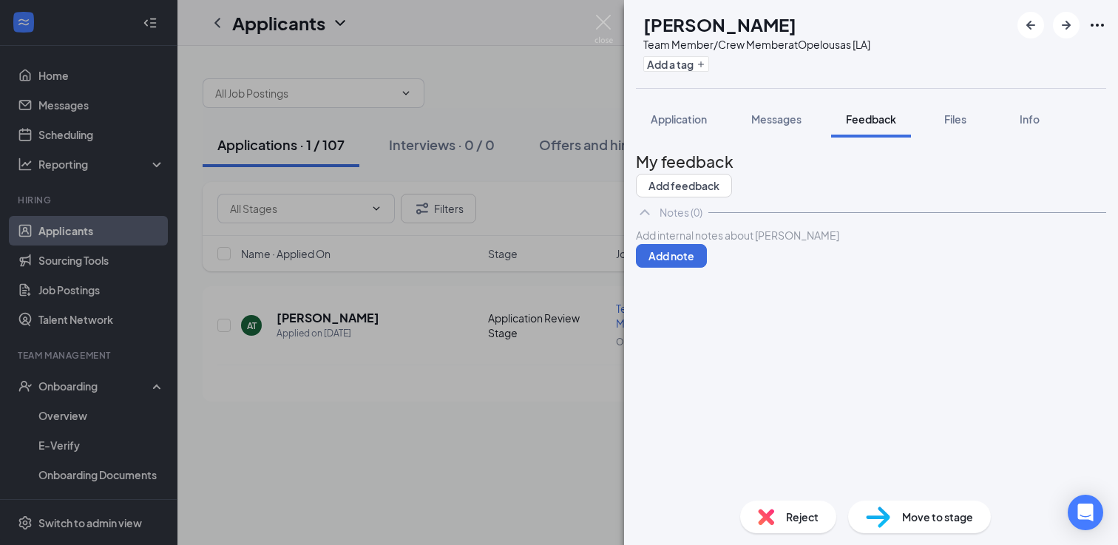
click at [746, 243] on div at bounding box center [871, 236] width 469 height 16
click at [707, 268] on button "Add note" at bounding box center [671, 256] width 71 height 24
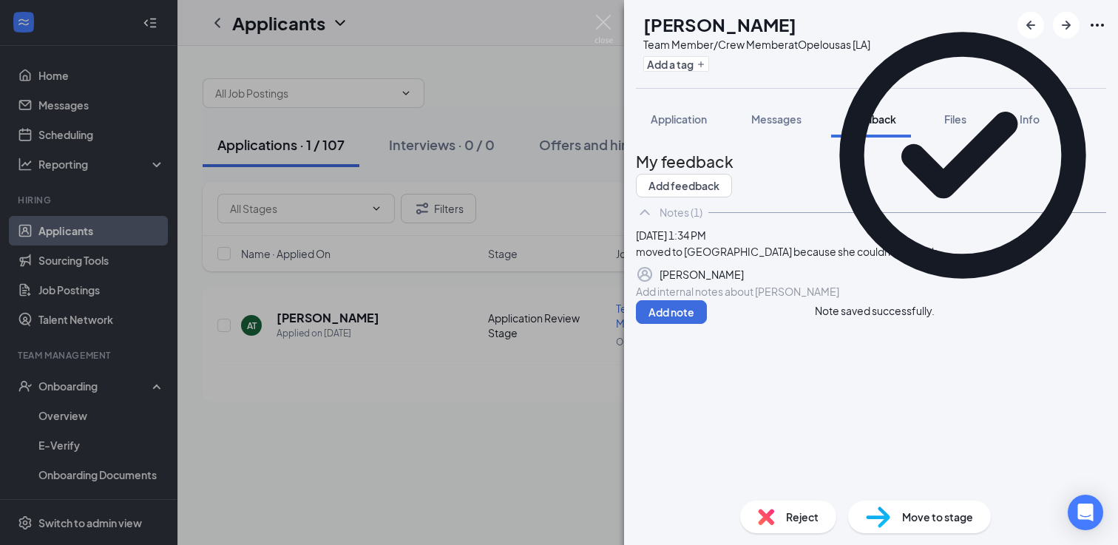
click at [911, 520] on span "Move to stage" at bounding box center [937, 517] width 71 height 16
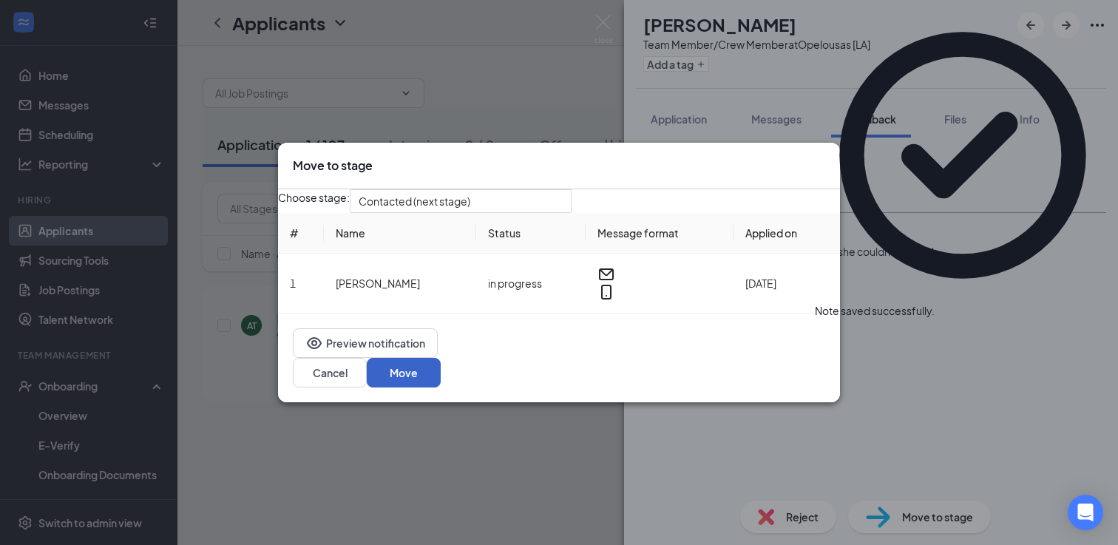
click at [441, 373] on button "Move" at bounding box center [404, 373] width 74 height 30
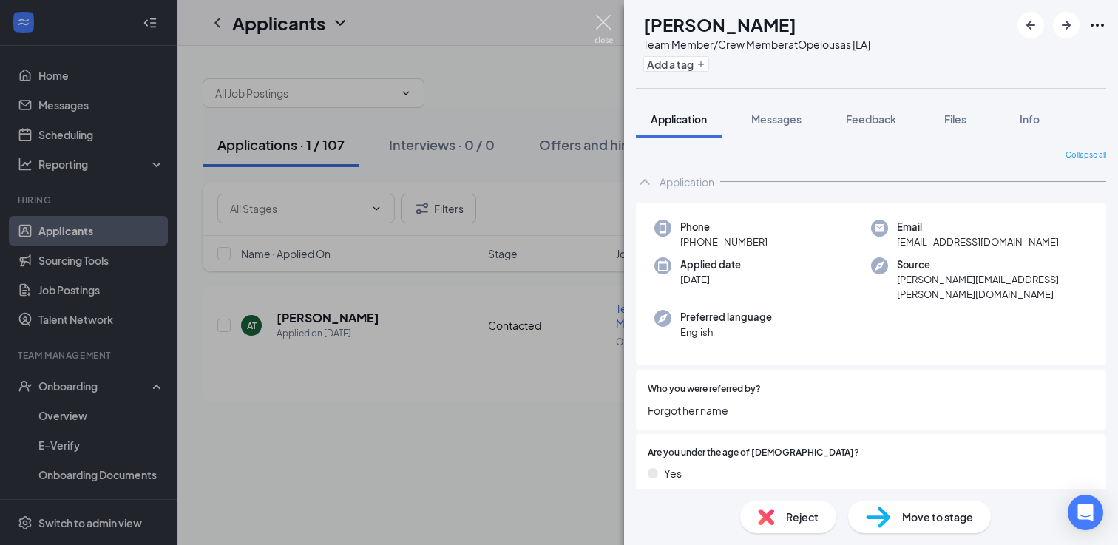
click at [600, 22] on img at bounding box center [603, 29] width 18 height 29
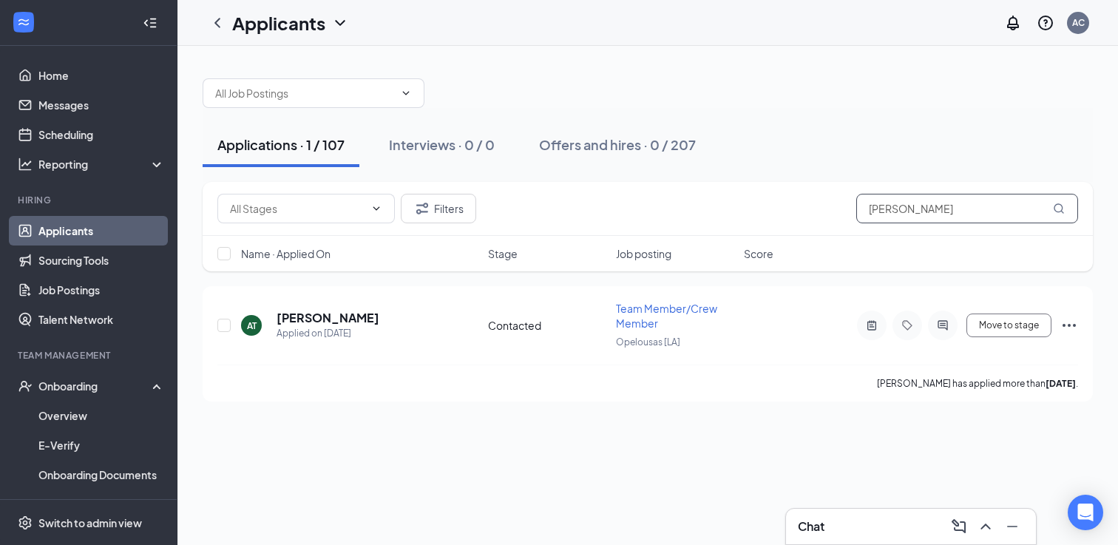
drag, startPoint x: 957, startPoint y: 213, endPoint x: 790, endPoint y: 194, distance: 168.2
click at [790, 194] on div "Filters [PERSON_NAME]" at bounding box center [647, 209] width 861 height 30
type input "[PERSON_NAME]"
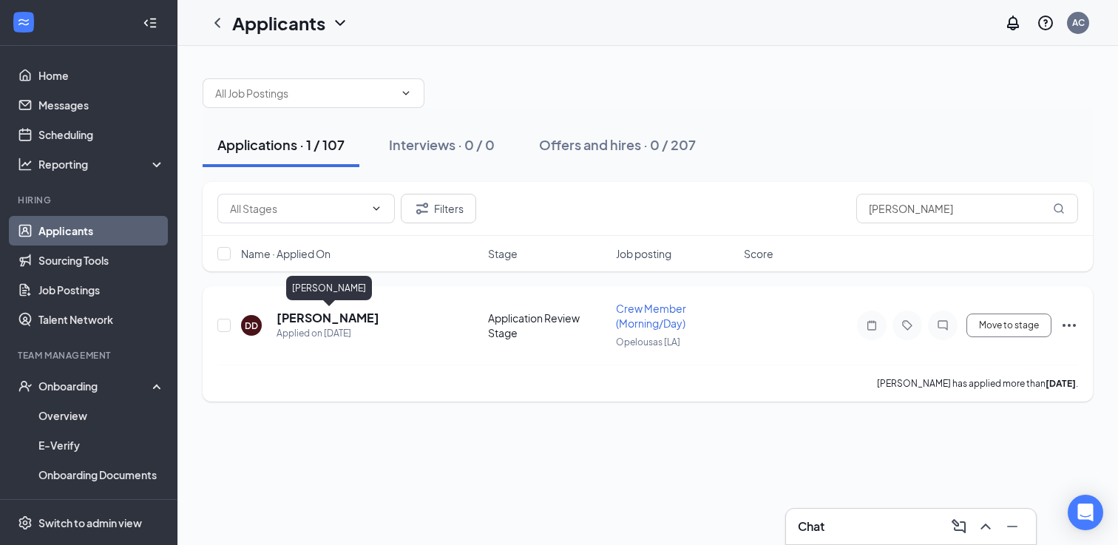
click at [363, 321] on h5 "[PERSON_NAME]" at bounding box center [328, 318] width 103 height 16
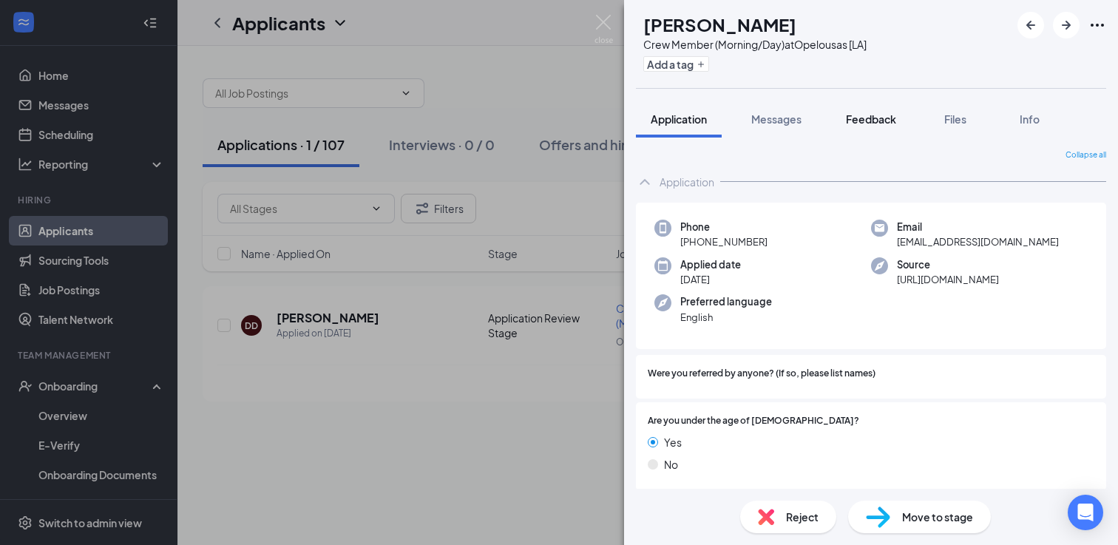
click at [848, 123] on span "Feedback" at bounding box center [871, 118] width 50 height 13
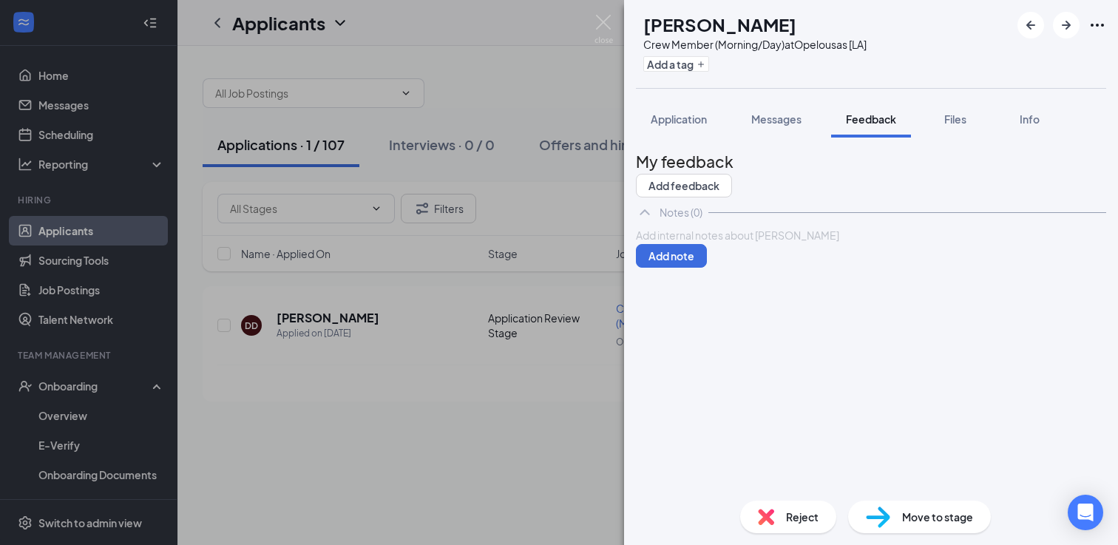
click at [726, 243] on div at bounding box center [871, 236] width 469 height 16
click at [707, 268] on button "Add note" at bounding box center [671, 256] width 71 height 24
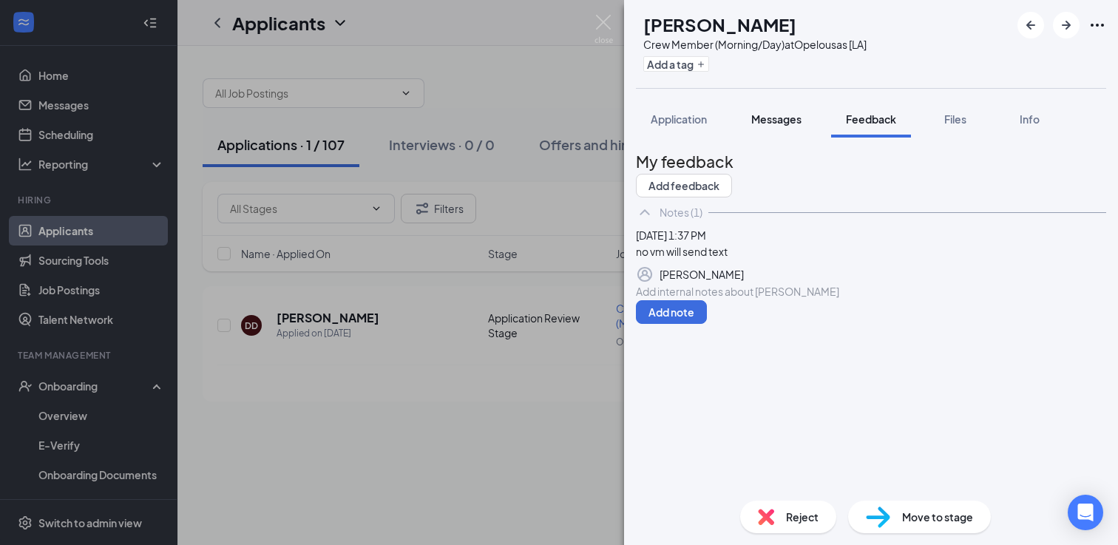
click at [770, 129] on button "Messages" at bounding box center [776, 119] width 80 height 37
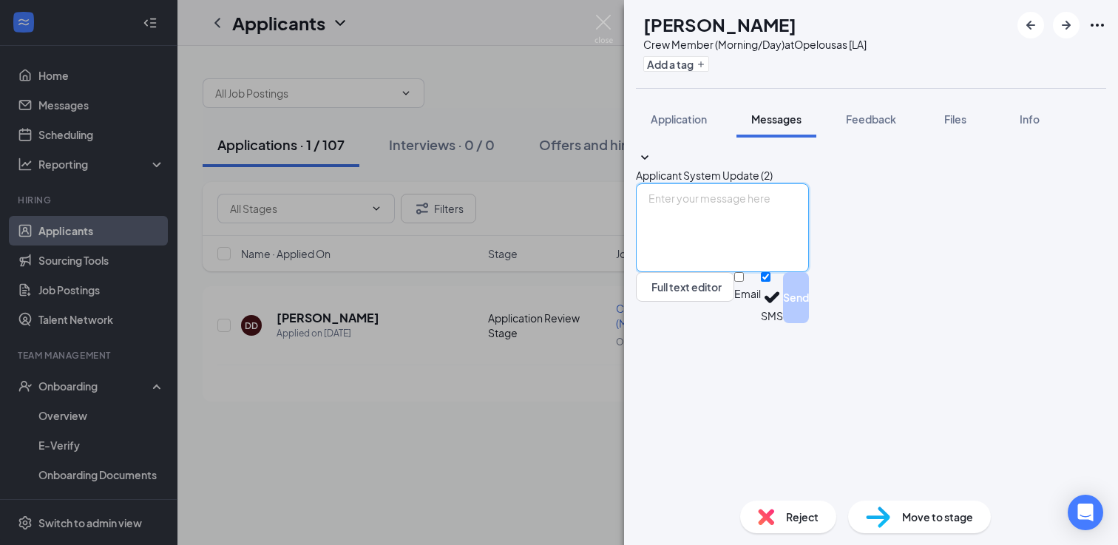
click at [745, 272] on textarea at bounding box center [722, 227] width 173 height 89
paste textarea "This is [DEMOGRAPHIC_DATA]-fil-A in Opelousas. We just tried giving you a call …"
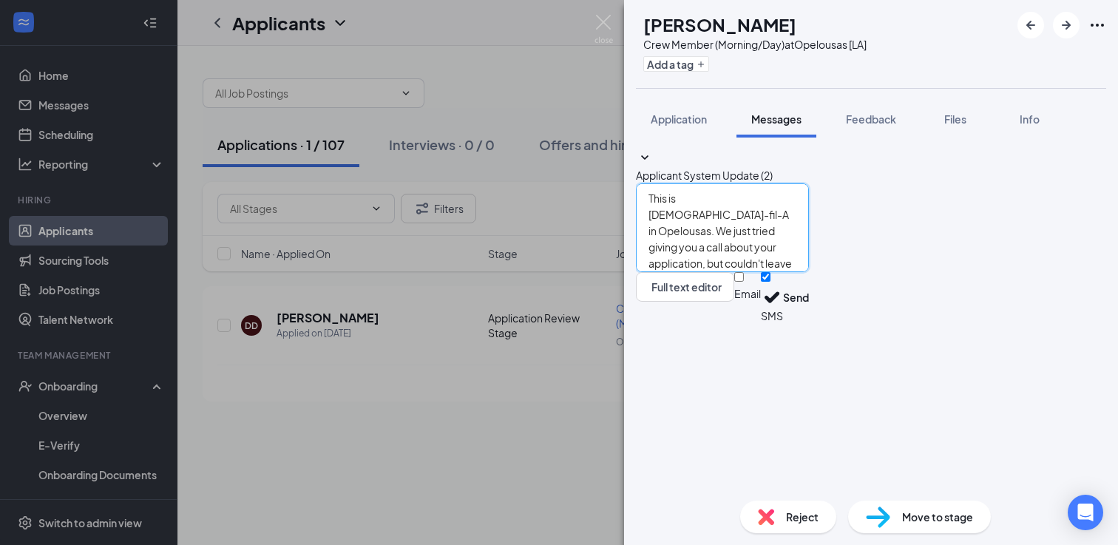
click at [665, 272] on textarea "This is [DEMOGRAPHIC_DATA]-fil-A in Opelousas. We just tried giving you a call …" at bounding box center [722, 227] width 173 height 89
click at [809, 272] on textarea "Hi [PERSON_NAME], This is [DEMOGRAPHIC_DATA]-fil-A in Opelousas. We just tried …" at bounding box center [722, 227] width 173 height 89
click at [728, 272] on textarea "Hi [PERSON_NAME], This is [DEMOGRAPHIC_DATA]-fil-A in Opelousas. We just tried …" at bounding box center [722, 227] width 173 height 89
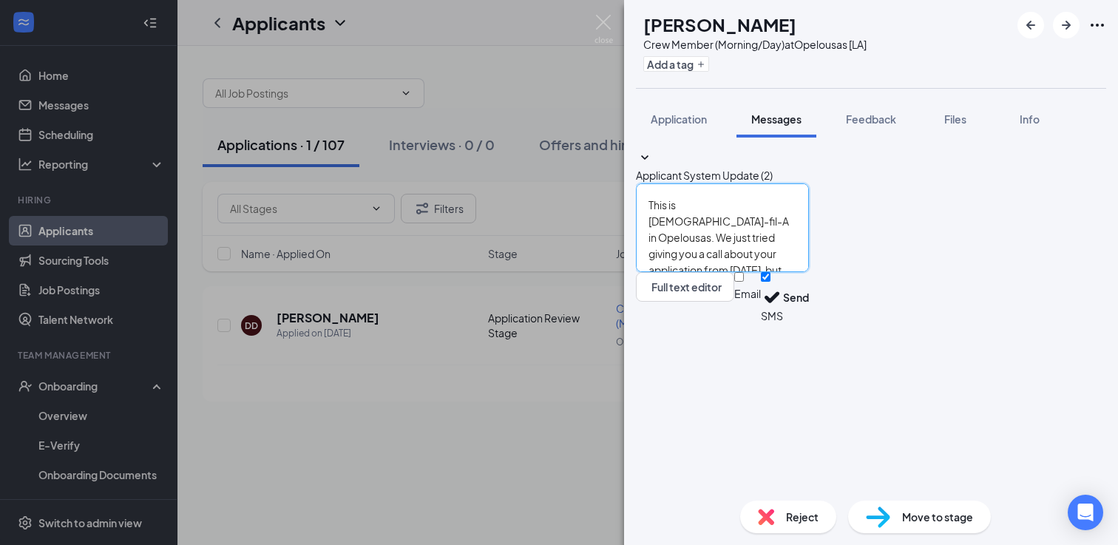
scroll to position [90, 0]
type textarea "Hi [PERSON_NAME], This is [DEMOGRAPHIC_DATA]-fil-A in Opelousas. We just tried …"
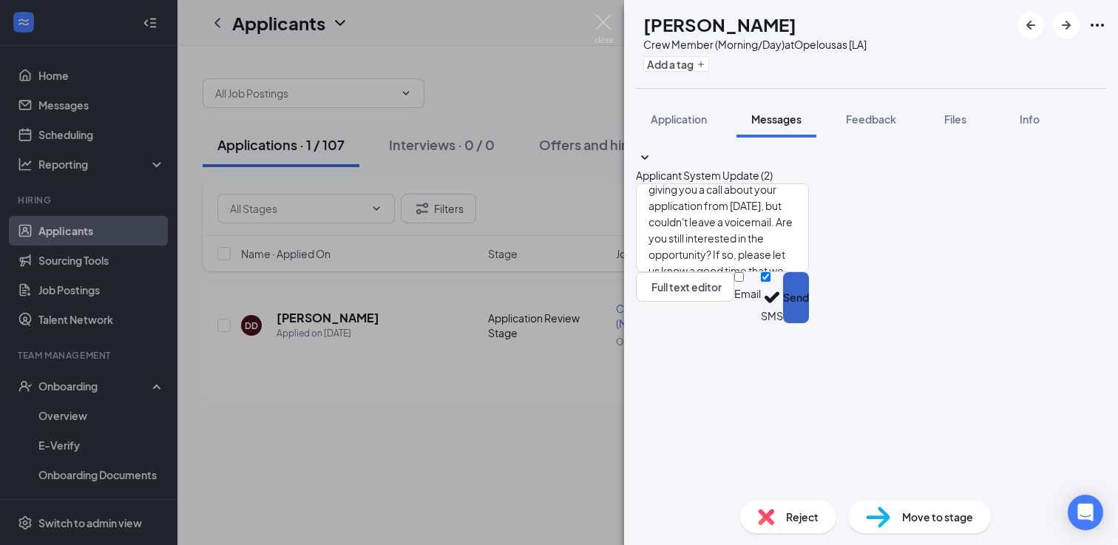
click at [809, 323] on button "Send" at bounding box center [796, 297] width 26 height 51
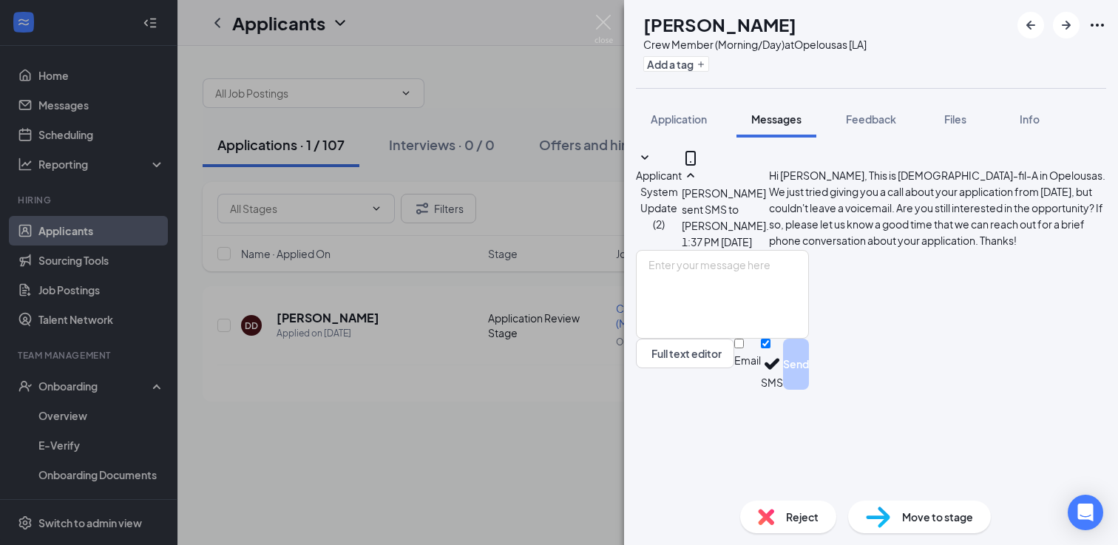
scroll to position [96, 0]
click at [875, 509] on img at bounding box center [878, 516] width 24 height 21
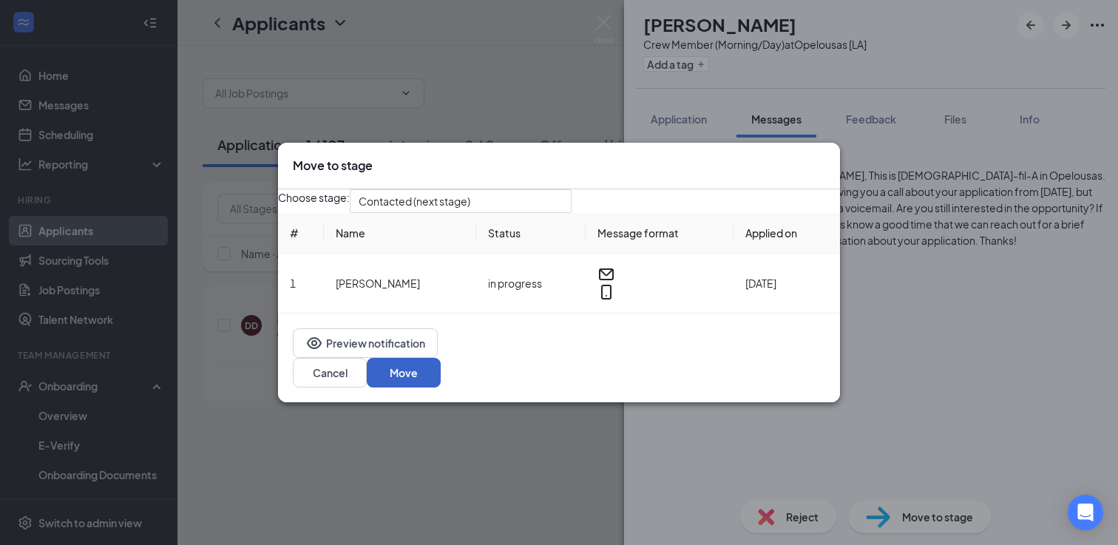
click at [441, 376] on button "Move" at bounding box center [404, 373] width 74 height 30
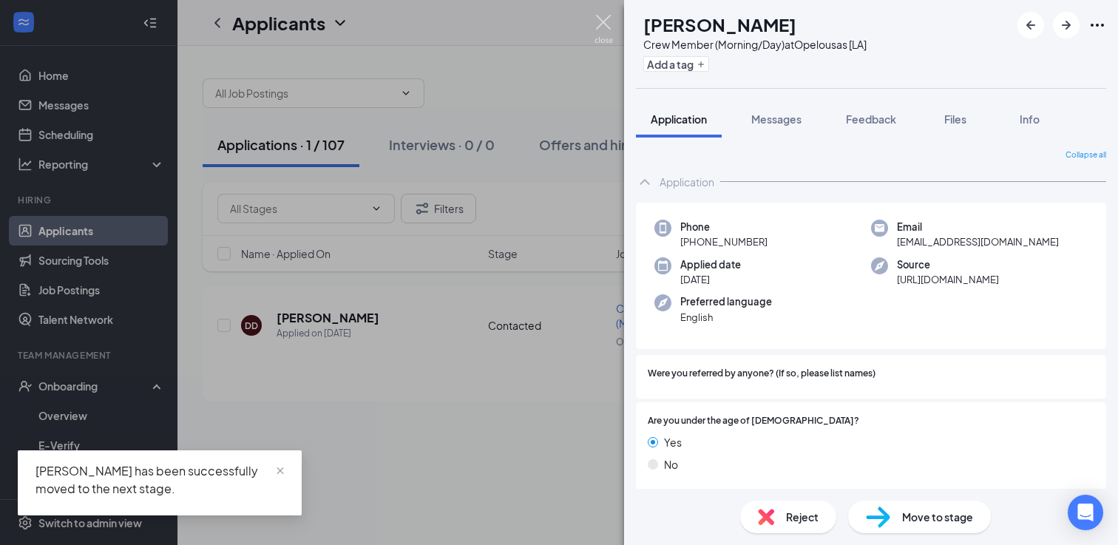
click at [608, 23] on img at bounding box center [603, 29] width 18 height 29
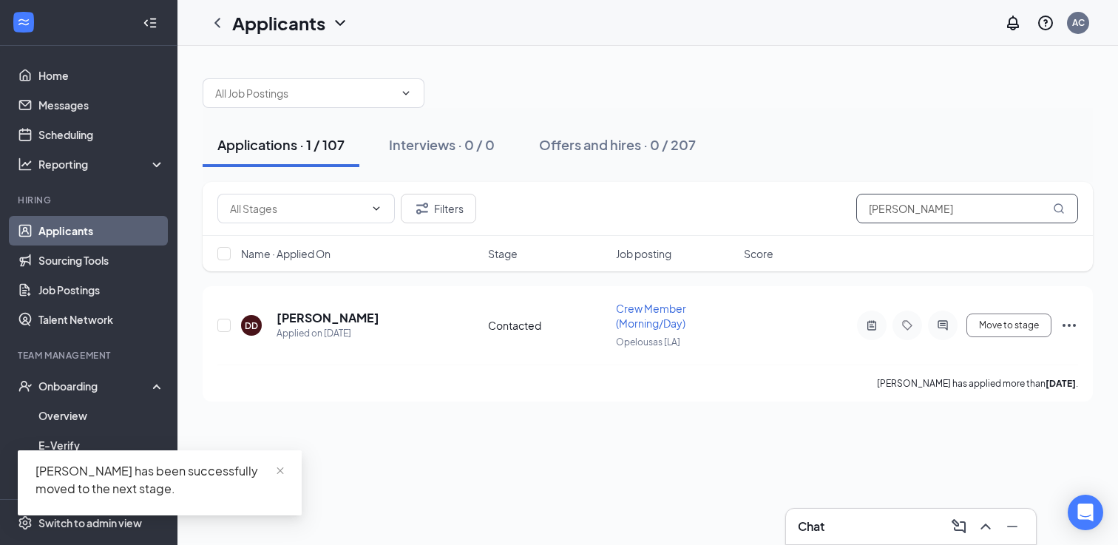
drag, startPoint x: 978, startPoint y: 207, endPoint x: 752, endPoint y: 178, distance: 228.1
click at [753, 178] on div "Applications · 1 / 107 Interviews · 0 / 0 Offers and hires · 0 / 207 Filters [P…" at bounding box center [648, 233] width 890 height 338
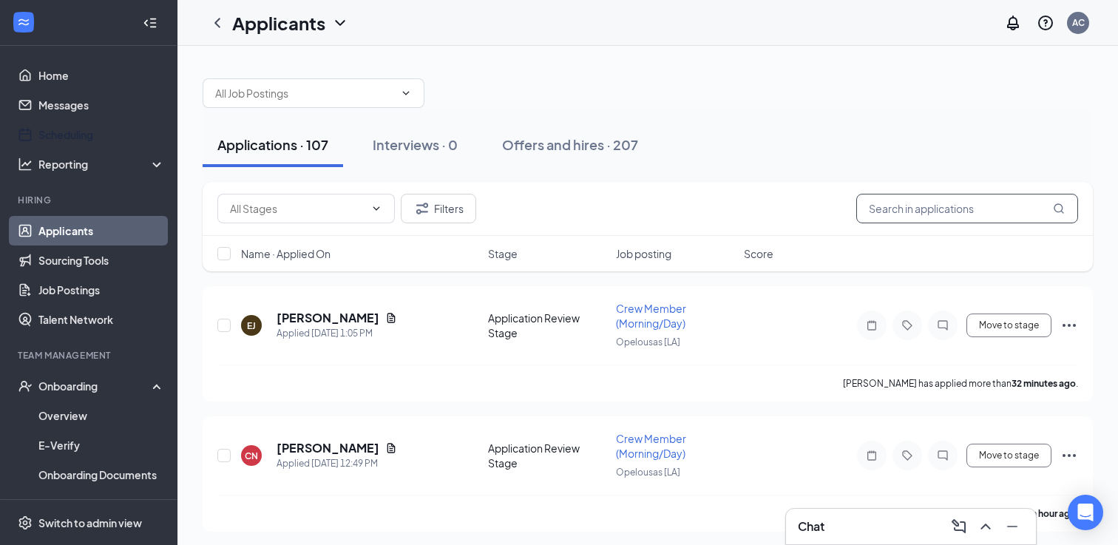
scroll to position [1, 0]
click at [308, 315] on h5 "[PERSON_NAME]" at bounding box center [328, 317] width 103 height 16
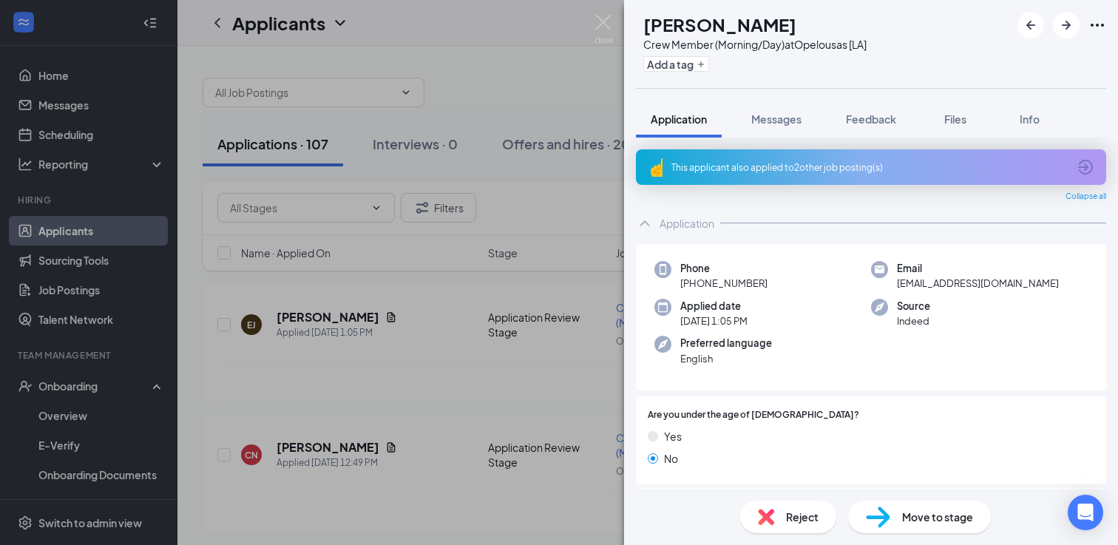
click at [884, 166] on div "This applicant also applied to 2 other job posting(s)" at bounding box center [869, 167] width 396 height 13
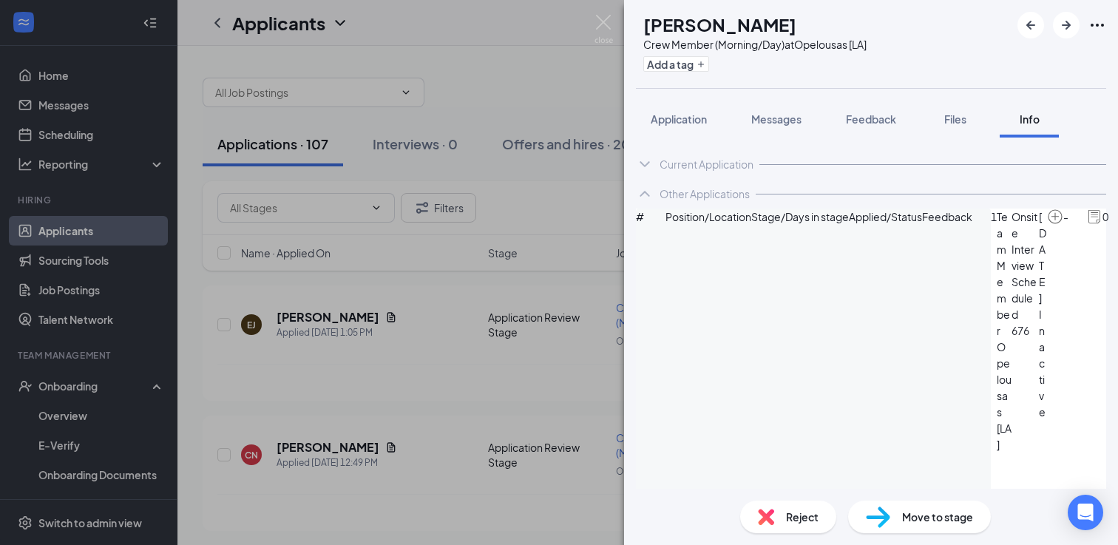
scroll to position [13, 0]
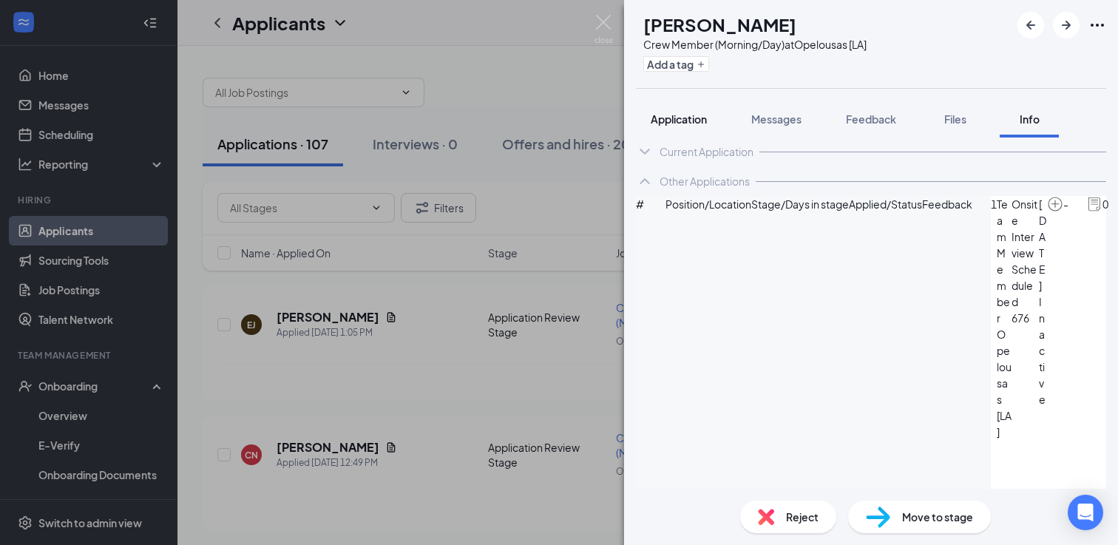
click at [694, 120] on span "Application" at bounding box center [679, 118] width 56 height 13
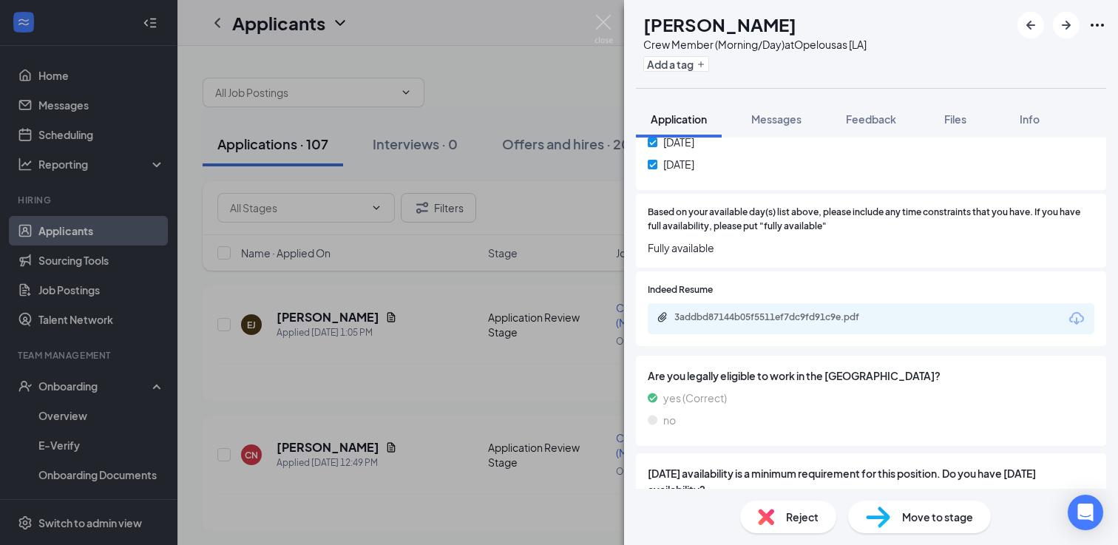
scroll to position [1125, 0]
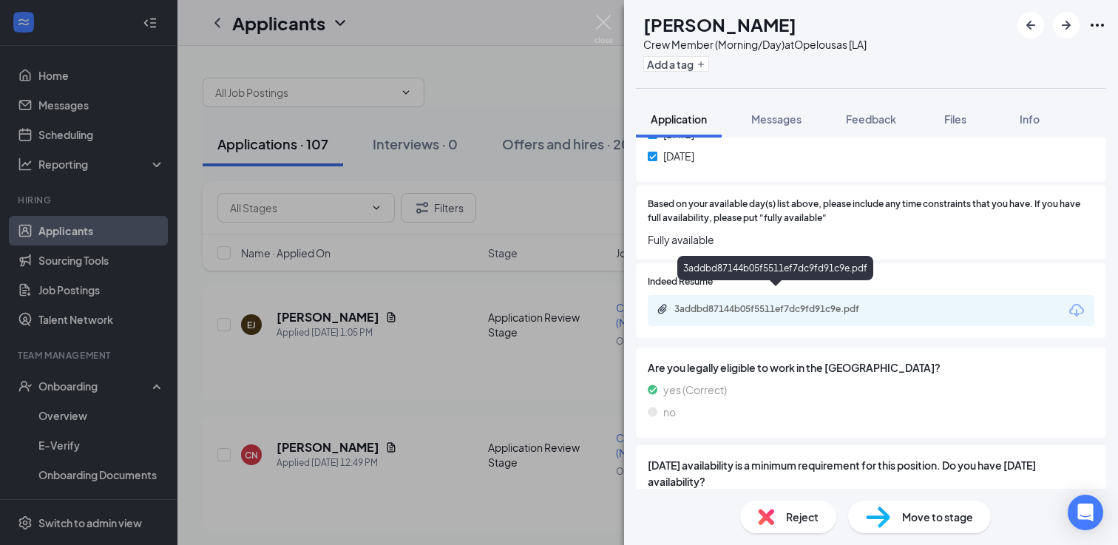
click at [790, 303] on div "3addbd87144b05f5511ef7dc9fd91c9e.pdf" at bounding box center [777, 309] width 207 height 12
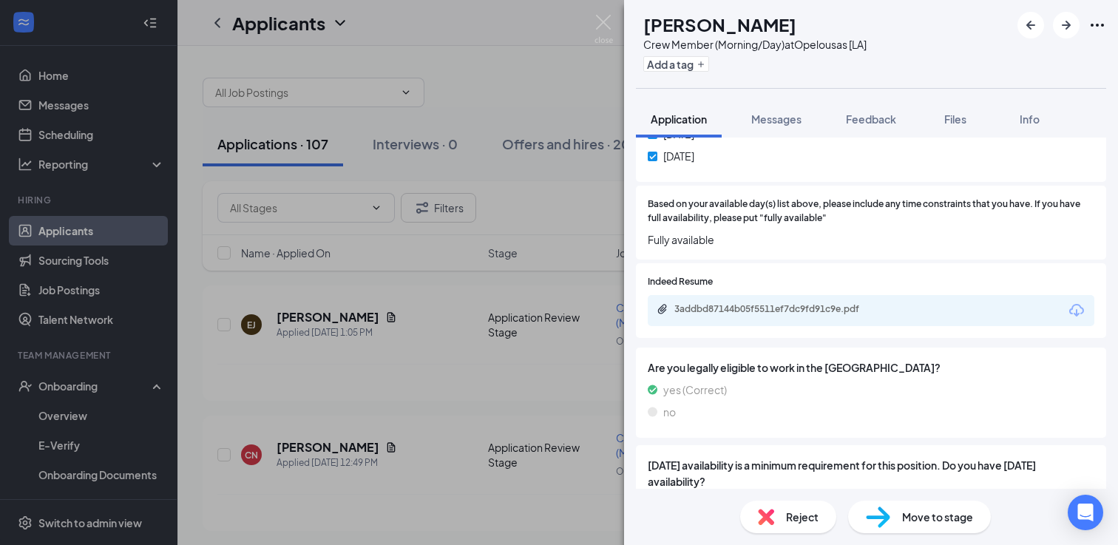
scroll to position [1177, 0]
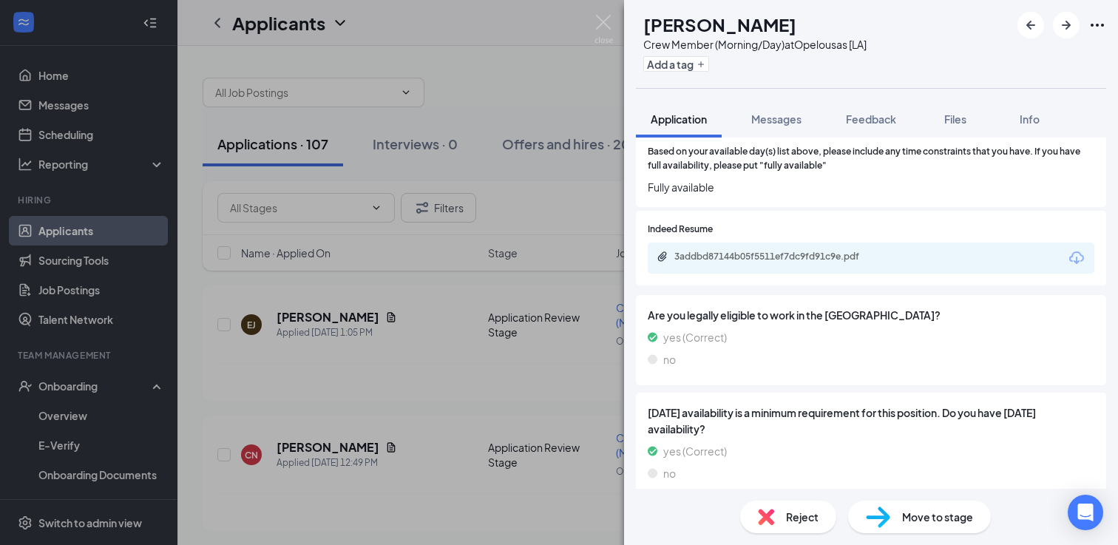
click at [796, 507] on div "Reject" at bounding box center [788, 517] width 96 height 33
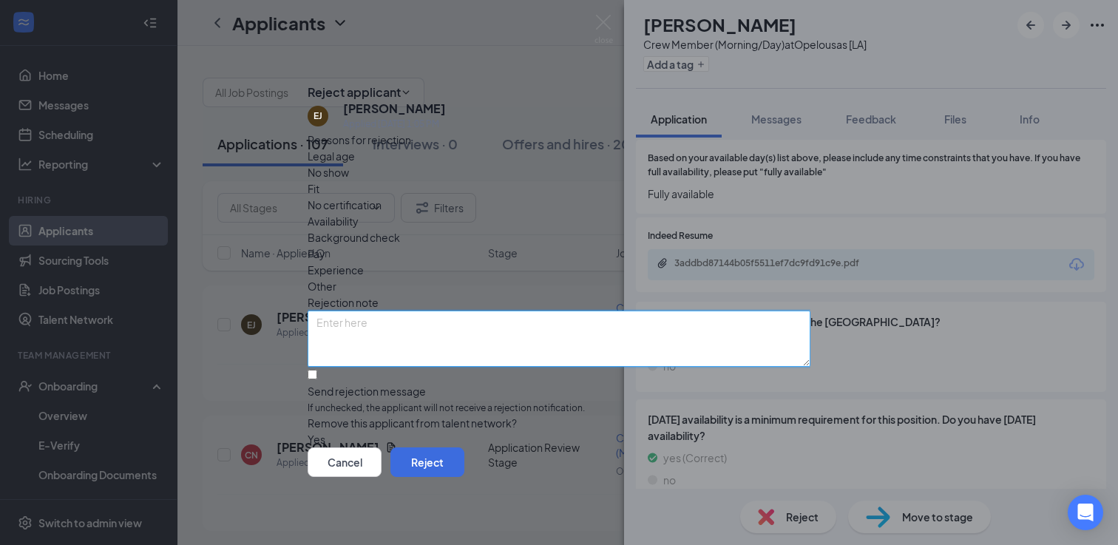
click at [557, 311] on textarea at bounding box center [559, 339] width 503 height 56
type textarea "t"
type textarea "interviewed him before. resume looks like he job hops alot"
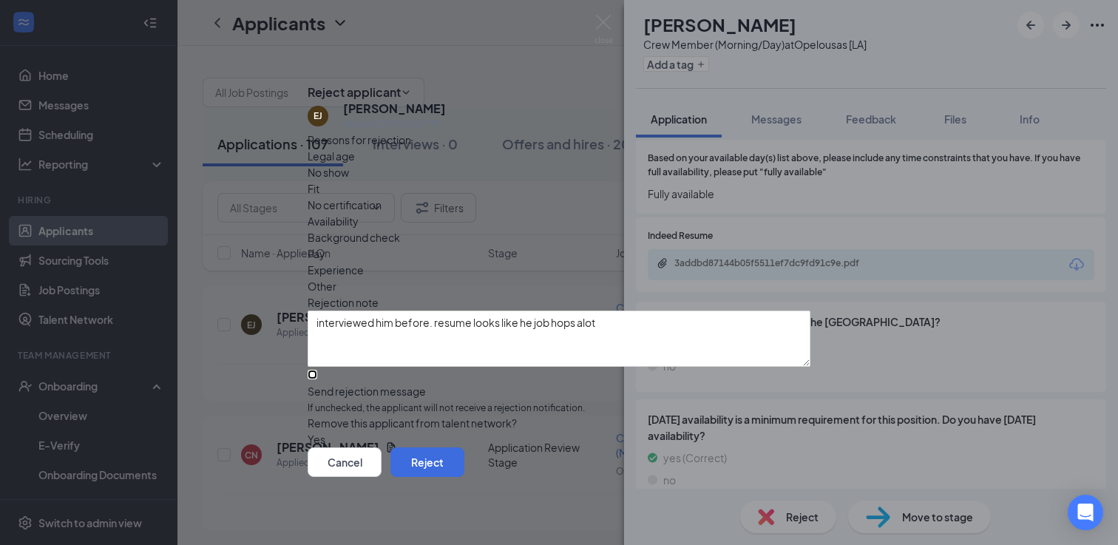
click at [317, 370] on input "Send rejection message If unchecked, the applicant will not receive a rejection…" at bounding box center [313, 375] width 10 height 10
checkbox input "true"
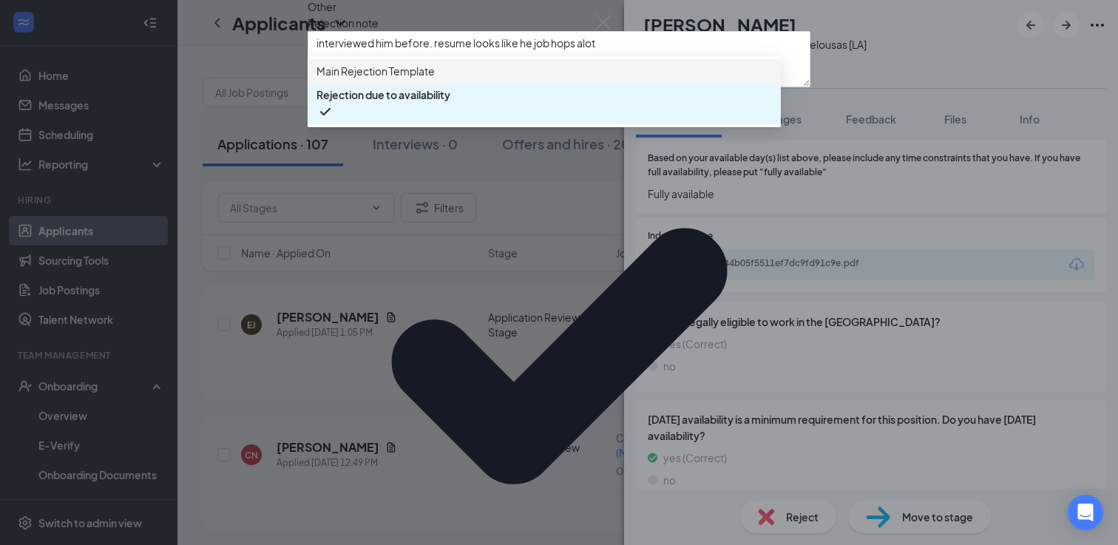
click at [392, 79] on span "Main Rejection Template" at bounding box center [375, 71] width 118 height 16
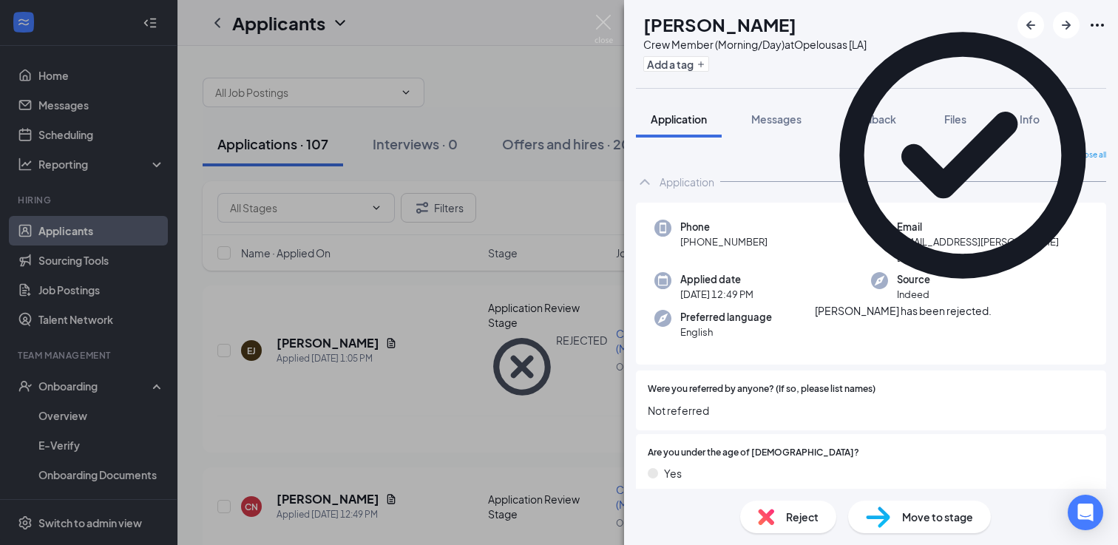
click at [392, 365] on div "CN [PERSON_NAME] Crew Member (Morning/Day) at [GEOGRAPHIC_DATA] [LA] Add a tag …" at bounding box center [559, 272] width 1118 height 545
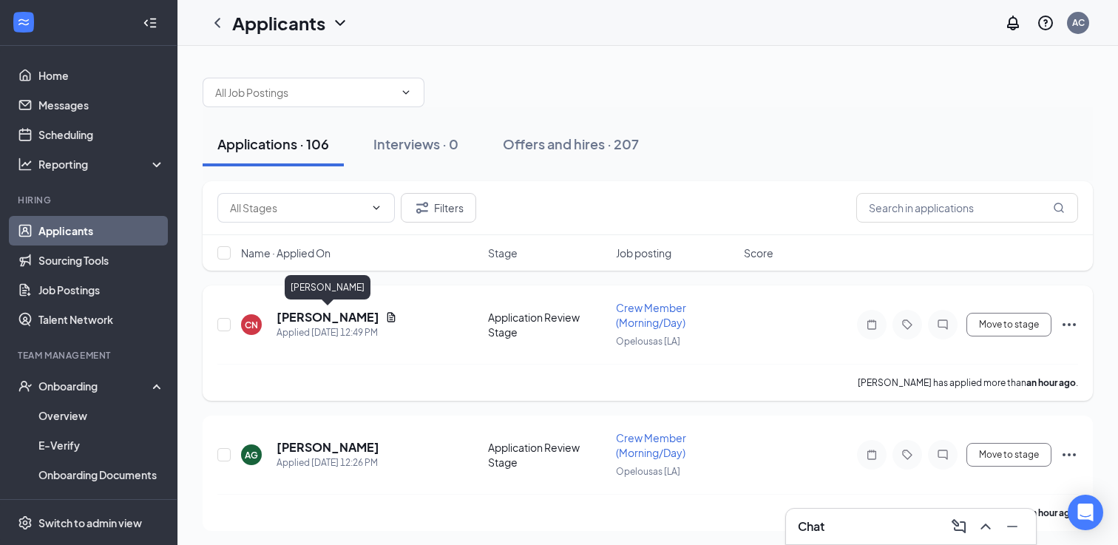
click at [328, 317] on h5 "[PERSON_NAME]" at bounding box center [328, 317] width 103 height 16
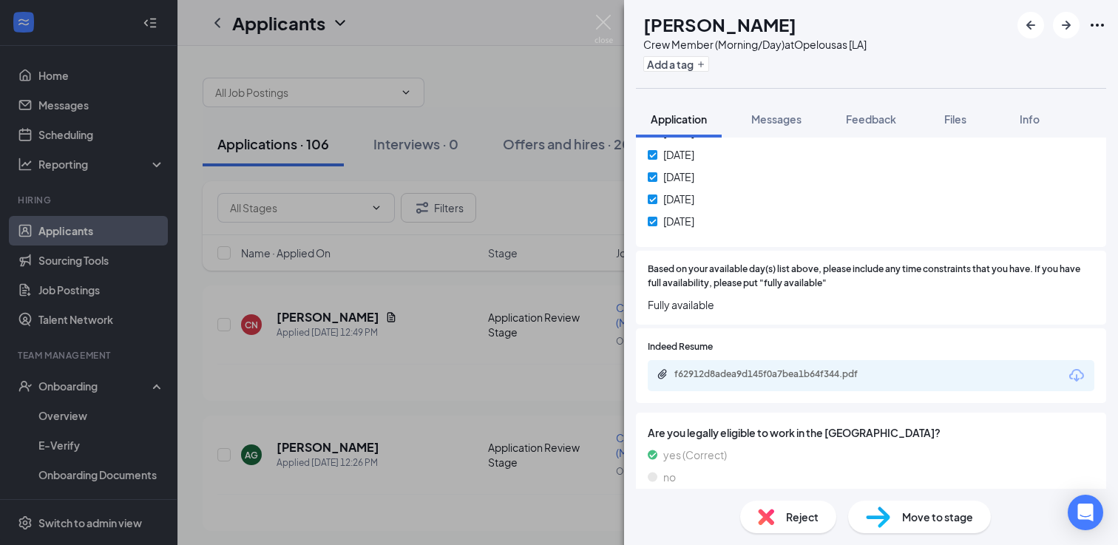
scroll to position [1119, 0]
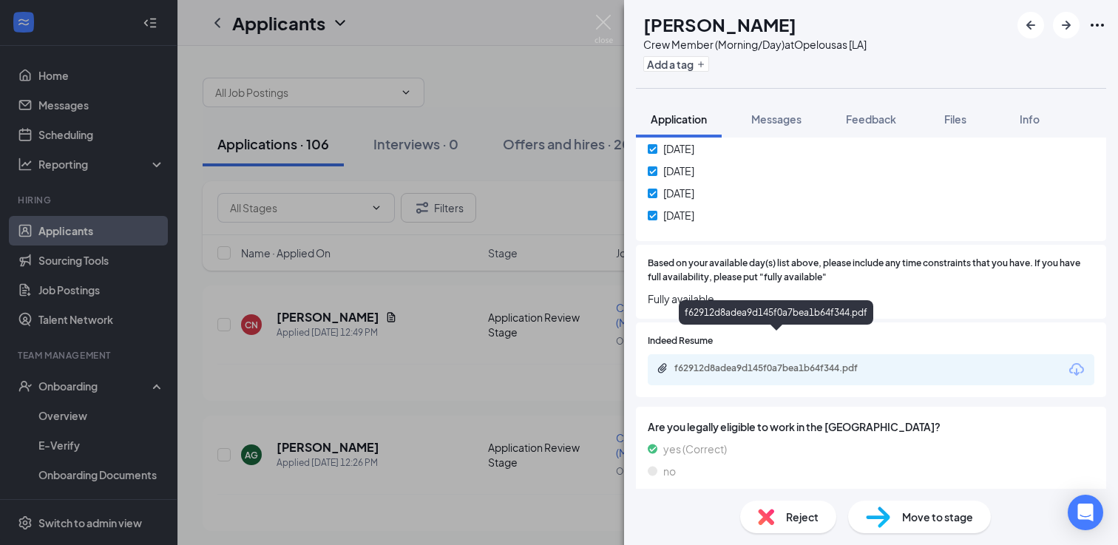
click at [714, 362] on div "f62912d8adea9d145f0a7bea1b64f344.pdf" at bounding box center [777, 368] width 207 height 12
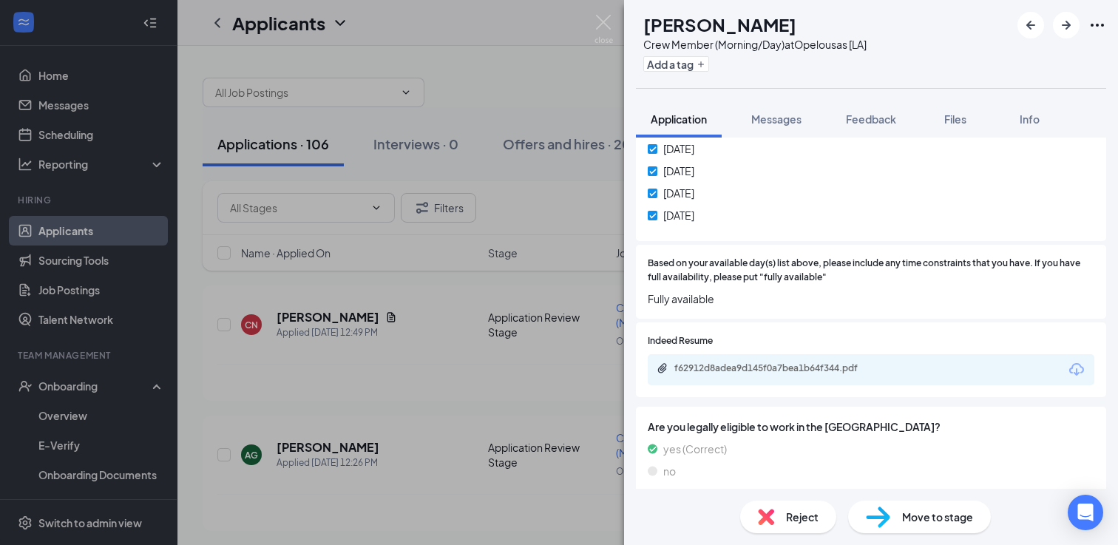
drag, startPoint x: 838, startPoint y: 26, endPoint x: 671, endPoint y: 26, distance: 166.4
click at [671, 26] on div "CN [PERSON_NAME] Crew Member (Morning/Day) at [GEOGRAPHIC_DATA] [LA] Add a tag" at bounding box center [751, 44] width 231 height 64
click at [765, 127] on button "Messages" at bounding box center [776, 119] width 80 height 37
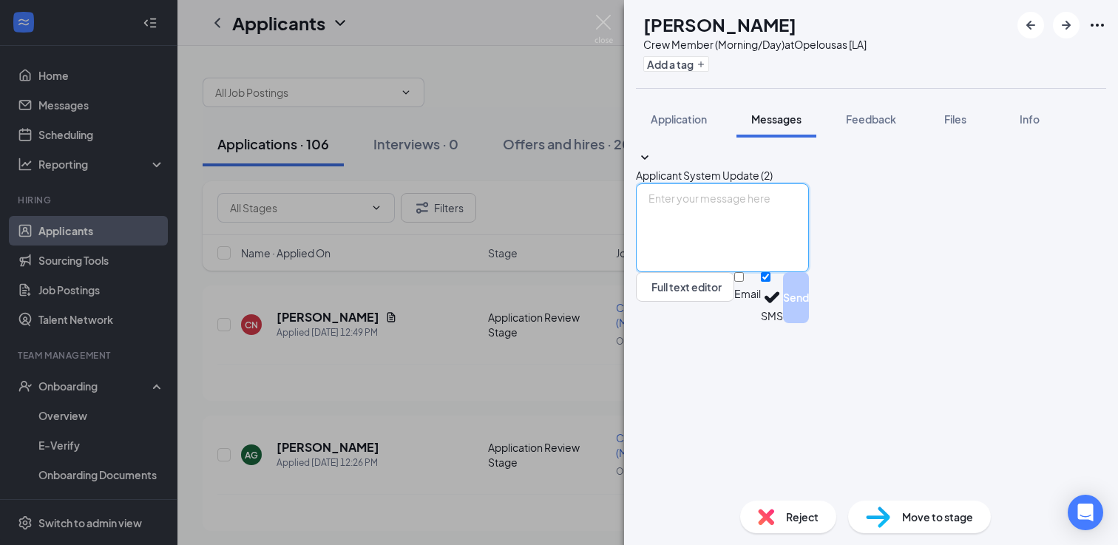
click at [756, 272] on textarea at bounding box center [722, 227] width 173 height 89
paste textarea "[PERSON_NAME] [PERSON_NAME]"
type textarea "[PERSON_NAME] [PERSON_NAME]"
drag, startPoint x: 764, startPoint y: 364, endPoint x: 624, endPoint y: 360, distance: 139.8
click at [625, 363] on div "Applicant System Update (2) [PERSON_NAME] [PERSON_NAME] Full text editor Email …" at bounding box center [871, 313] width 494 height 351
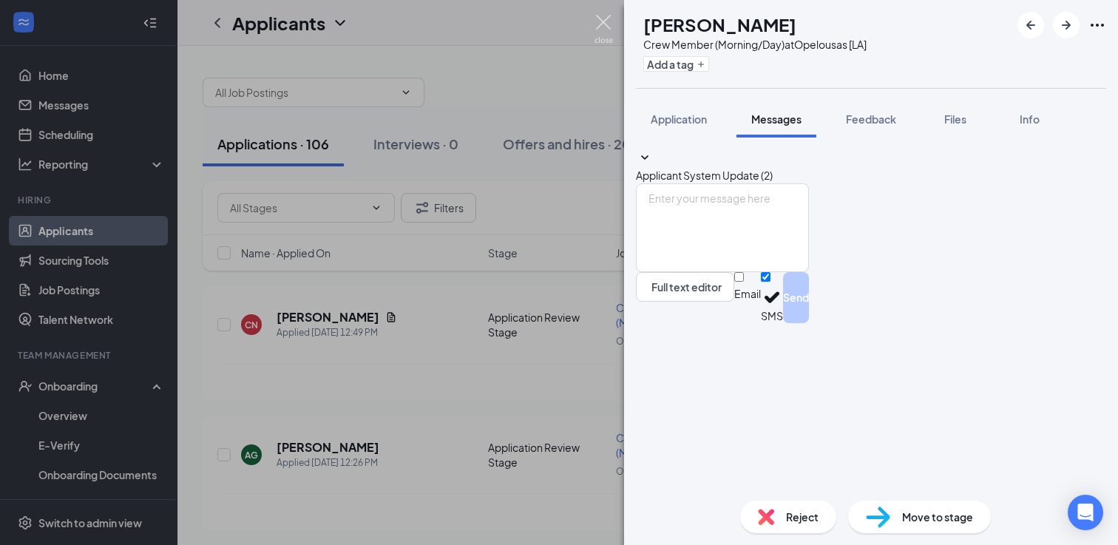
click at [611, 19] on img at bounding box center [603, 29] width 18 height 29
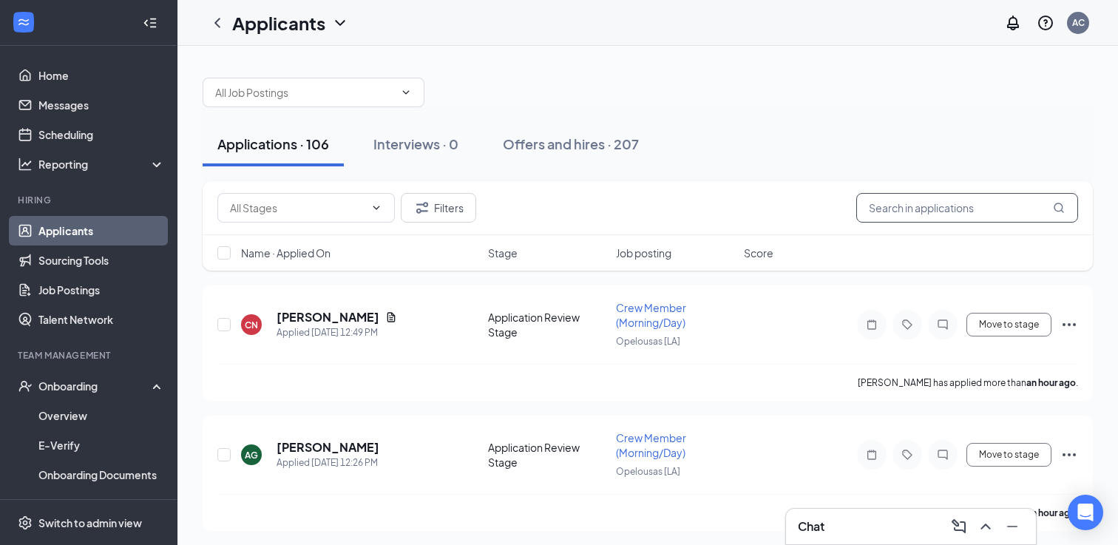
click at [981, 210] on input "text" at bounding box center [967, 208] width 222 height 30
paste input "[PERSON_NAME] [PERSON_NAME]"
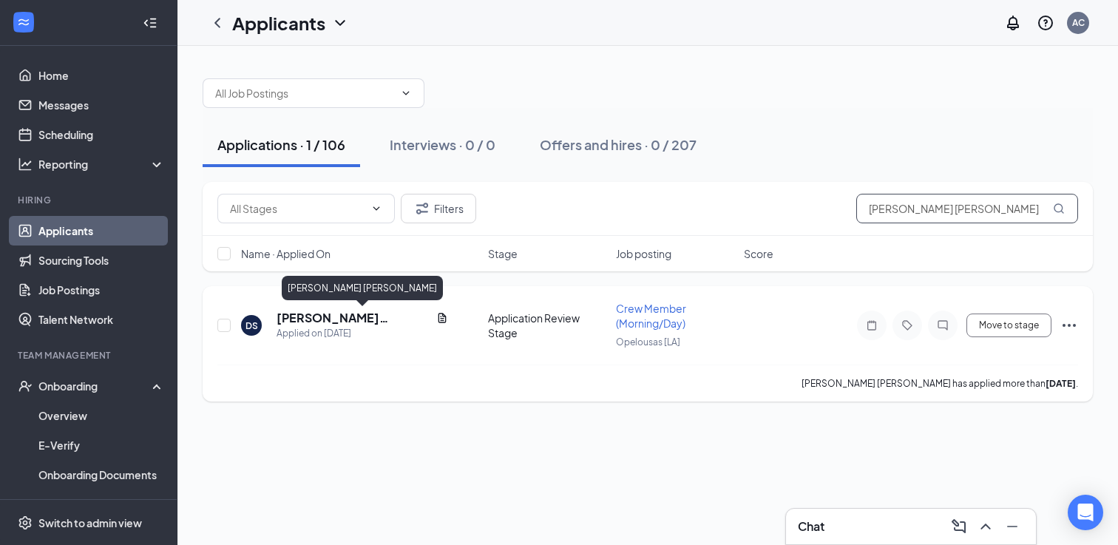
type input "[PERSON_NAME] [PERSON_NAME]"
click at [319, 320] on h5 "[PERSON_NAME] [PERSON_NAME]" at bounding box center [354, 318] width 154 height 16
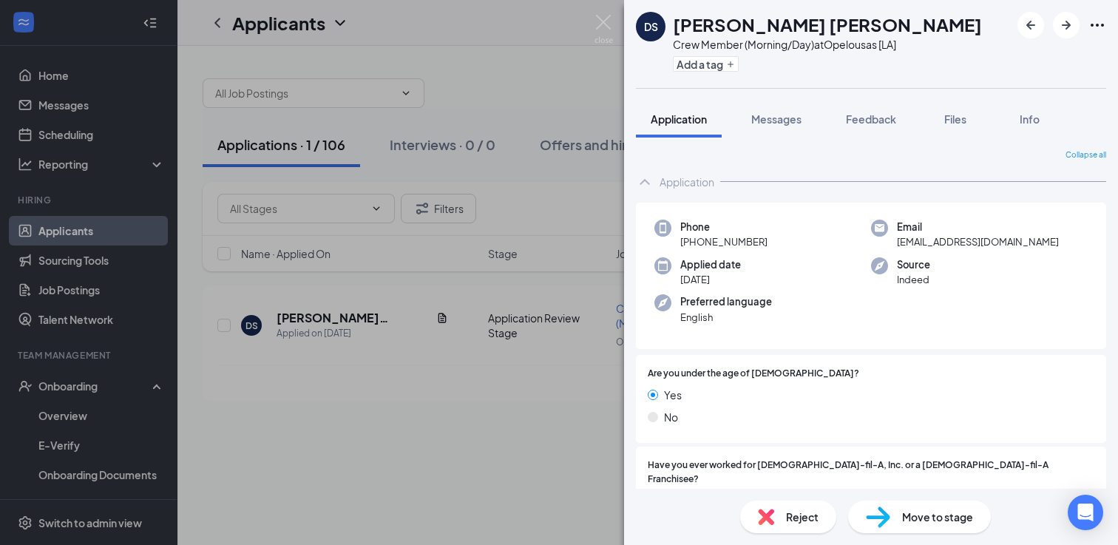
click at [657, 187] on div "Application" at bounding box center [871, 182] width 470 height 30
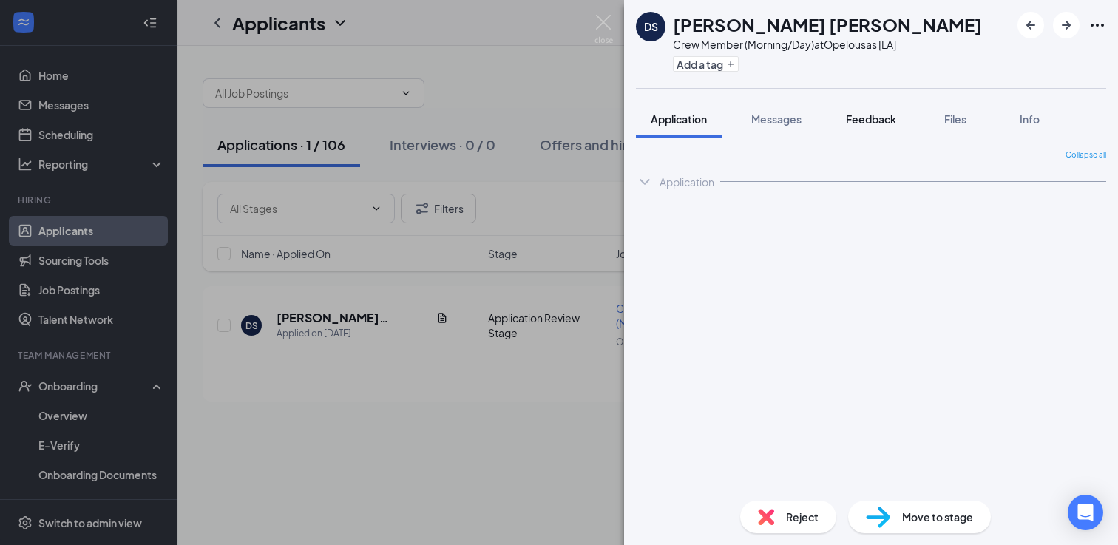
click at [872, 128] on button "Feedback" at bounding box center [871, 119] width 80 height 37
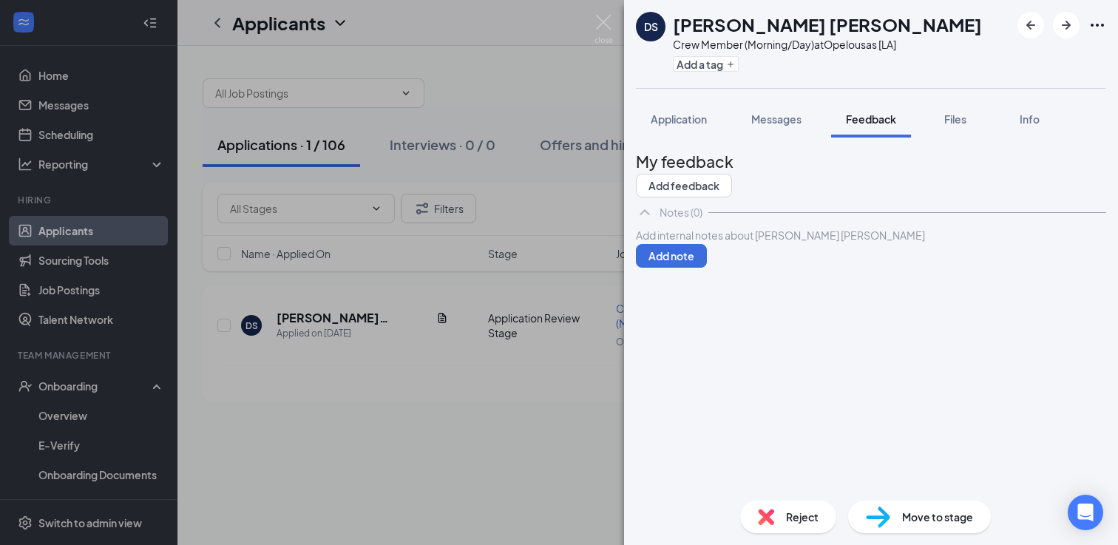
click at [778, 243] on div at bounding box center [871, 236] width 469 height 16
click at [707, 268] on button "Add note" at bounding box center [671, 256] width 71 height 24
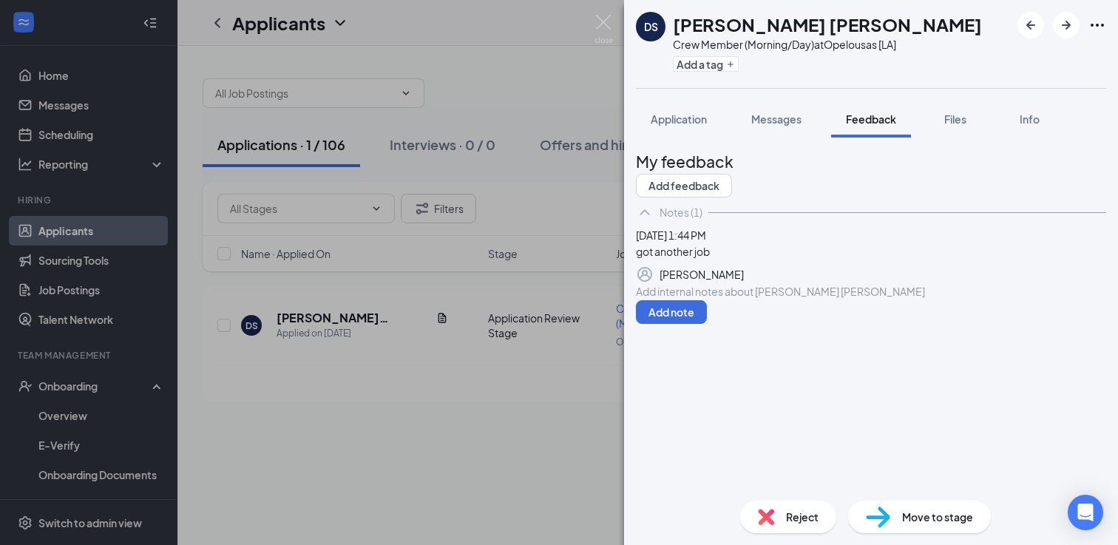
click at [926, 518] on span "Move to stage" at bounding box center [937, 517] width 71 height 16
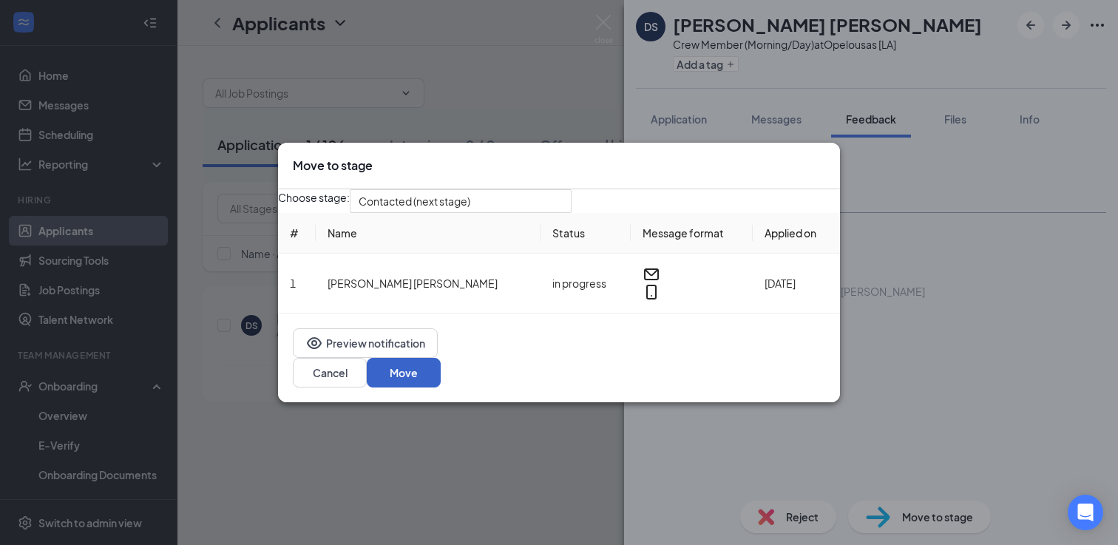
click at [441, 369] on button "Move" at bounding box center [404, 373] width 74 height 30
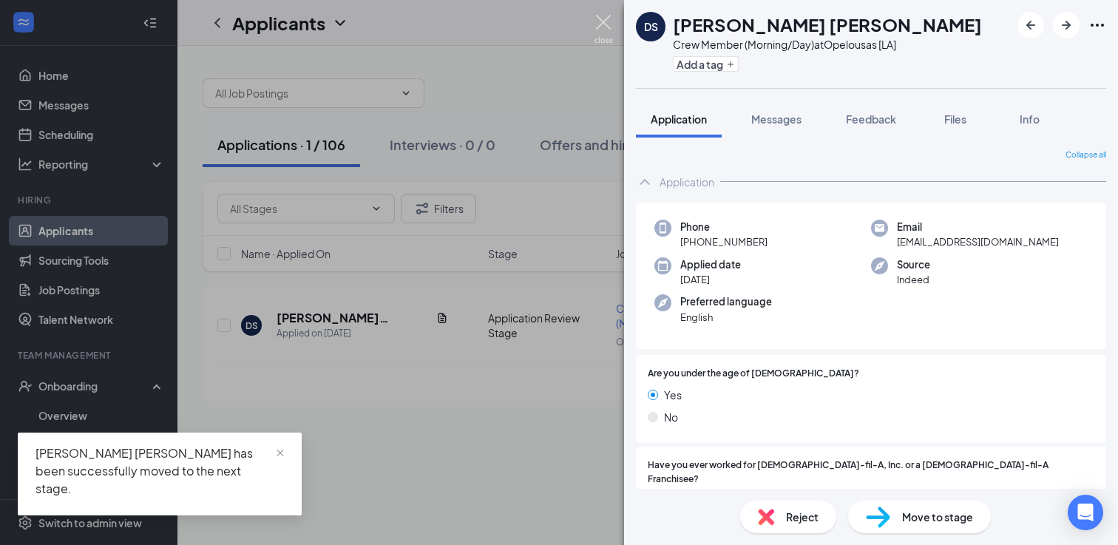
click at [609, 30] on img at bounding box center [603, 29] width 18 height 29
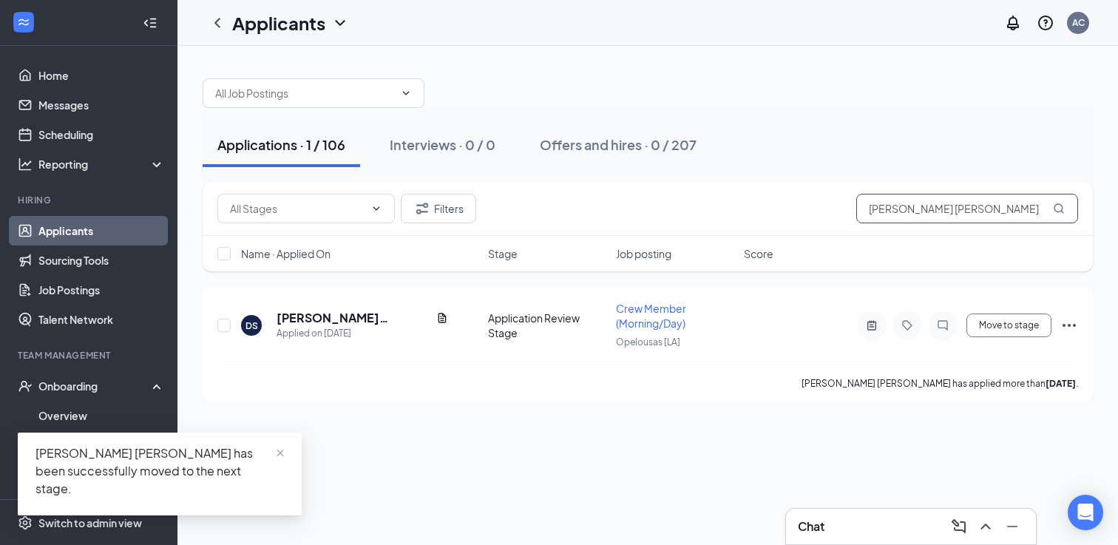
drag, startPoint x: 953, startPoint y: 214, endPoint x: 752, endPoint y: 196, distance: 202.0
click at [756, 197] on div "Filters Dayna Steven" at bounding box center [647, 209] width 861 height 30
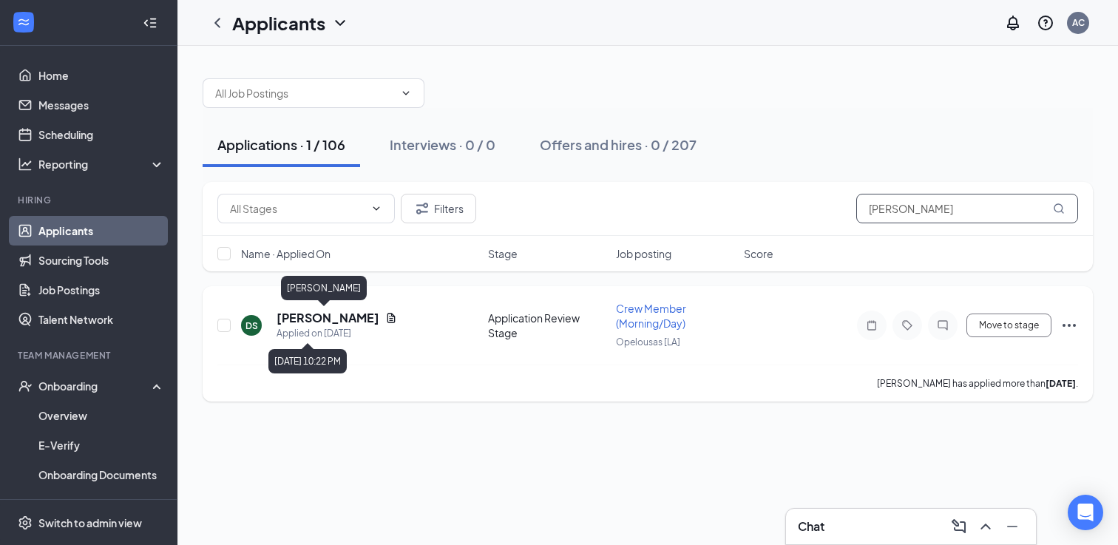
type input "Donna Seraile"
click at [323, 320] on h5 "Donna Seraile" at bounding box center [328, 318] width 103 height 16
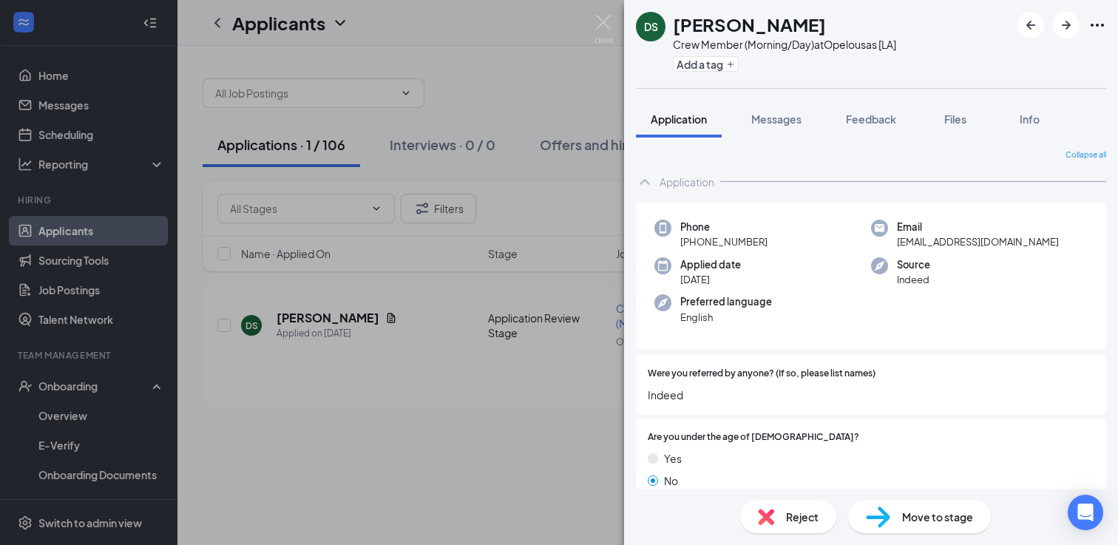
click at [529, 90] on div "DS Donna Seraile Crew Member (Morning/Day) at Opelousas [LA] Add a tag Applicat…" at bounding box center [559, 272] width 1118 height 545
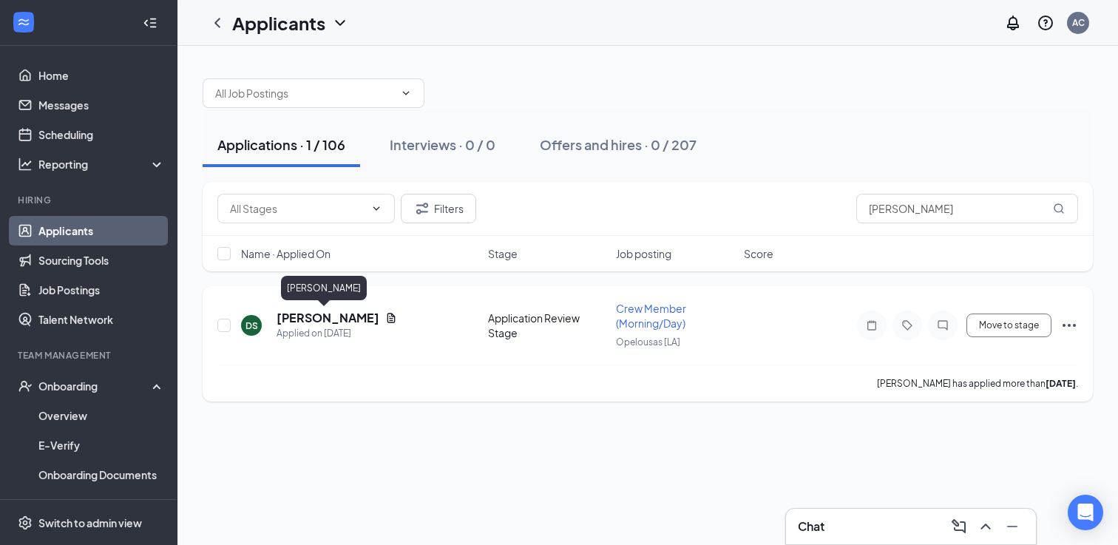
click at [336, 318] on h5 "Donna Seraile" at bounding box center [328, 318] width 103 height 16
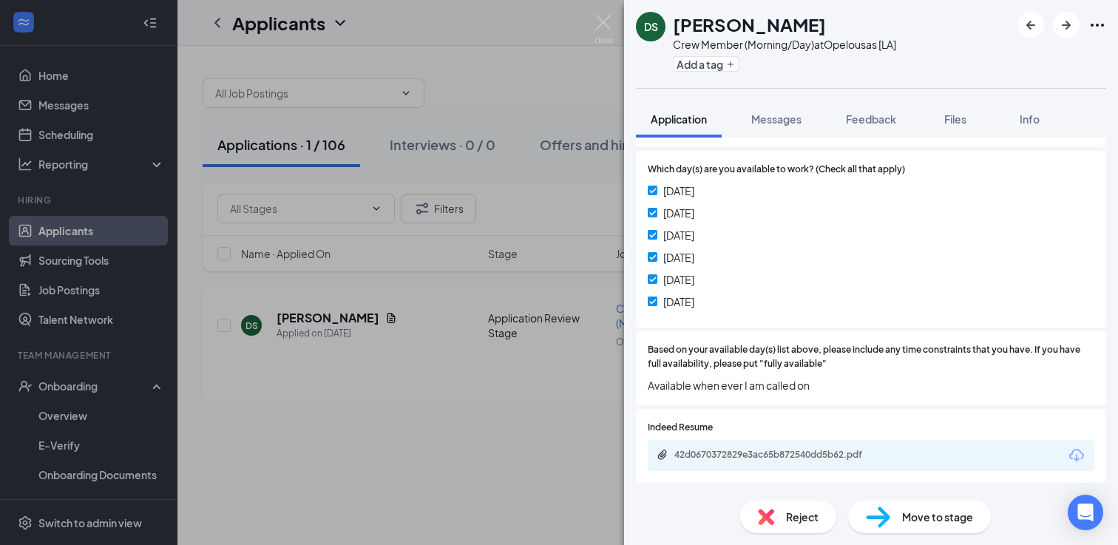
scroll to position [1037, 0]
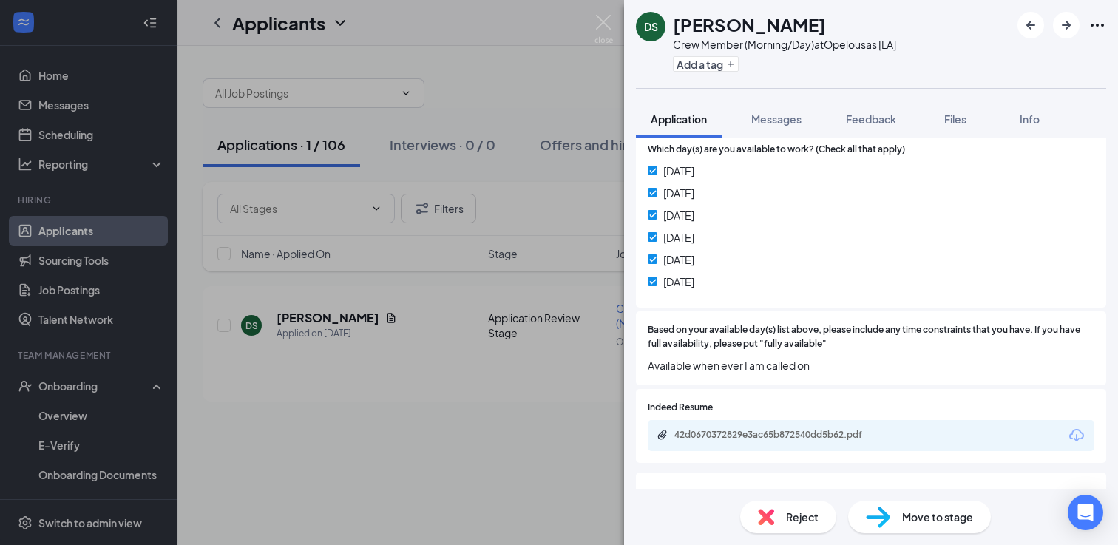
click at [705, 420] on div "42d0670372829e3ac65b872540dd5b62.pdf" at bounding box center [871, 435] width 447 height 31
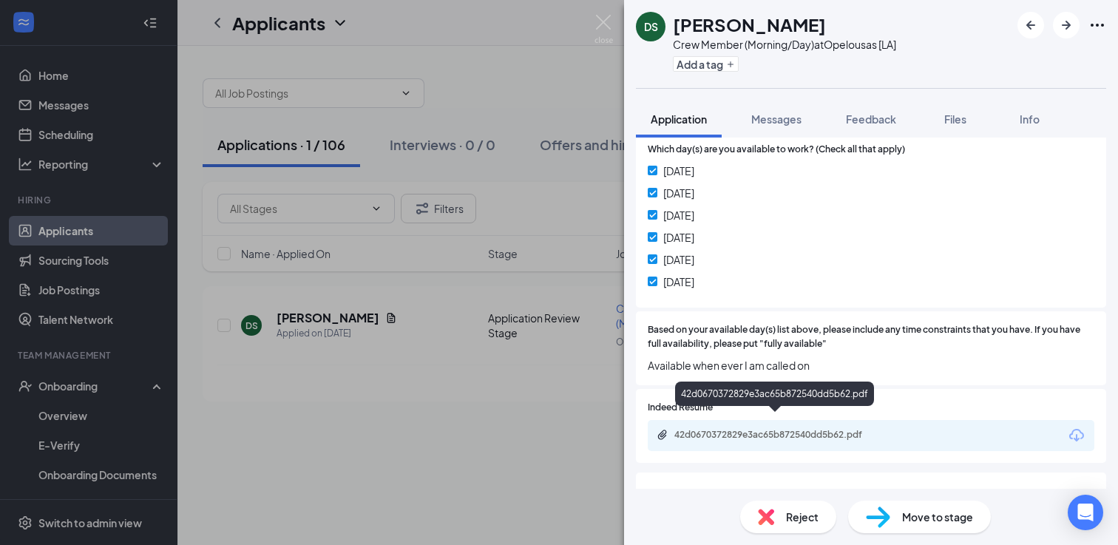
click at [708, 429] on div "42d0670372829e3ac65b872540dd5b62.pdf" at bounding box center [777, 435] width 207 height 12
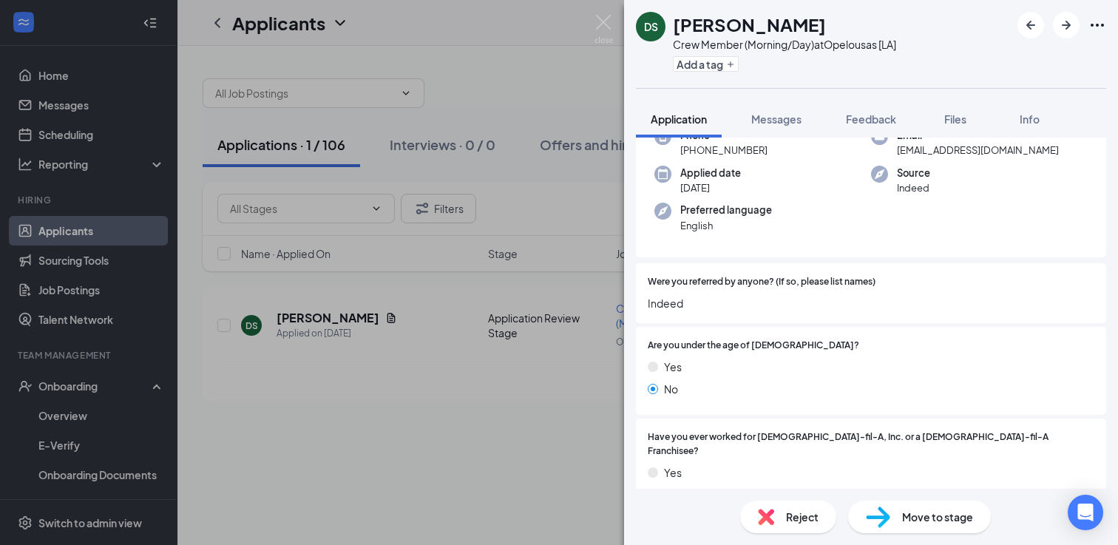
scroll to position [0, 0]
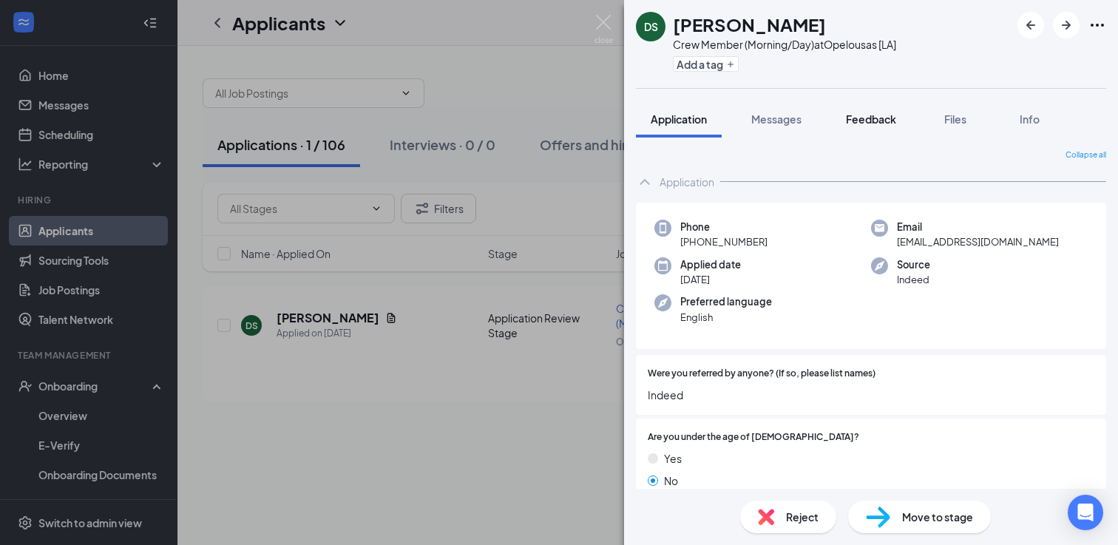
click at [874, 125] on div "Feedback" at bounding box center [871, 119] width 50 height 15
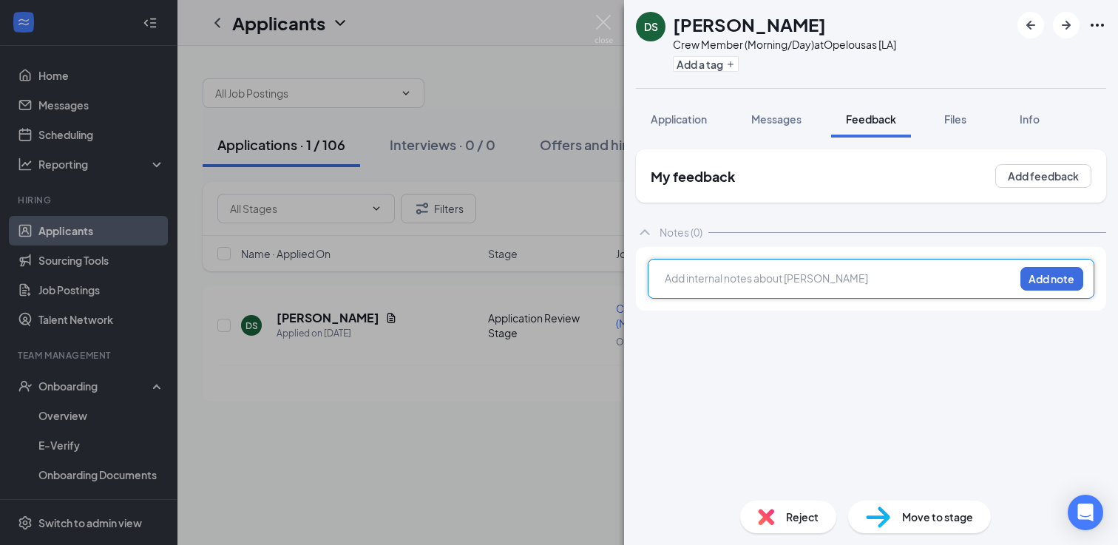
click at [711, 288] on div at bounding box center [839, 280] width 348 height 19
click at [1031, 277] on button "Add note" at bounding box center [1051, 279] width 63 height 24
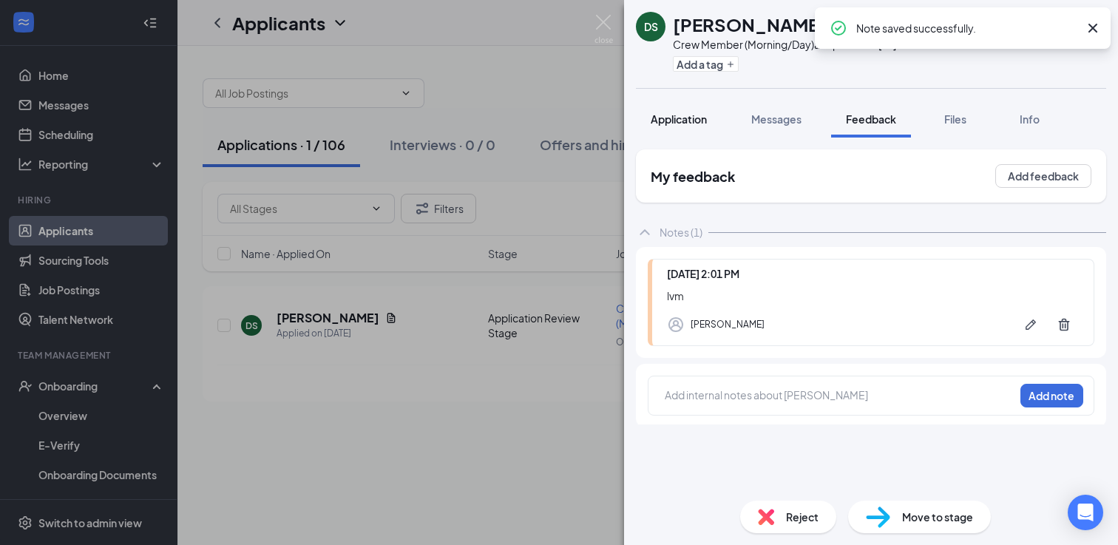
click at [685, 120] on span "Application" at bounding box center [679, 118] width 56 height 13
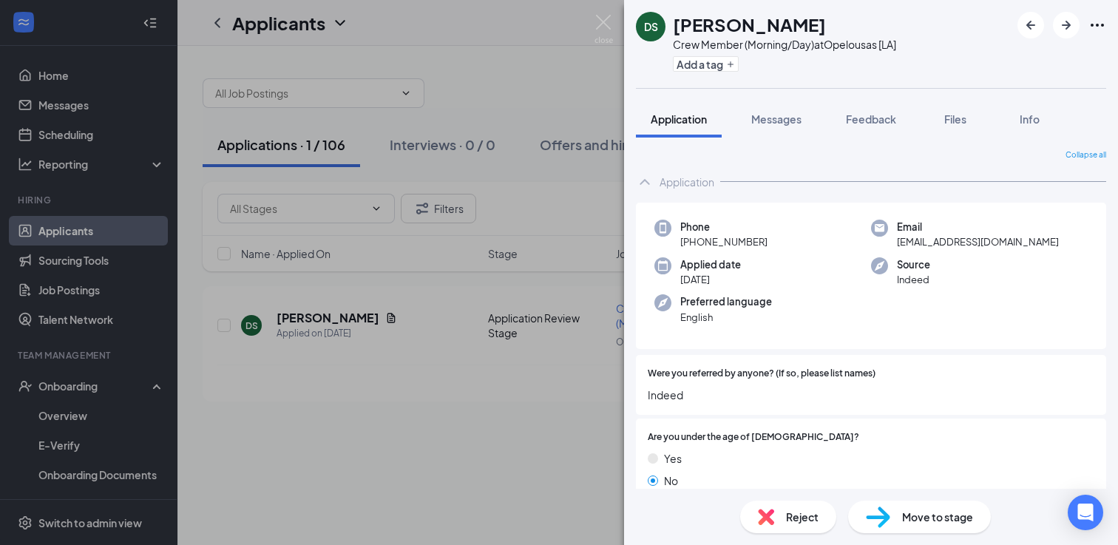
click at [926, 521] on span "Move to stage" at bounding box center [937, 517] width 71 height 16
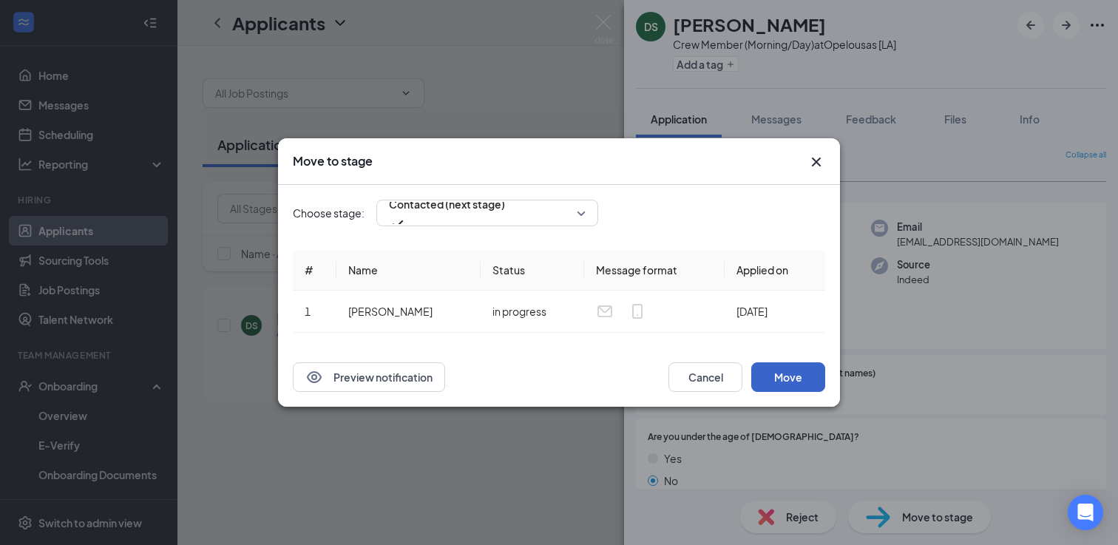
click at [770, 377] on button "Move" at bounding box center [788, 377] width 74 height 30
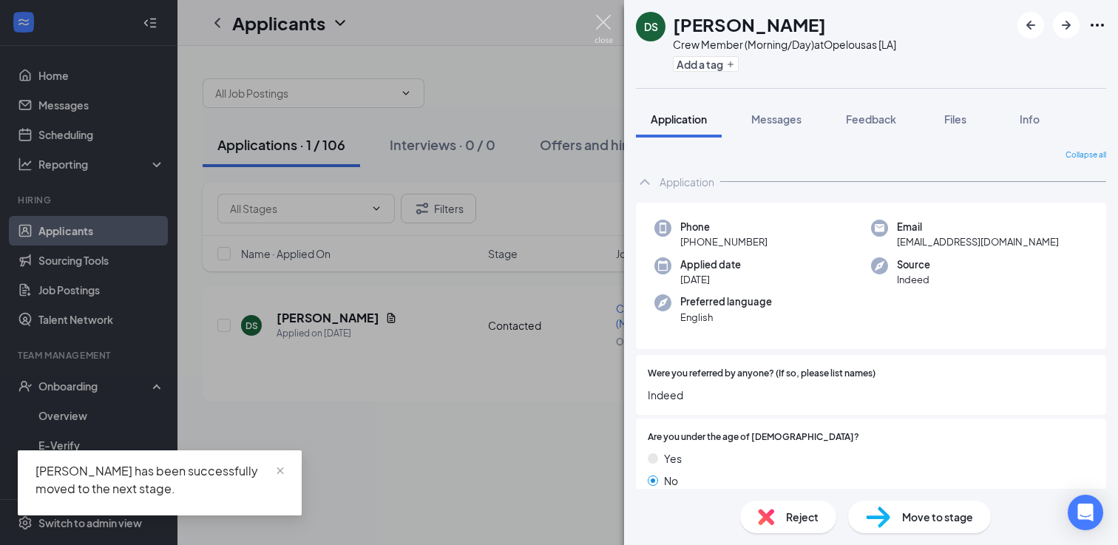
click at [603, 27] on img at bounding box center [603, 29] width 18 height 29
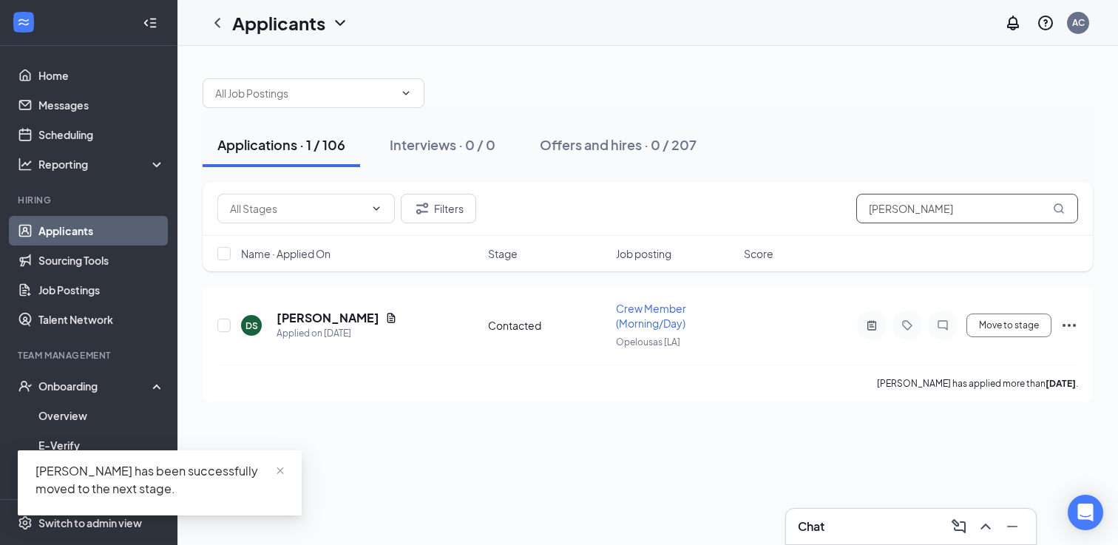
drag, startPoint x: 955, startPoint y: 215, endPoint x: 841, endPoint y: 191, distance: 115.6
click at [841, 191] on div "Filters Donna Seraile" at bounding box center [648, 209] width 890 height 54
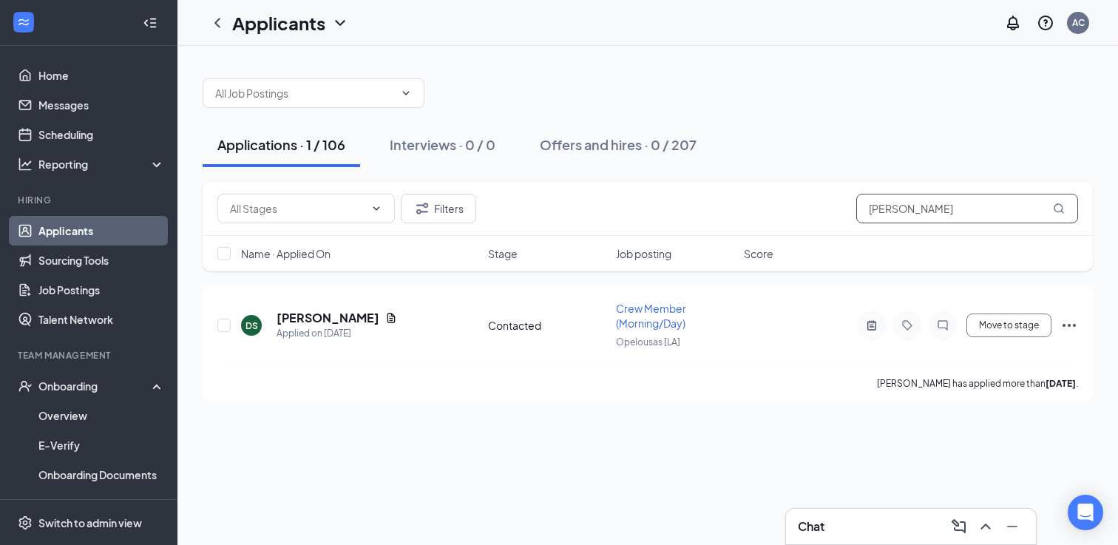
paste input "Amari Moss"
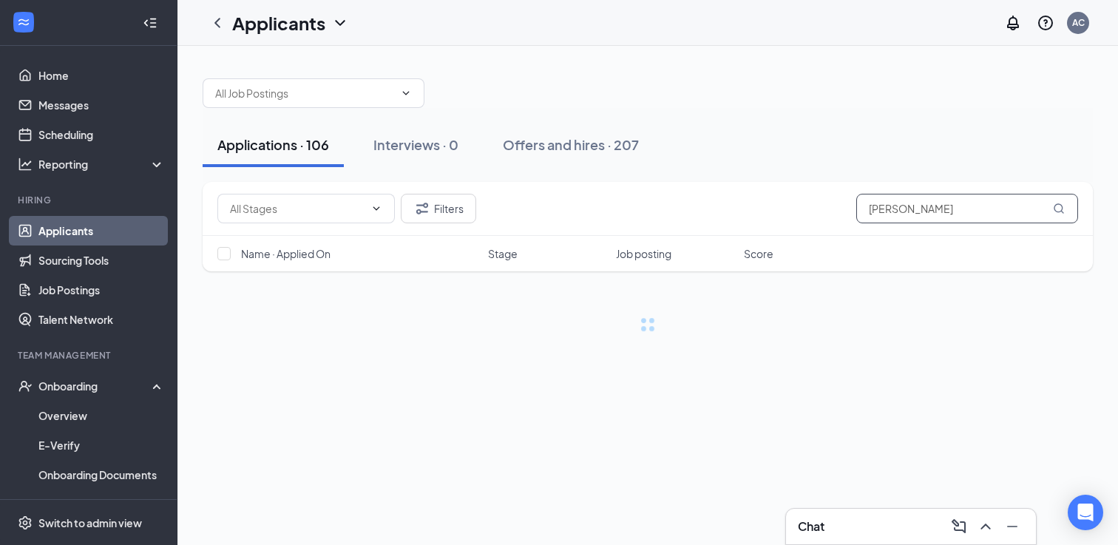
type input "Amari Moss"
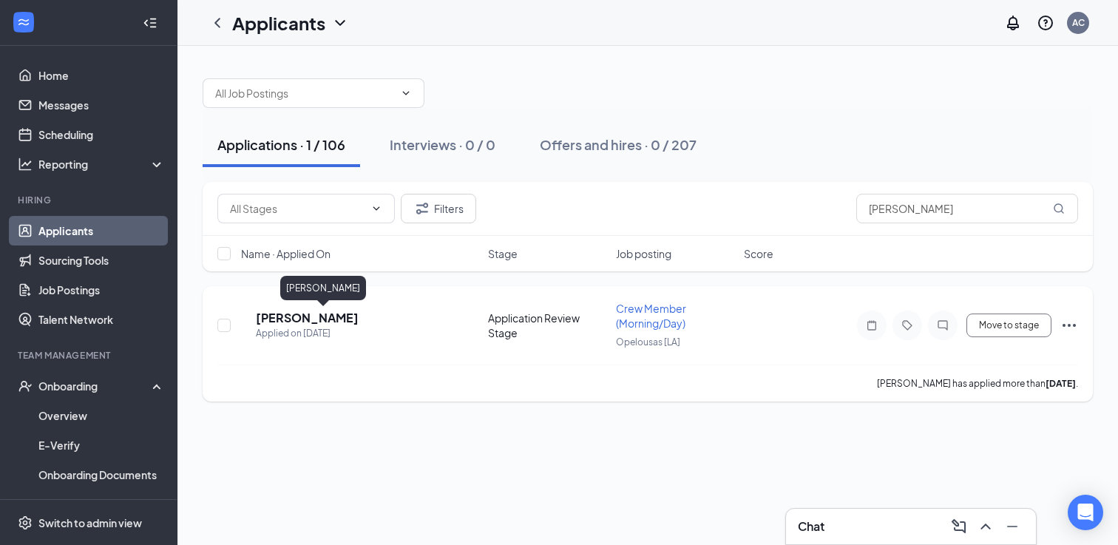
click at [294, 321] on h5 "Amari Moss" at bounding box center [307, 318] width 103 height 16
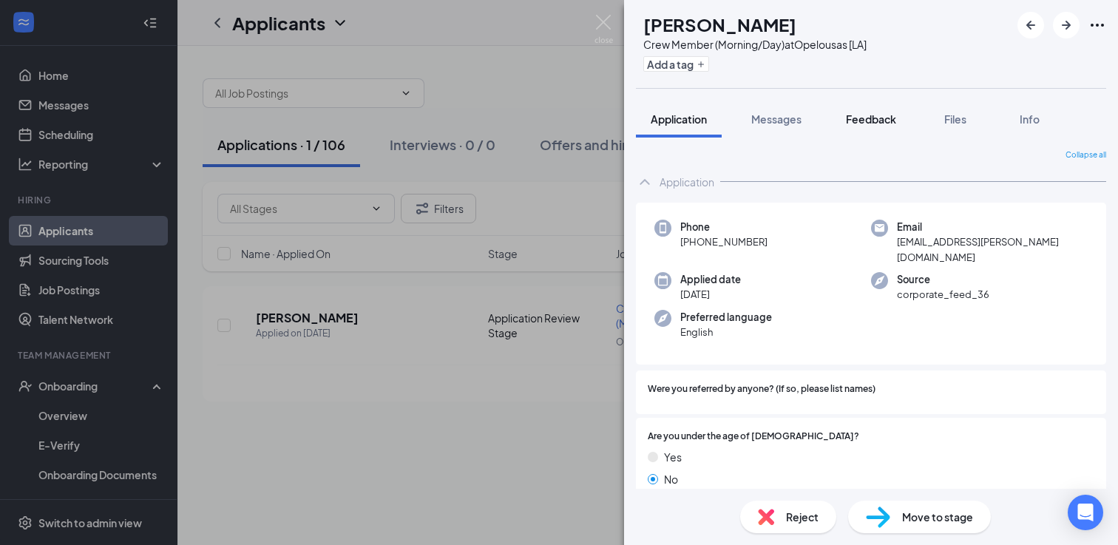
click at [874, 121] on span "Feedback" at bounding box center [871, 118] width 50 height 13
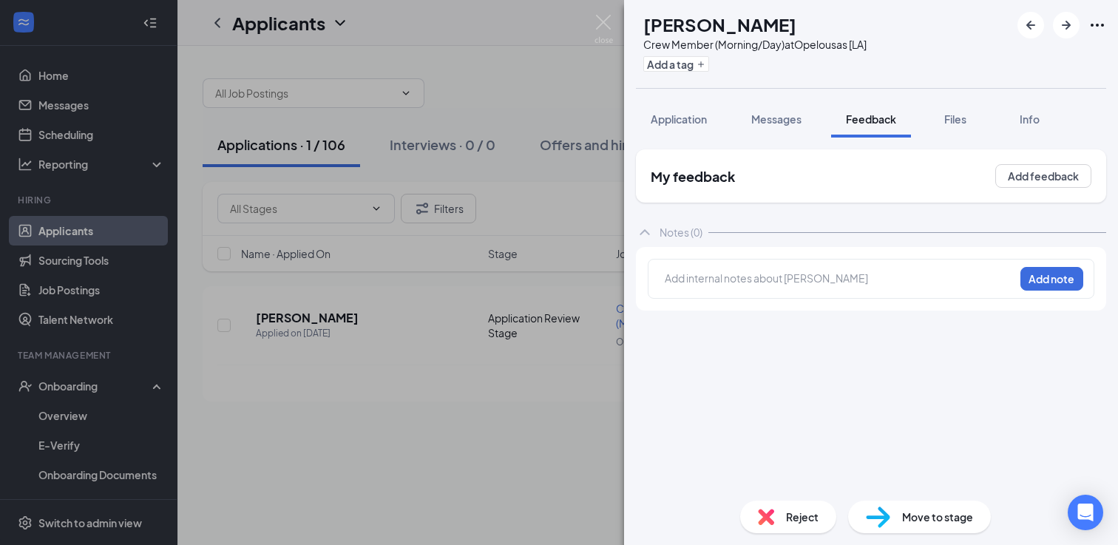
click at [759, 282] on div at bounding box center [839, 279] width 348 height 16
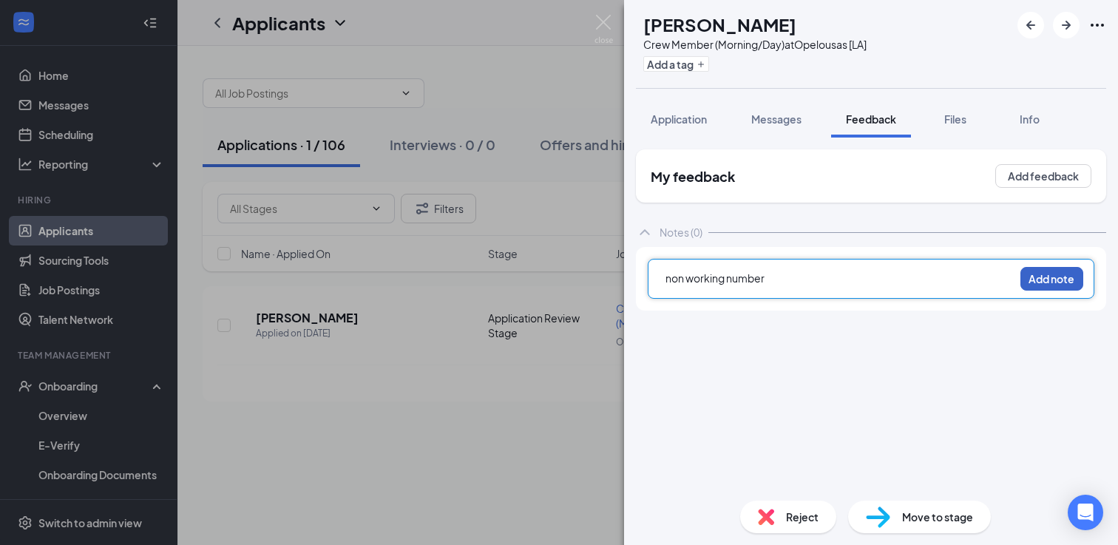
click at [1028, 271] on button "Add note" at bounding box center [1051, 279] width 63 height 24
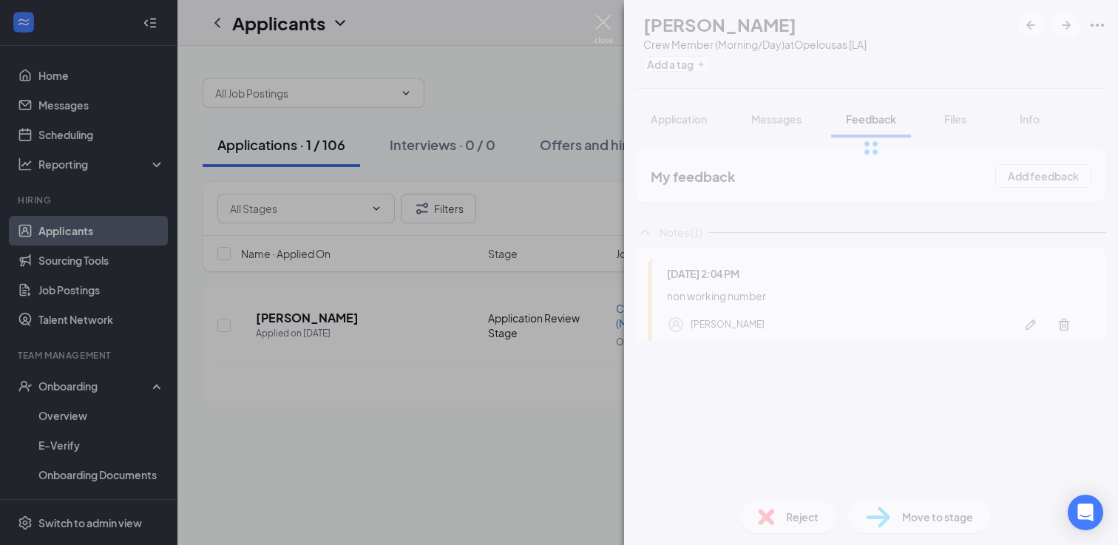
click at [912, 509] on span "Move to stage" at bounding box center [937, 517] width 71 height 16
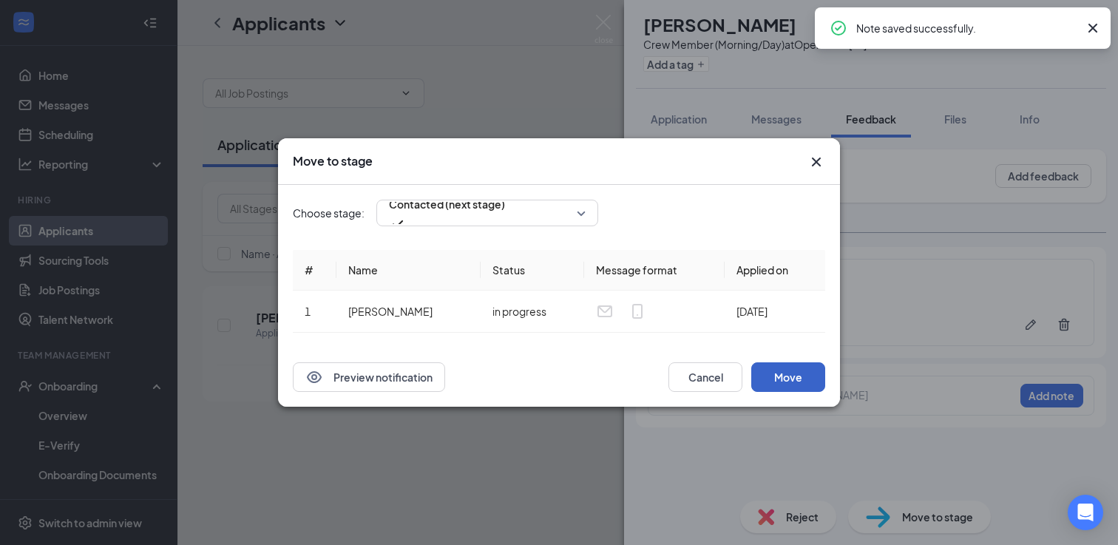
click at [784, 386] on button "Move" at bounding box center [788, 377] width 74 height 30
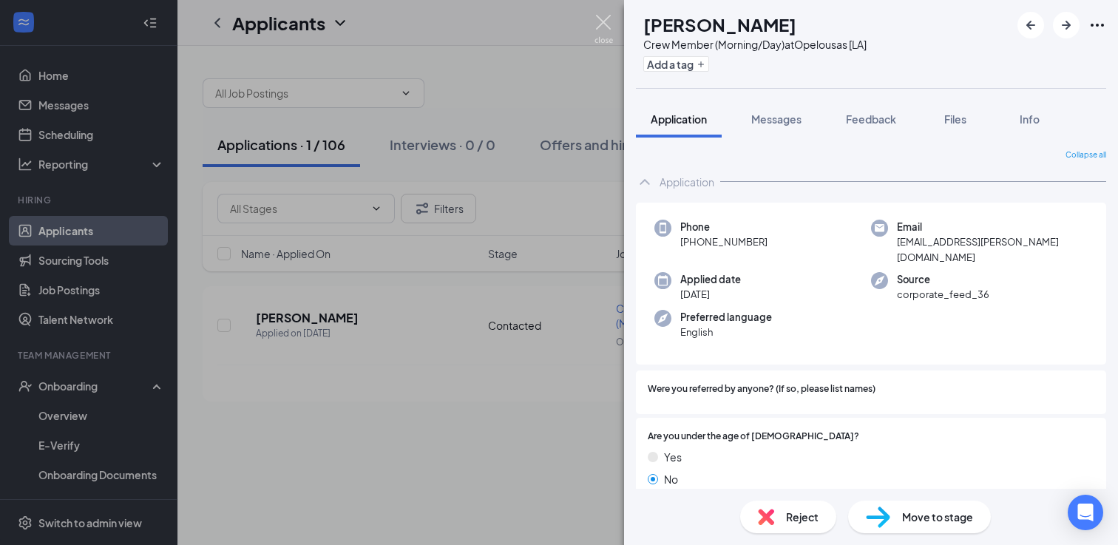
click at [607, 22] on img at bounding box center [603, 29] width 18 height 29
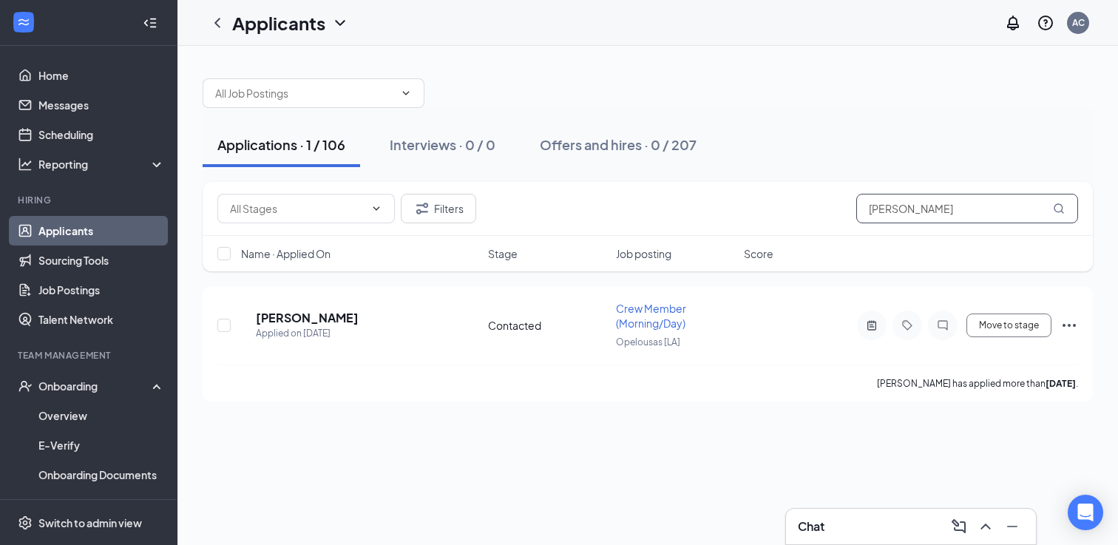
drag, startPoint x: 947, startPoint y: 214, endPoint x: 835, endPoint y: 208, distance: 112.6
click at [835, 208] on div "Filters Amari Moss" at bounding box center [647, 209] width 861 height 30
paste input "Destiny Pierre - Auguste"
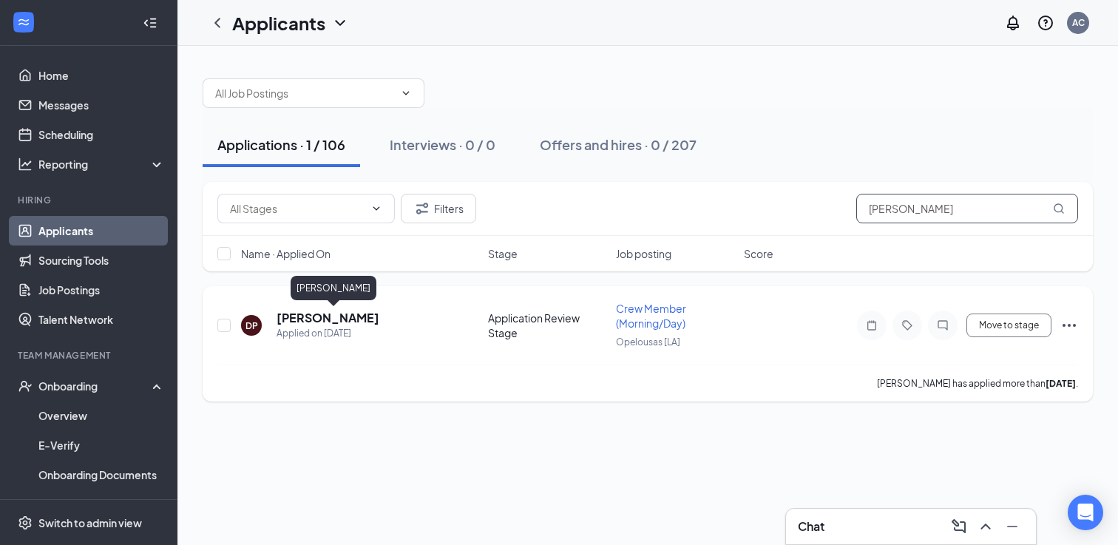
type input "Destiny Pierre - Auguste"
click at [339, 319] on h5 "Destiny Pierre - Auguste" at bounding box center [328, 318] width 103 height 16
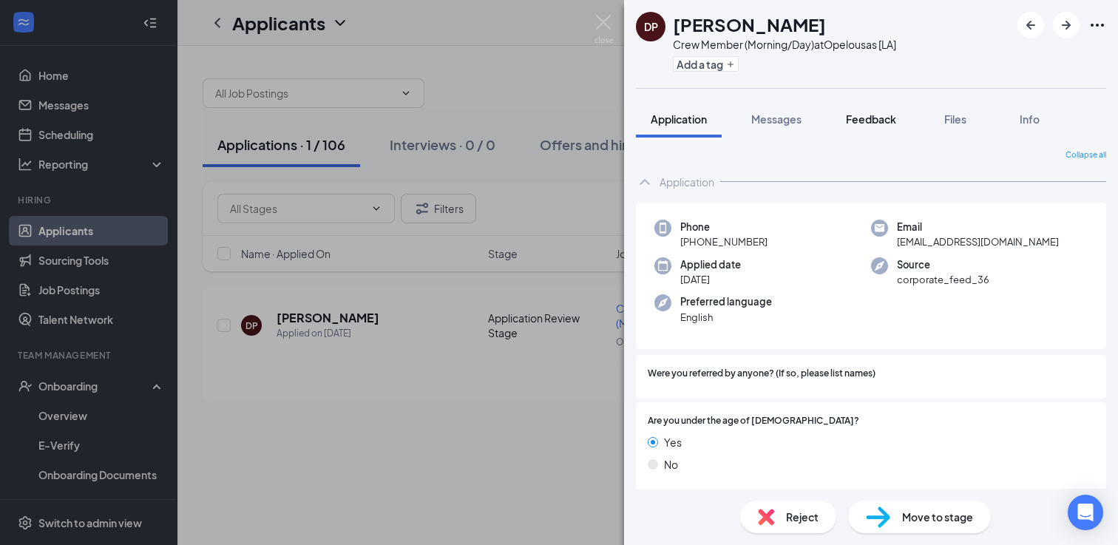
click at [882, 124] on span "Feedback" at bounding box center [871, 118] width 50 height 13
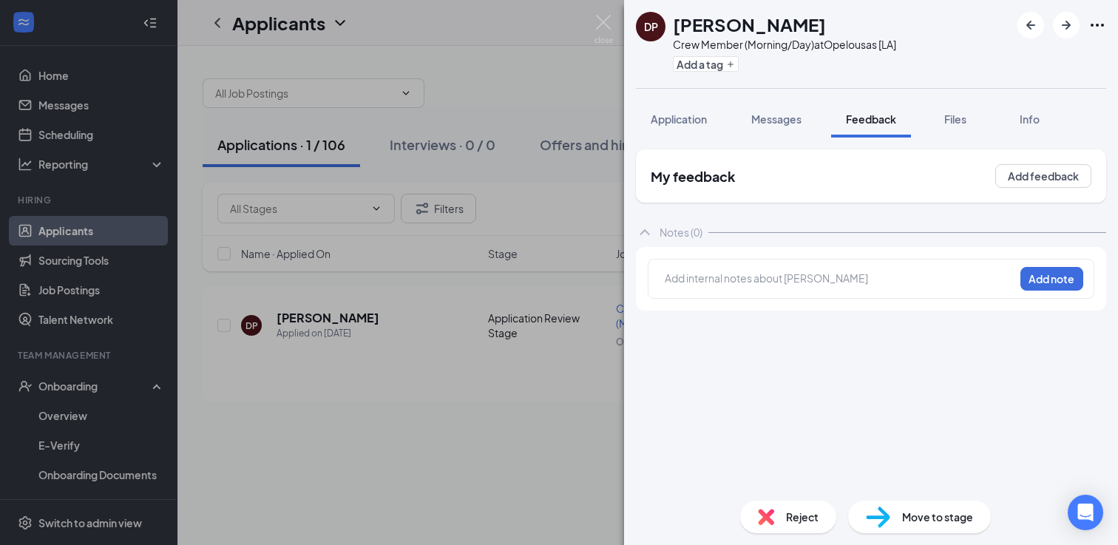
click at [770, 285] on div at bounding box center [839, 279] width 348 height 16
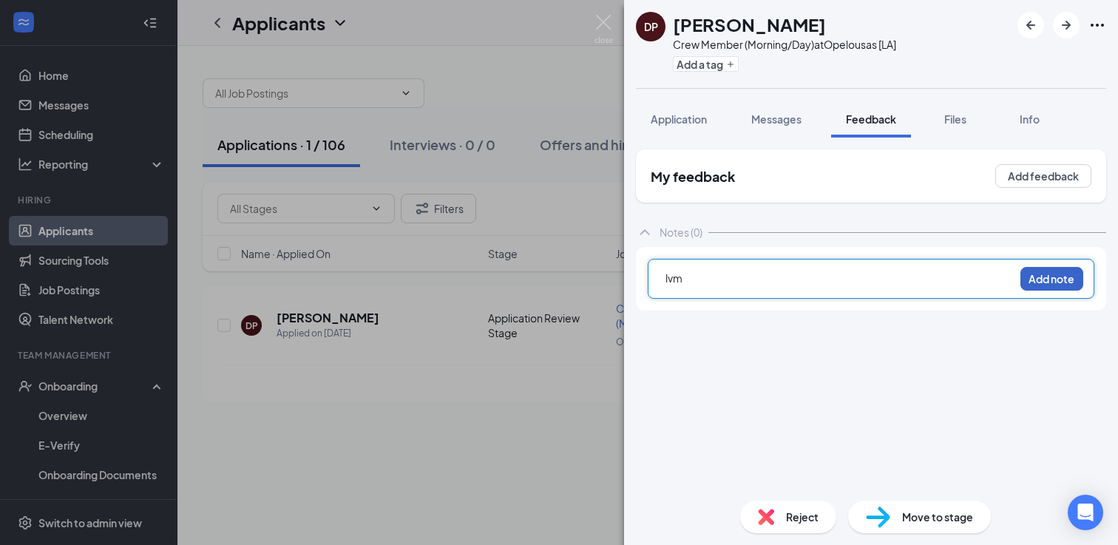
click at [1031, 283] on button "Add note" at bounding box center [1051, 279] width 63 height 24
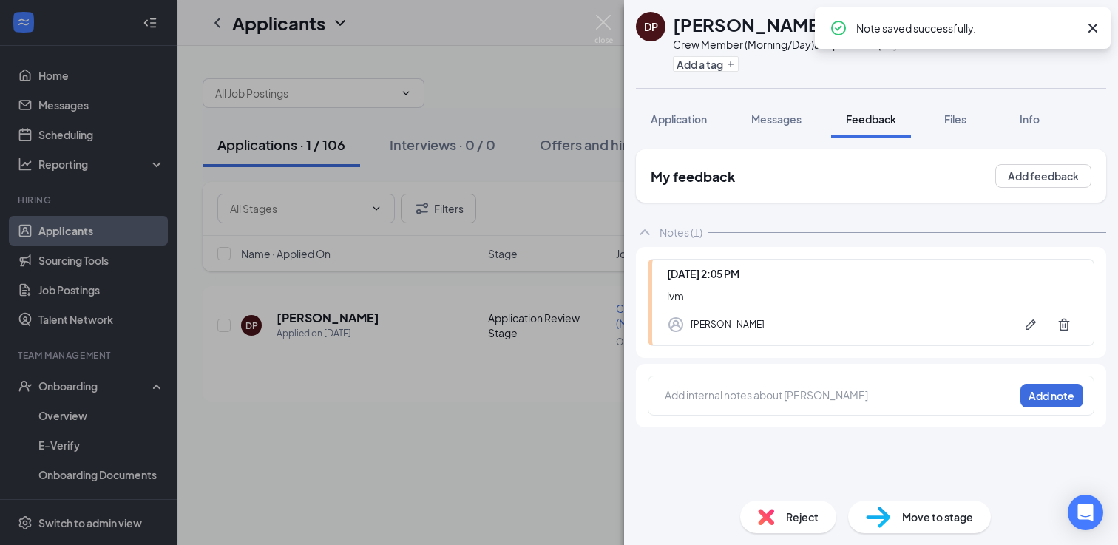
click at [1093, 32] on icon "Cross" at bounding box center [1093, 28] width 18 height 18
click at [904, 515] on span "Move to stage" at bounding box center [937, 517] width 71 height 16
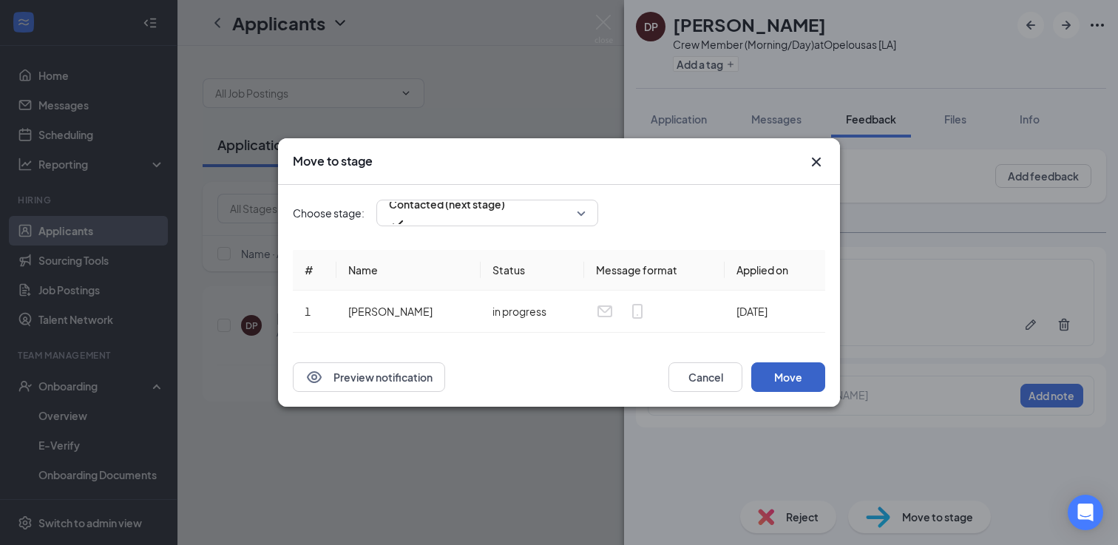
click at [793, 379] on button "Move" at bounding box center [788, 377] width 74 height 30
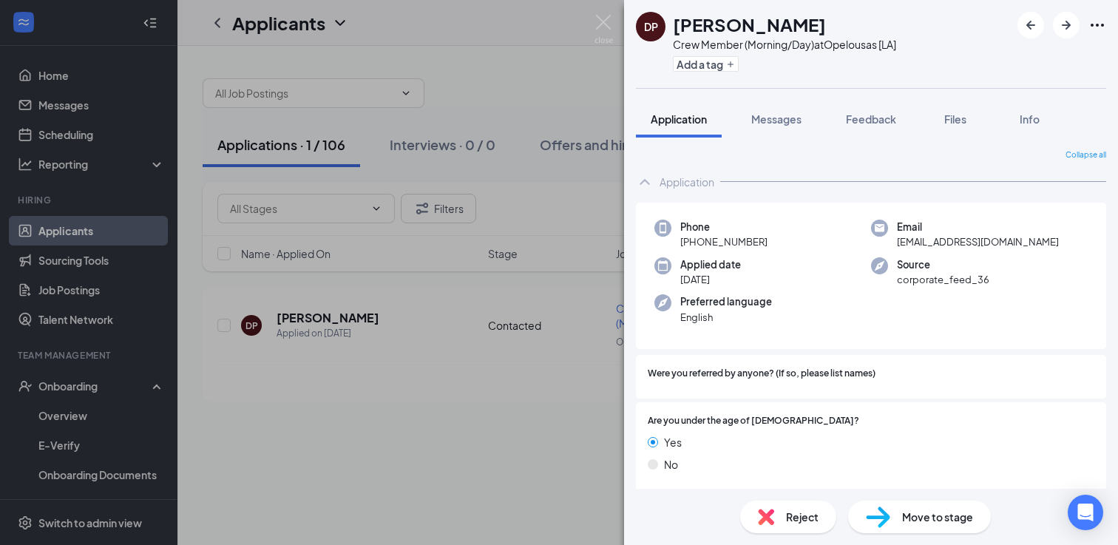
click at [932, 523] on span "Move to stage" at bounding box center [937, 517] width 71 height 16
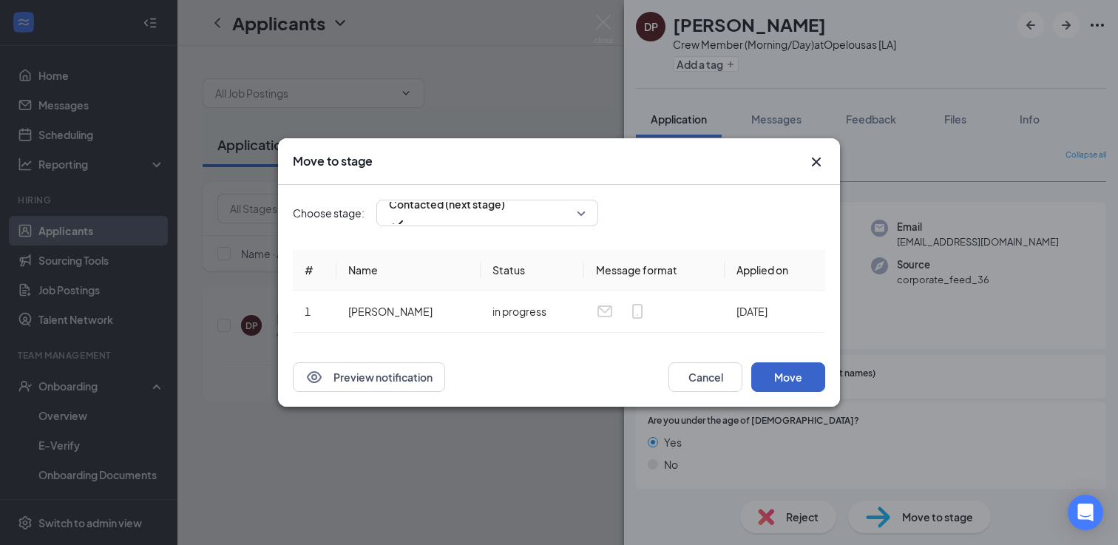
click at [799, 389] on button "Move" at bounding box center [788, 377] width 74 height 30
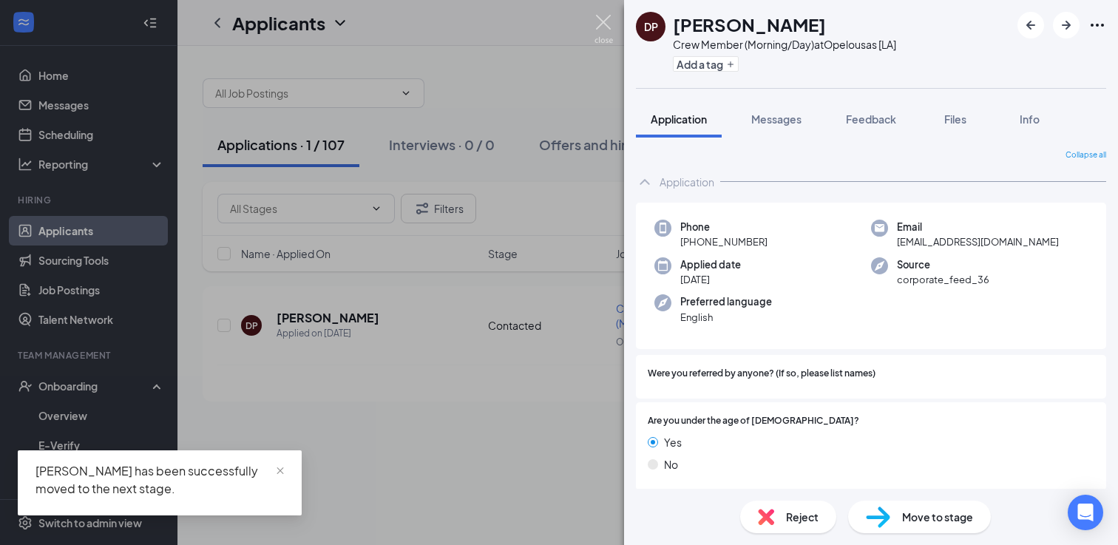
click at [605, 27] on img at bounding box center [603, 29] width 18 height 29
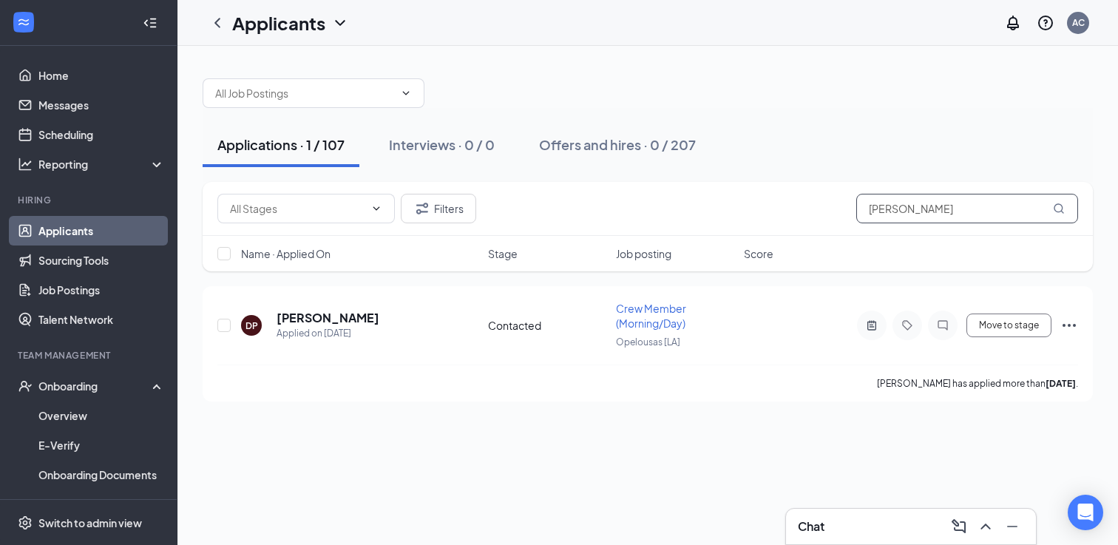
drag, startPoint x: 1006, startPoint y: 213, endPoint x: 860, endPoint y: 207, distance: 145.8
click at [860, 207] on input "Destiny Pierre - Auguste" at bounding box center [967, 209] width 222 height 30
click at [888, 211] on input "Destiny Pierre - Auguste" at bounding box center [967, 209] width 222 height 30
drag, startPoint x: 998, startPoint y: 214, endPoint x: 820, endPoint y: 208, distance: 178.3
click at [820, 208] on div "Filters Destiny Pierre - Auguste" at bounding box center [647, 209] width 861 height 30
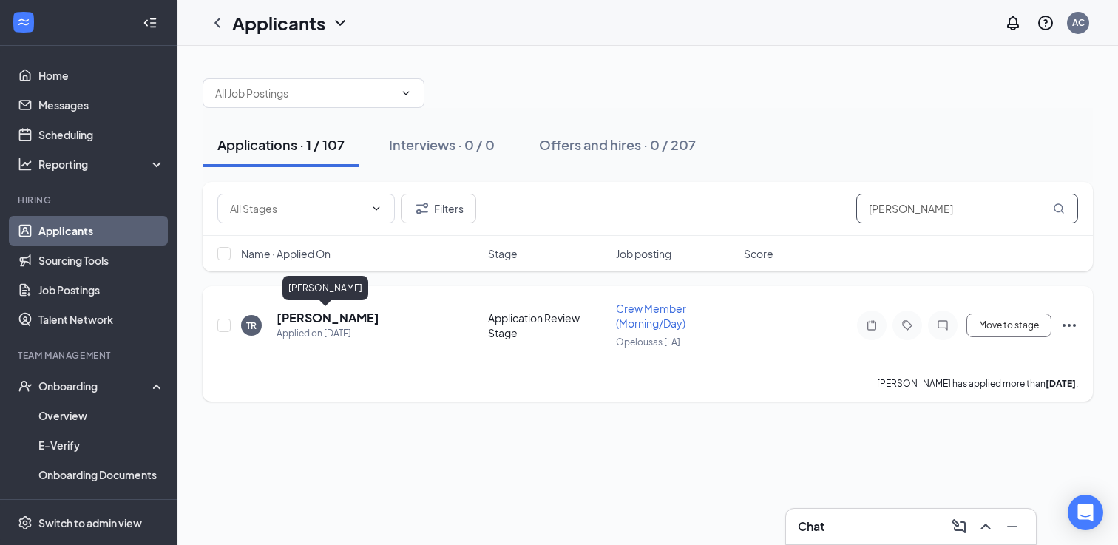
type input "Tristan Richard"
click at [330, 314] on h5 "Tristan Richard" at bounding box center [328, 318] width 103 height 16
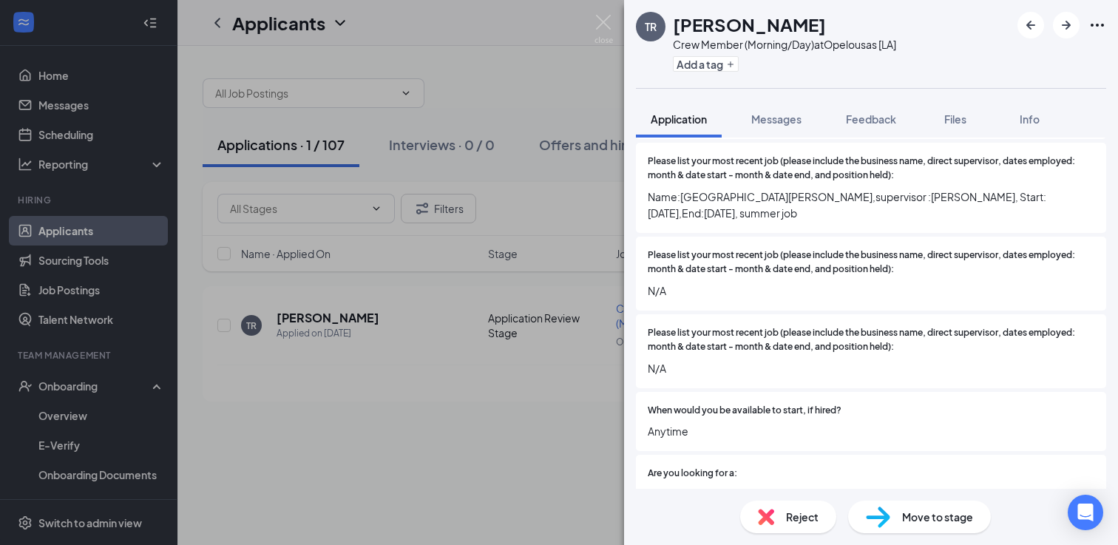
scroll to position [537, 0]
click at [872, 116] on span "Feedback" at bounding box center [871, 118] width 50 height 13
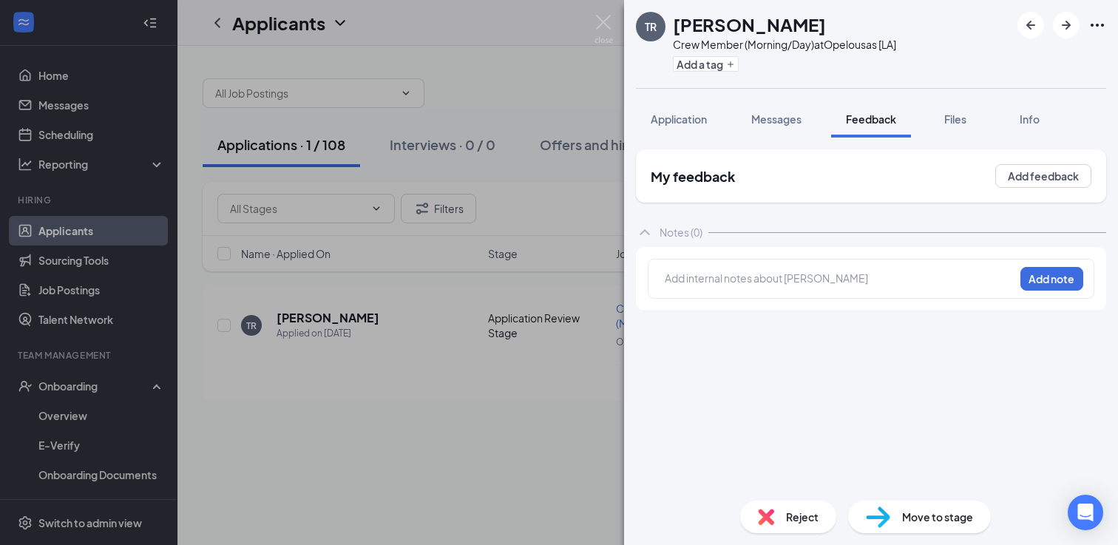
click at [793, 268] on div "Add internal notes about Tristan Richard Add note" at bounding box center [871, 279] width 447 height 40
click at [778, 282] on div at bounding box center [839, 279] width 348 height 16
click at [1066, 280] on button "Add note" at bounding box center [1051, 279] width 63 height 24
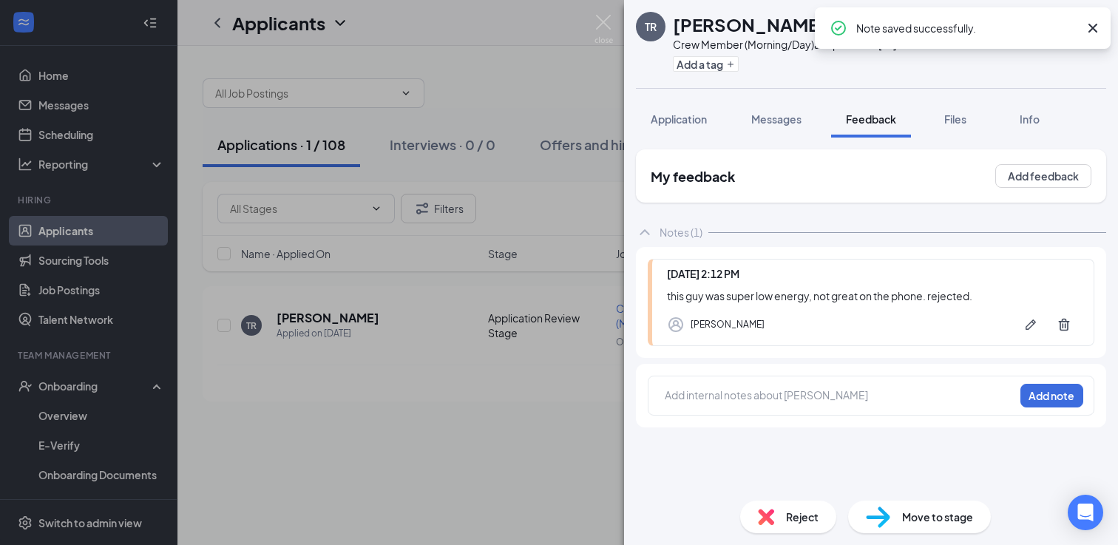
click at [793, 512] on span "Reject" at bounding box center [802, 517] width 33 height 16
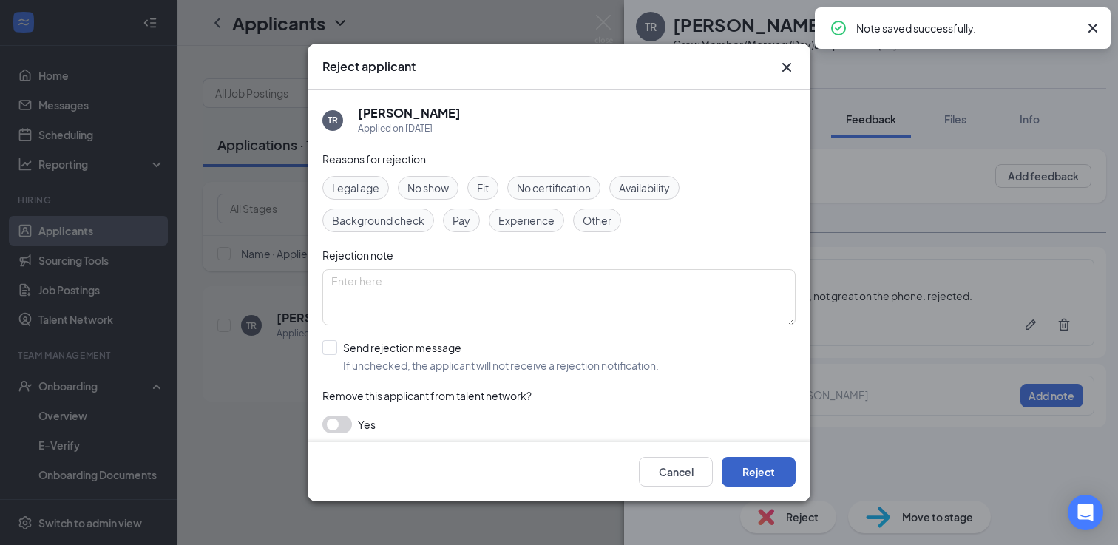
click at [734, 469] on button "Reject" at bounding box center [759, 472] width 74 height 30
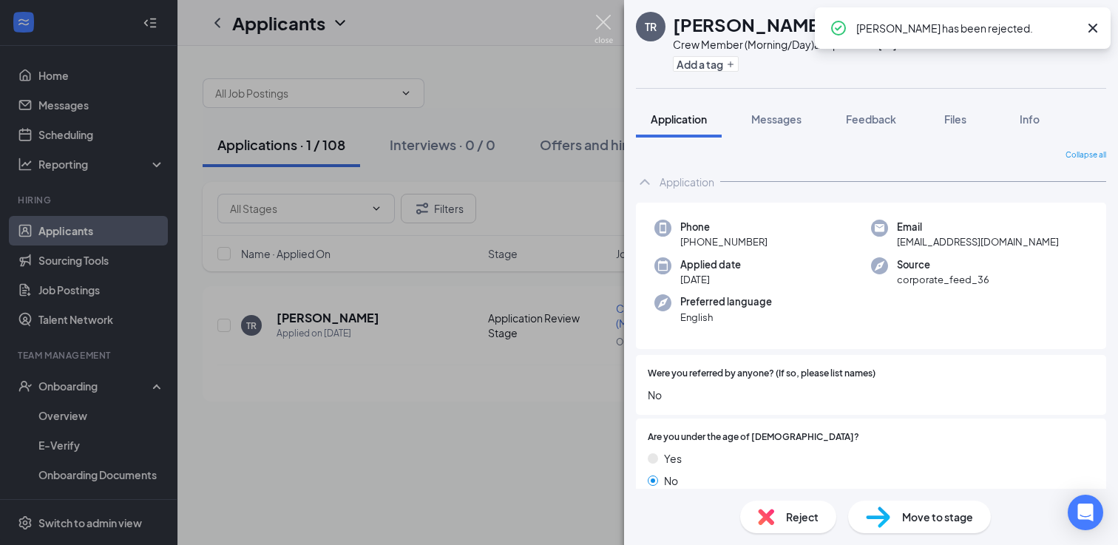
click at [602, 24] on img at bounding box center [603, 29] width 18 height 29
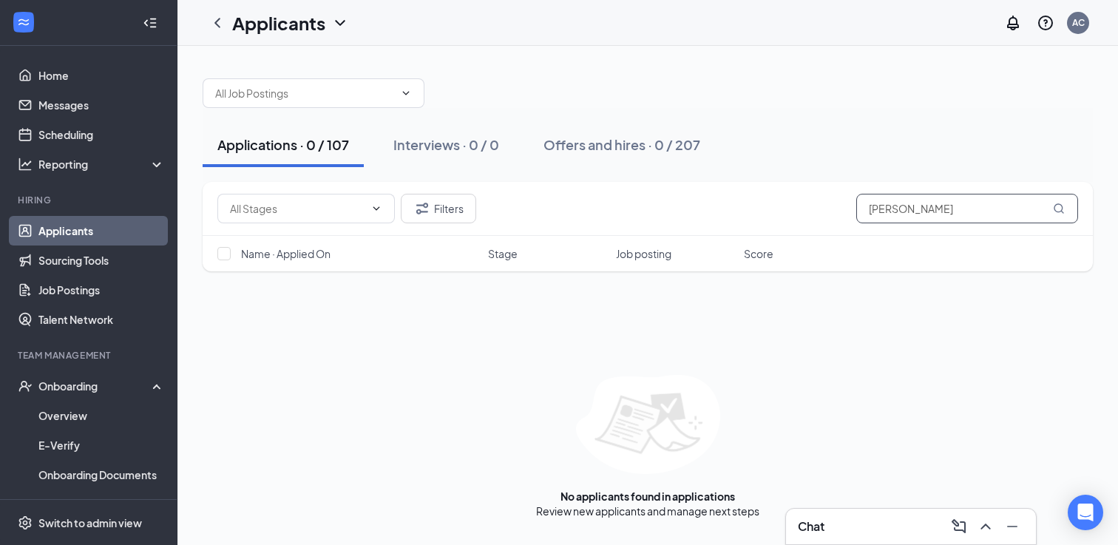
drag, startPoint x: 974, startPoint y: 215, endPoint x: 807, endPoint y: 206, distance: 168.1
click at [808, 206] on div "Filters Tristan Richard" at bounding box center [647, 209] width 861 height 30
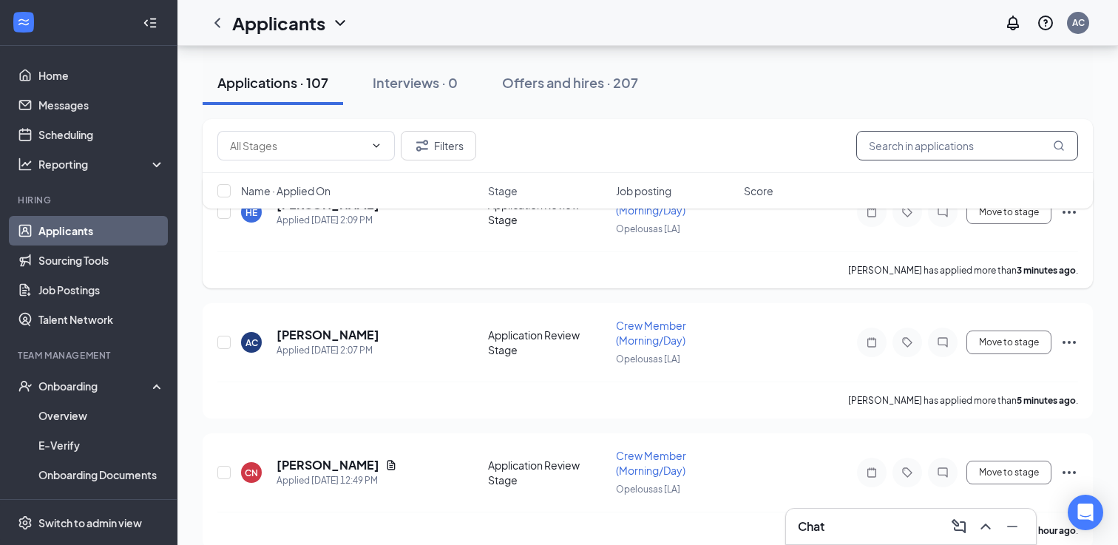
scroll to position [130, 0]
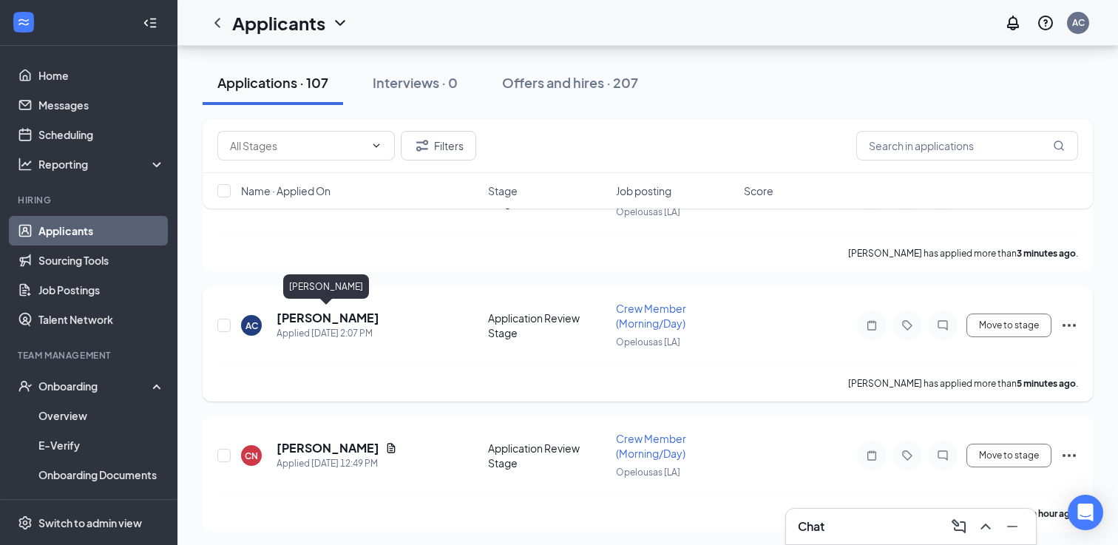
click at [317, 322] on h5 "anthony carrier" at bounding box center [328, 318] width 103 height 16
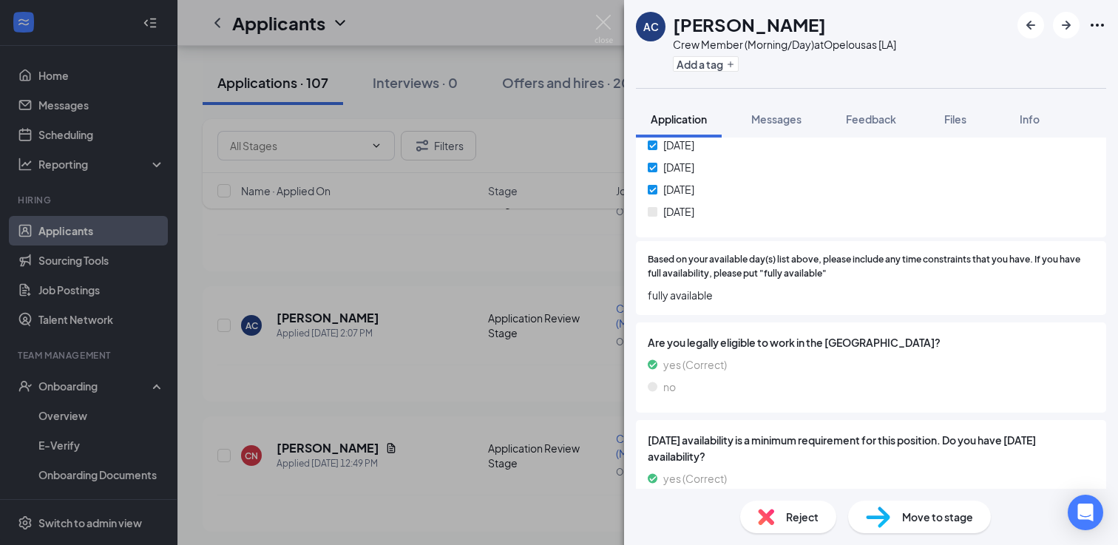
scroll to position [1055, 0]
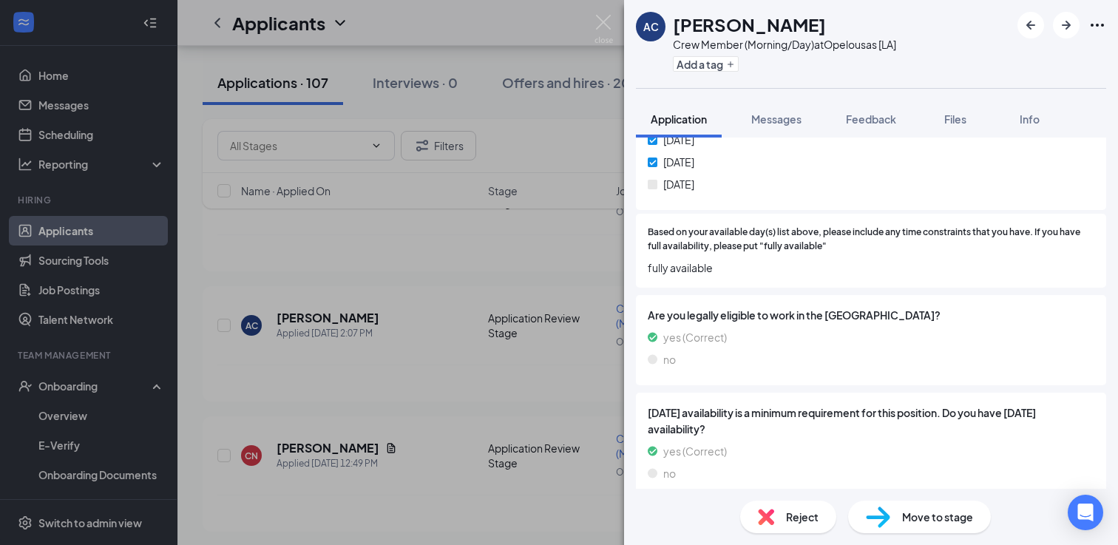
click at [789, 522] on span "Reject" at bounding box center [802, 517] width 33 height 16
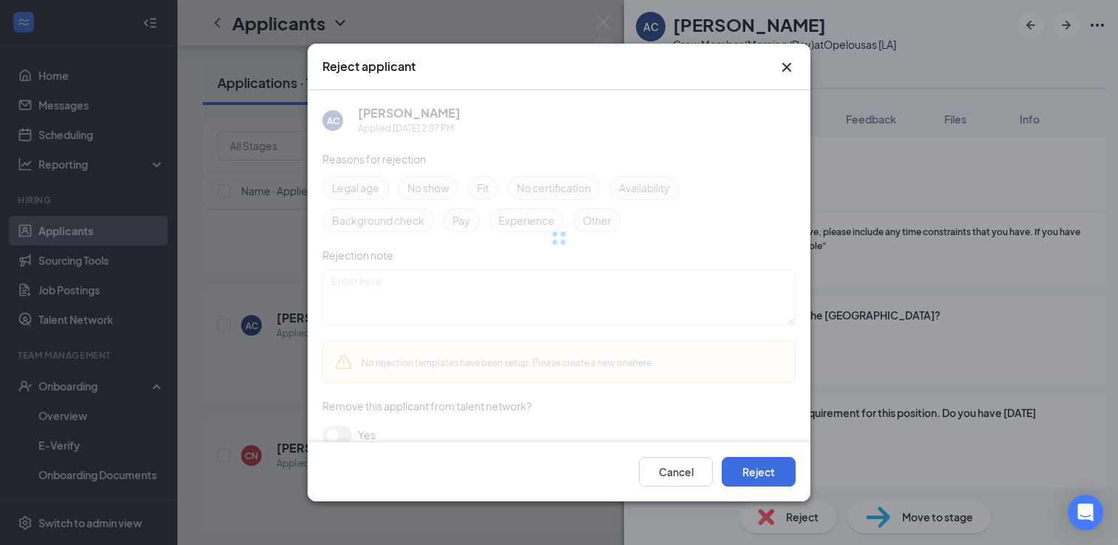
scroll to position [1048, 0]
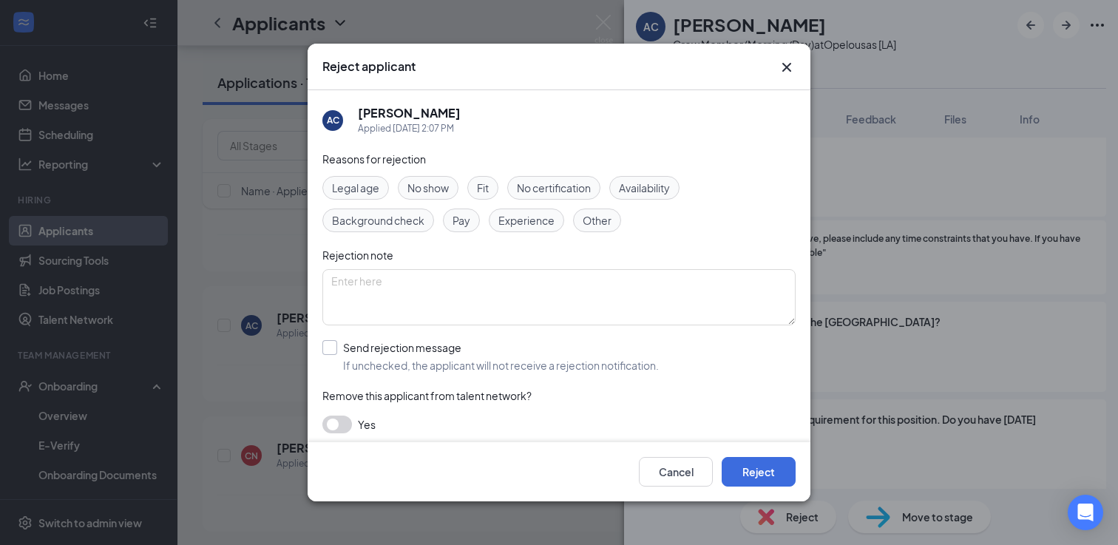
click at [332, 351] on input "Send rejection message If unchecked, the applicant will not receive a rejection…" at bounding box center [490, 356] width 336 height 33
checkbox input "true"
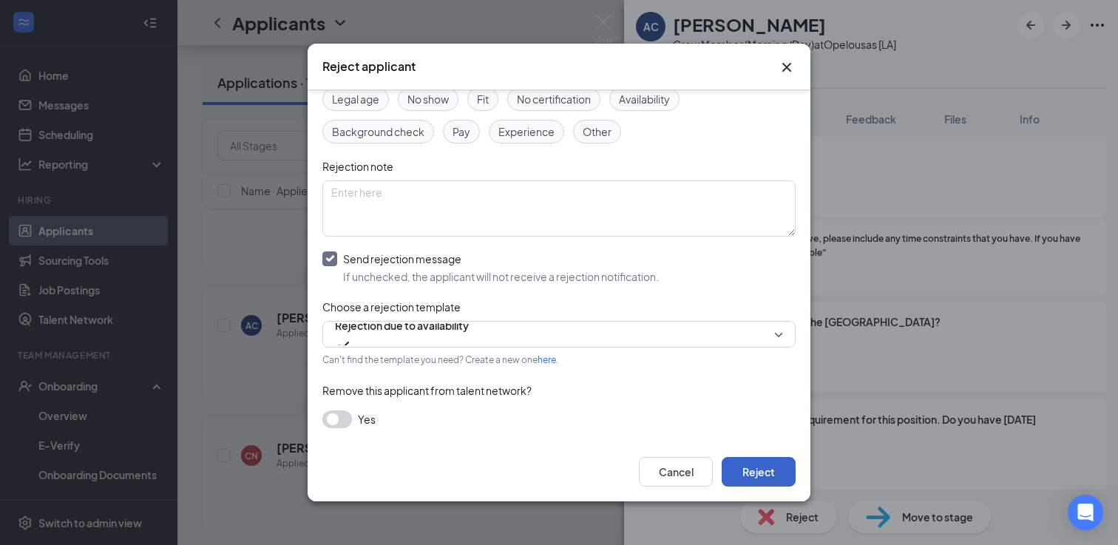
click at [770, 468] on button "Reject" at bounding box center [759, 472] width 74 height 30
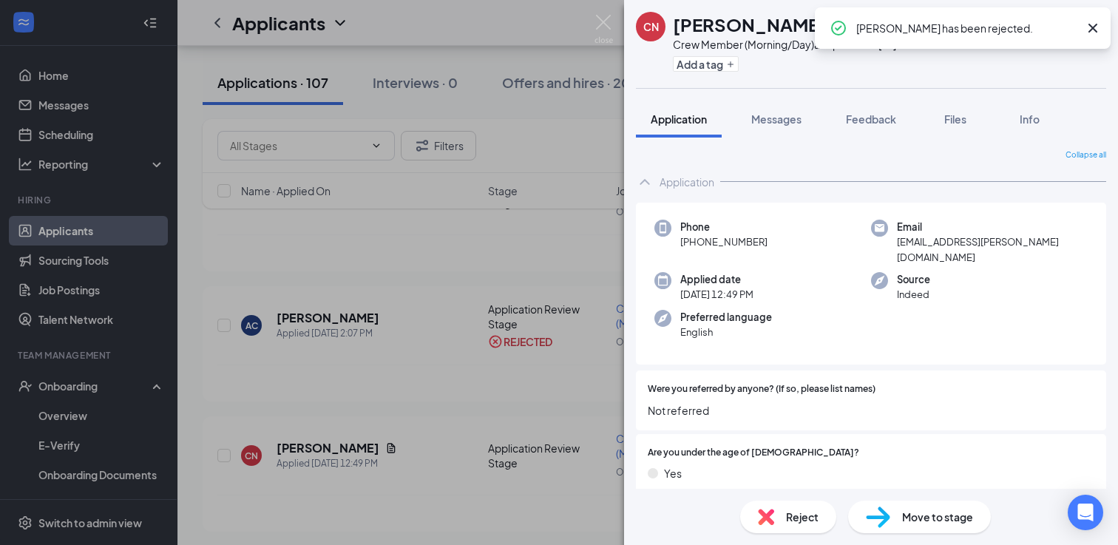
click at [314, 288] on div "CN [PERSON_NAME] Crew Member (Morning/Day) at [GEOGRAPHIC_DATA] [LA] Add a tag …" at bounding box center [559, 272] width 1118 height 545
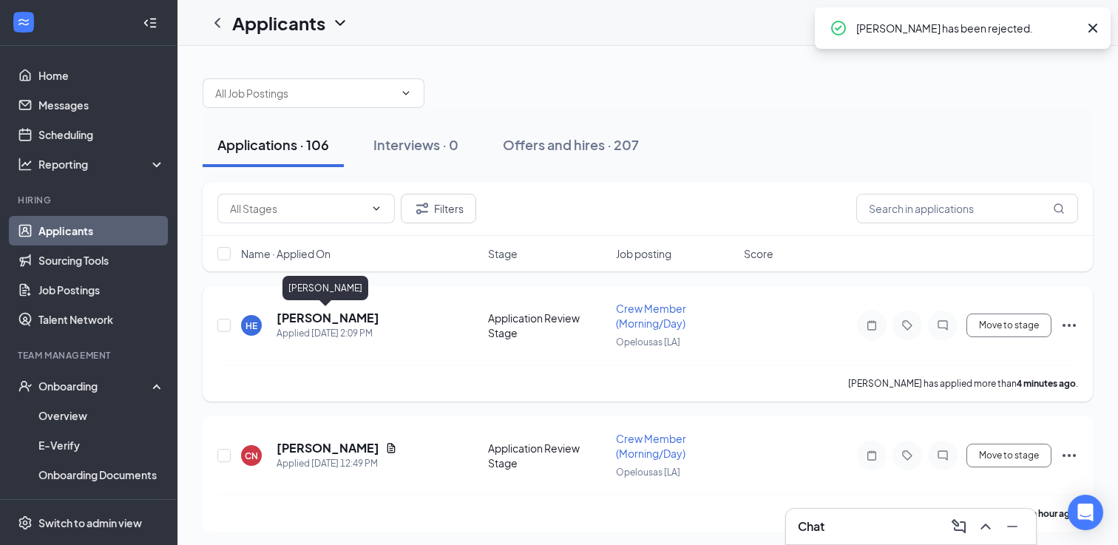
click at [312, 319] on h5 "Haley Escamilla" at bounding box center [328, 318] width 103 height 16
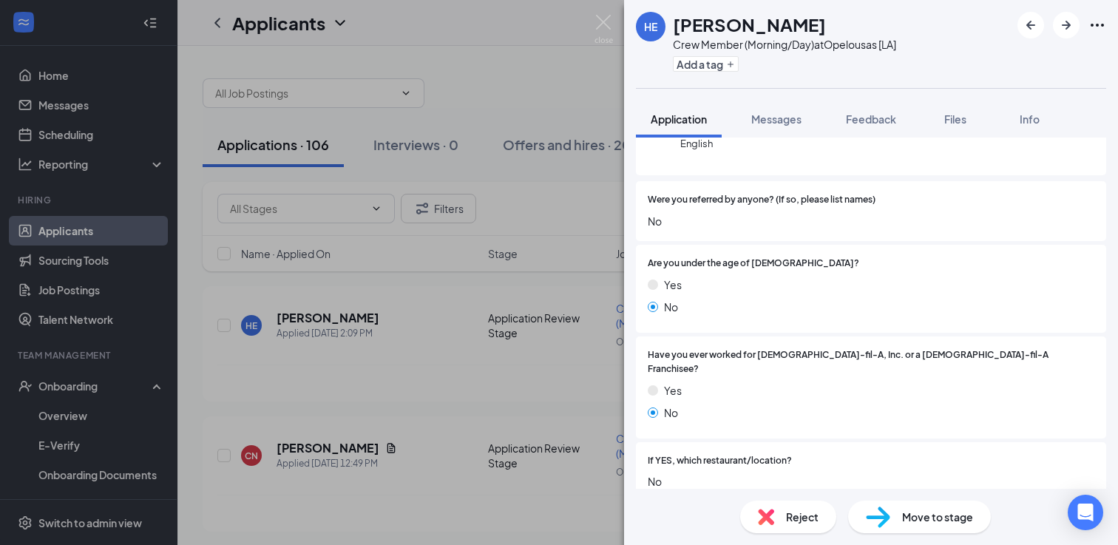
scroll to position [92, 0]
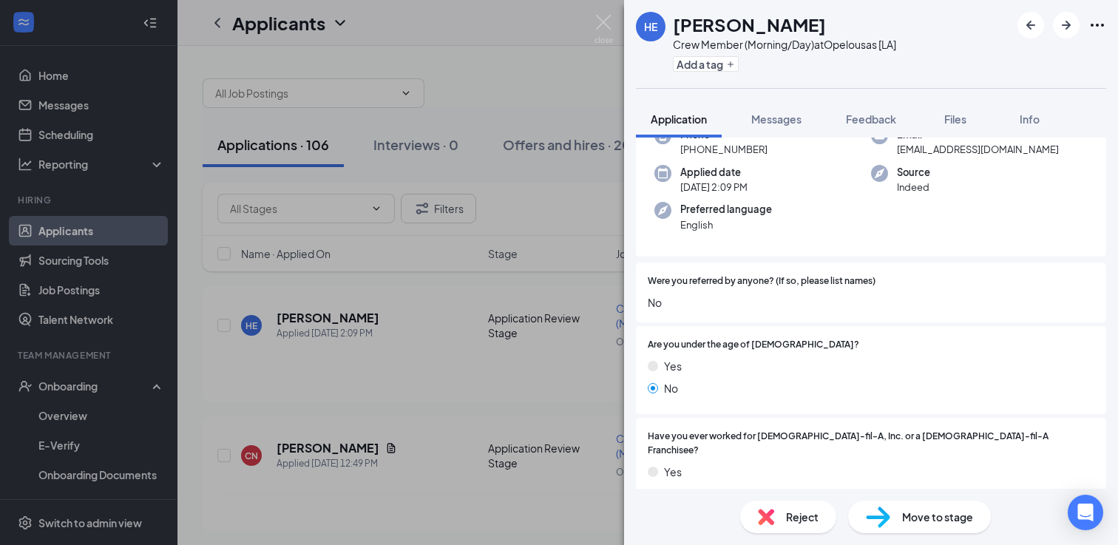
drag, startPoint x: 813, startPoint y: 21, endPoint x: 670, endPoint y: 27, distance: 142.8
click at [670, 27] on div "HE Haley Escamilla Crew Member (Morning/Day) at Opelousas [LA] Add a tag" at bounding box center [766, 44] width 260 height 64
copy h1 "Haley Escamilla"
click at [779, 516] on div "Reject" at bounding box center [788, 517] width 96 height 33
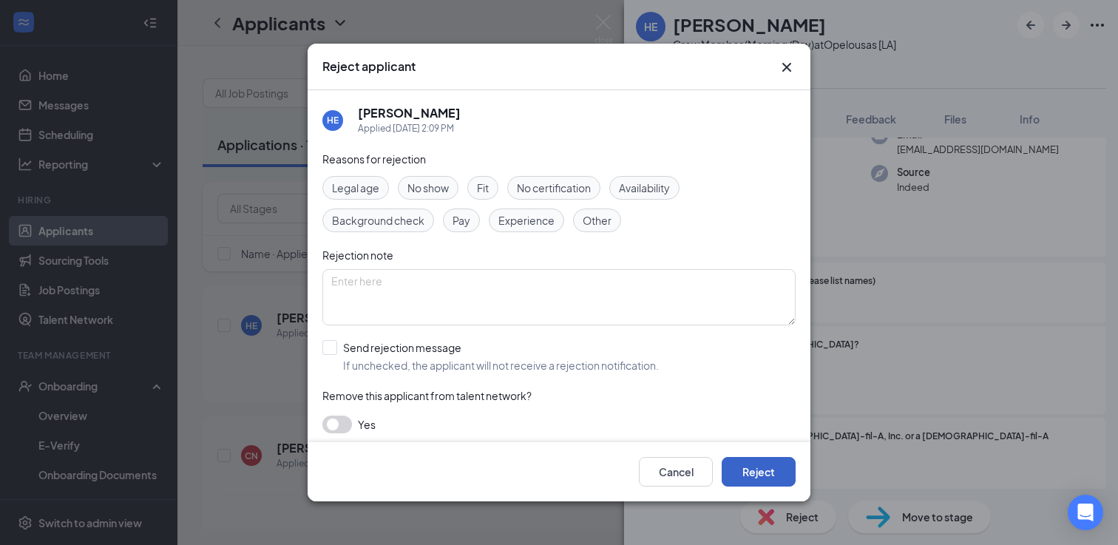
click at [733, 464] on button "Reject" at bounding box center [759, 472] width 74 height 30
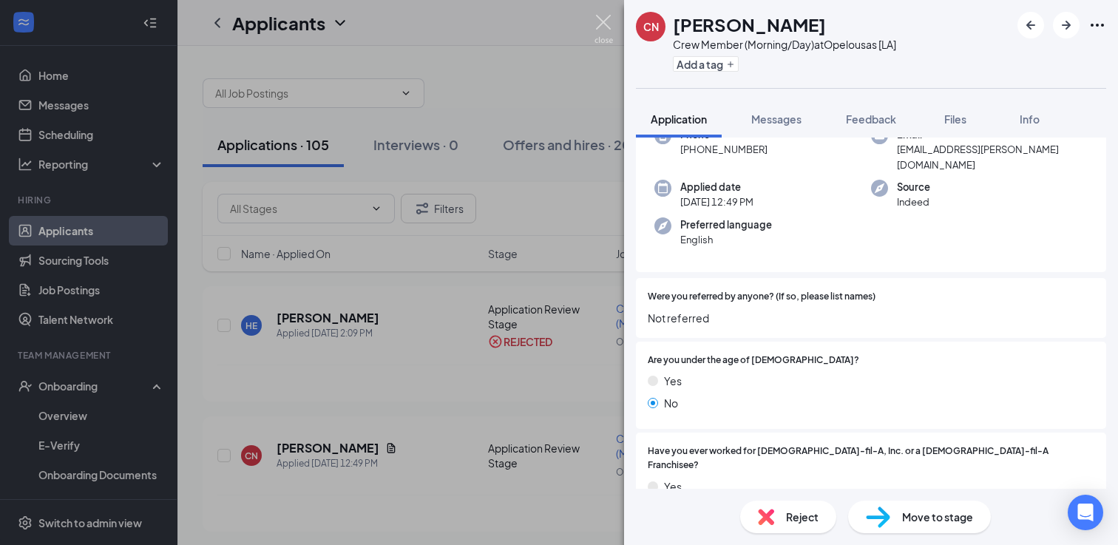
click at [609, 31] on img at bounding box center [603, 29] width 18 height 29
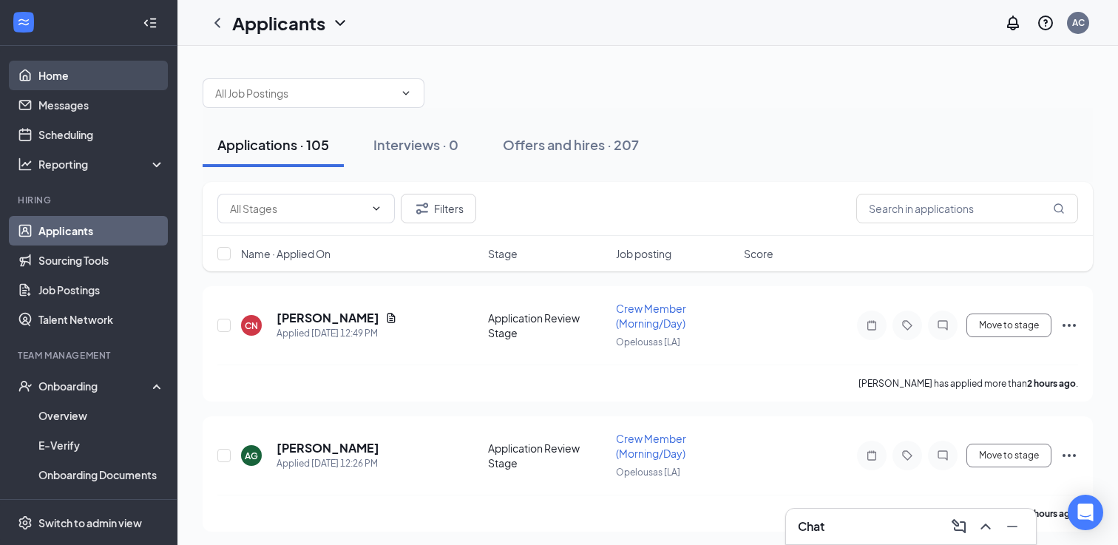
click at [79, 73] on link "Home" at bounding box center [101, 76] width 126 height 30
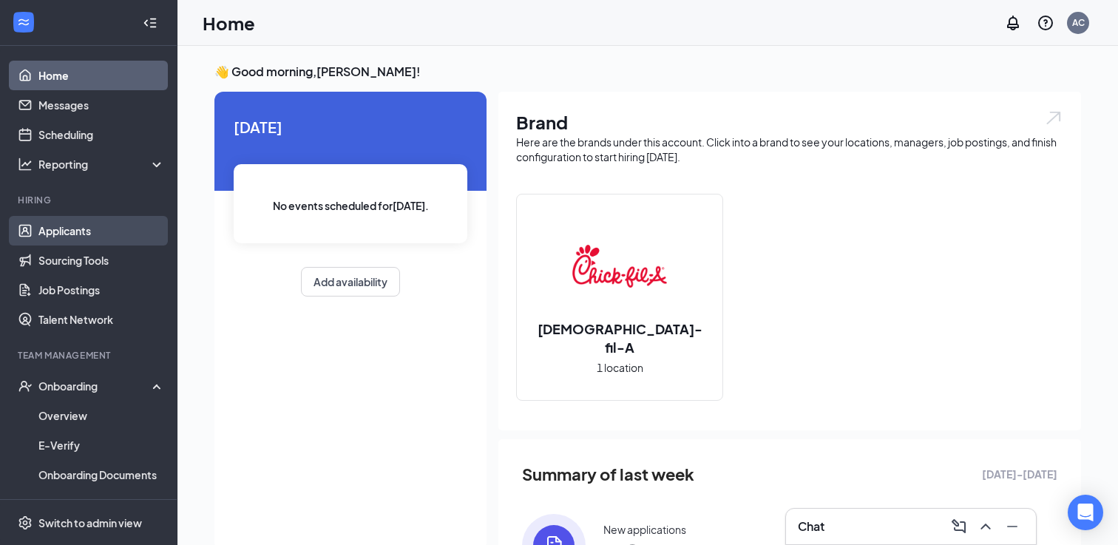
click at [84, 227] on link "Applicants" at bounding box center [101, 231] width 126 height 30
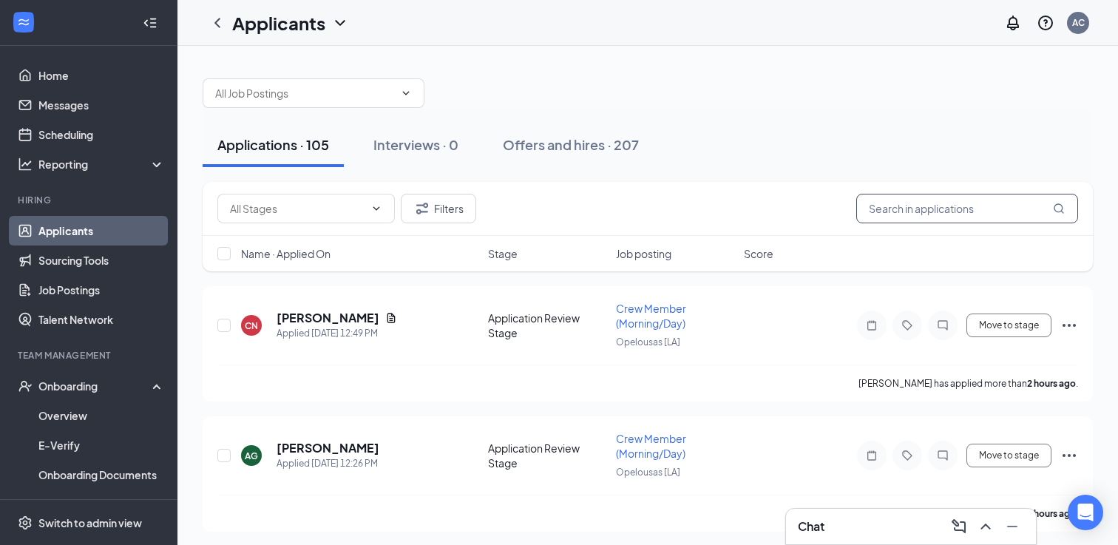
click at [927, 210] on input "text" at bounding box center [967, 209] width 222 height 30
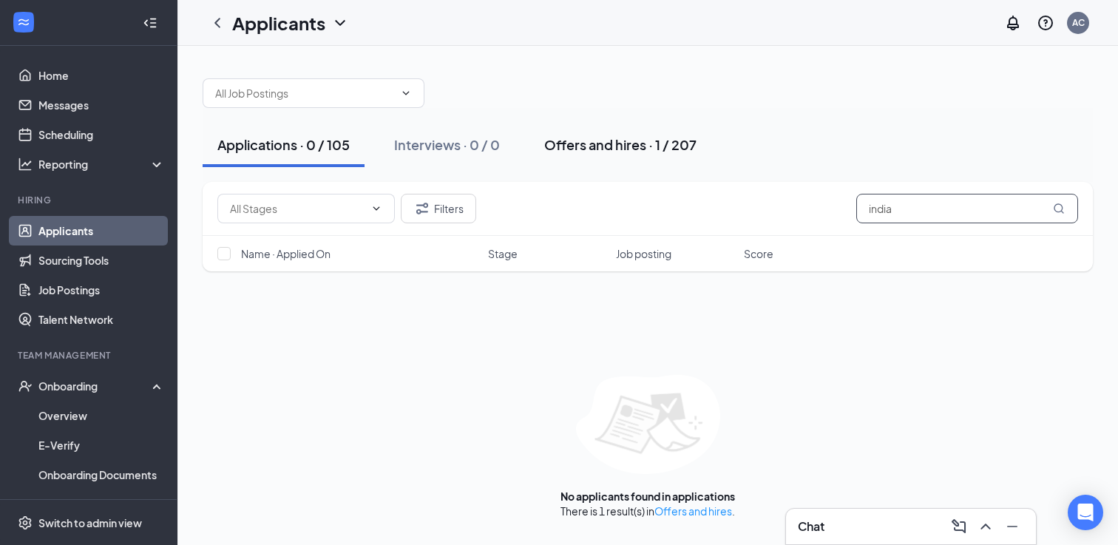
type input "india"
click at [629, 143] on div "Offers and hires · 1 / 207" at bounding box center [620, 144] width 152 height 18
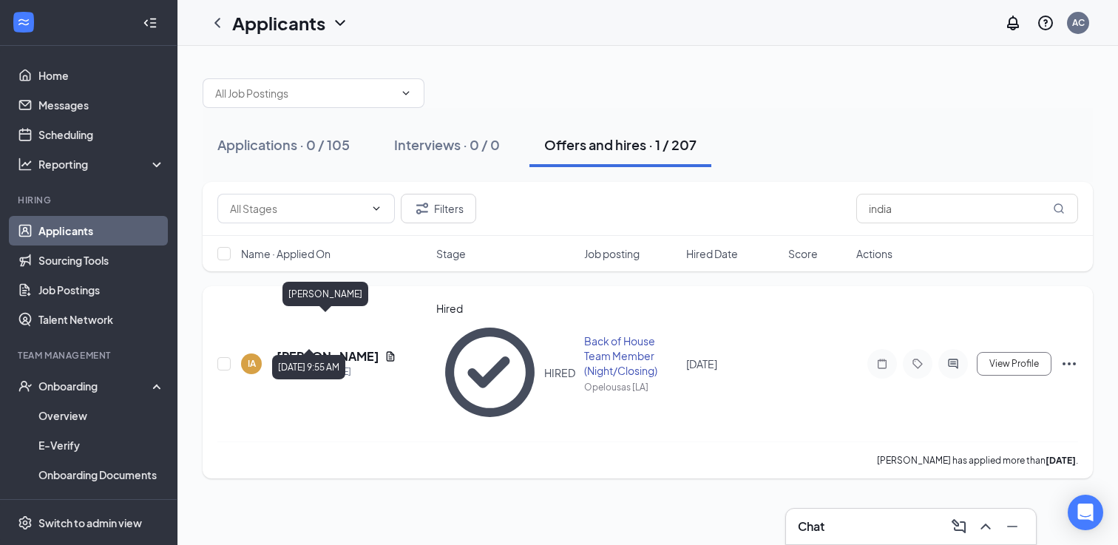
click at [326, 348] on h5 "[PERSON_NAME]" at bounding box center [328, 356] width 102 height 16
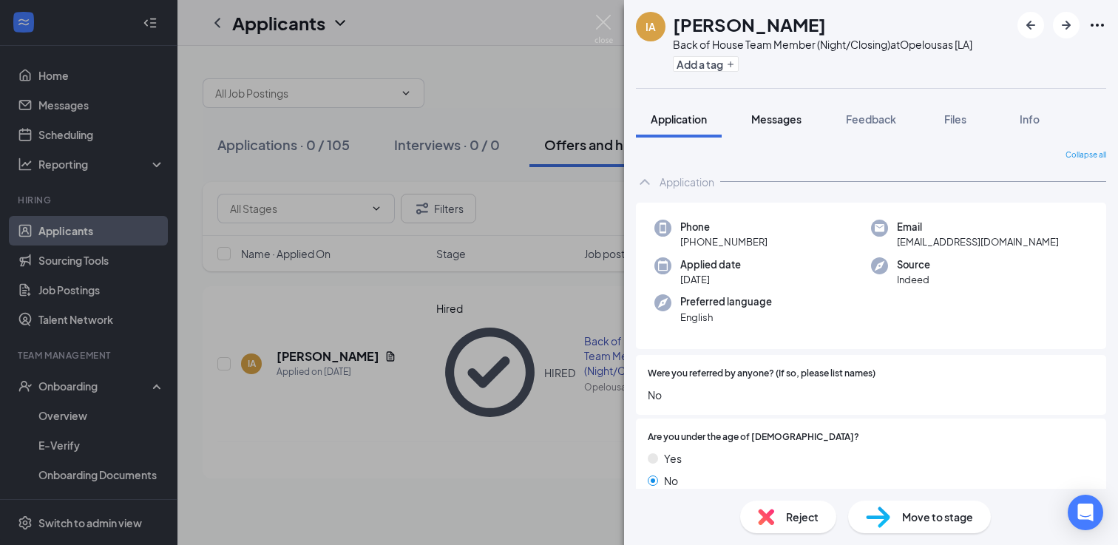
click at [790, 113] on span "Messages" at bounding box center [776, 118] width 50 height 13
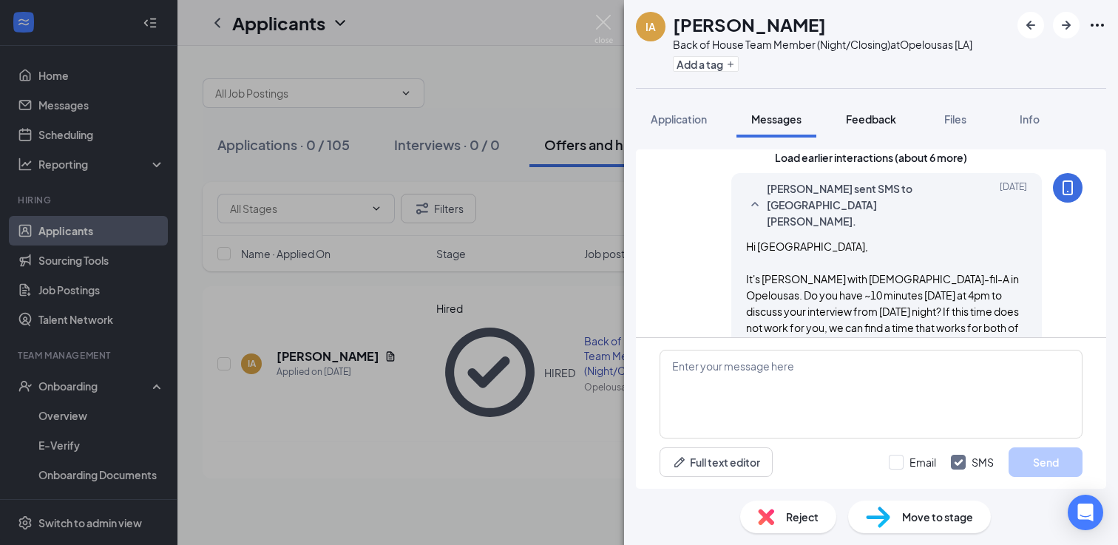
scroll to position [30, 0]
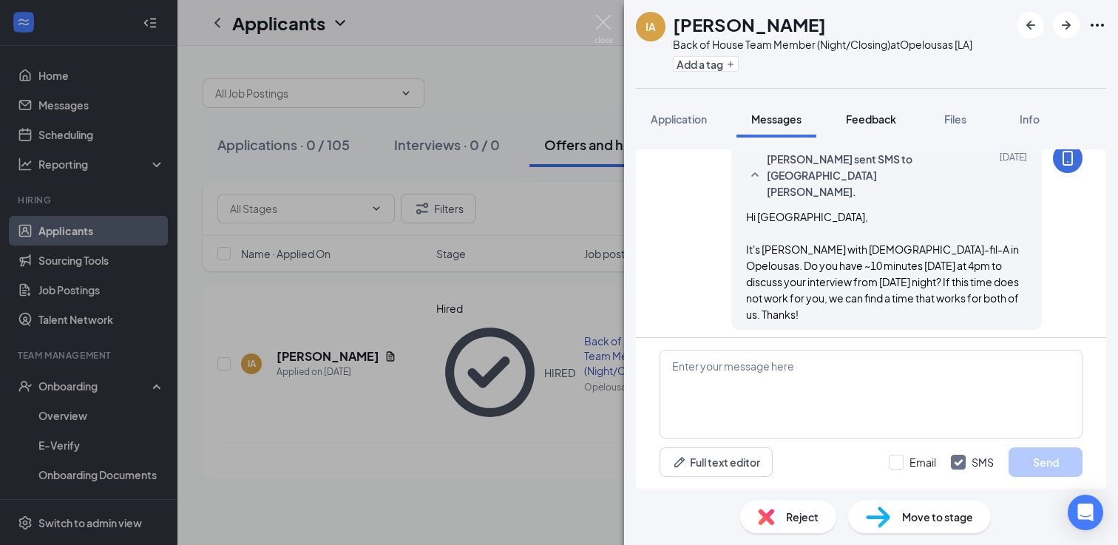
click at [887, 123] on span "Feedback" at bounding box center [871, 118] width 50 height 13
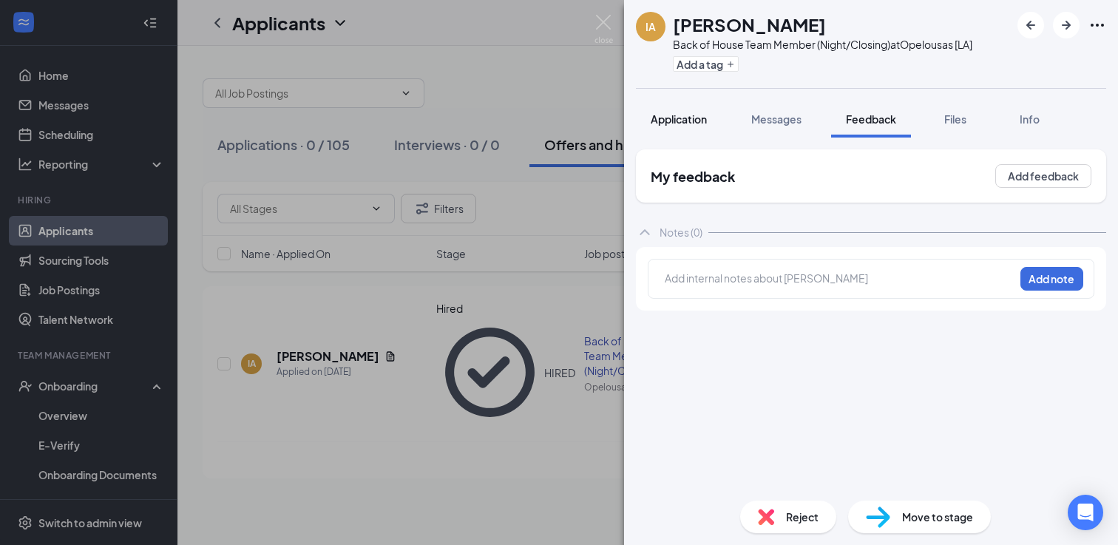
click at [679, 121] on span "Application" at bounding box center [679, 118] width 56 height 13
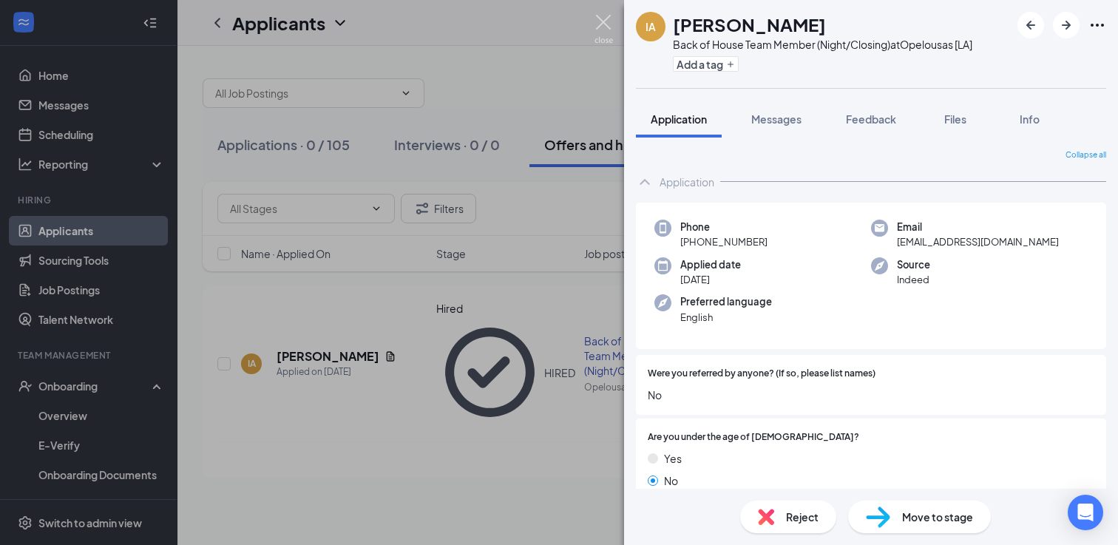
click at [603, 18] on img at bounding box center [603, 29] width 18 height 29
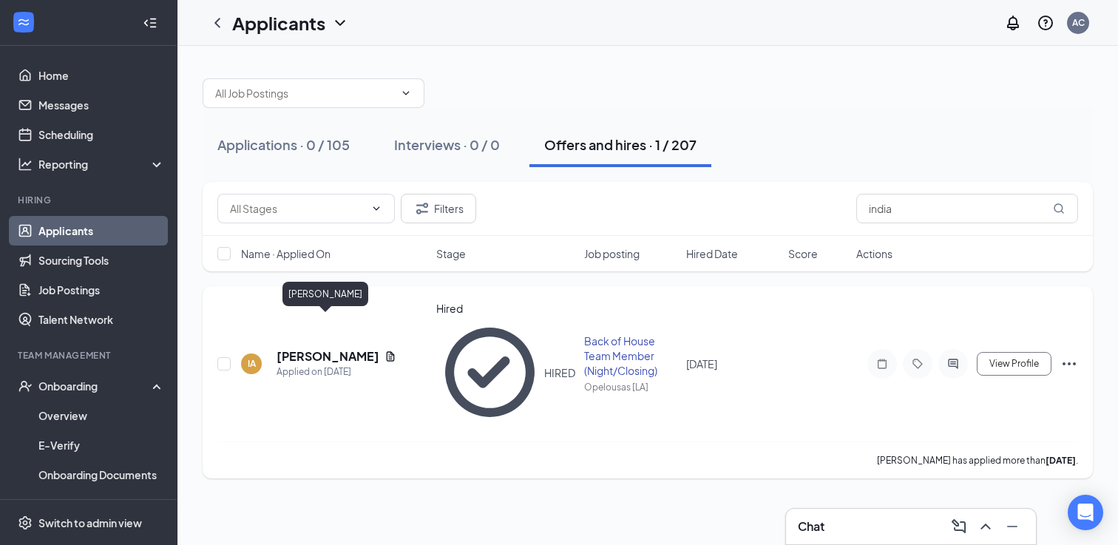
click at [355, 348] on h5 "[PERSON_NAME]" at bounding box center [328, 356] width 102 height 16
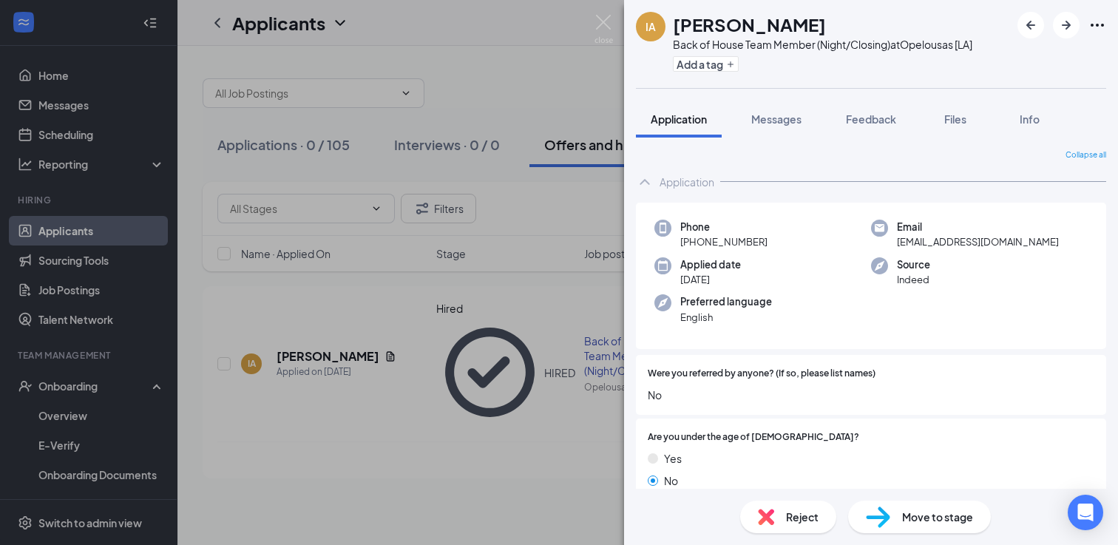
click at [802, 516] on span "Reject" at bounding box center [802, 517] width 33 height 16
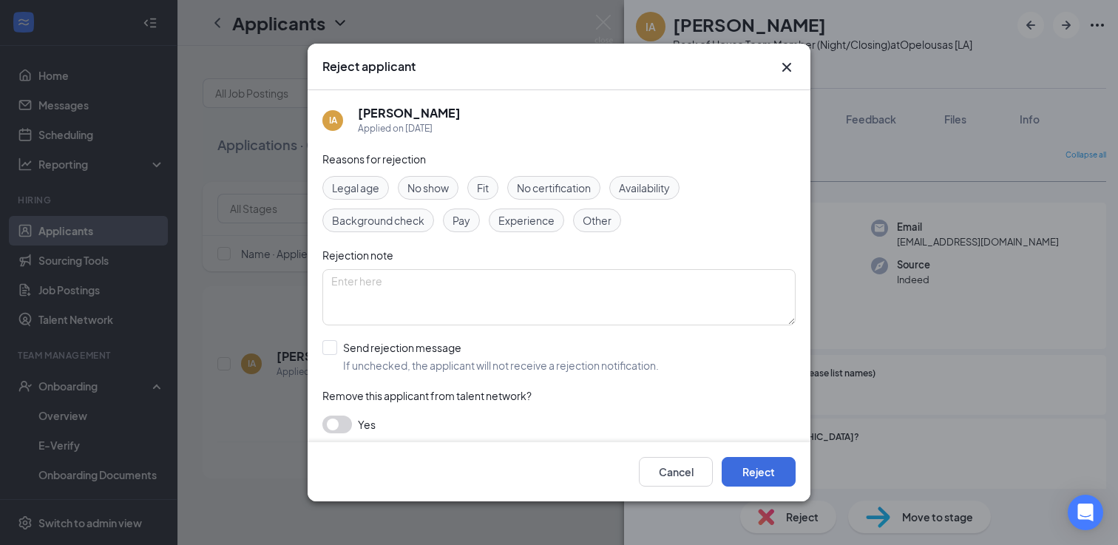
click at [787, 76] on div "Reject applicant" at bounding box center [559, 67] width 503 height 47
click at [784, 55] on div "Reject applicant" at bounding box center [559, 67] width 503 height 47
click at [784, 61] on icon "Cross" at bounding box center [787, 67] width 18 height 18
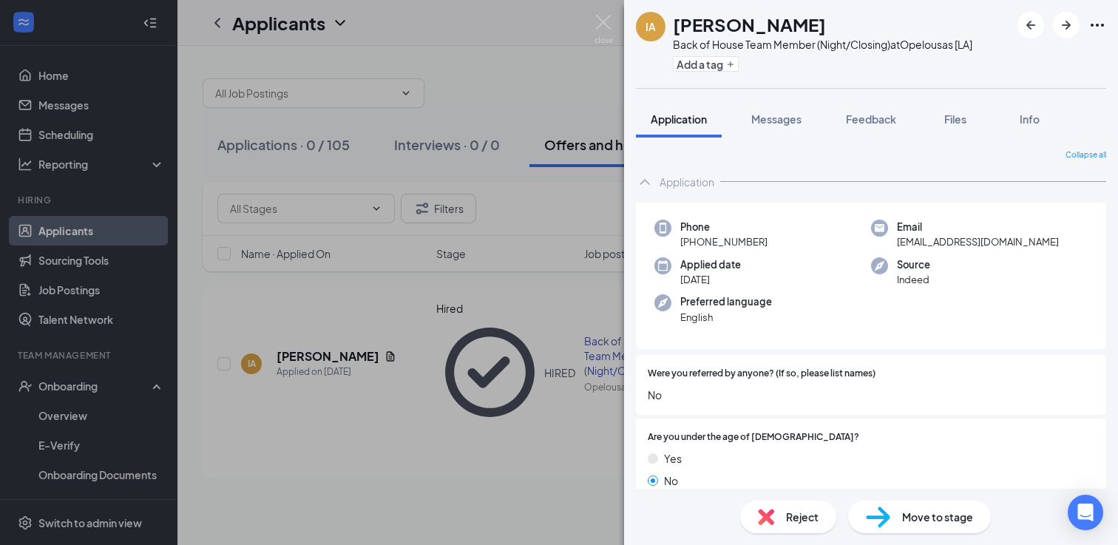
click at [99, 366] on div "IA India Anderson Back of House Team Member (Night/Closing) at Opelousas [LA] A…" at bounding box center [559, 272] width 1118 height 545
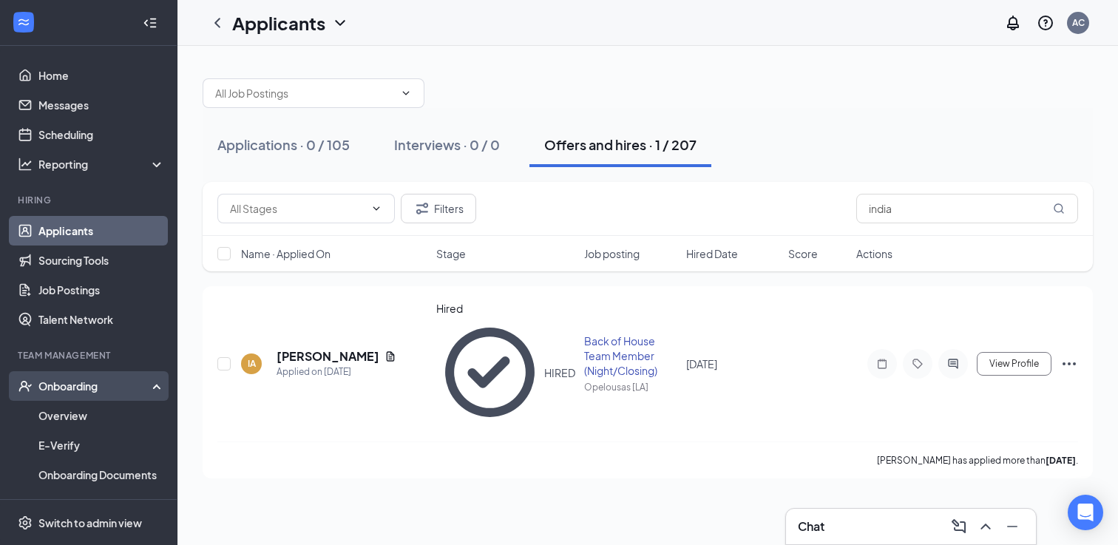
click at [102, 386] on div "Onboarding" at bounding box center [95, 386] width 114 height 15
click at [104, 386] on div "Onboarding" at bounding box center [95, 386] width 114 height 15
click at [108, 417] on link "Overview" at bounding box center [101, 416] width 126 height 30
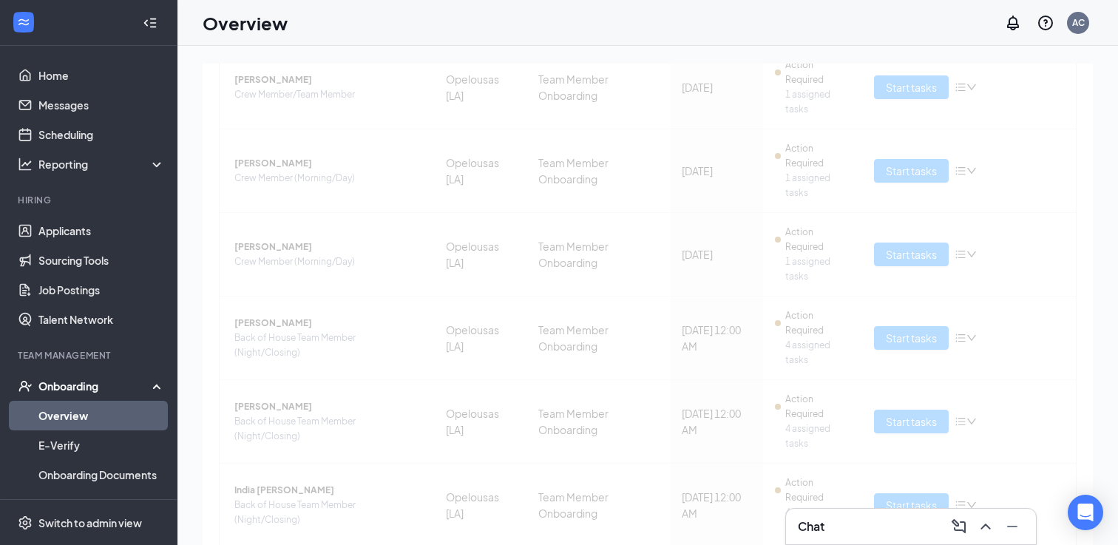
scroll to position [591, 0]
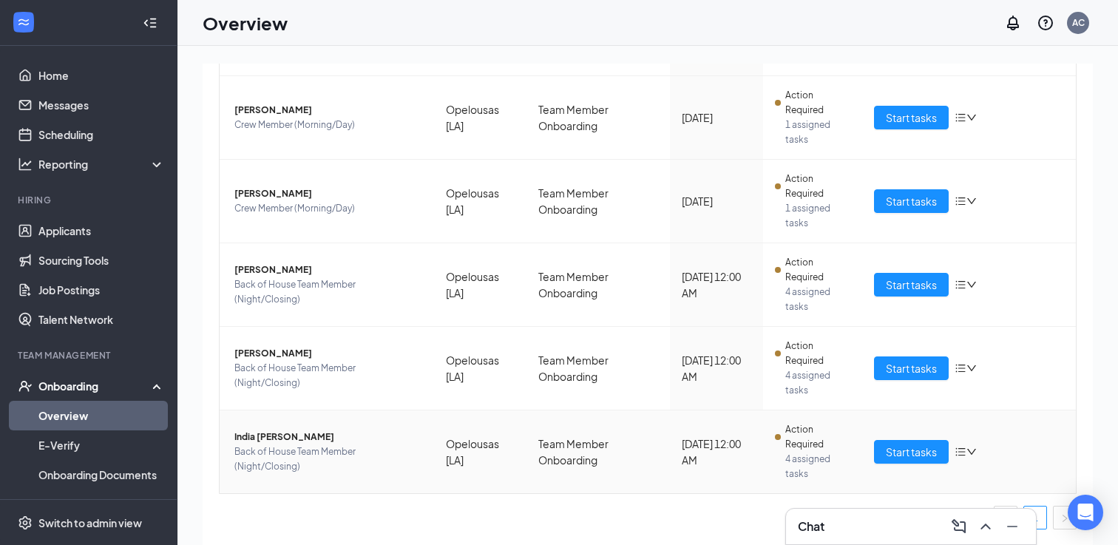
click at [974, 454] on icon "down" at bounding box center [971, 452] width 10 height 10
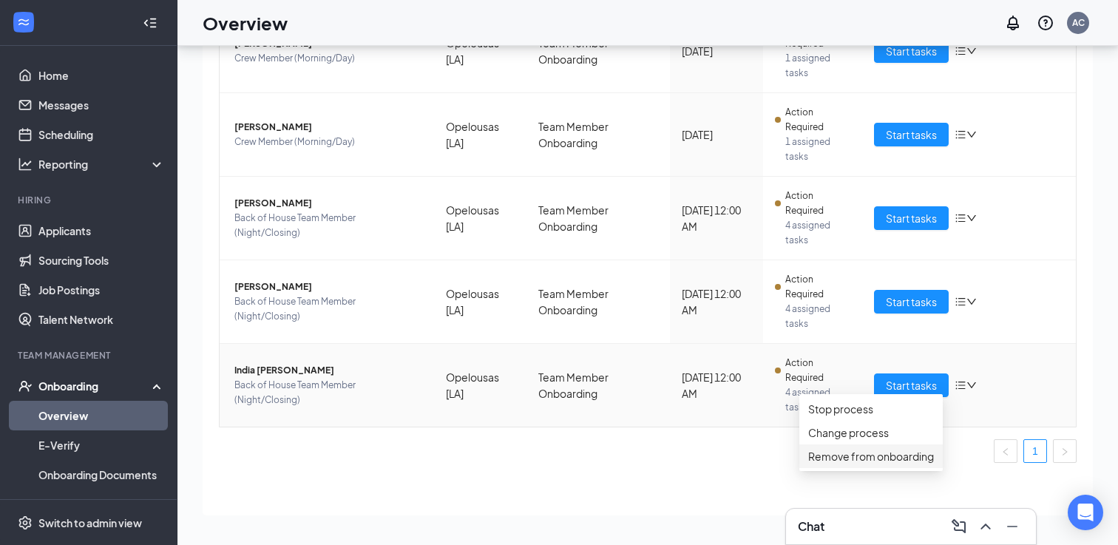
click at [888, 468] on li "Remove from onboarding" at bounding box center [870, 456] width 143 height 24
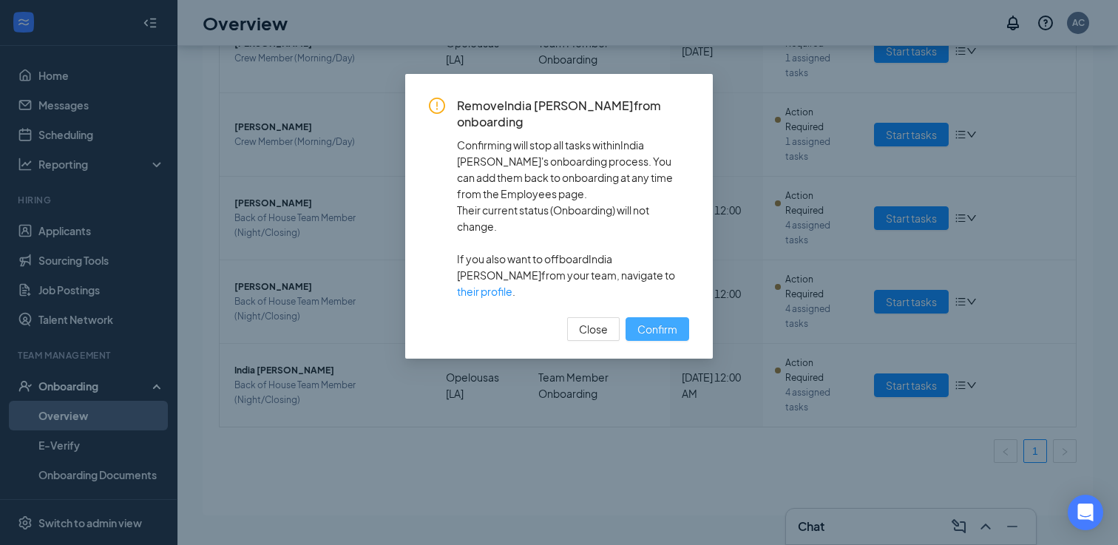
click at [648, 321] on span "Confirm" at bounding box center [657, 329] width 40 height 16
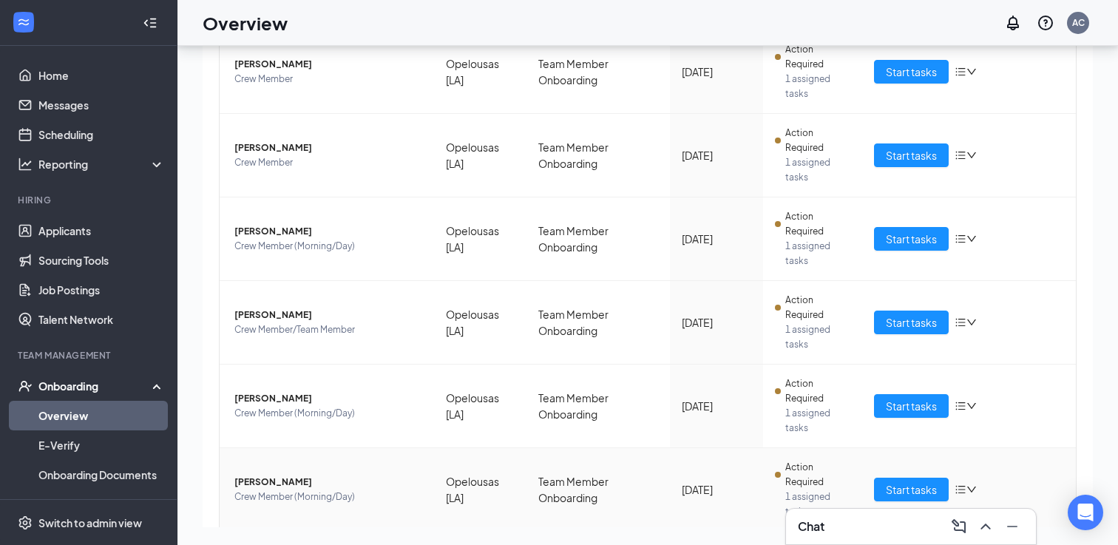
scroll to position [0, 0]
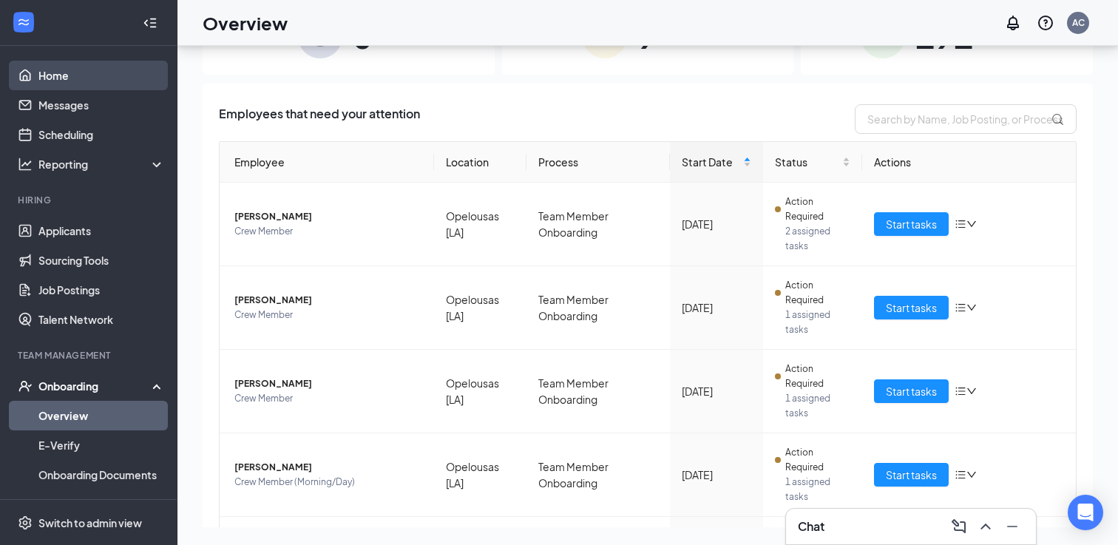
click at [101, 72] on link "Home" at bounding box center [101, 76] width 126 height 30
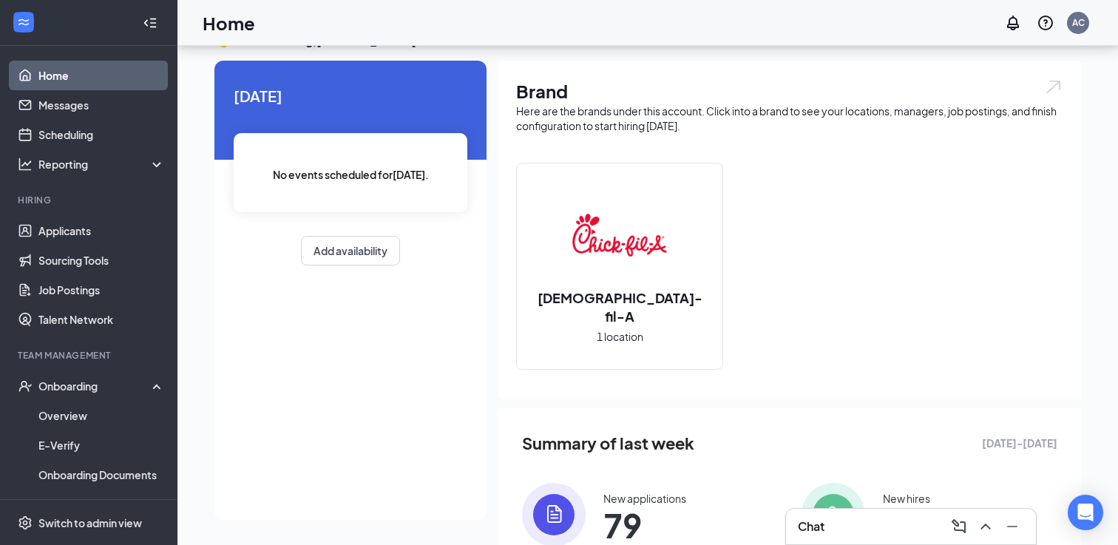
scroll to position [67, 0]
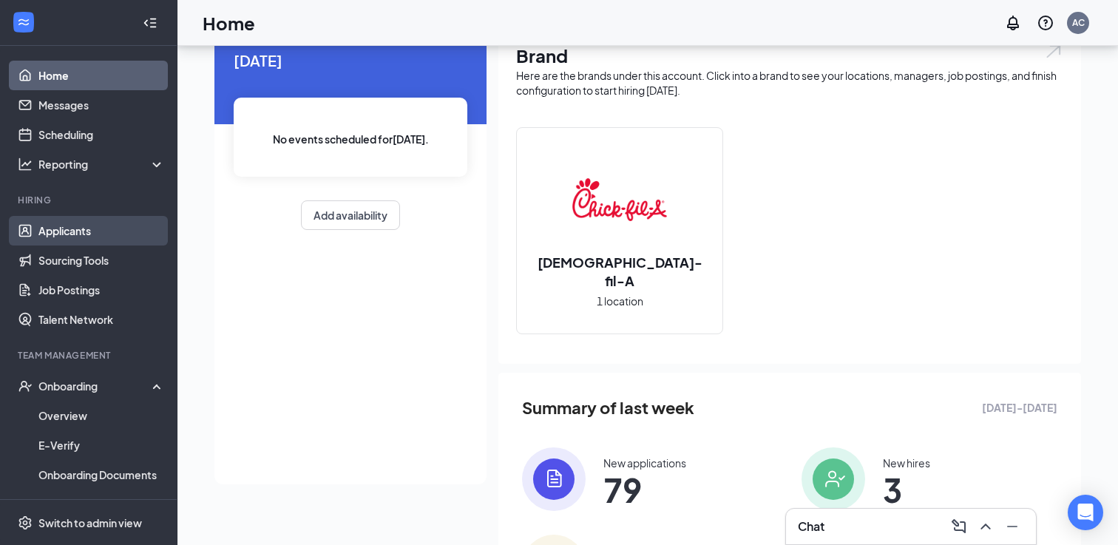
click at [67, 226] on link "Applicants" at bounding box center [101, 231] width 126 height 30
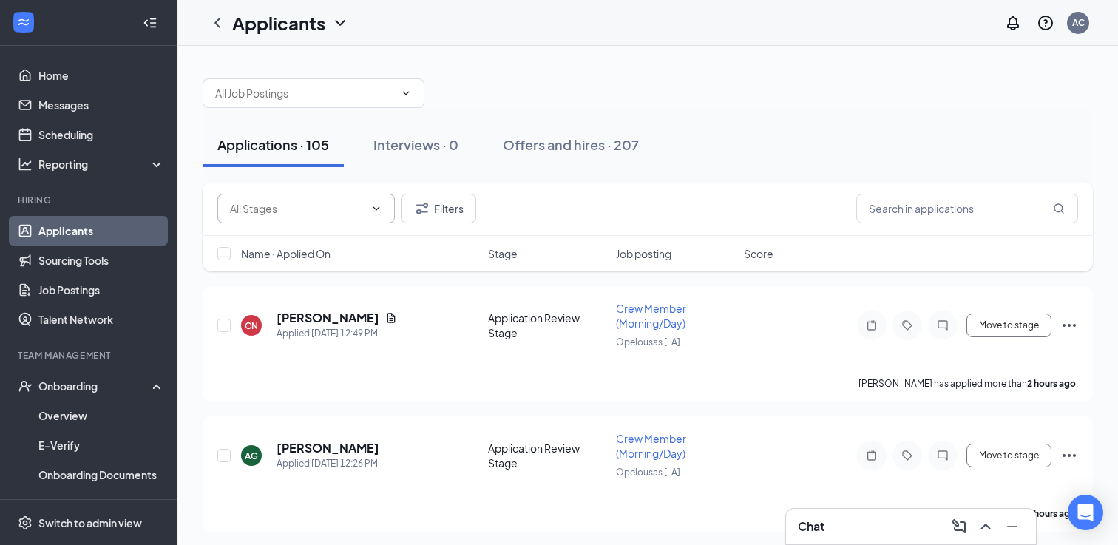
click at [343, 208] on input "text" at bounding box center [297, 208] width 135 height 16
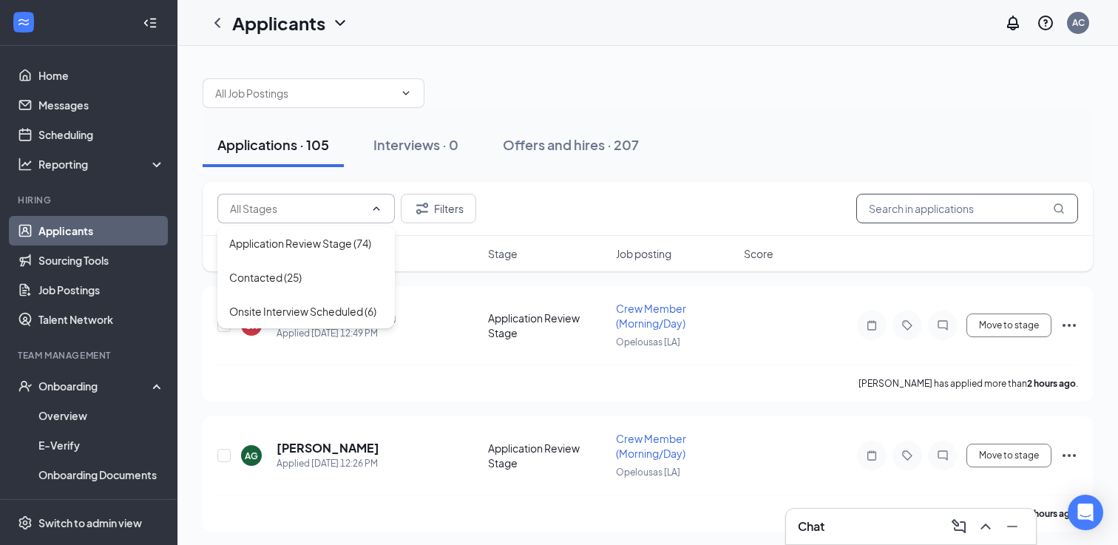
click at [909, 217] on input "text" at bounding box center [967, 209] width 222 height 30
paste input "Vanshiontona Charles"
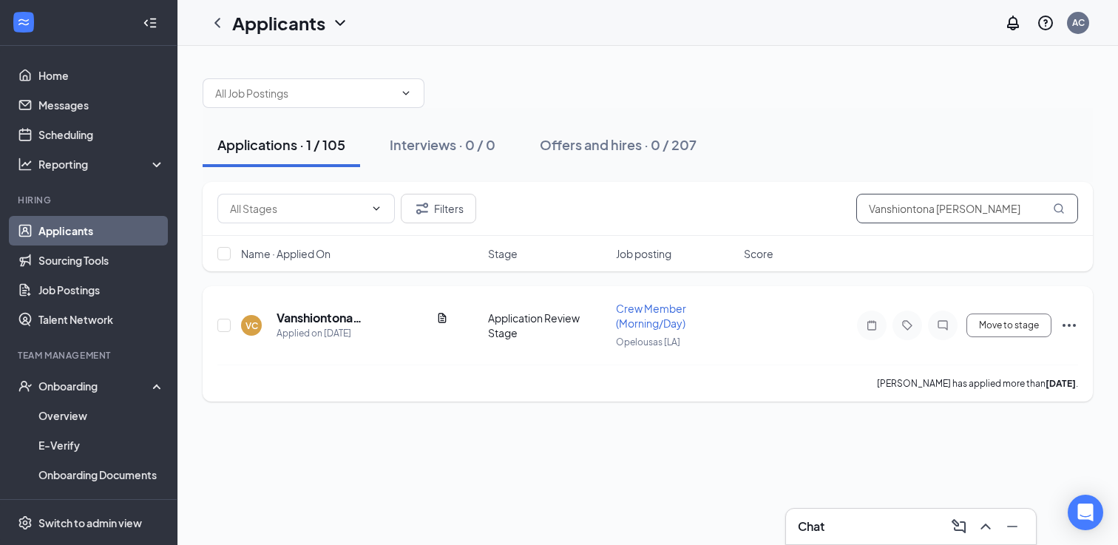
type input "Vanshiontona Charles"
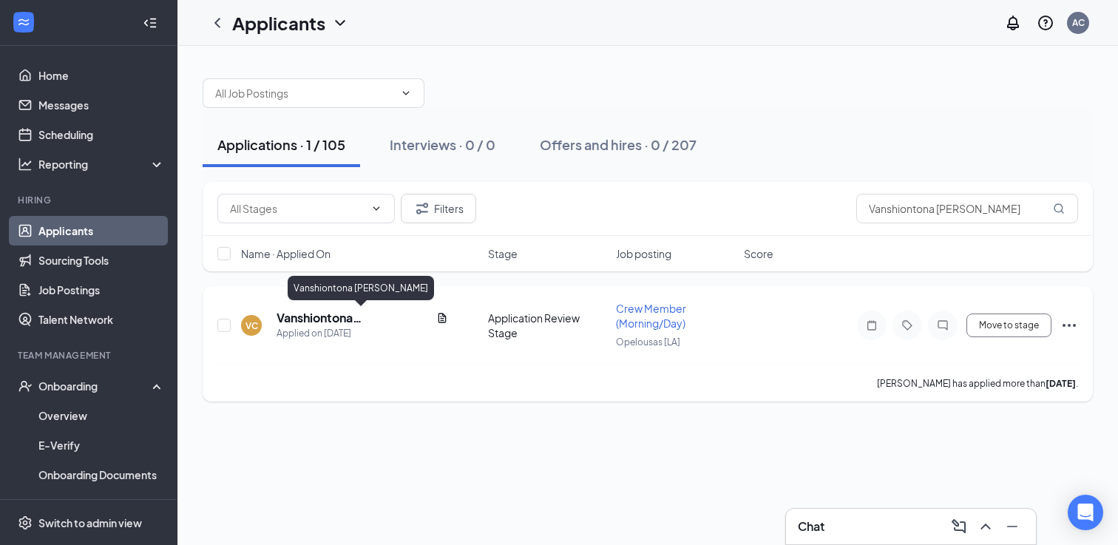
click at [319, 314] on h5 "Vanshiontona Charles" at bounding box center [354, 318] width 154 height 16
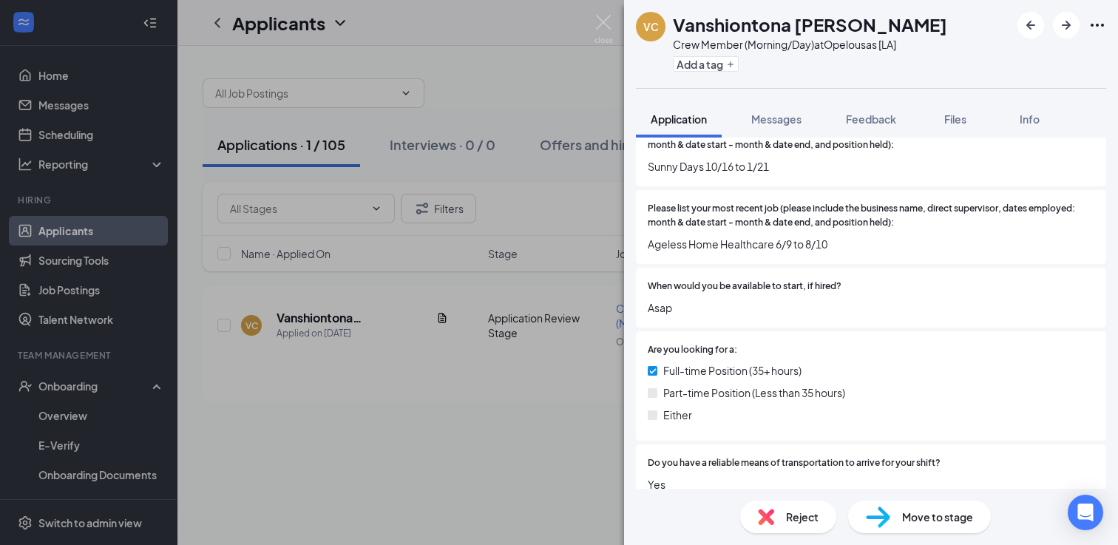
scroll to position [1136, 0]
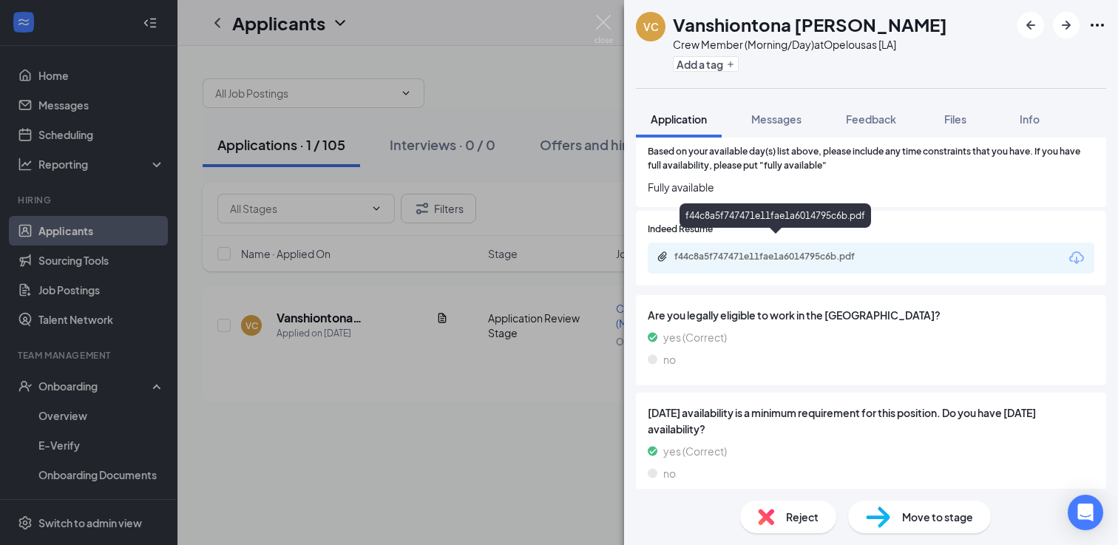
click at [826, 251] on div "f44c8a5f747471e11fae1a6014795c6b.pdf" at bounding box center [777, 257] width 207 height 12
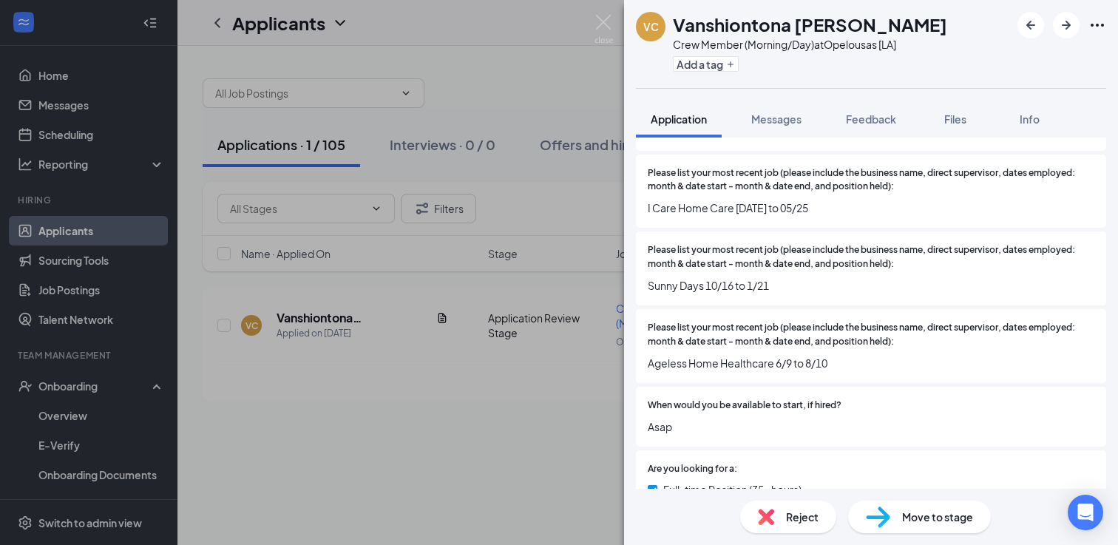
scroll to position [0, 0]
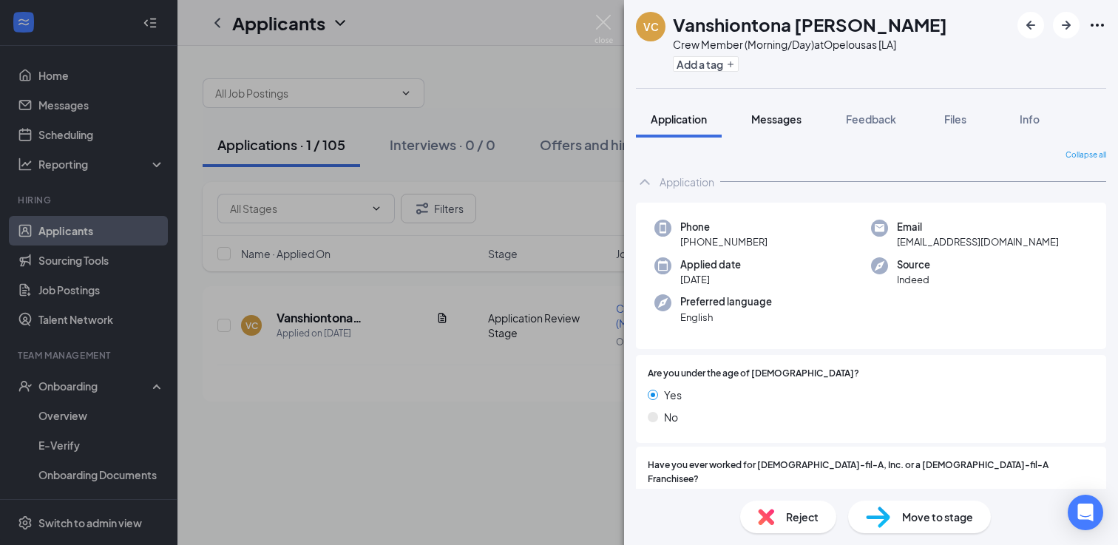
click at [806, 124] on button "Messages" at bounding box center [776, 119] width 80 height 37
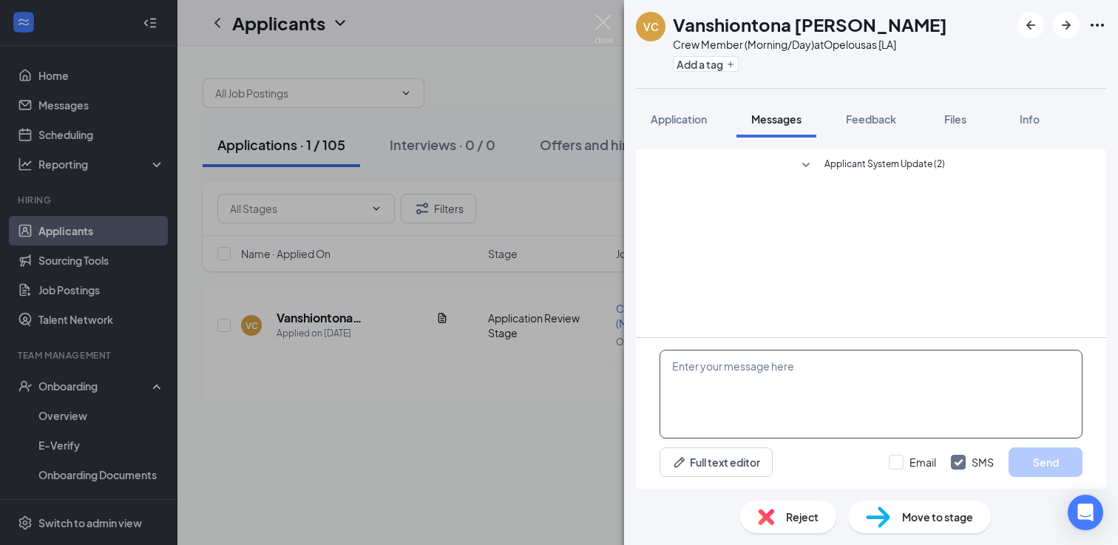
click at [699, 384] on textarea at bounding box center [871, 394] width 423 height 89
type textarea "H"
click at [888, 113] on span "Feedback" at bounding box center [871, 118] width 50 height 13
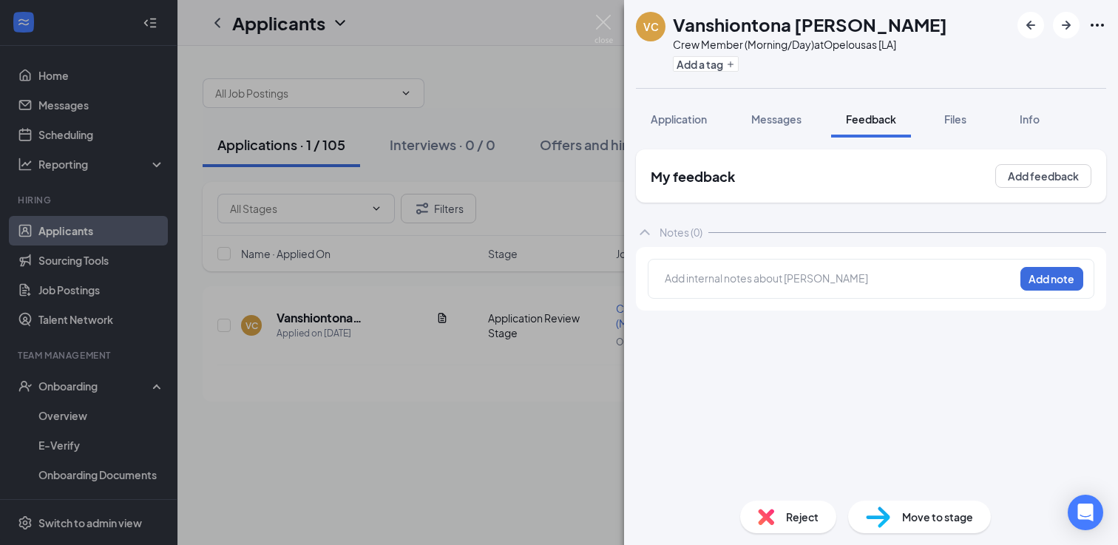
click at [803, 282] on div at bounding box center [839, 279] width 348 height 16
click at [1037, 284] on button "Add note" at bounding box center [1051, 279] width 63 height 24
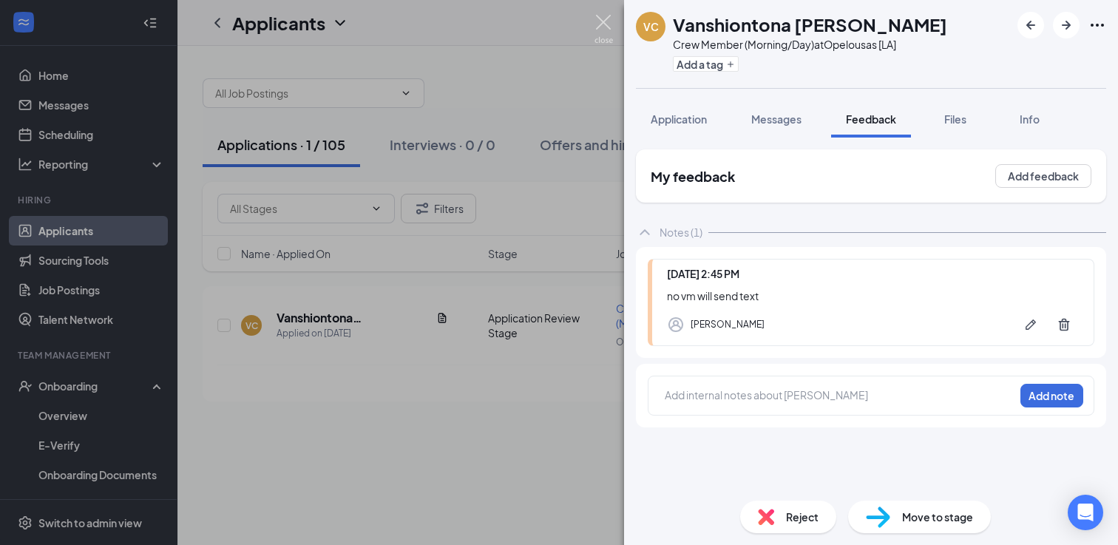
click at [605, 32] on img at bounding box center [603, 29] width 18 height 29
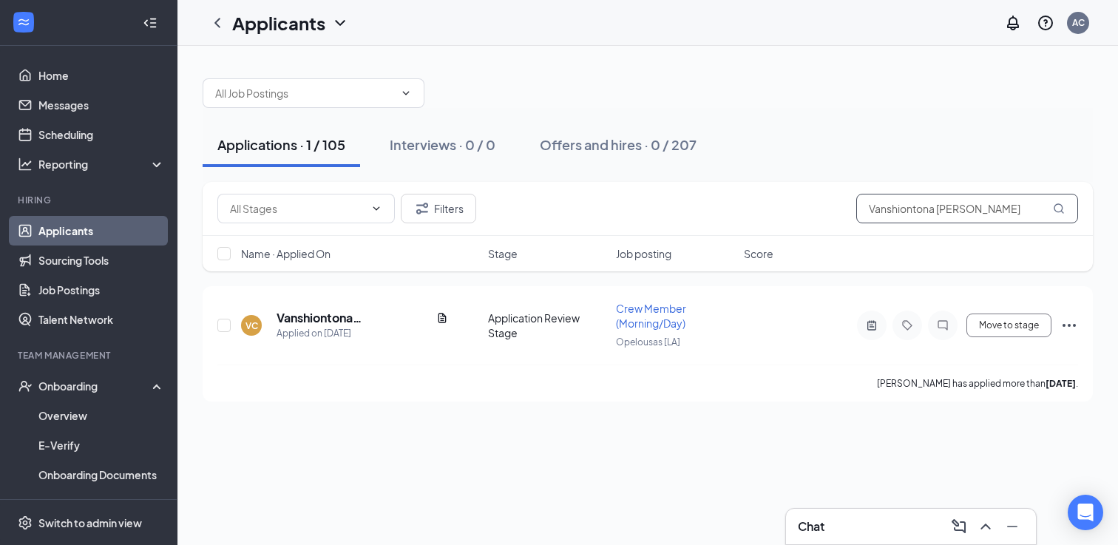
drag, startPoint x: 986, startPoint y: 211, endPoint x: 715, endPoint y: 179, distance: 273.3
click at [717, 179] on div "Applications · 1 / 105 Interviews · 0 / 0 Offers and hires · 0 / 207 Filters Va…" at bounding box center [648, 233] width 890 height 338
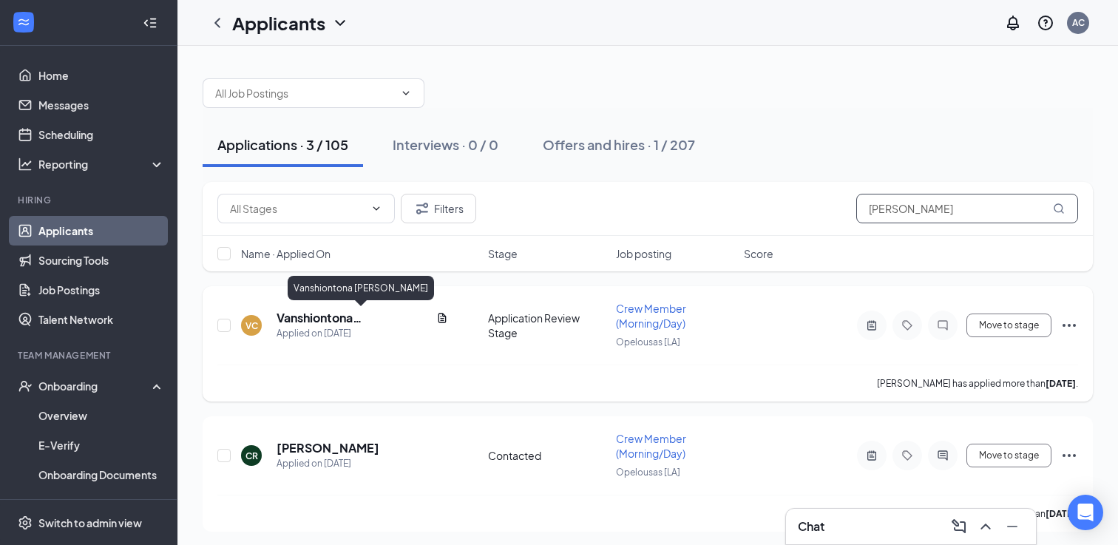
type input "charles"
click at [313, 324] on h5 "Vanshiontona Charles" at bounding box center [354, 318] width 154 height 16
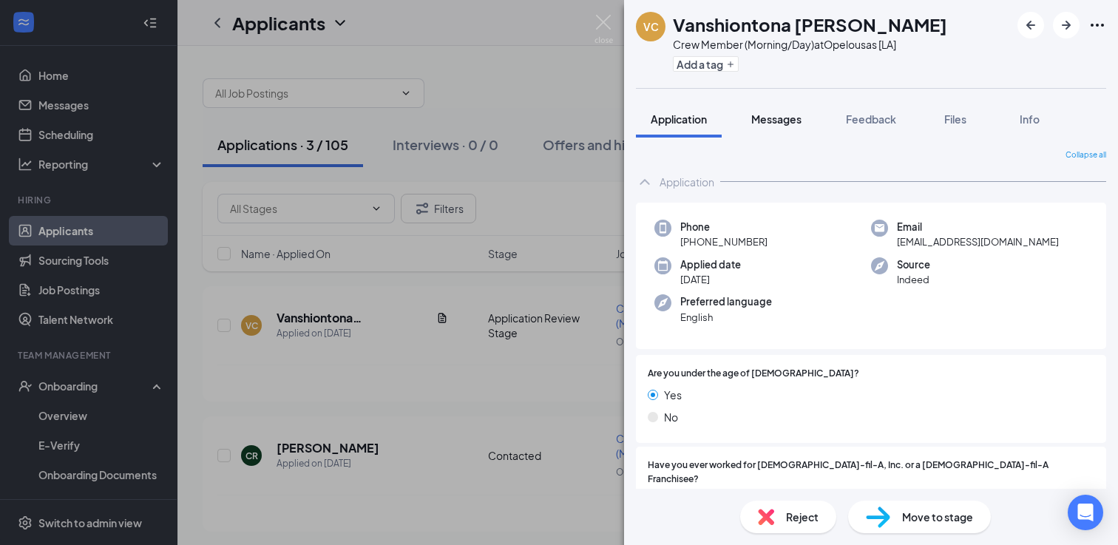
click at [799, 121] on span "Messages" at bounding box center [776, 118] width 50 height 13
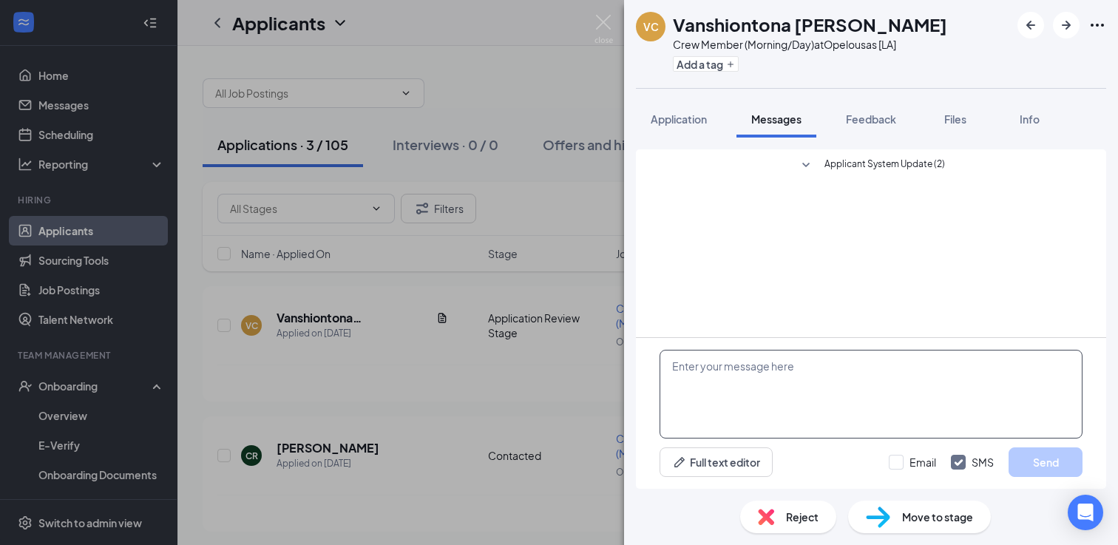
click at [763, 398] on textarea at bounding box center [871, 394] width 423 height 89
paste textarea "This is [DEMOGRAPHIC_DATA]-fil-A in Opelousas. We just tried giving you a call …"
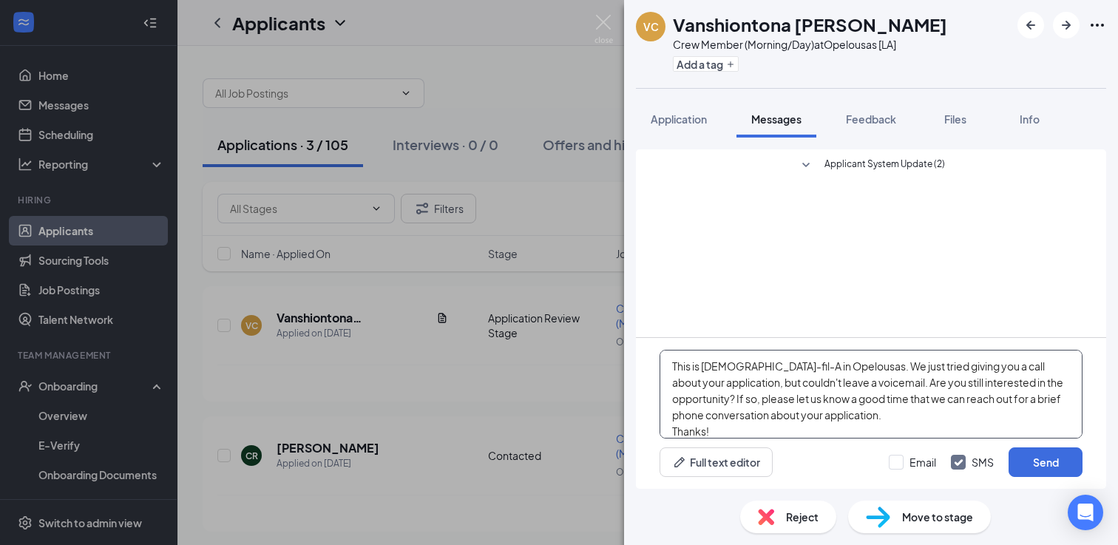
click at [907, 414] on textarea "This is [DEMOGRAPHIC_DATA]-fil-A in Opelousas. We just tried giving you a call …" at bounding box center [871, 394] width 423 height 89
click at [671, 365] on textarea "This is Chick-fil-A in Opelousas. We just tried giving you a call about your ap…" at bounding box center [871, 394] width 423 height 89
click at [675, 364] on textarea "This is Chick-fil-A in Opelousas. We just tried giving you a call about your ap…" at bounding box center [871, 394] width 423 height 89
click at [728, 382] on textarea "Hi Vanshiontona, This is Chick-fil-A in Opelousas. We just tried giving you a c…" at bounding box center [871, 394] width 423 height 89
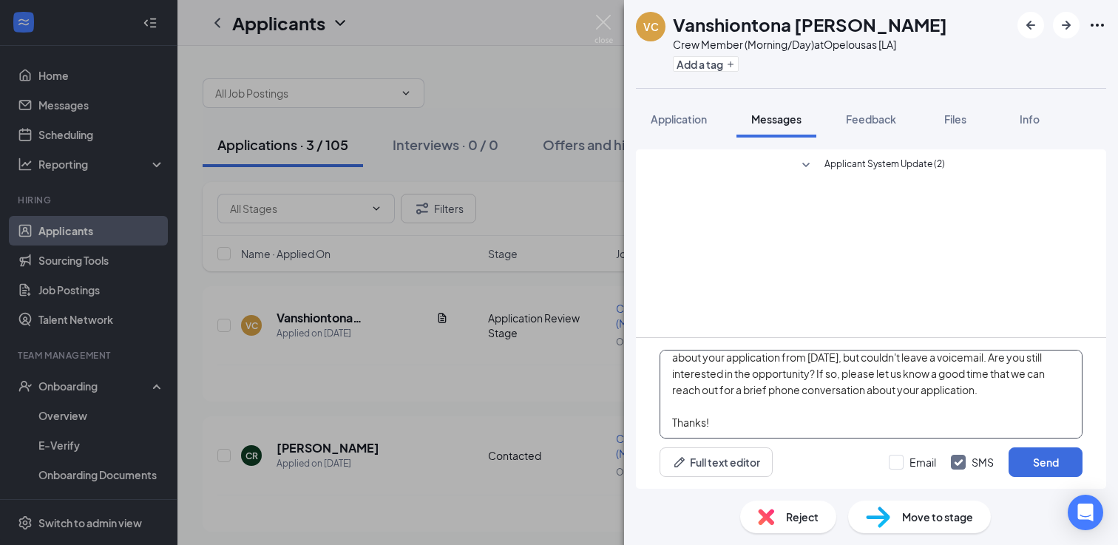
scroll to position [74, 0]
type textarea "Hi Vanshiontona, This is Chick-fil-A in Opelousas. We just tried giving you a c…"
click at [1062, 466] on button "Send" at bounding box center [1045, 462] width 74 height 30
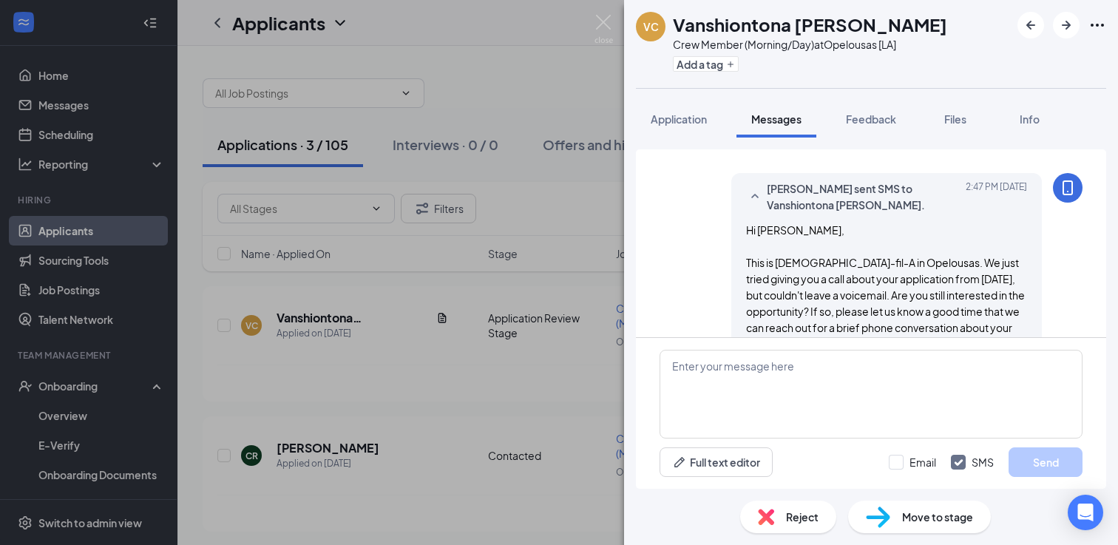
scroll to position [96, 0]
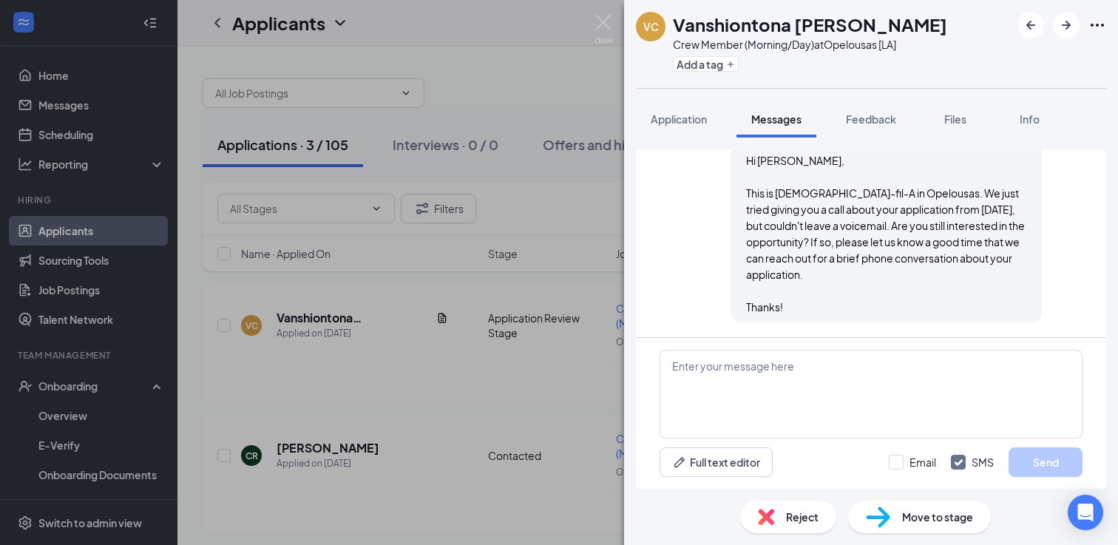
click at [927, 514] on span "Move to stage" at bounding box center [937, 517] width 71 height 16
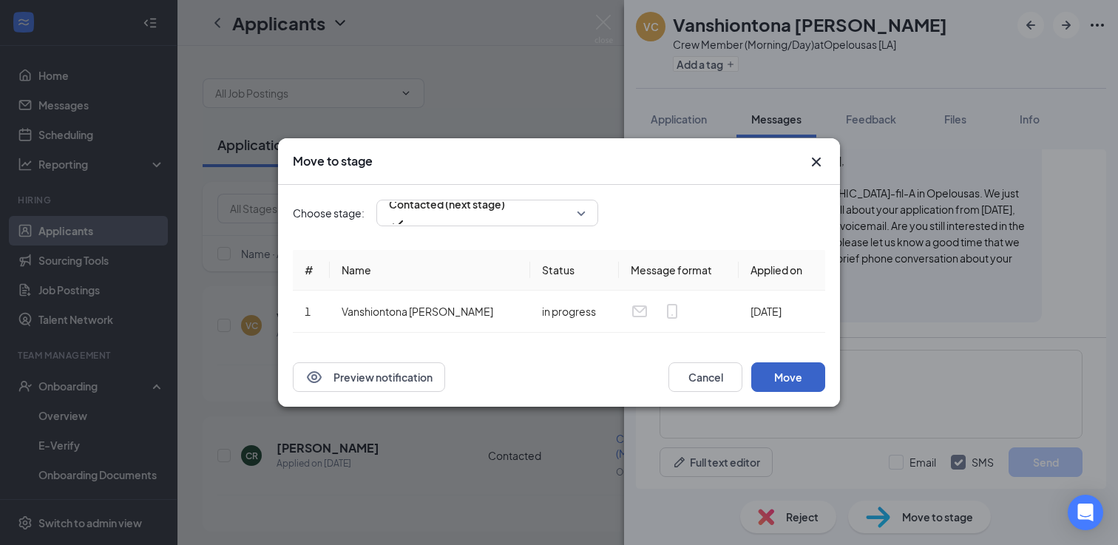
click at [790, 373] on button "Move" at bounding box center [788, 377] width 74 height 30
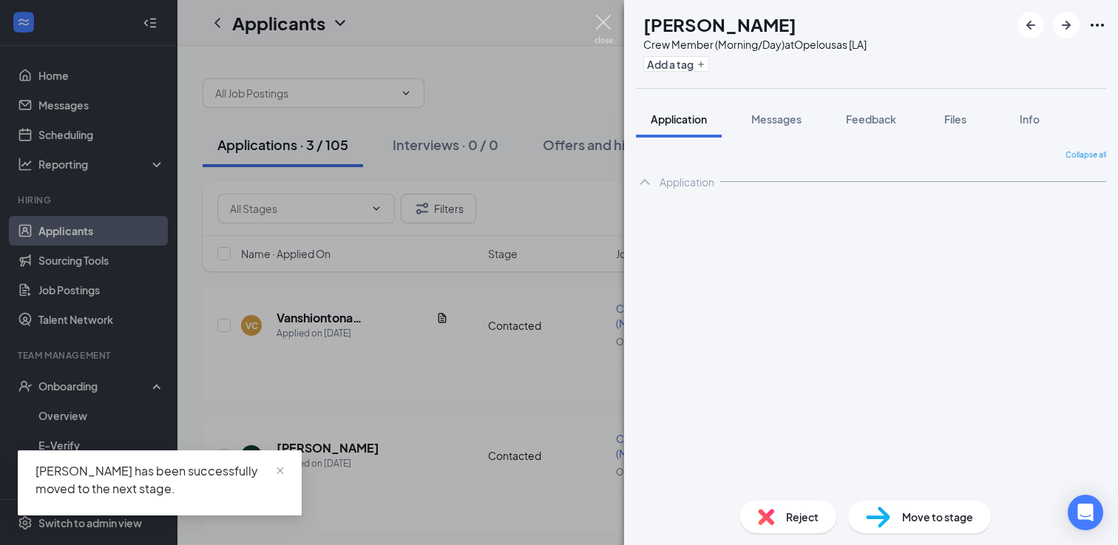
click at [606, 31] on img at bounding box center [603, 29] width 18 height 29
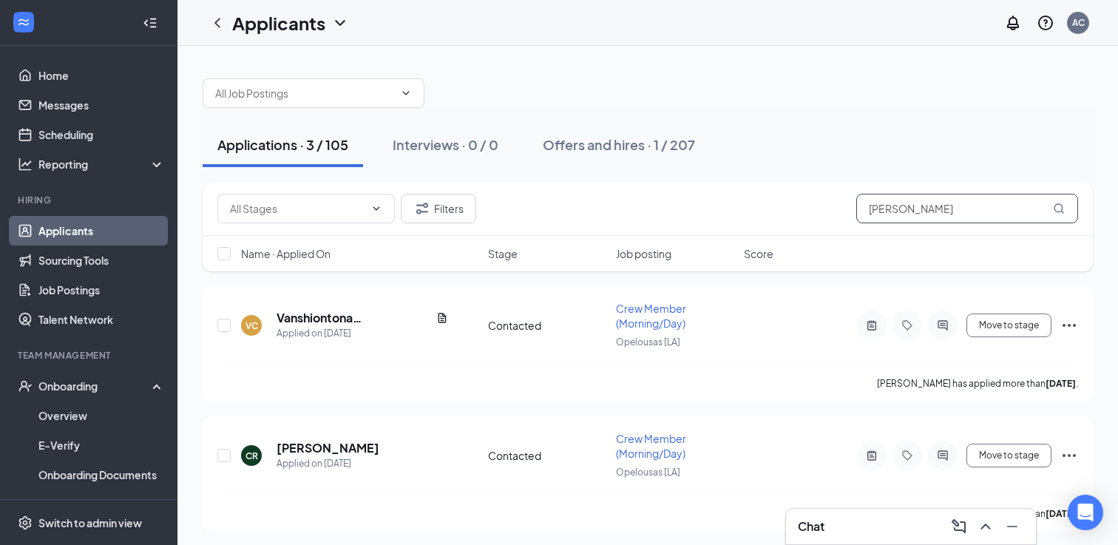
drag, startPoint x: 946, startPoint y: 214, endPoint x: 759, endPoint y: 200, distance: 186.8
click at [761, 200] on div "Filters charles" at bounding box center [647, 209] width 861 height 30
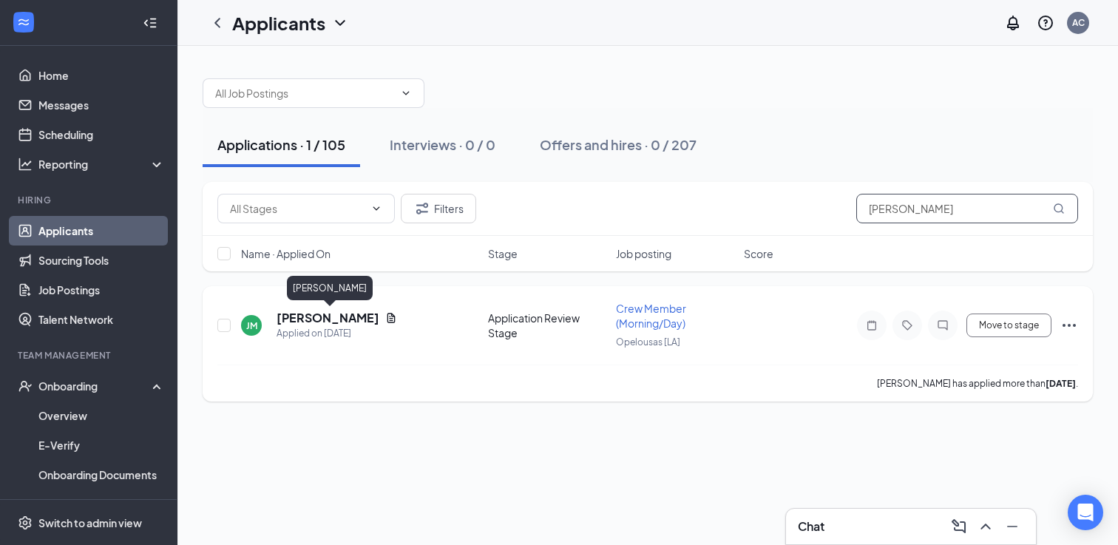
type input "Jeanise Montgomery"
click at [333, 319] on h5 "Jeanise Montgomery" at bounding box center [328, 318] width 103 height 16
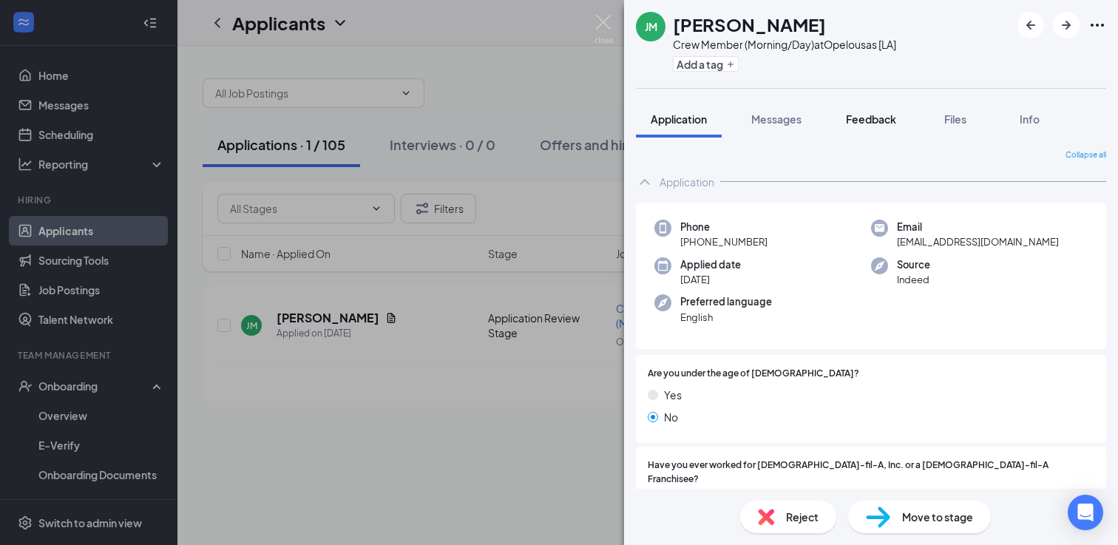
click at [869, 129] on button "Feedback" at bounding box center [871, 119] width 80 height 37
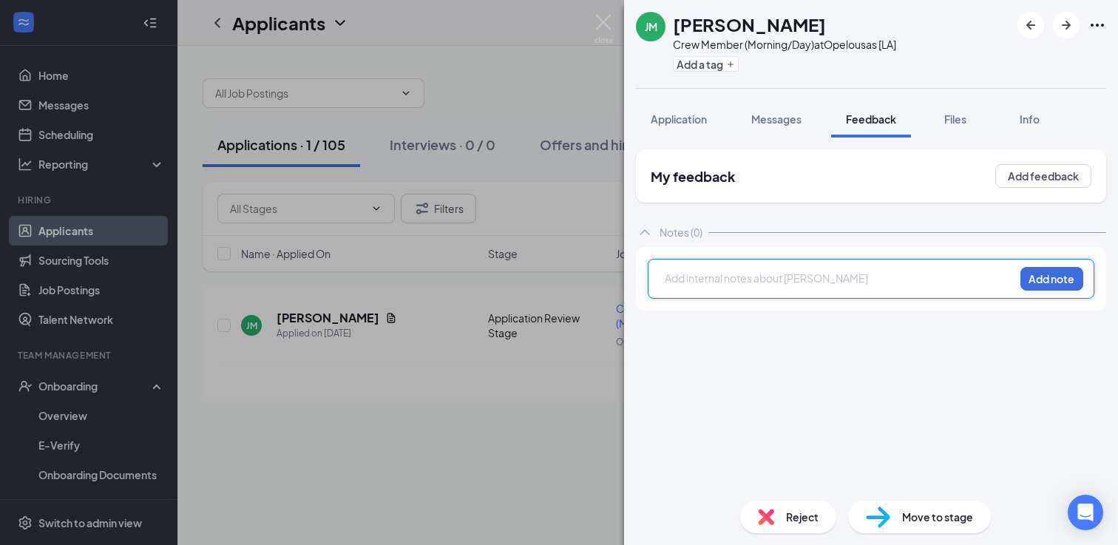
click at [734, 281] on div at bounding box center [839, 279] width 348 height 16
click at [1048, 281] on button "Add note" at bounding box center [1051, 279] width 63 height 24
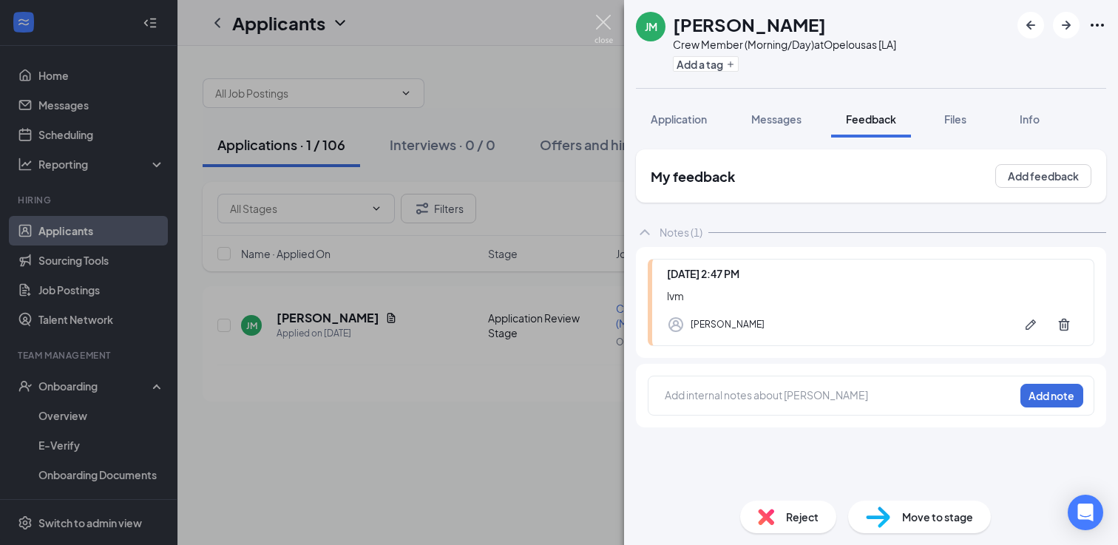
click at [602, 22] on img at bounding box center [603, 29] width 18 height 29
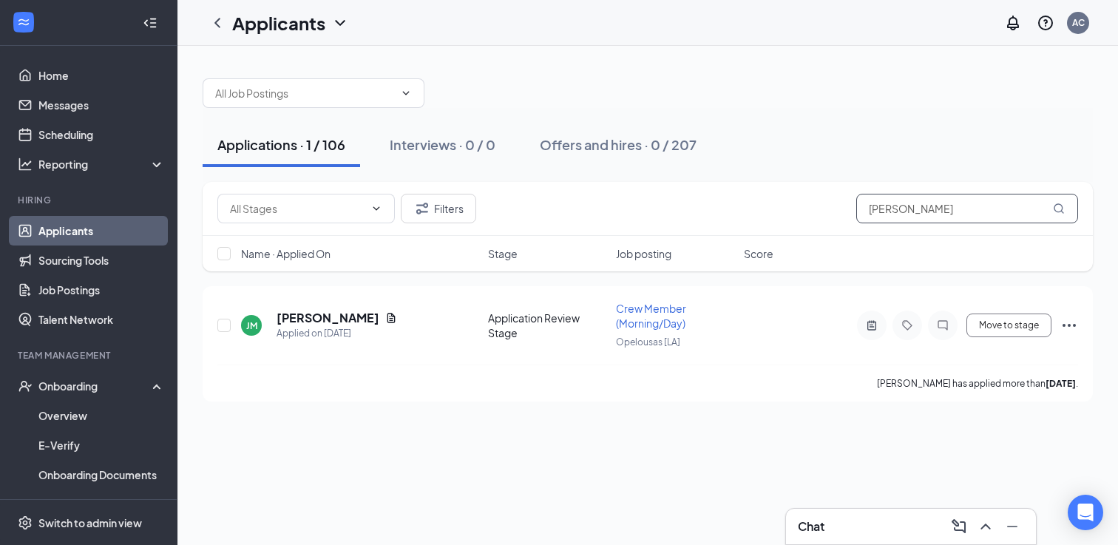
drag, startPoint x: 976, startPoint y: 201, endPoint x: 1000, endPoint y: 220, distance: 31.1
click at [1000, 221] on input "Jeanise Montgomery" at bounding box center [967, 209] width 222 height 30
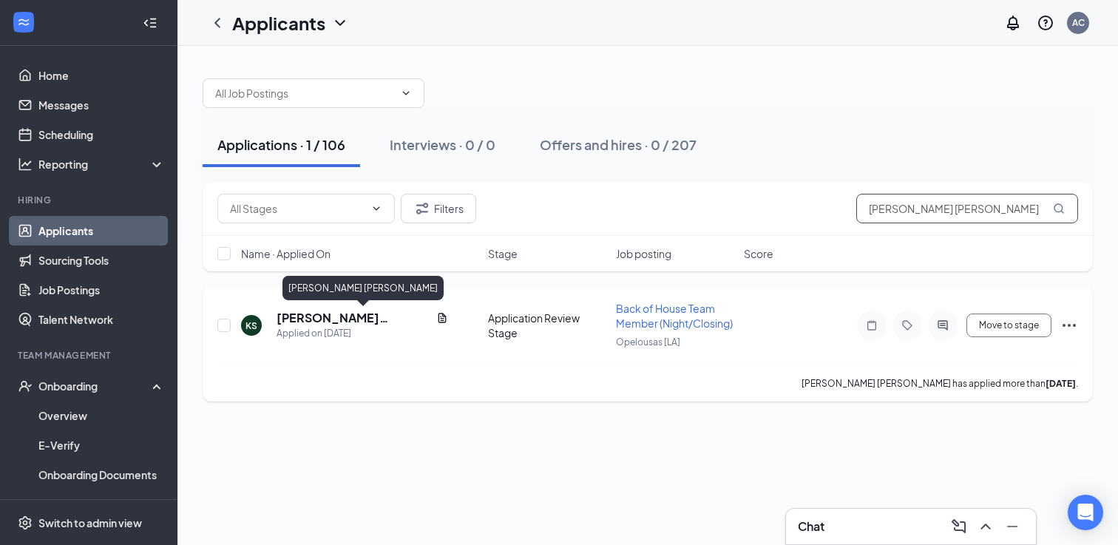
type input "Kimberly Sally"
click at [327, 317] on h5 "Kimberly Sally" at bounding box center [354, 318] width 154 height 16
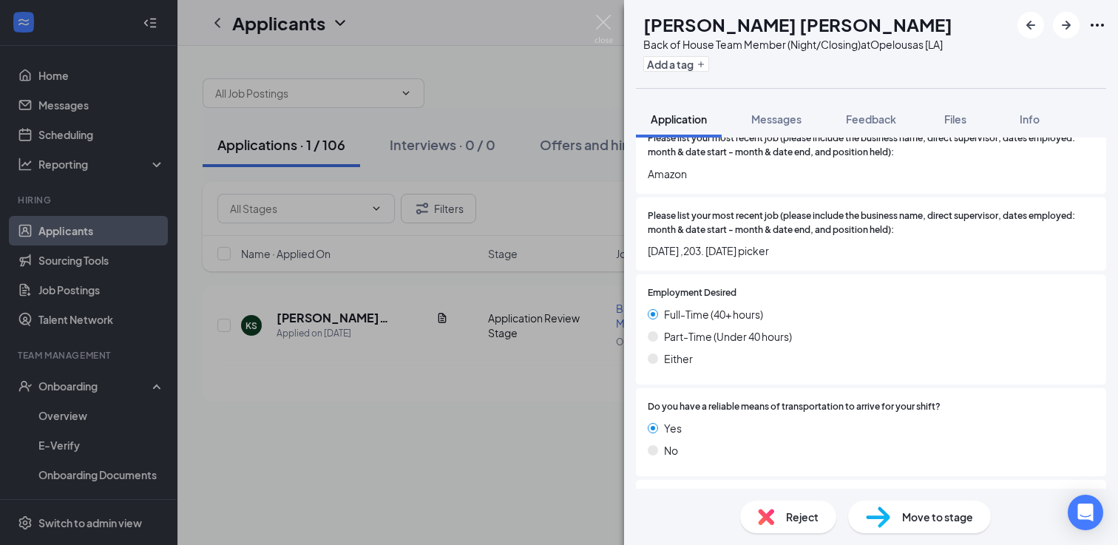
scroll to position [736, 0]
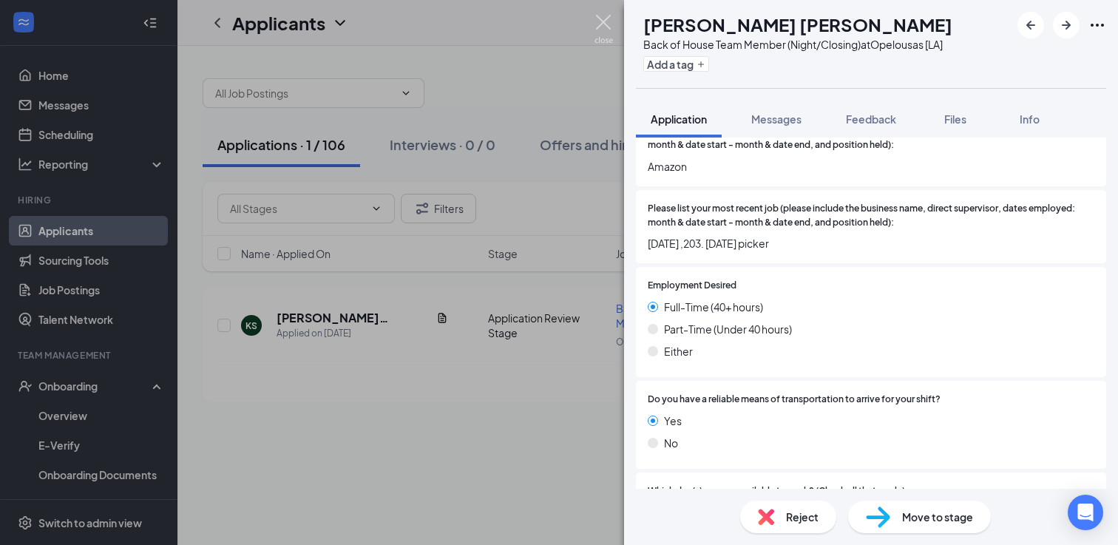
click at [607, 24] on img at bounding box center [603, 29] width 18 height 29
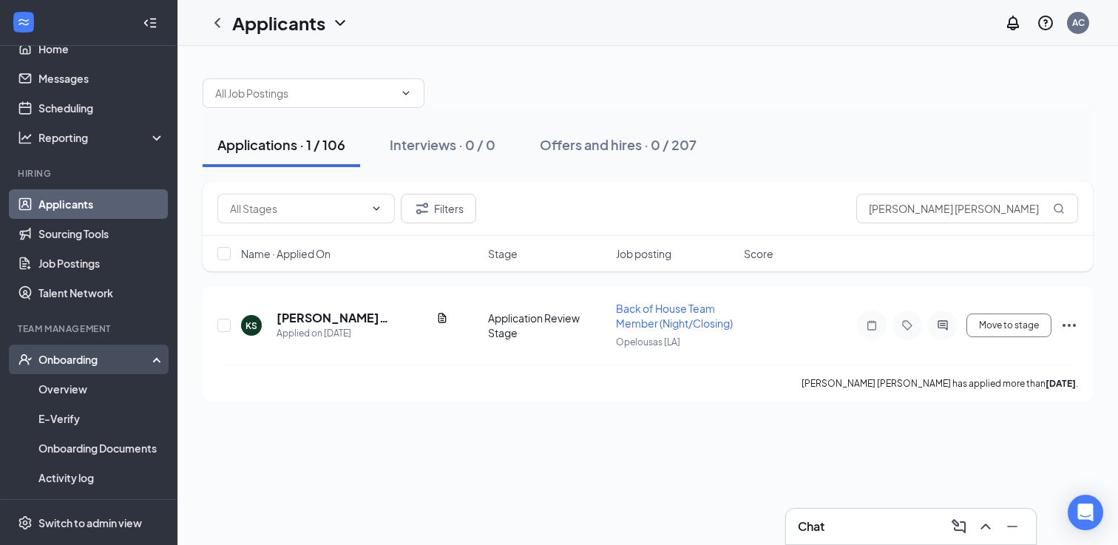
scroll to position [31, 0]
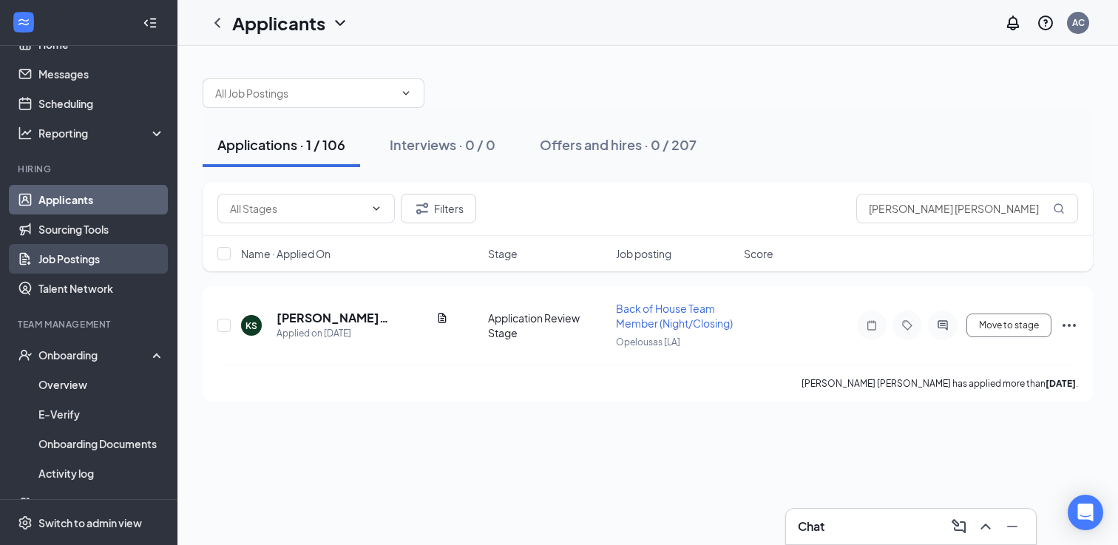
click at [104, 256] on link "Job Postings" at bounding box center [101, 259] width 126 height 30
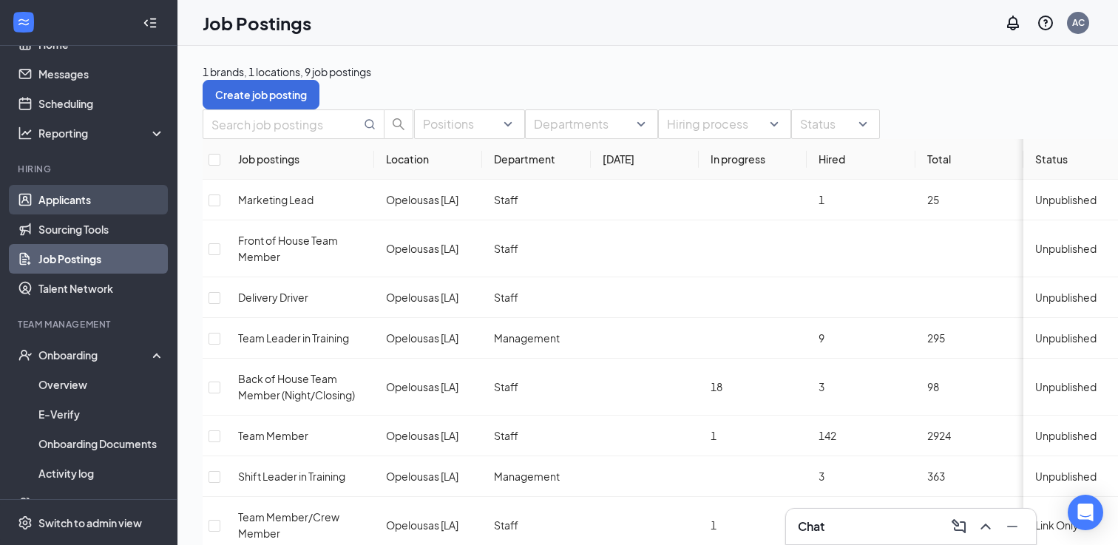
click at [84, 206] on link "Applicants" at bounding box center [101, 200] width 126 height 30
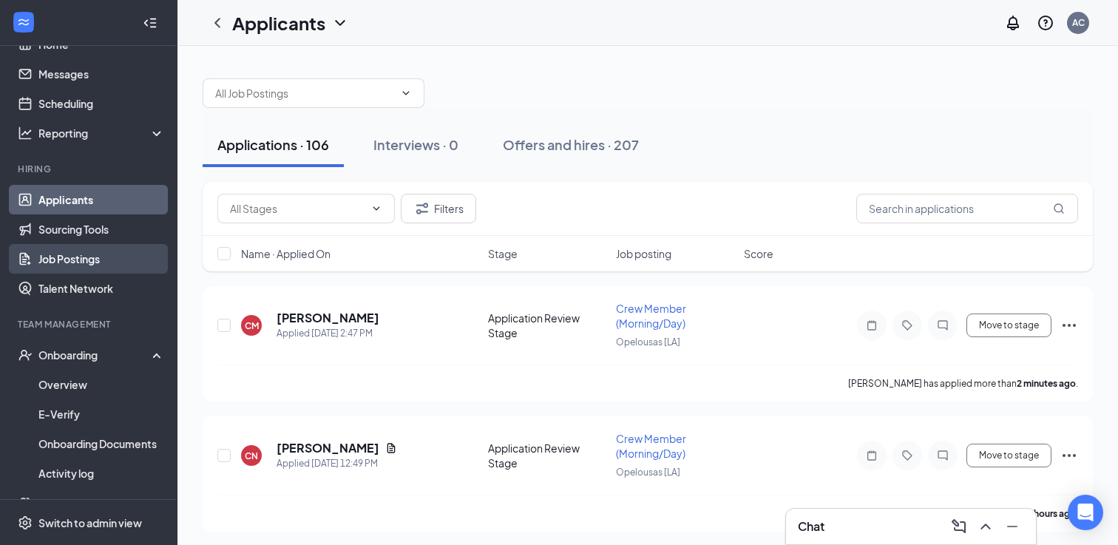
click at [84, 260] on link "Job Postings" at bounding box center [101, 259] width 126 height 30
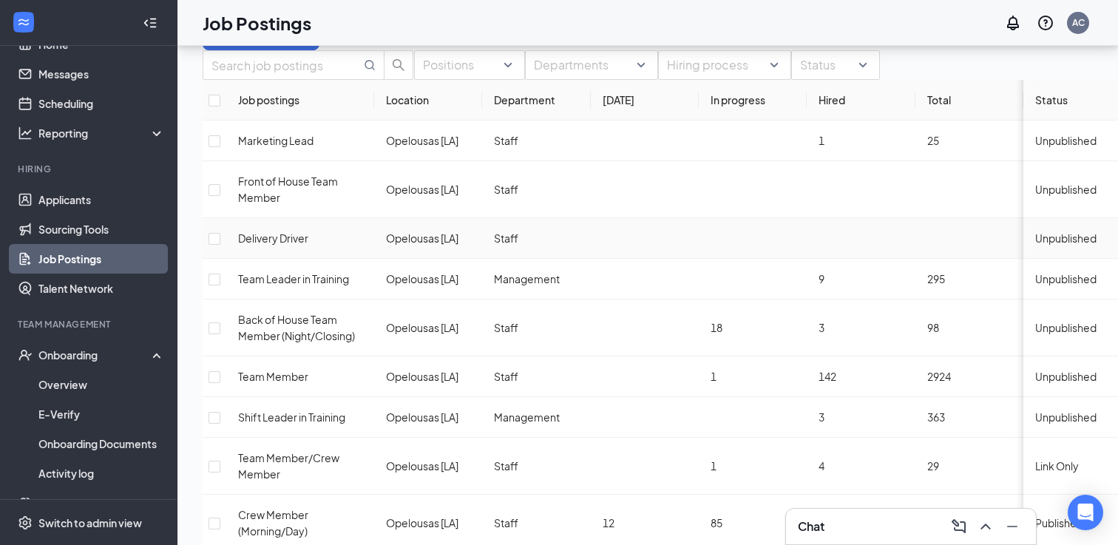
scroll to position [103, 0]
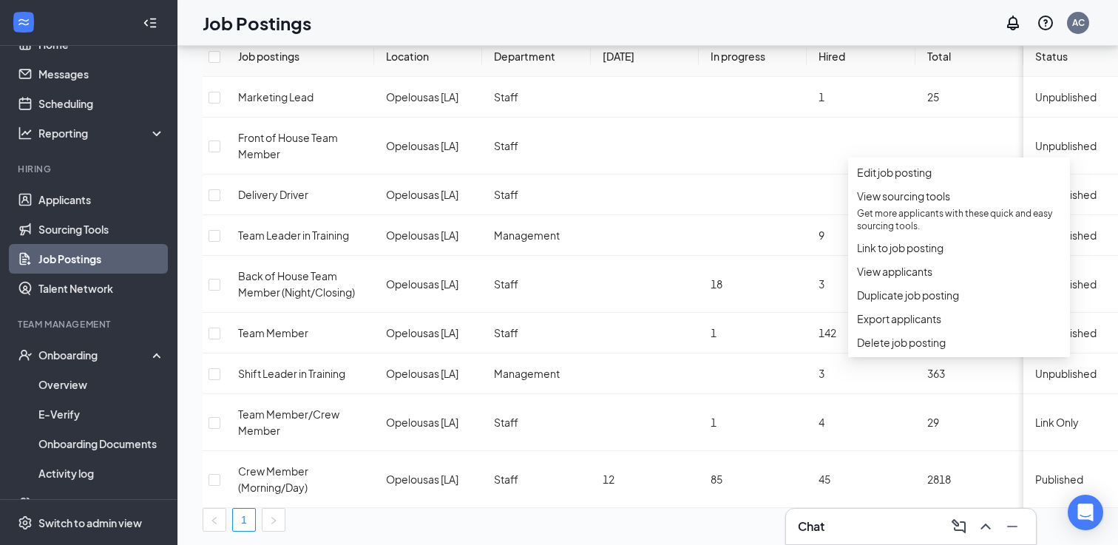
click at [833, 508] on div "1" at bounding box center [683, 520] width 961 height 24
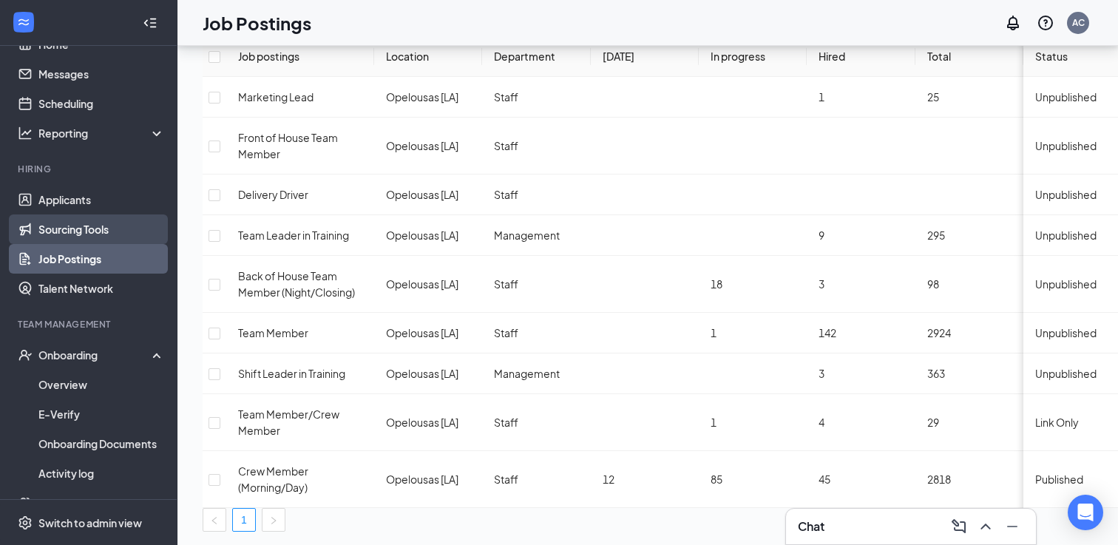
click at [105, 225] on link "Sourcing Tools" at bounding box center [101, 229] width 126 height 30
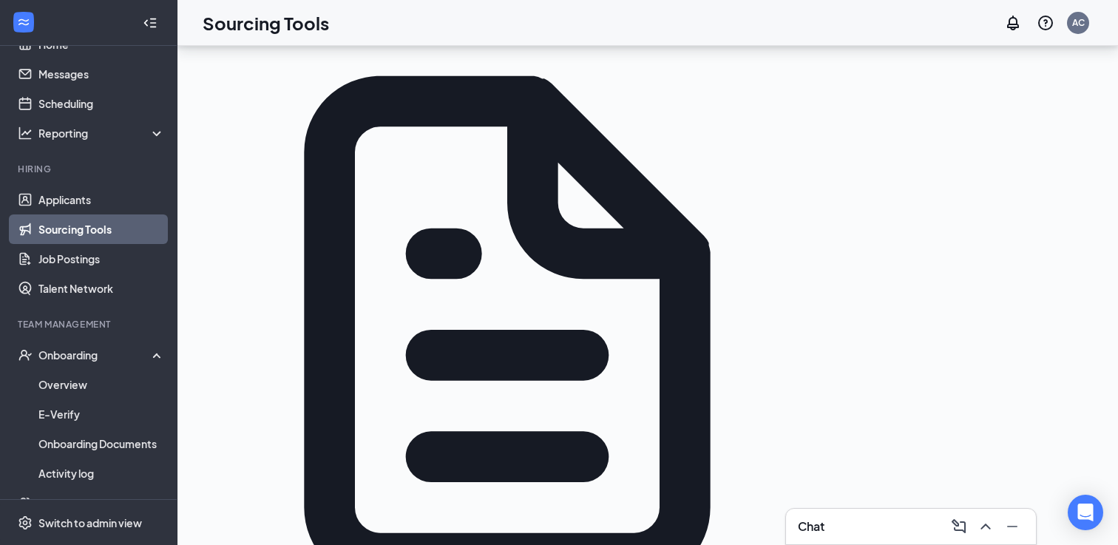
scroll to position [200, 0]
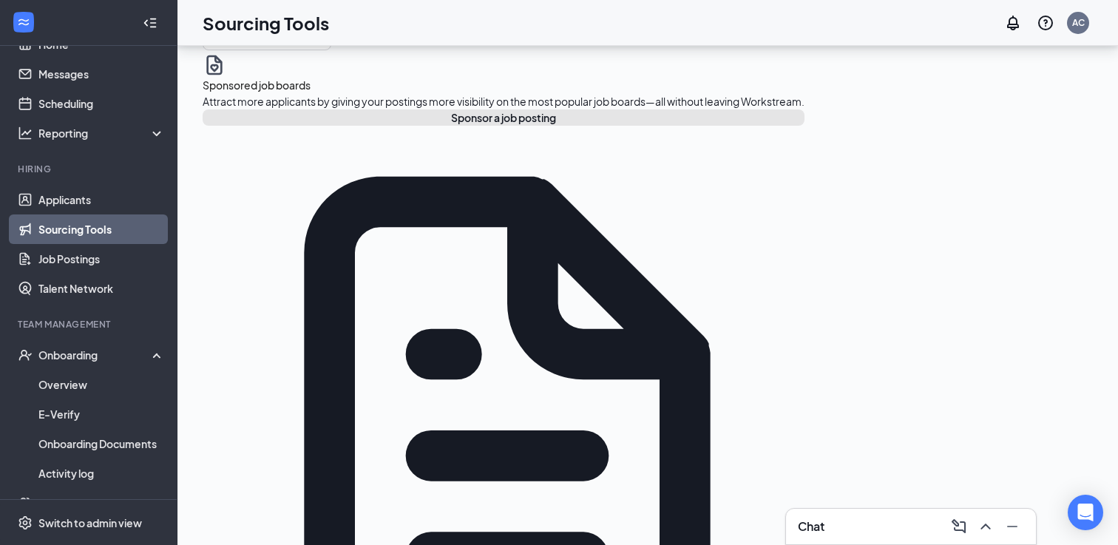
click at [319, 126] on button "Sponsor a job posting" at bounding box center [504, 117] width 602 height 16
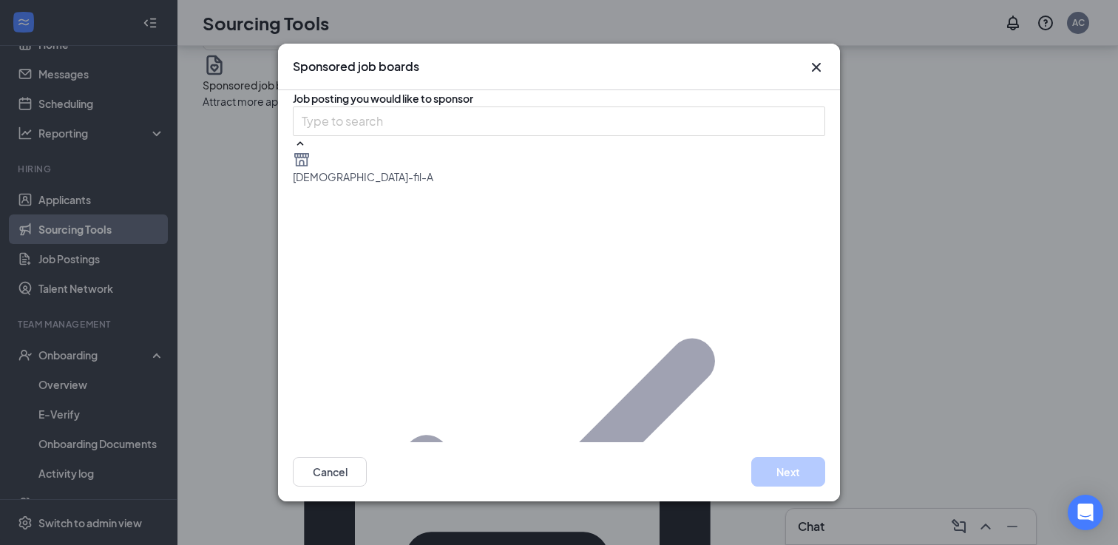
click at [807, 473] on button "Next" at bounding box center [788, 472] width 74 height 30
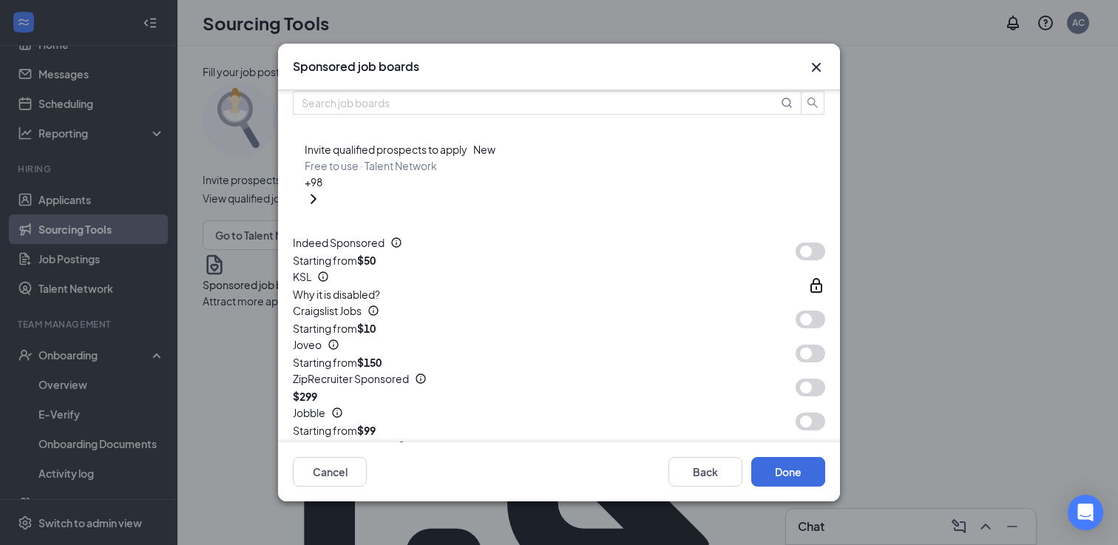
scroll to position [63, 0]
click at [322, 206] on icon "ChevronRight" at bounding box center [314, 198] width 18 height 18
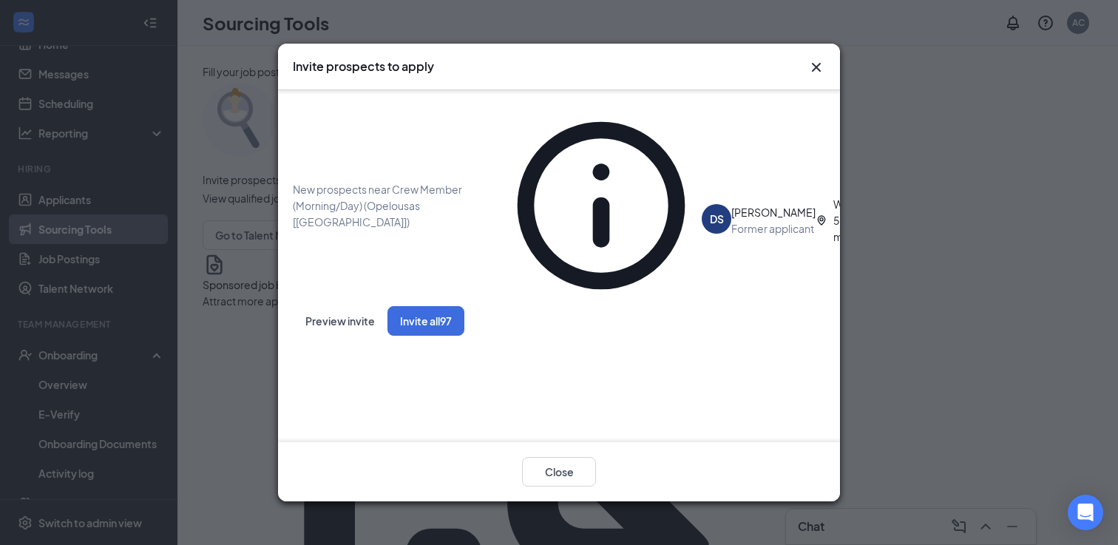
click at [815, 70] on icon "Cross" at bounding box center [816, 67] width 18 height 18
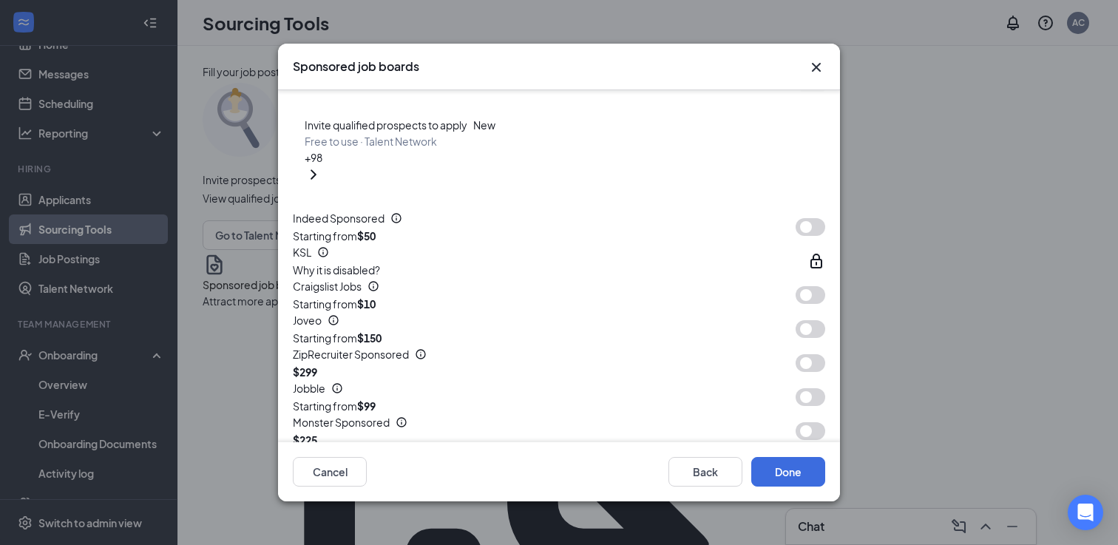
scroll to position [87, 0]
click at [800, 234] on button "button" at bounding box center [811, 226] width 30 height 18
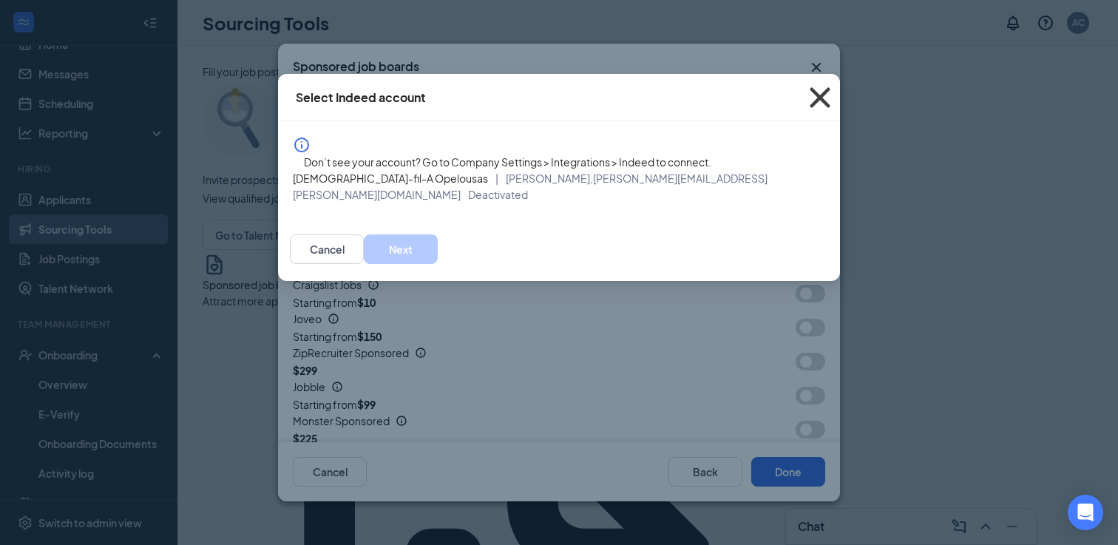
click at [824, 98] on icon "Cross" at bounding box center [820, 98] width 40 height 40
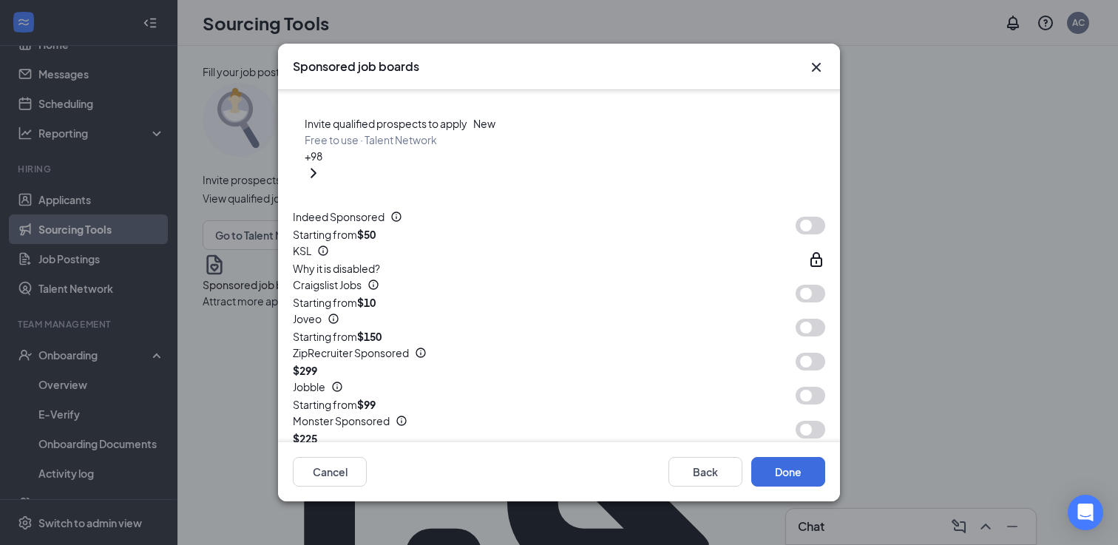
click at [801, 234] on button "button" at bounding box center [811, 226] width 30 height 18
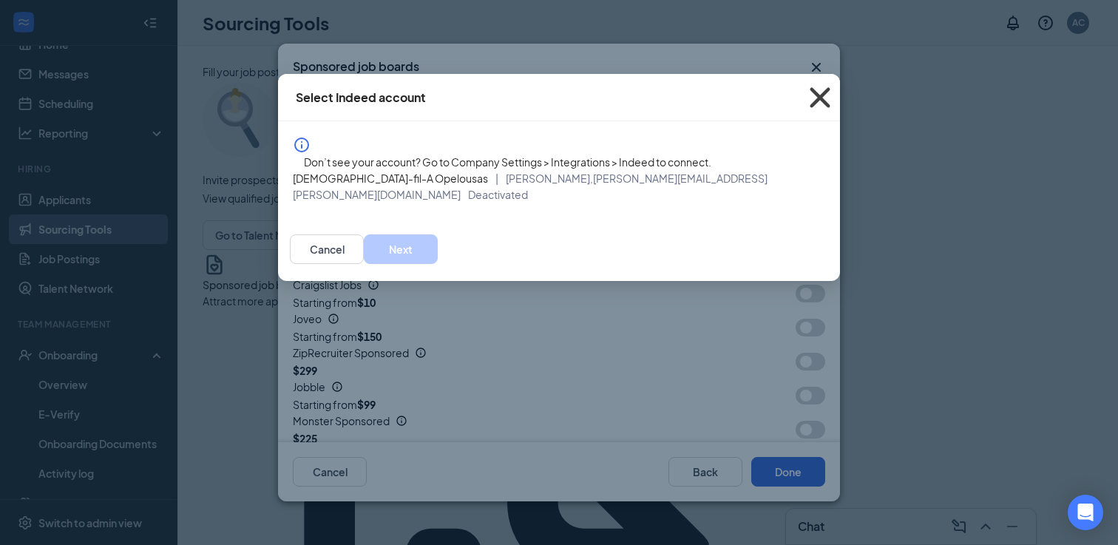
click at [821, 98] on icon "Cross" at bounding box center [820, 98] width 40 height 40
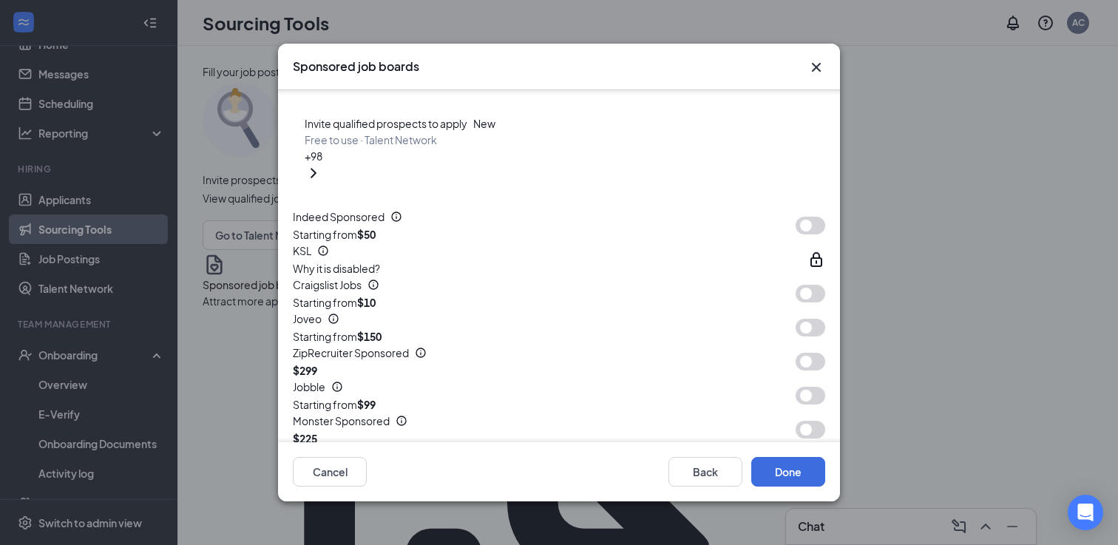
click at [817, 64] on icon "Cross" at bounding box center [816, 67] width 18 height 18
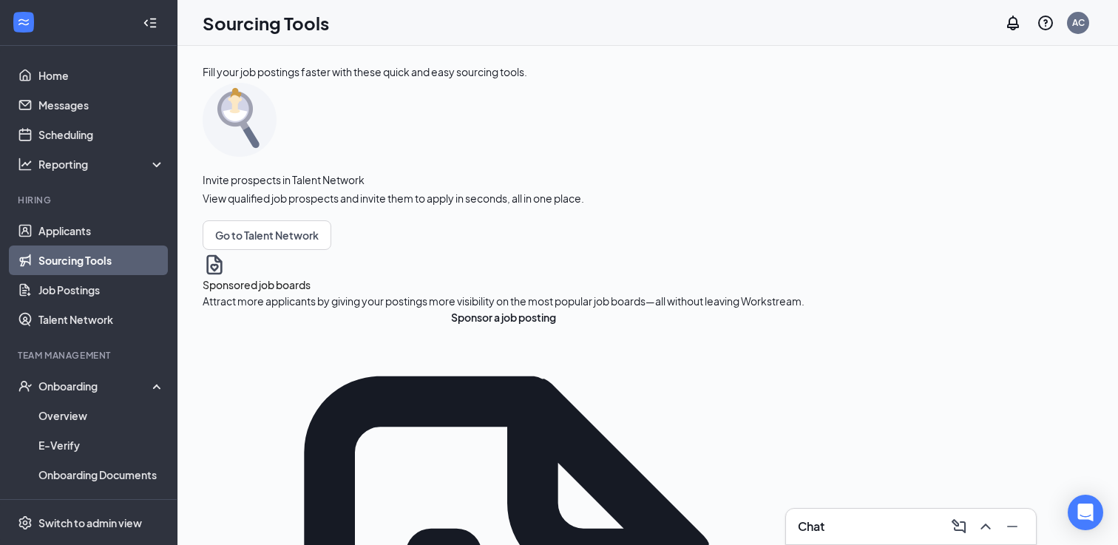
scroll to position [115, 0]
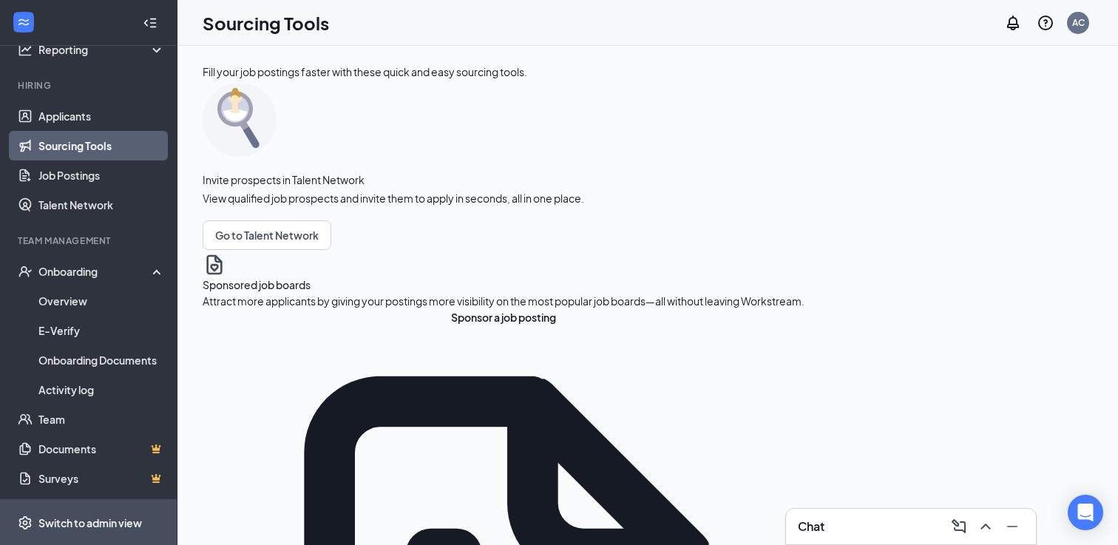
click at [82, 523] on div "Switch to admin view" at bounding box center [90, 522] width 104 height 15
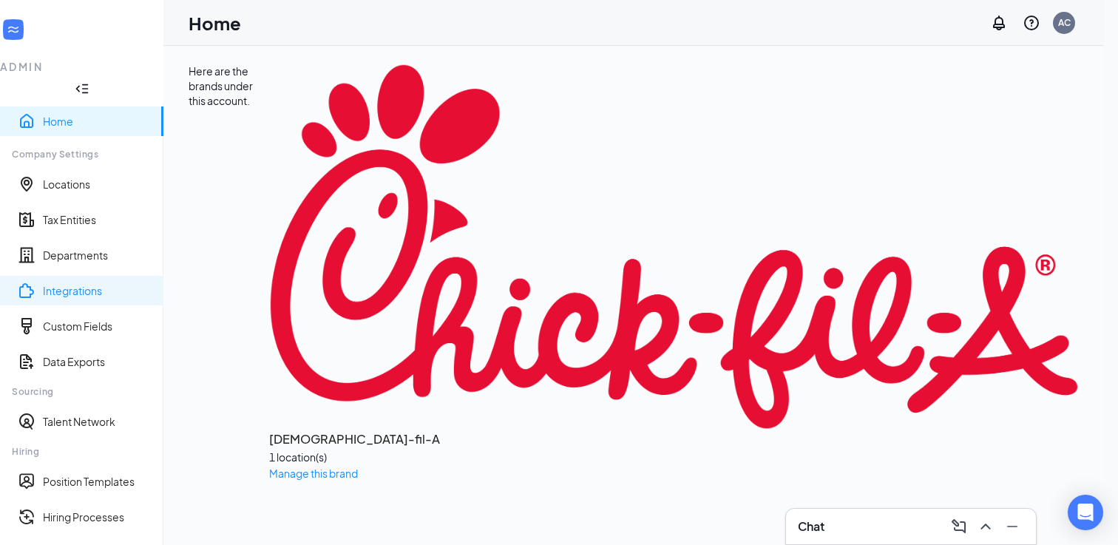
click at [94, 283] on link "Integrations" at bounding box center [97, 290] width 109 height 15
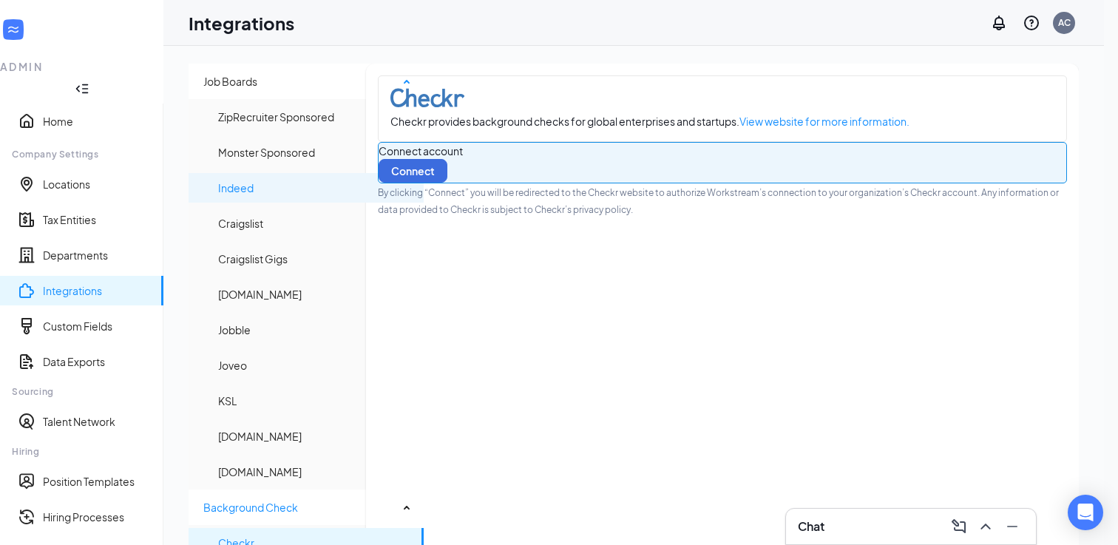
click at [298, 178] on span "Indeed" at bounding box center [315, 188] width 194 height 30
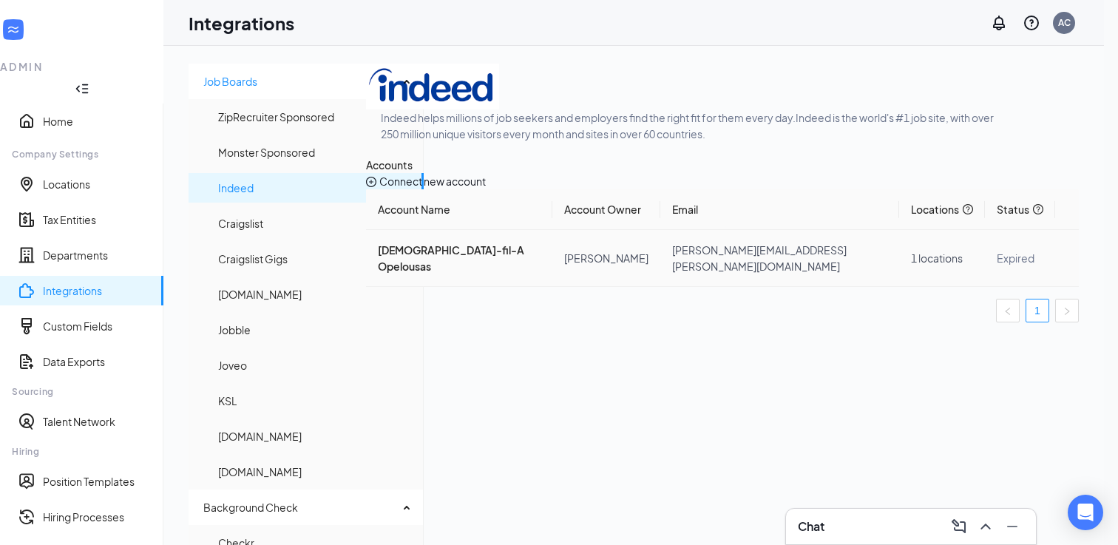
click at [1067, 258] on icon "Ellipses" at bounding box center [1067, 258] width 0 height 0
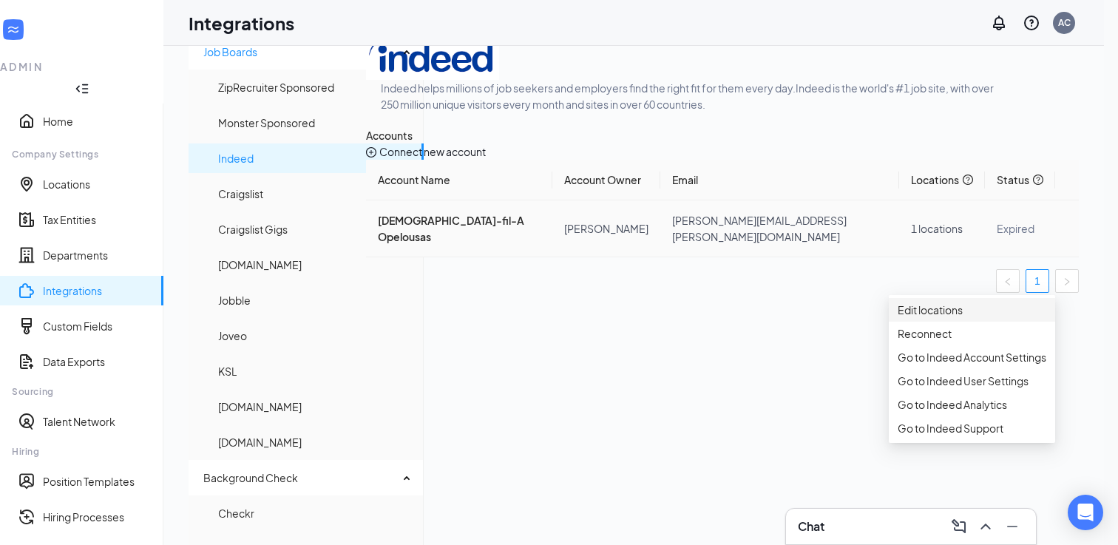
scroll to position [38, 0]
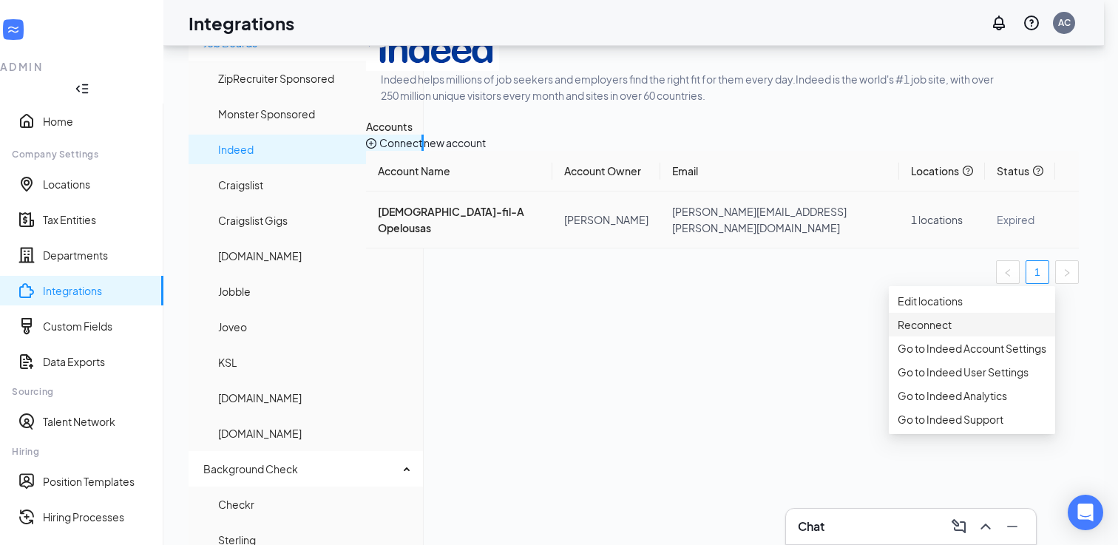
click at [959, 333] on span "Reconnect" at bounding box center [972, 324] width 149 height 16
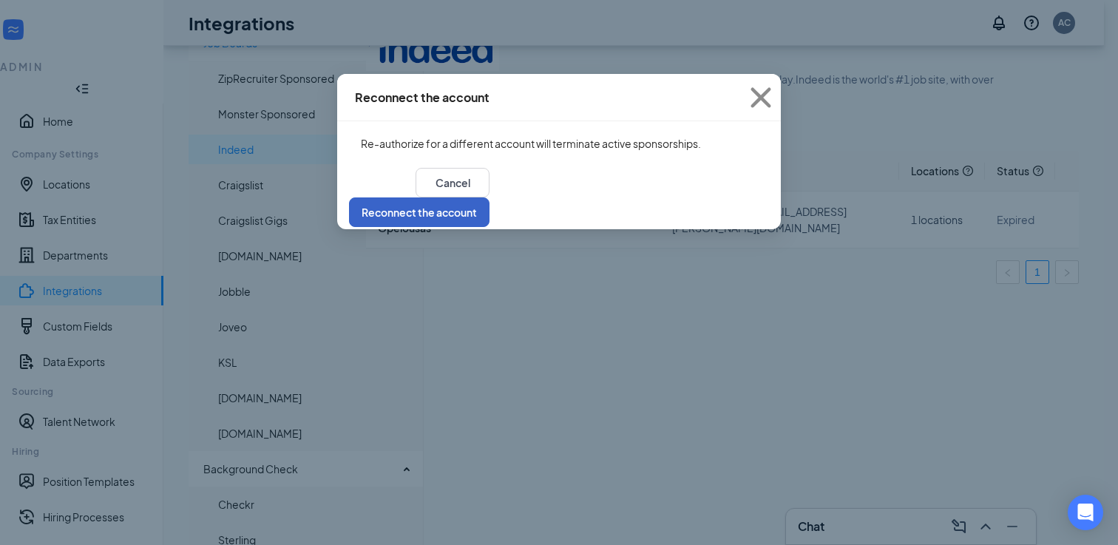
click at [489, 197] on button "Reconnect the account" at bounding box center [419, 212] width 140 height 30
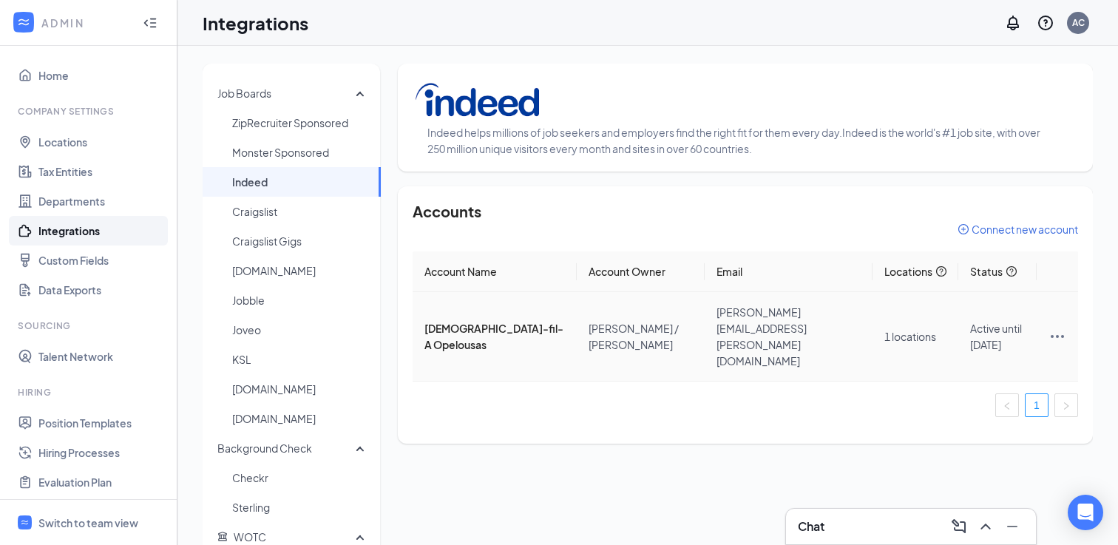
click at [1057, 328] on icon "Ellipses" at bounding box center [1057, 337] width 18 height 18
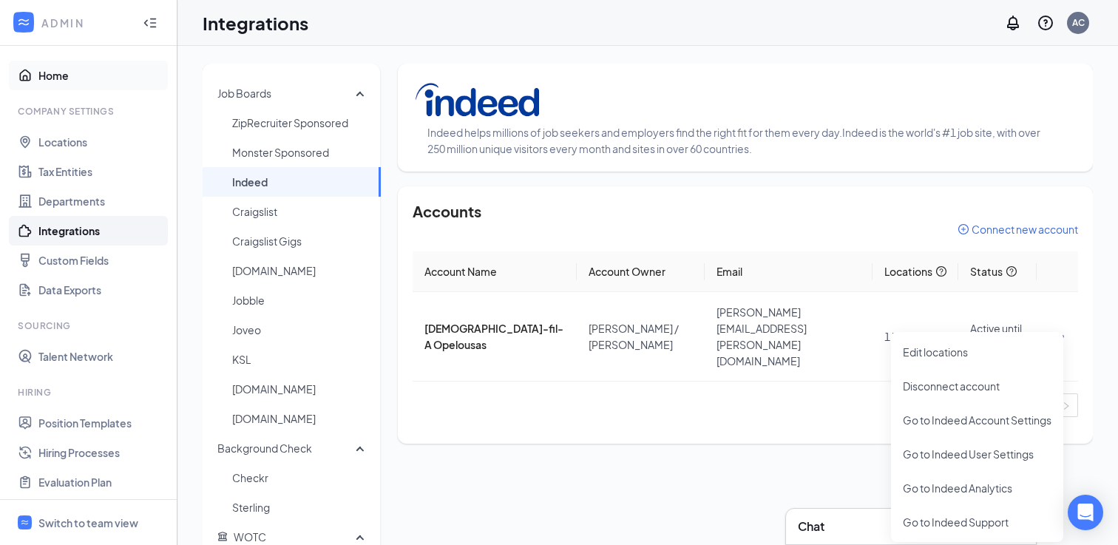
click at [58, 80] on link "Home" at bounding box center [101, 76] width 126 height 30
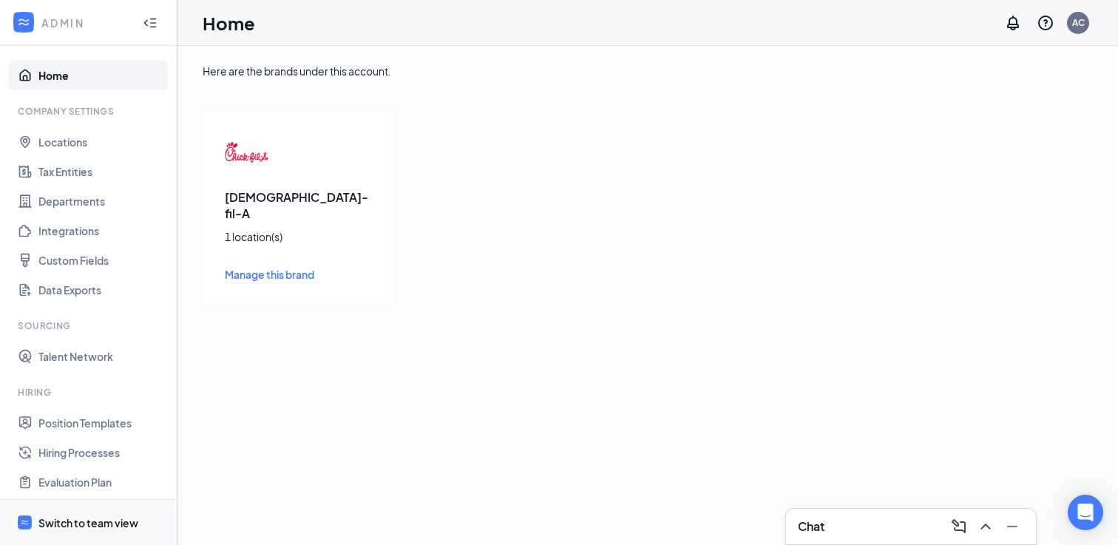
click at [63, 515] on div "Switch to team view" at bounding box center [88, 522] width 100 height 15
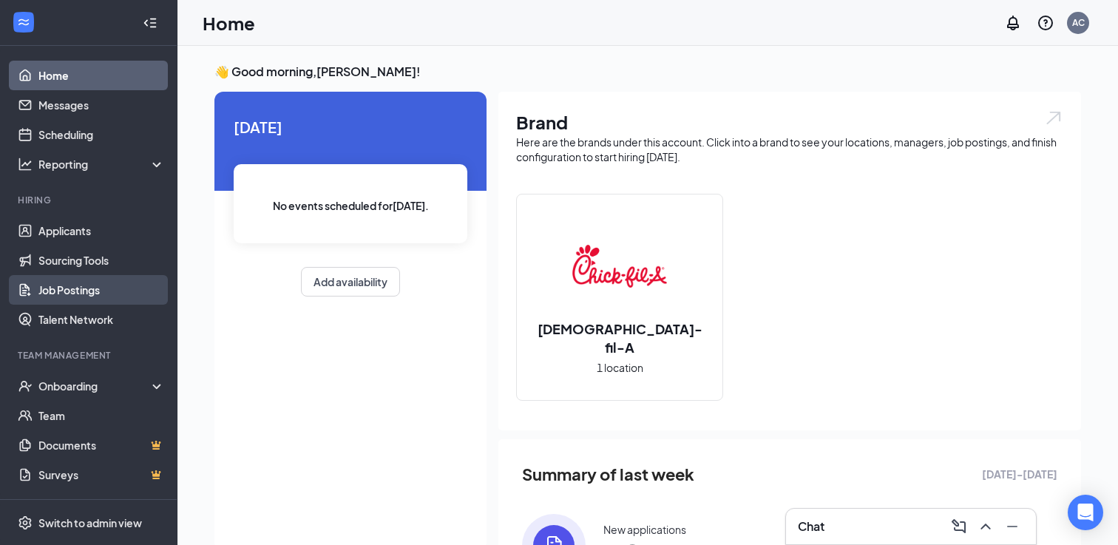
click at [106, 288] on link "Job Postings" at bounding box center [101, 290] width 126 height 30
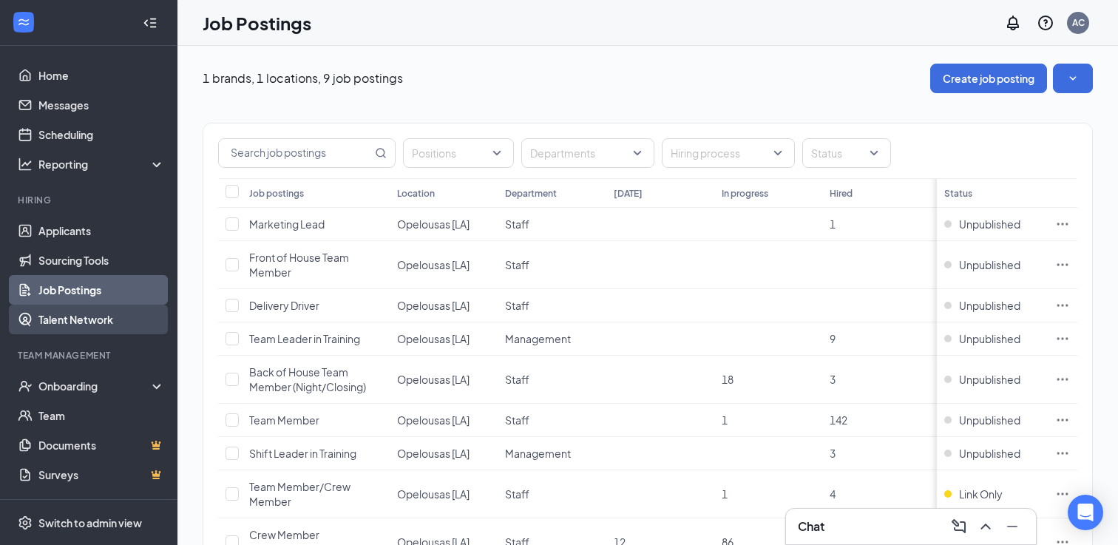
click at [102, 319] on link "Talent Network" at bounding box center [101, 320] width 126 height 30
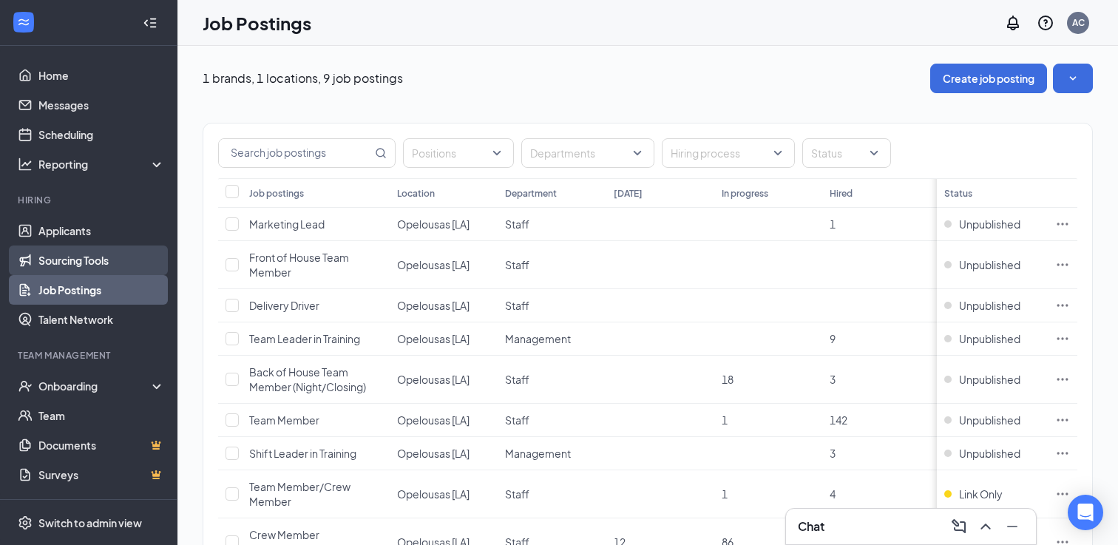
click at [115, 261] on link "Sourcing Tools" at bounding box center [101, 260] width 126 height 30
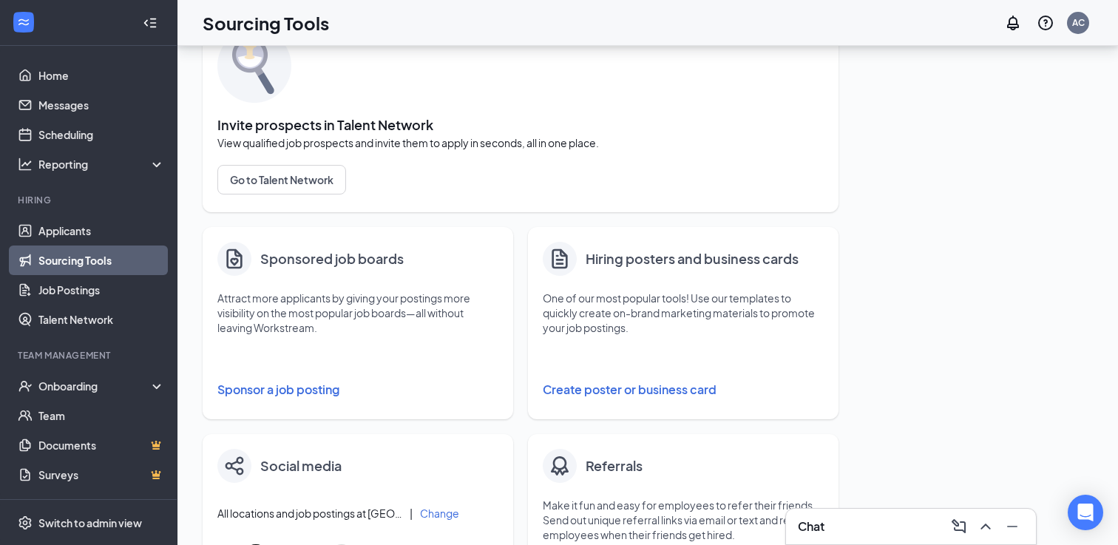
scroll to position [92, 0]
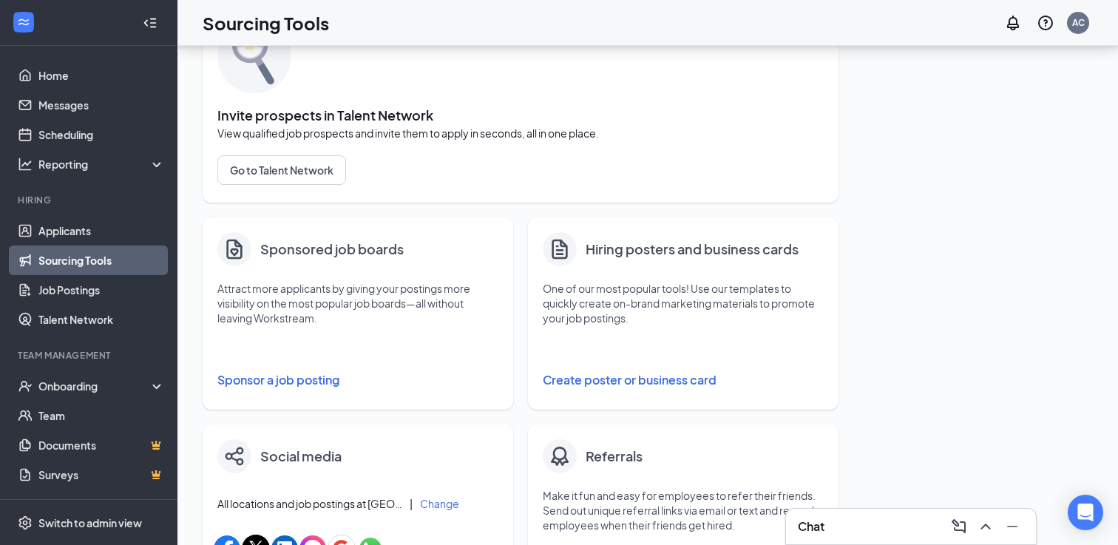
click at [298, 377] on button "Sponsor a job posting" at bounding box center [357, 380] width 281 height 30
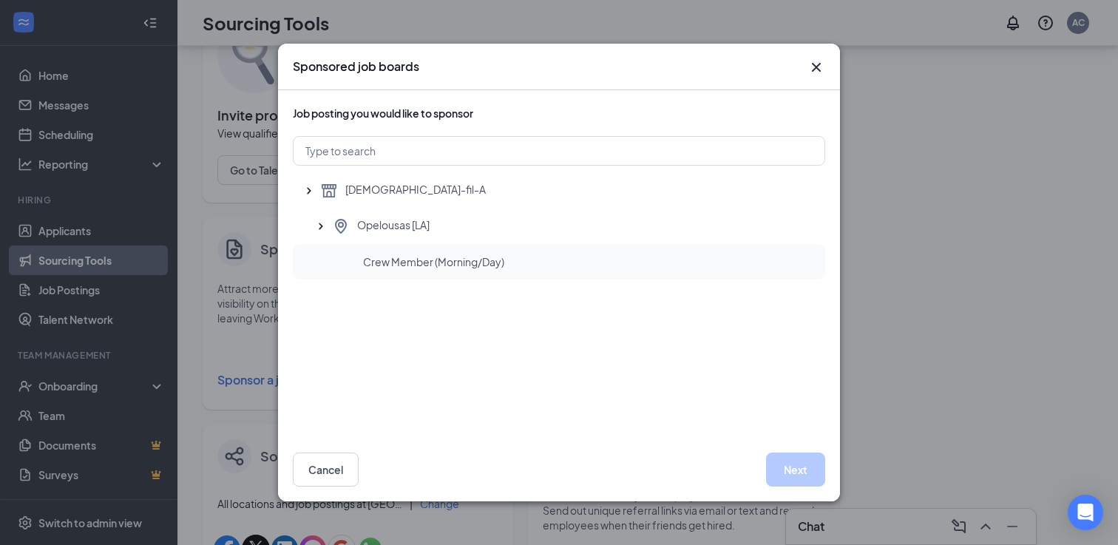
click at [415, 265] on span "Crew Member (Morning/Day)" at bounding box center [433, 261] width 141 height 15
click at [804, 469] on button "Next" at bounding box center [795, 469] width 59 height 34
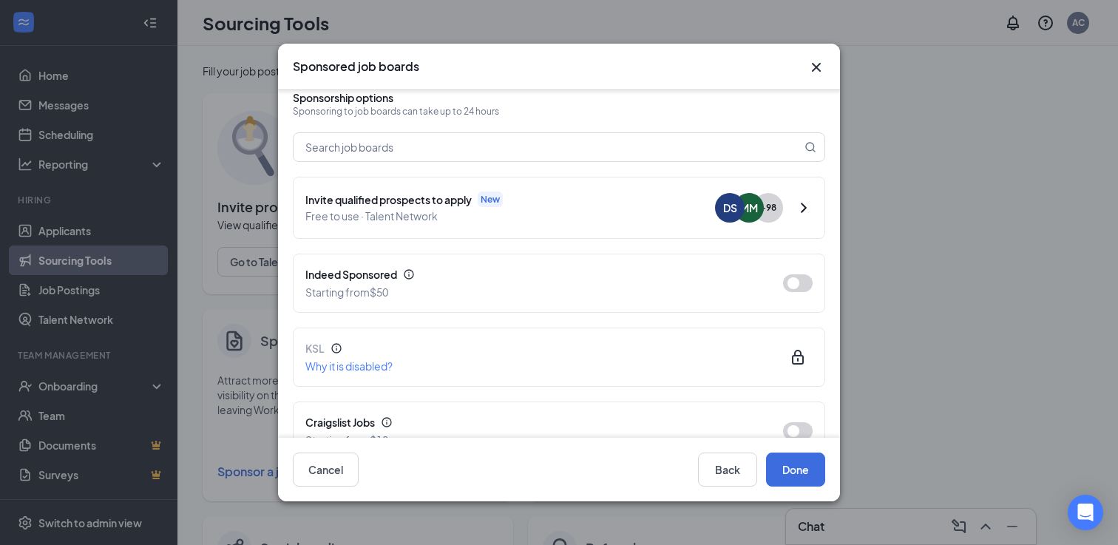
scroll to position [91, 0]
click at [798, 275] on button "button" at bounding box center [798, 284] width 30 height 18
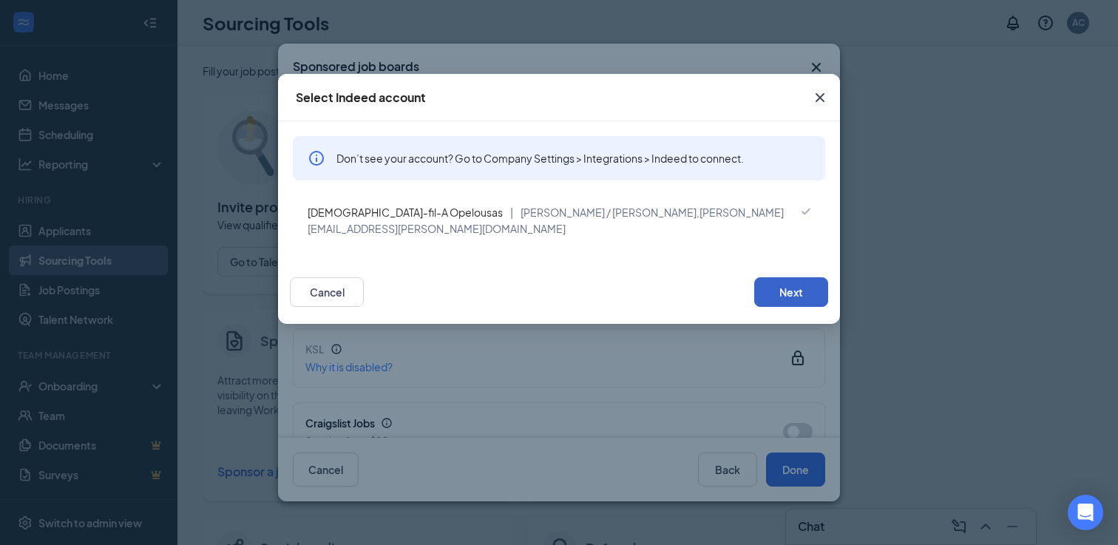
click at [799, 280] on button "Next" at bounding box center [791, 292] width 74 height 30
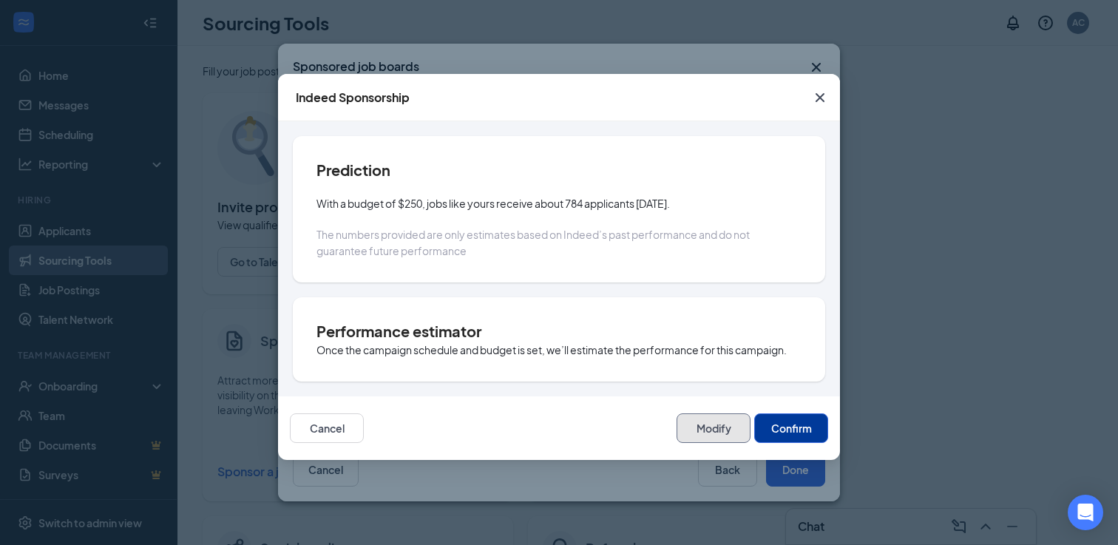
click at [720, 424] on button "Modify" at bounding box center [714, 428] width 74 height 30
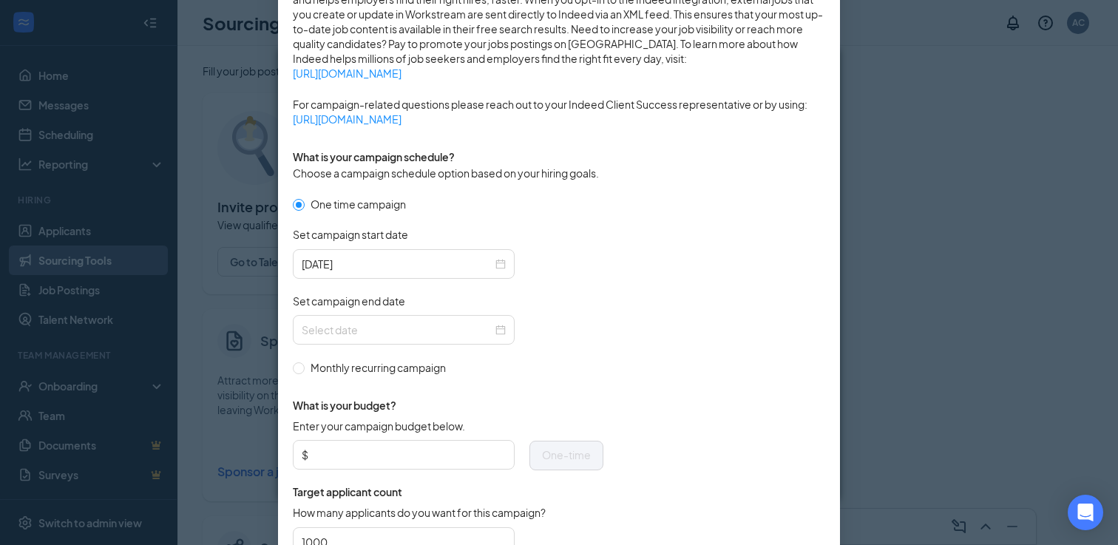
scroll to position [342, 0]
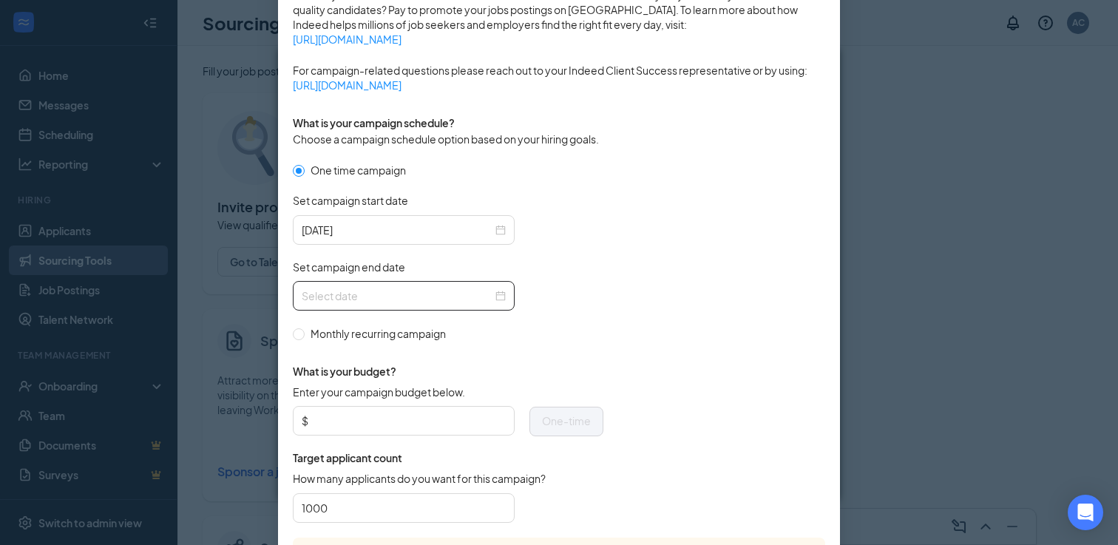
click at [505, 296] on div at bounding box center [404, 296] width 204 height 16
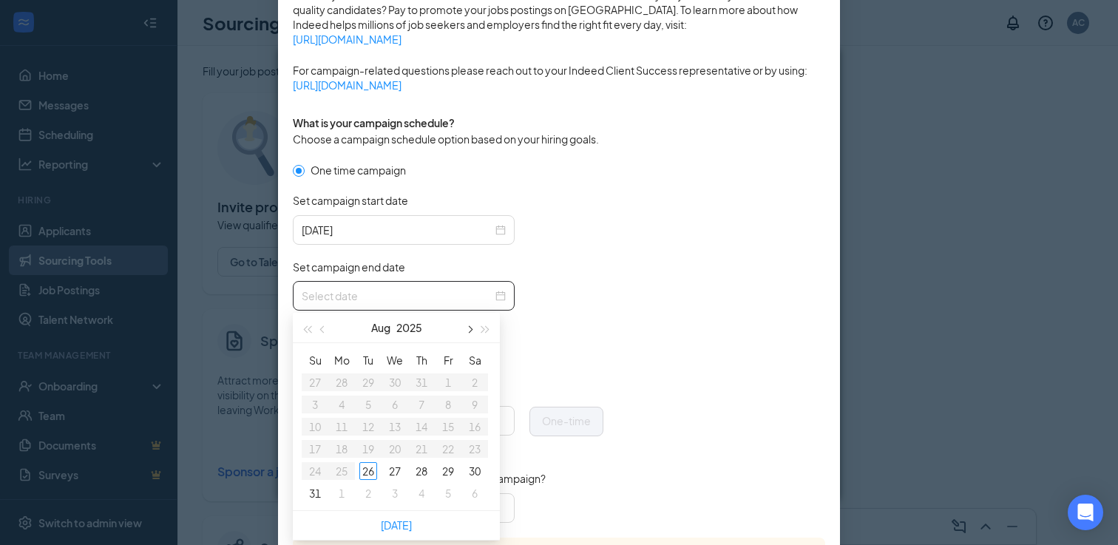
click at [469, 329] on span "button" at bounding box center [468, 329] width 7 height 7
type input "2025-09-09"
click at [365, 407] on div "9" at bounding box center [368, 405] width 18 height 18
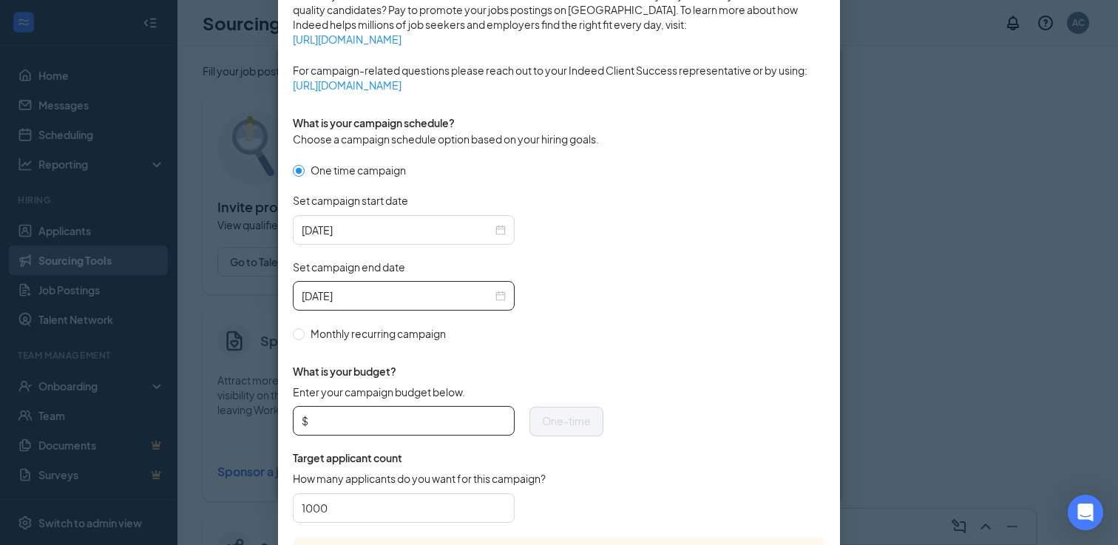
click at [350, 419] on input "Enter your campaign budget below." at bounding box center [408, 421] width 194 height 22
click at [572, 353] on div "What is your budget? Enter your campaign budget below. $ 150 One-time Target ap…" at bounding box center [448, 440] width 311 height 196
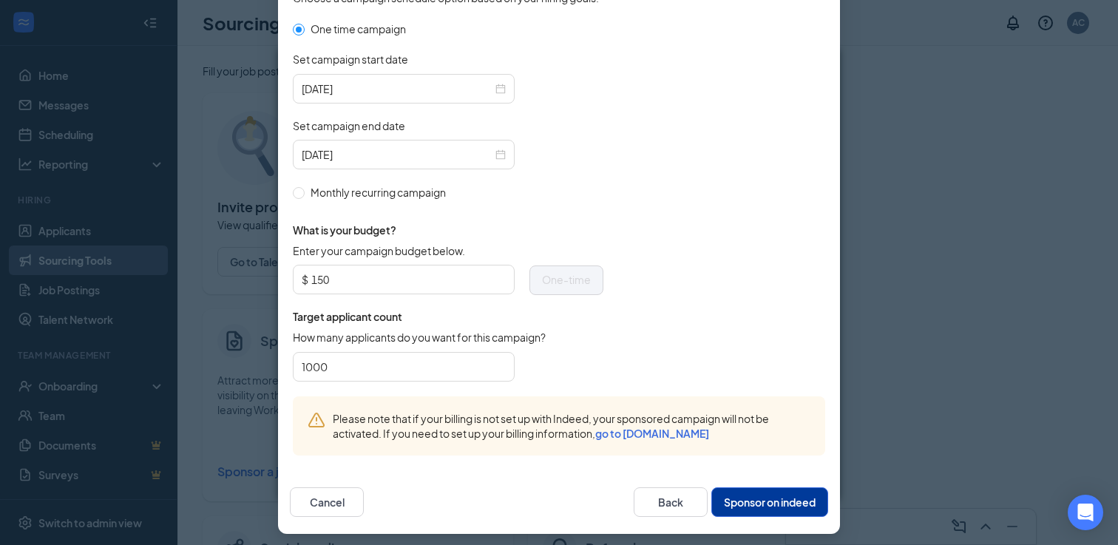
scroll to position [489, 0]
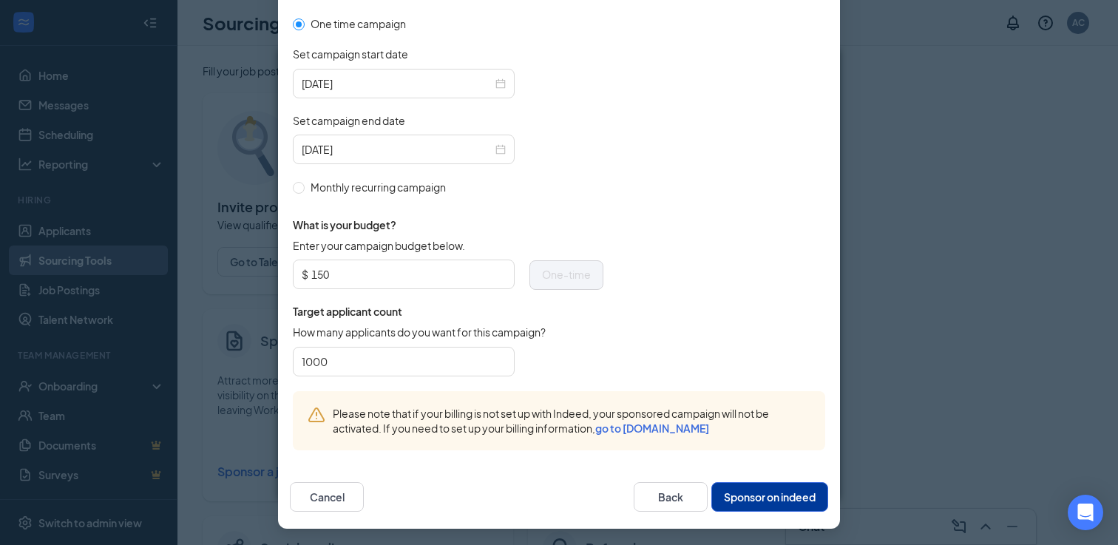
click at [579, 333] on div "How many applicants do you want for this campaign?" at bounding box center [448, 335] width 311 height 21
click at [672, 406] on span "Please note that if your billing is not set up with Indeed, your sponsored camp…" at bounding box center [572, 421] width 478 height 30
click at [733, 492] on button "Sponsor on indeed" at bounding box center [769, 497] width 117 height 30
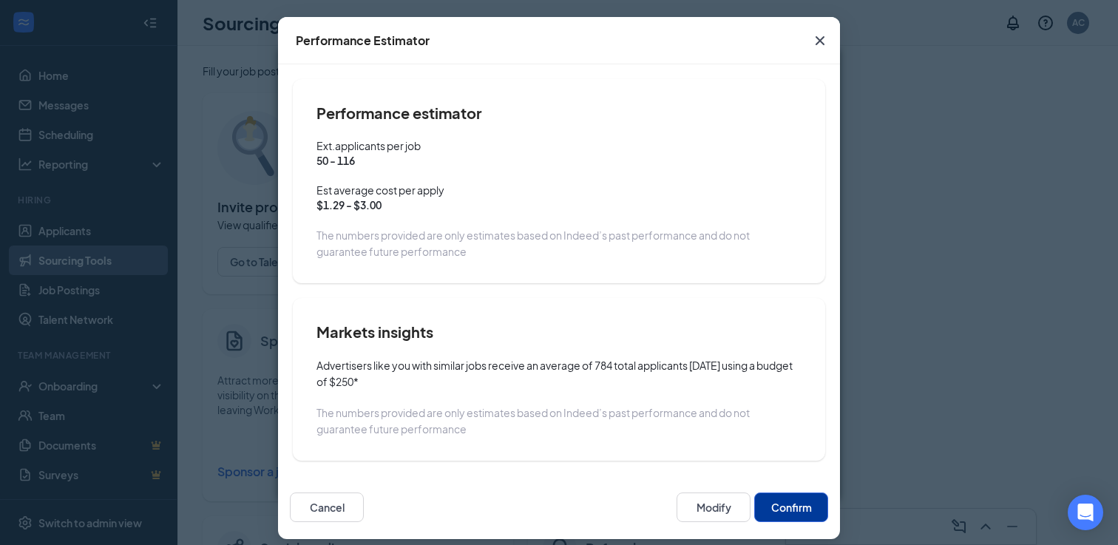
scroll to position [69, 0]
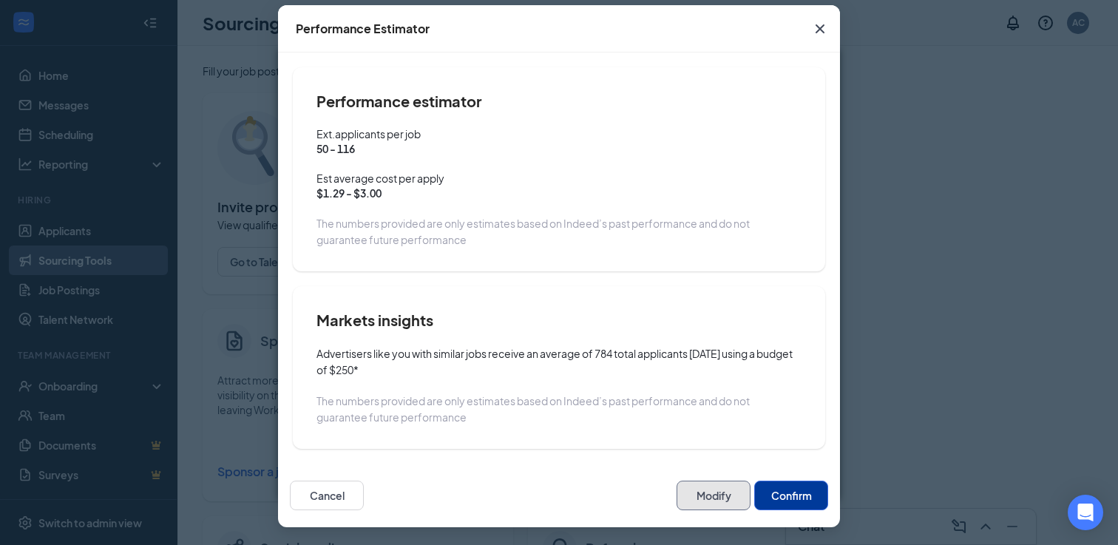
click at [732, 498] on button "Modify" at bounding box center [714, 496] width 74 height 30
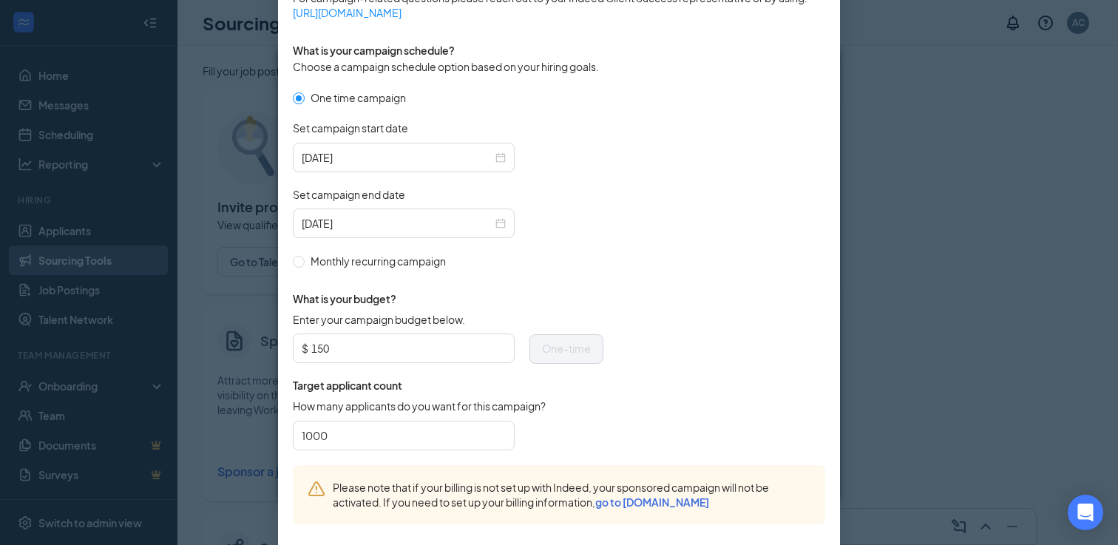
scroll to position [0, 0]
click at [362, 346] on input "150" at bounding box center [408, 348] width 194 height 22
type input "1"
type input "200"
click at [611, 209] on form "One time campaign Set campaign start date 2025-08-26 Set campaign end date 2025…" at bounding box center [559, 277] width 532 height 376
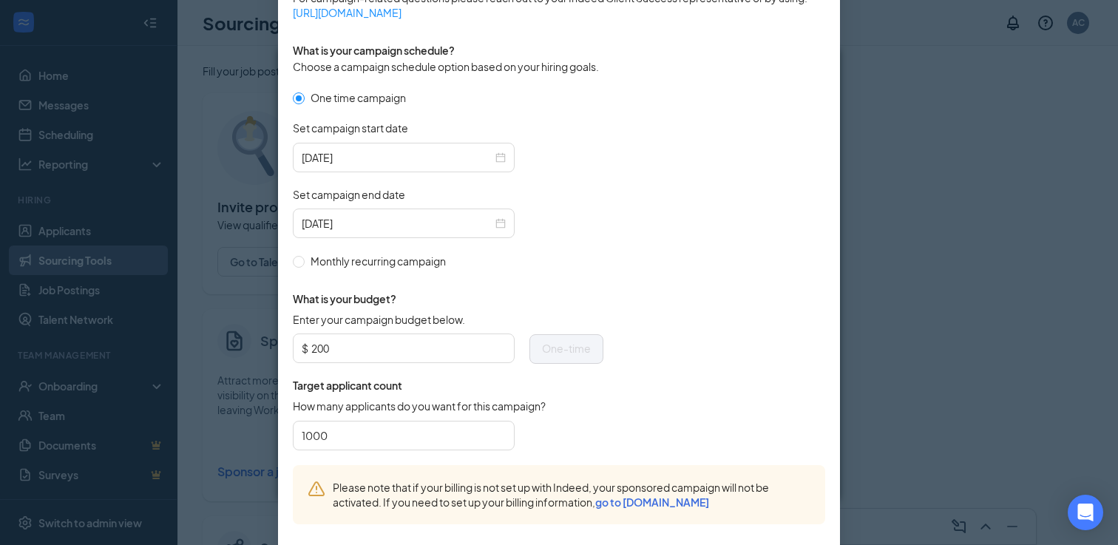
scroll to position [489, 0]
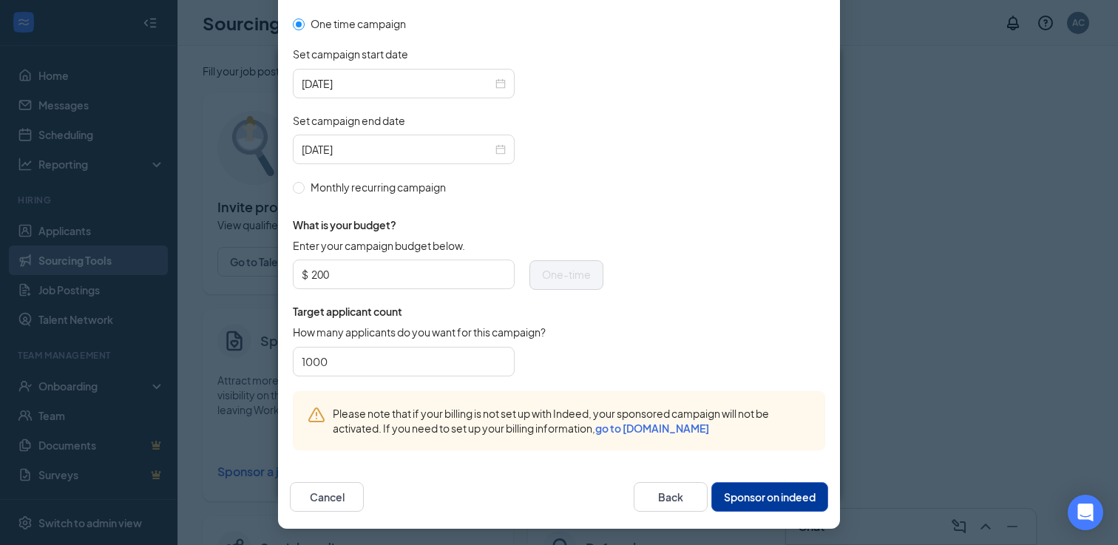
click at [779, 499] on button "Sponsor on indeed" at bounding box center [769, 497] width 117 height 30
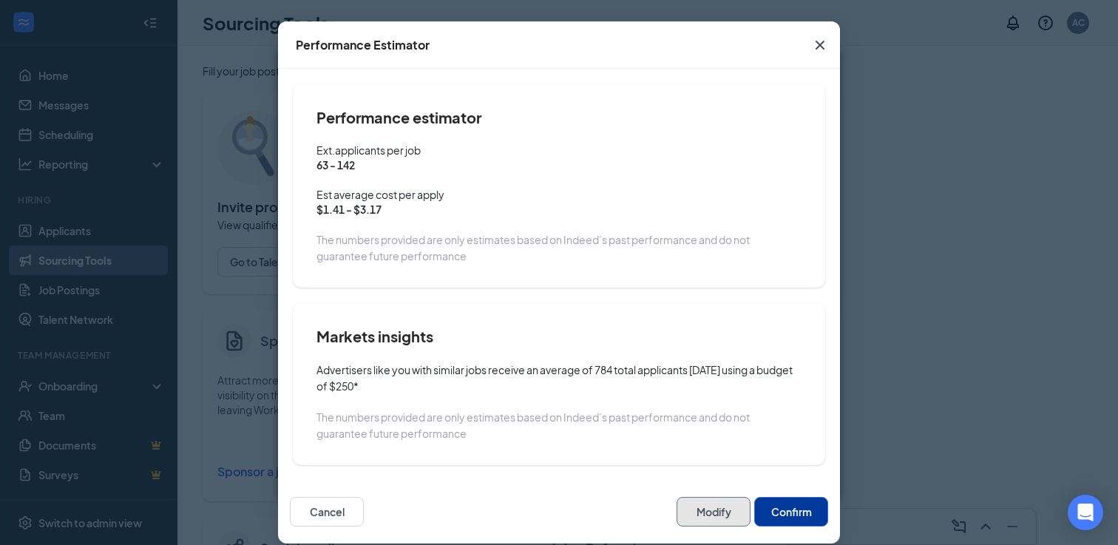
scroll to position [69, 0]
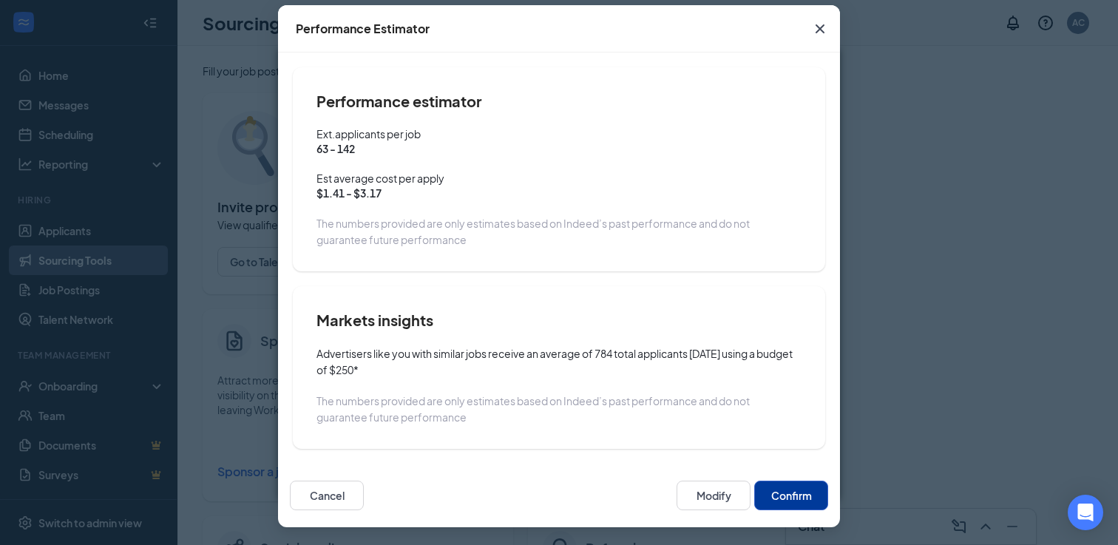
click at [779, 496] on button "Confirm" at bounding box center [791, 496] width 74 height 30
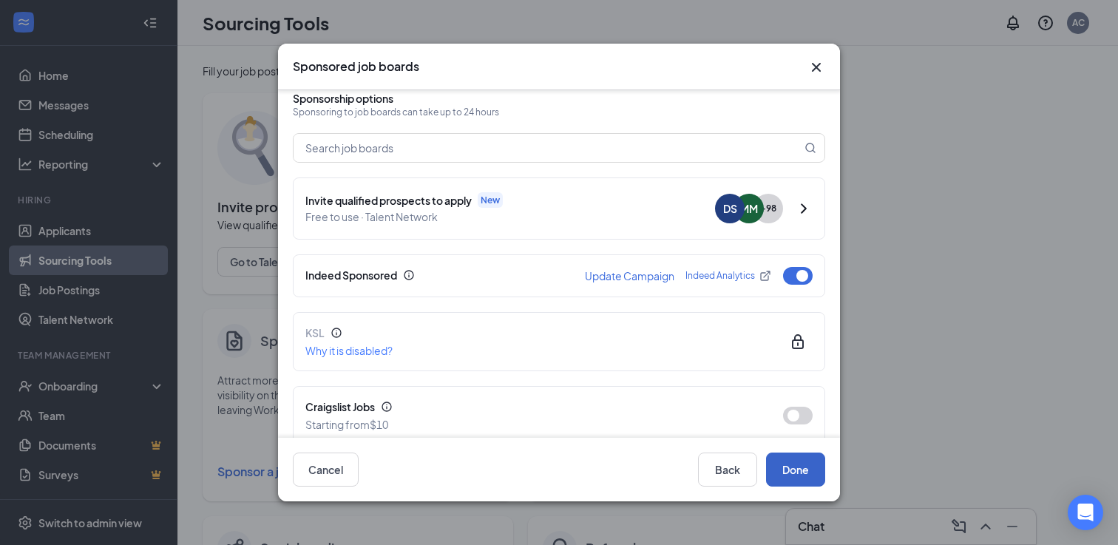
click at [797, 473] on button "Done" at bounding box center [795, 469] width 59 height 34
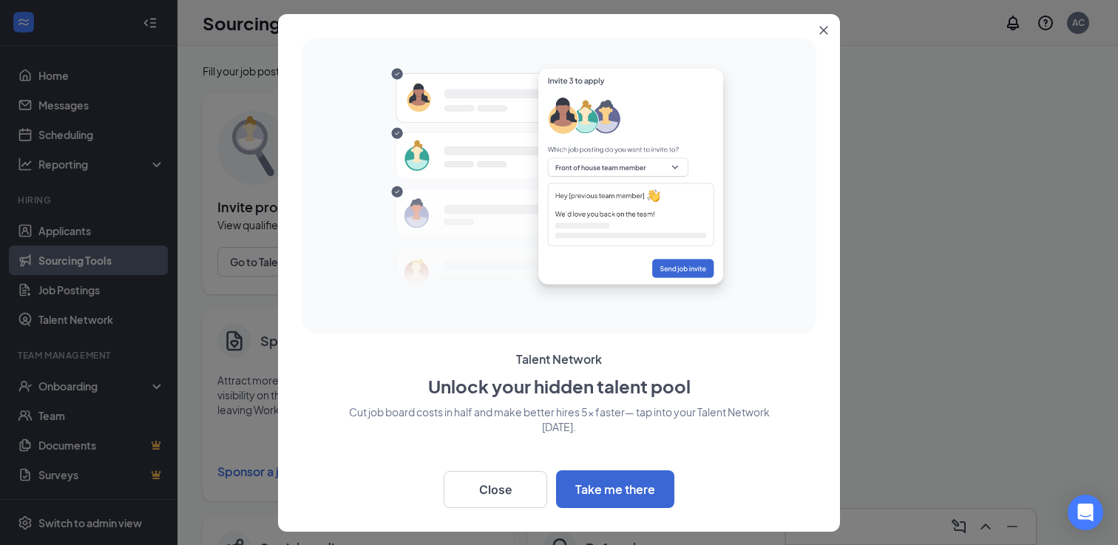
click at [827, 26] on icon "Close" at bounding box center [823, 30] width 9 height 9
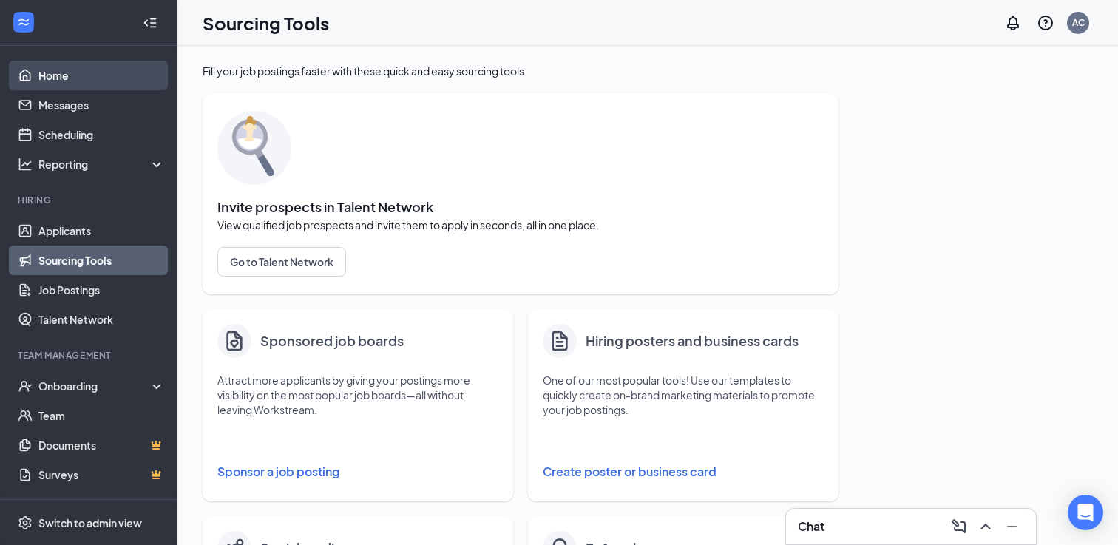
click at [107, 81] on link "Home" at bounding box center [101, 76] width 126 height 30
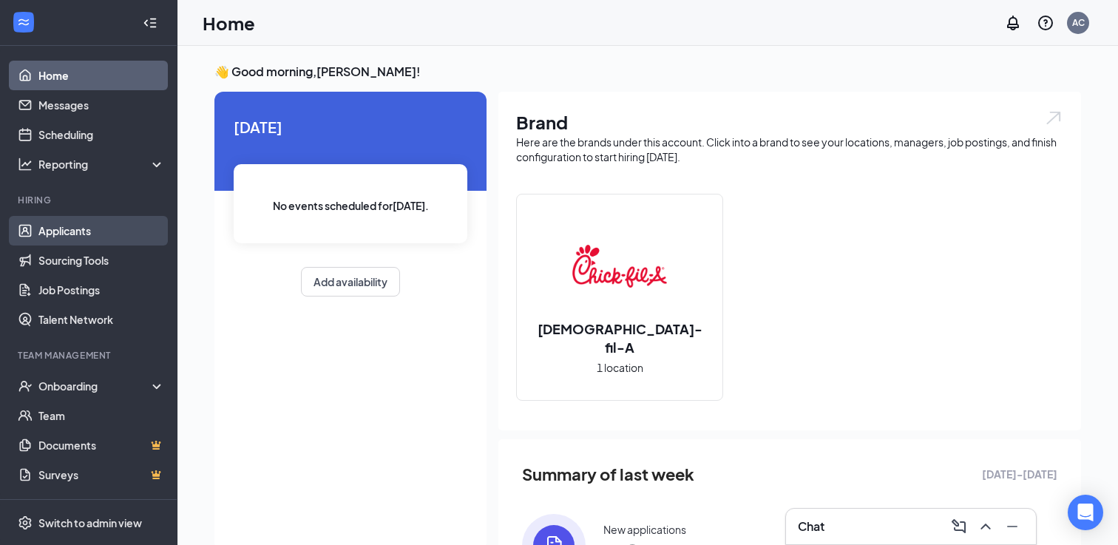
click at [115, 234] on link "Applicants" at bounding box center [101, 231] width 126 height 30
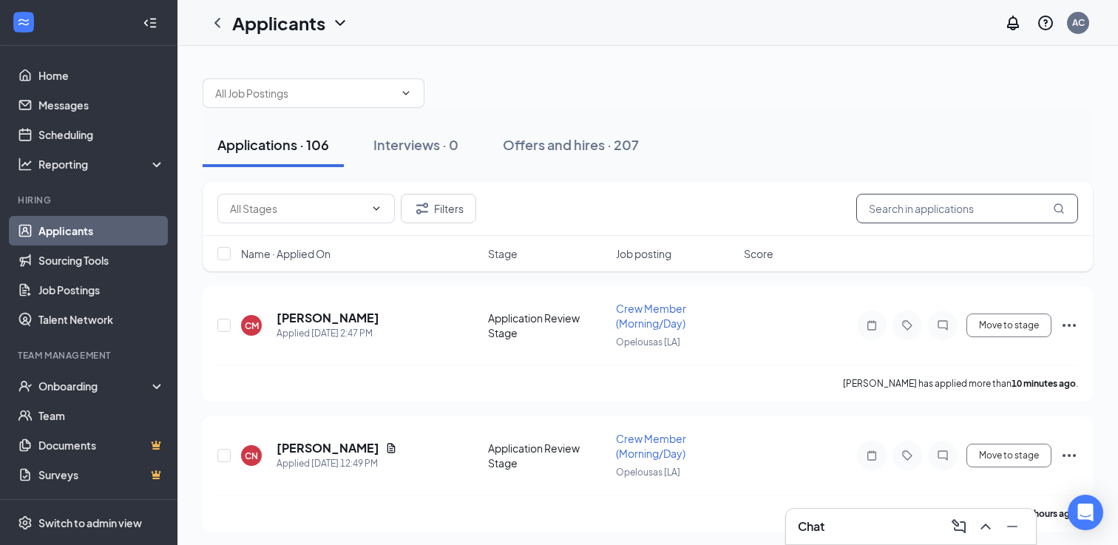
click at [910, 210] on input "text" at bounding box center [967, 209] width 222 height 30
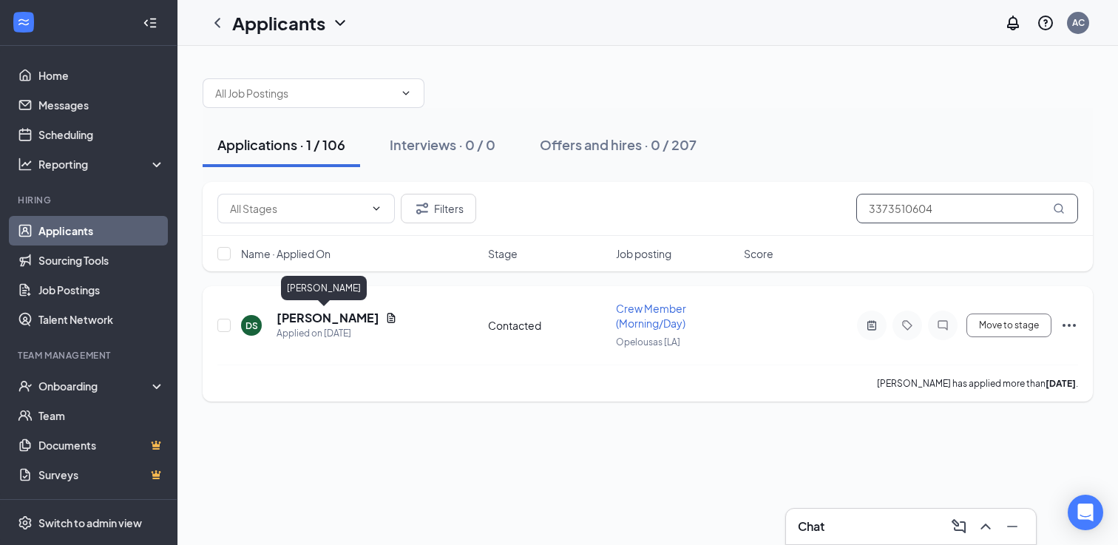
type input "3373510604"
click at [331, 321] on h5 "Donna Seraile" at bounding box center [328, 318] width 103 height 16
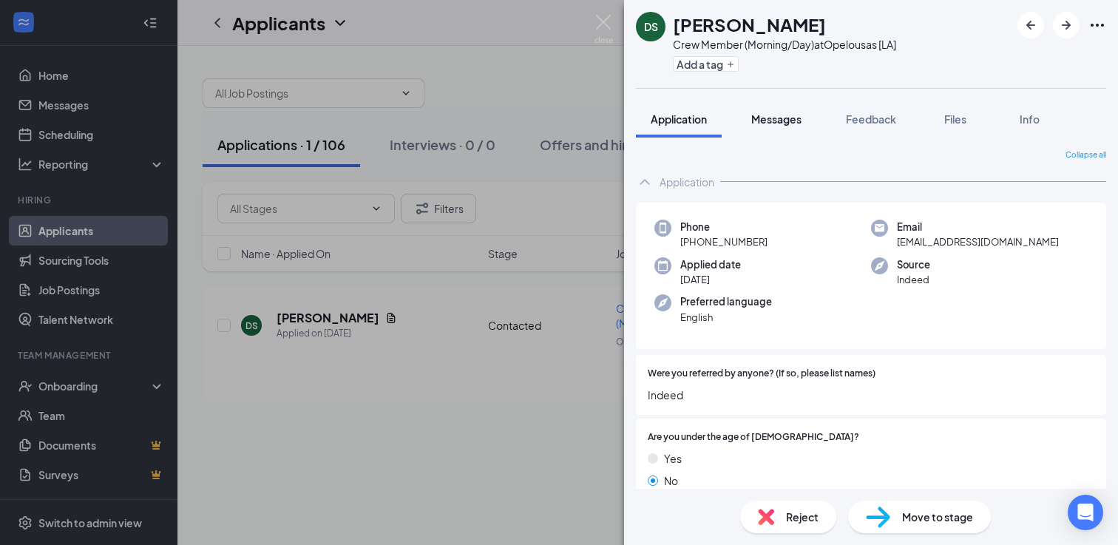
click at [787, 123] on span "Messages" at bounding box center [776, 118] width 50 height 13
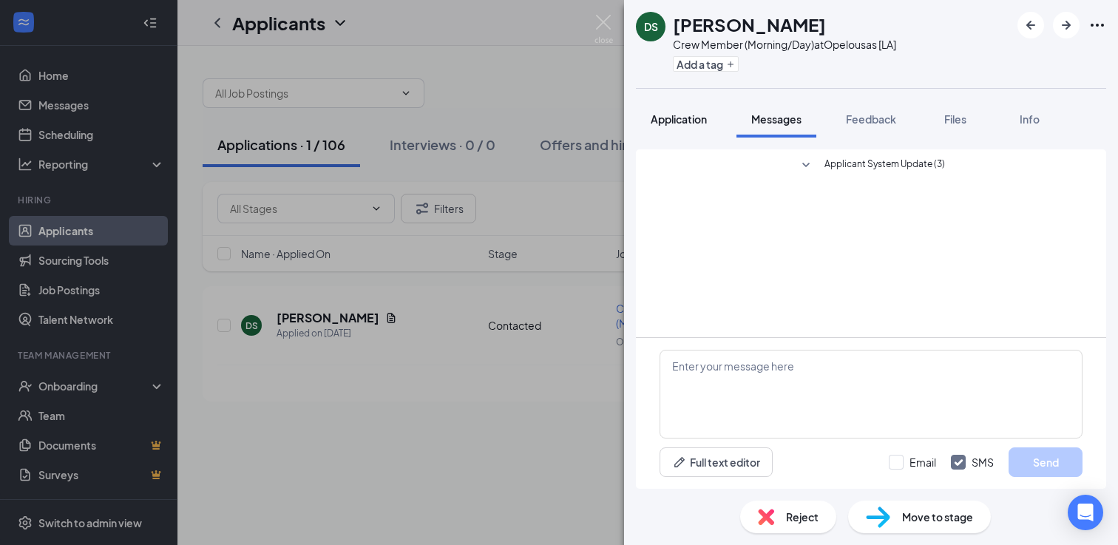
click at [690, 125] on span "Application" at bounding box center [679, 118] width 56 height 13
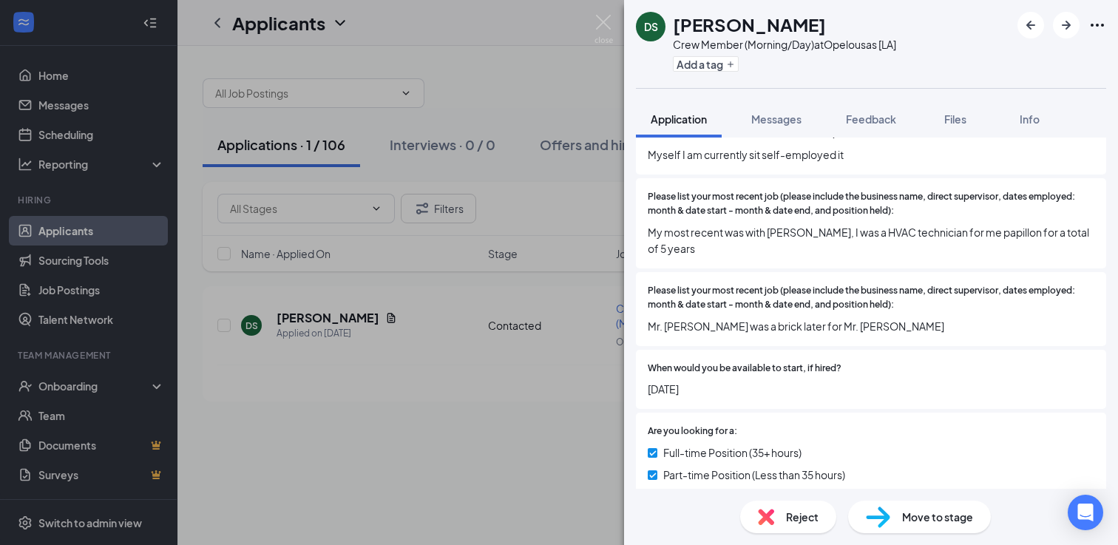
scroll to position [580, 0]
click at [858, 123] on span "Feedback" at bounding box center [871, 118] width 50 height 13
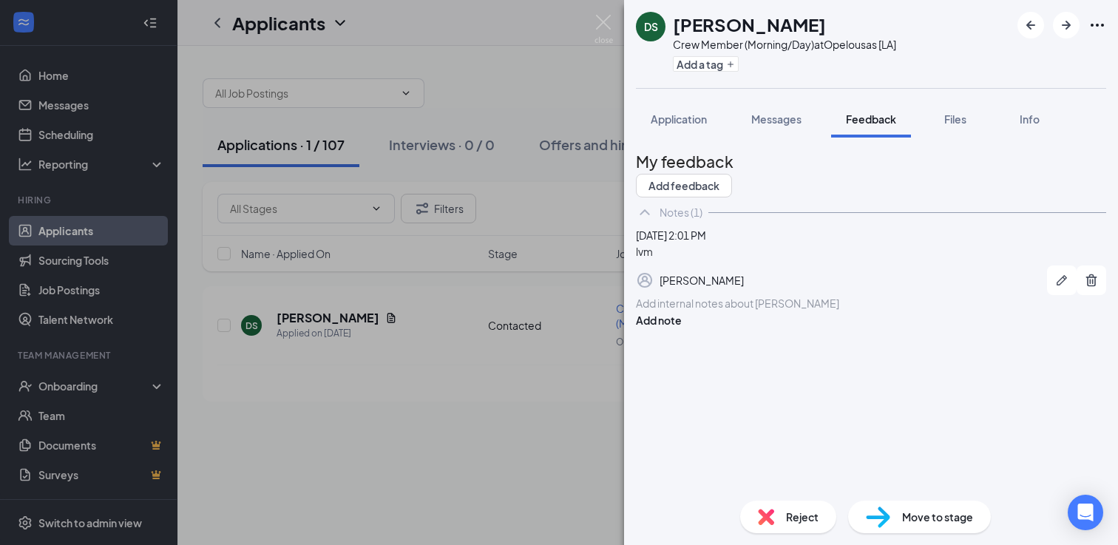
click at [730, 311] on div at bounding box center [871, 304] width 469 height 16
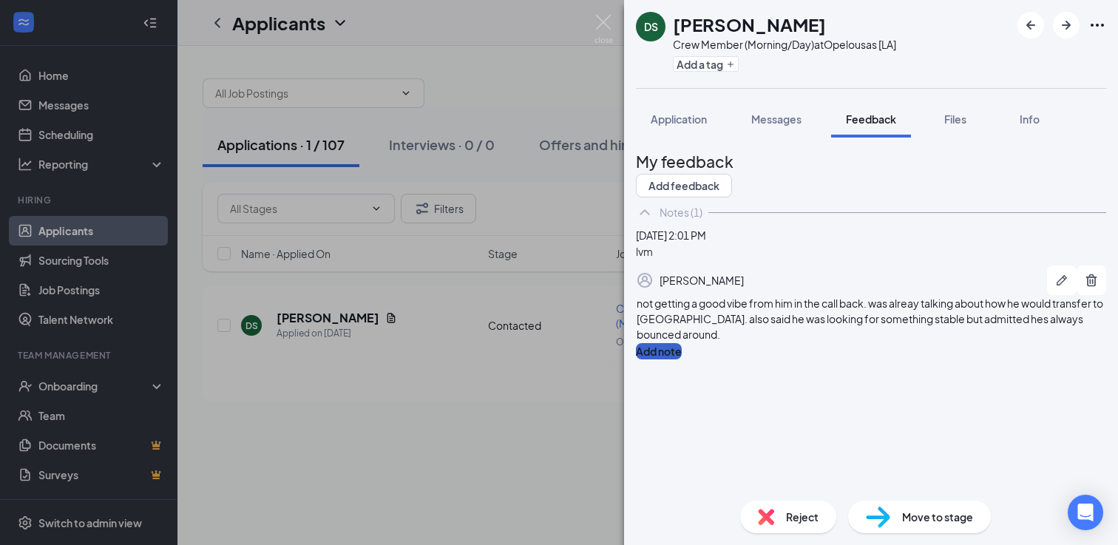
click at [682, 359] on button "Add note" at bounding box center [659, 351] width 46 height 16
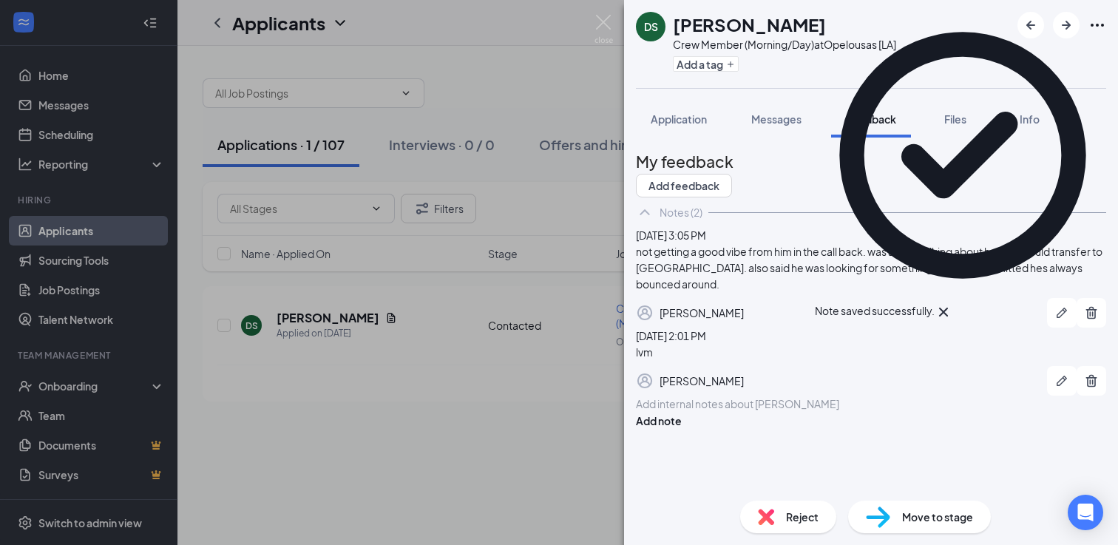
click at [790, 522] on span "Reject" at bounding box center [802, 517] width 33 height 16
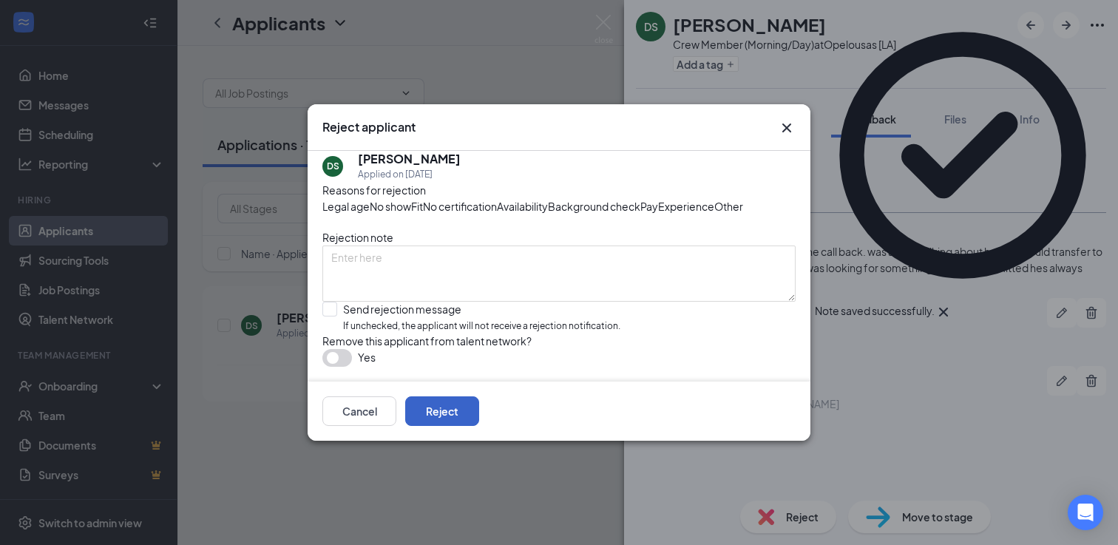
click at [479, 426] on button "Reject" at bounding box center [442, 411] width 74 height 30
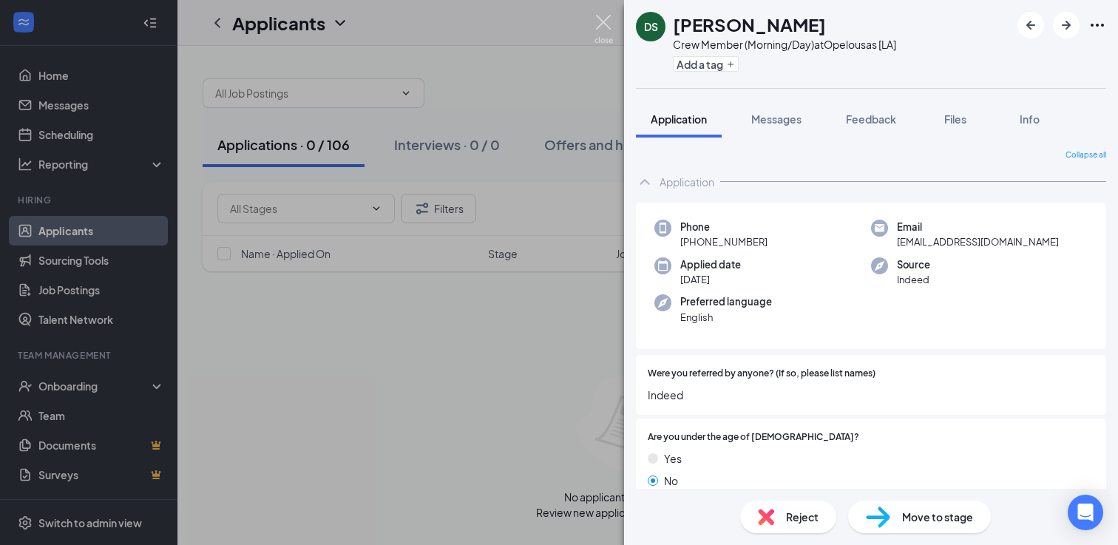
click at [607, 26] on img at bounding box center [603, 29] width 18 height 29
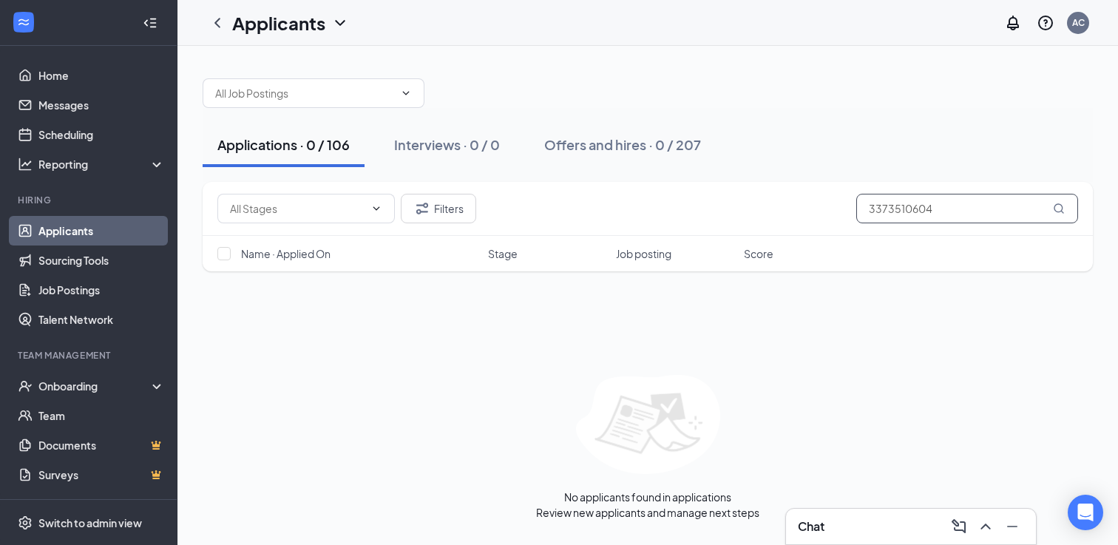
drag, startPoint x: 940, startPoint y: 206, endPoint x: 759, endPoint y: 206, distance: 181.1
click at [761, 206] on div "Filters 3373510604" at bounding box center [647, 209] width 861 height 30
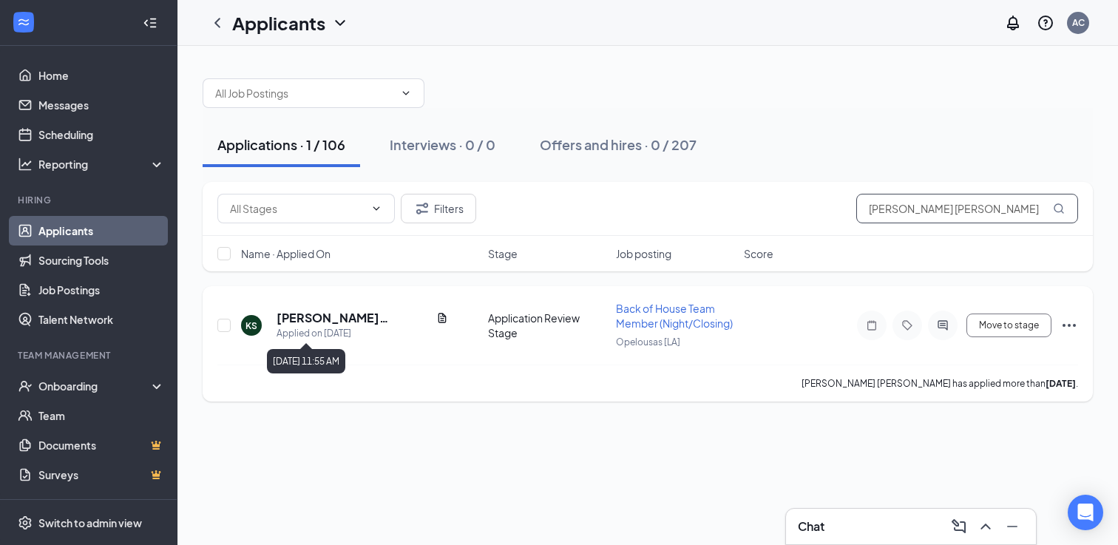
type input "Kimberly Sally"
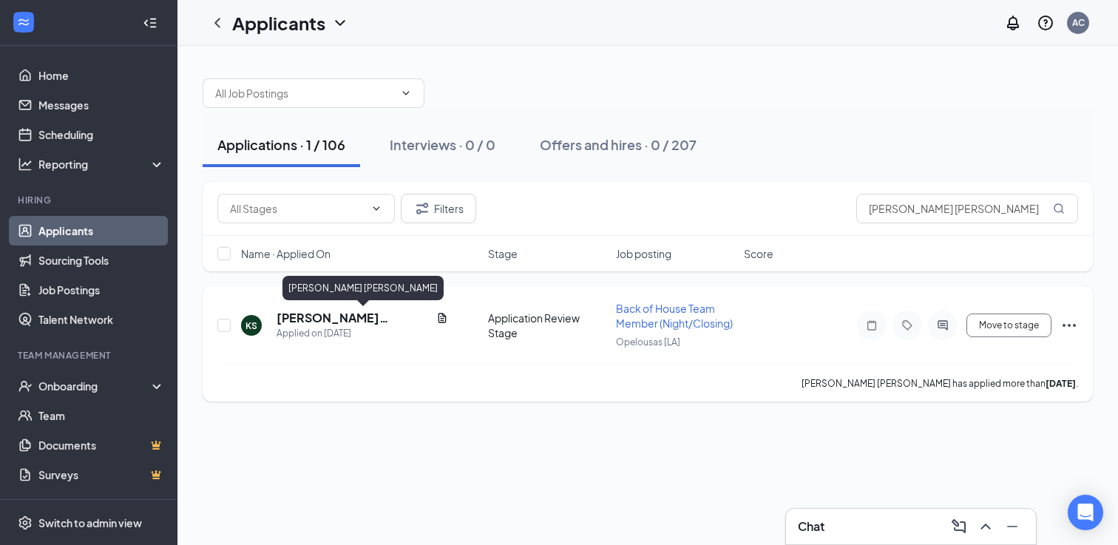
click at [335, 322] on h5 "Kimberly Sally" at bounding box center [354, 318] width 154 height 16
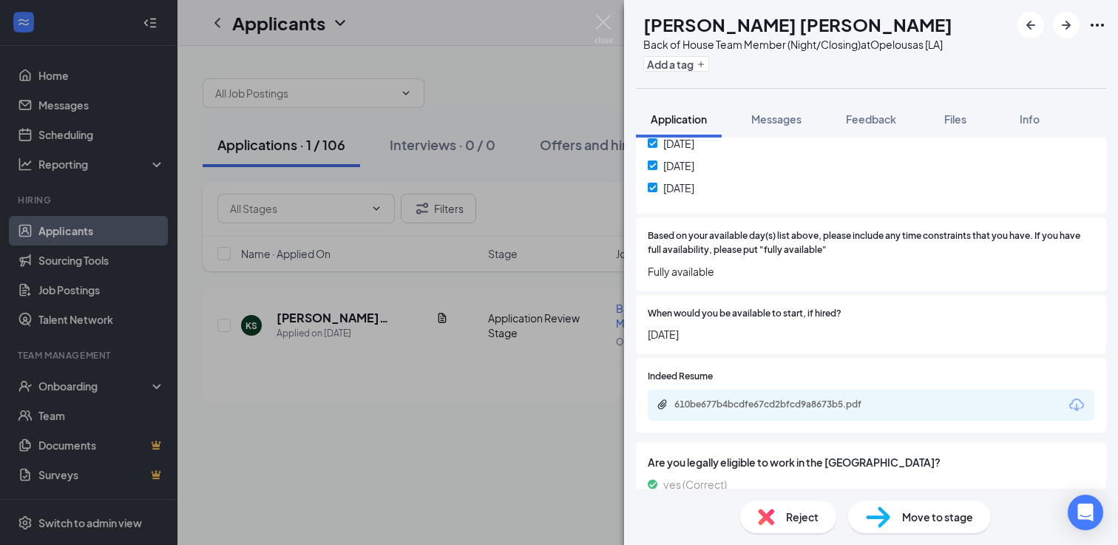
scroll to position [1196, 0]
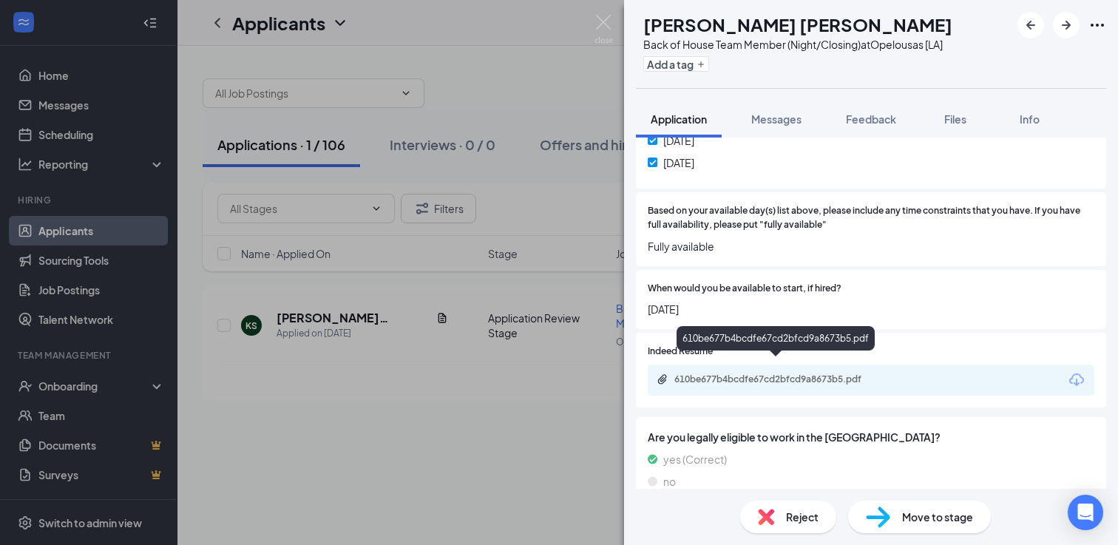
click at [782, 373] on div "610be677b4bcdfe67cd2bfcd9a8673b5.pdf" at bounding box center [777, 379] width 207 height 12
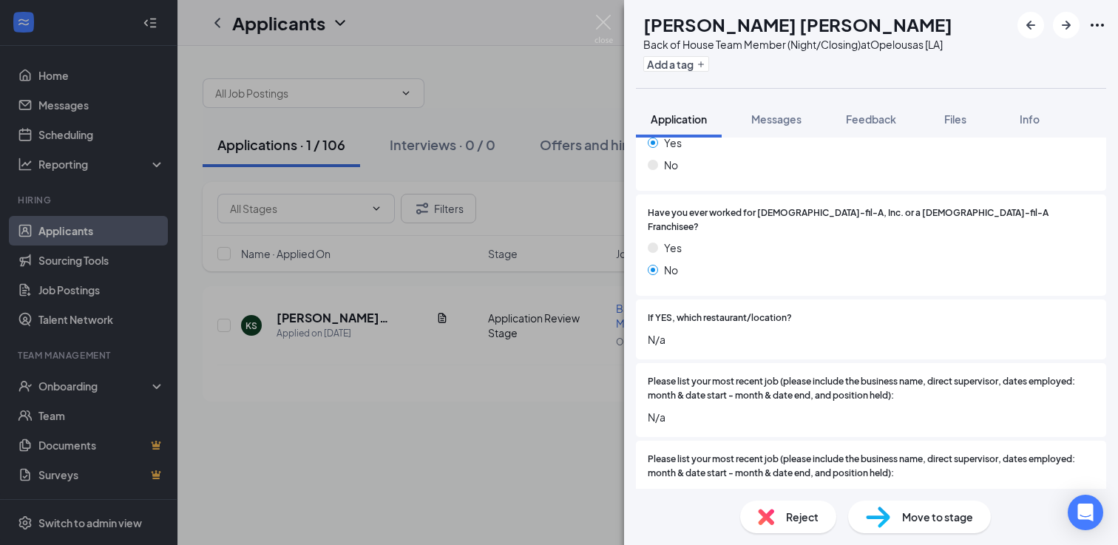
scroll to position [0, 0]
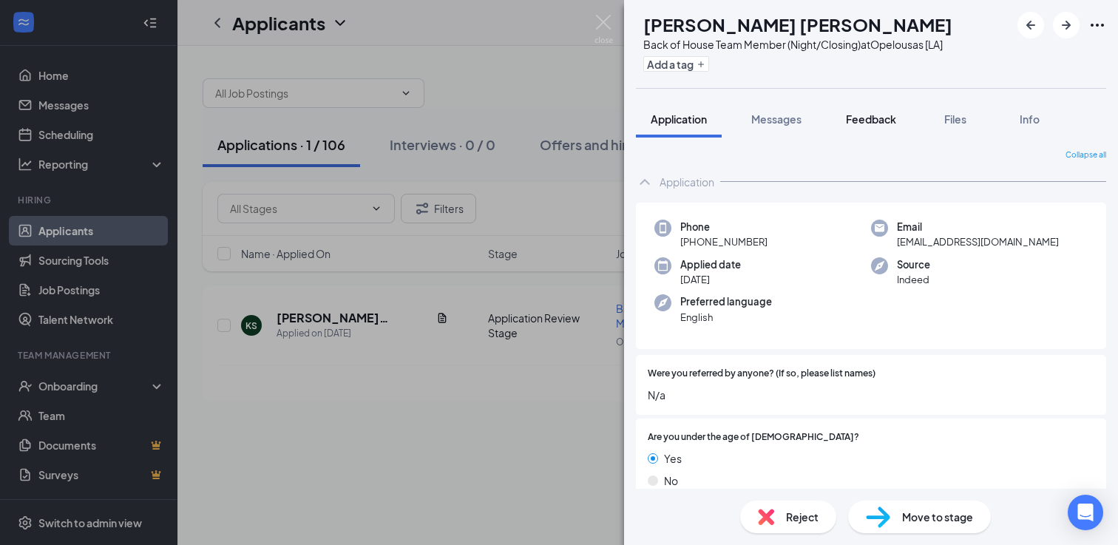
click at [877, 121] on span "Feedback" at bounding box center [871, 118] width 50 height 13
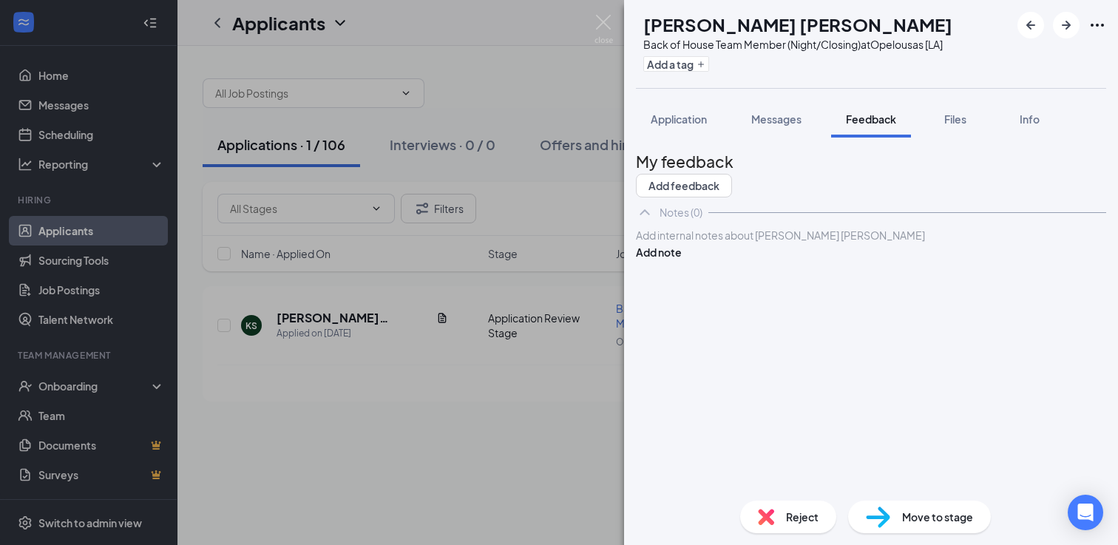
click at [816, 243] on div at bounding box center [871, 236] width 469 height 16
click at [682, 260] on button "Add note" at bounding box center [659, 252] width 46 height 16
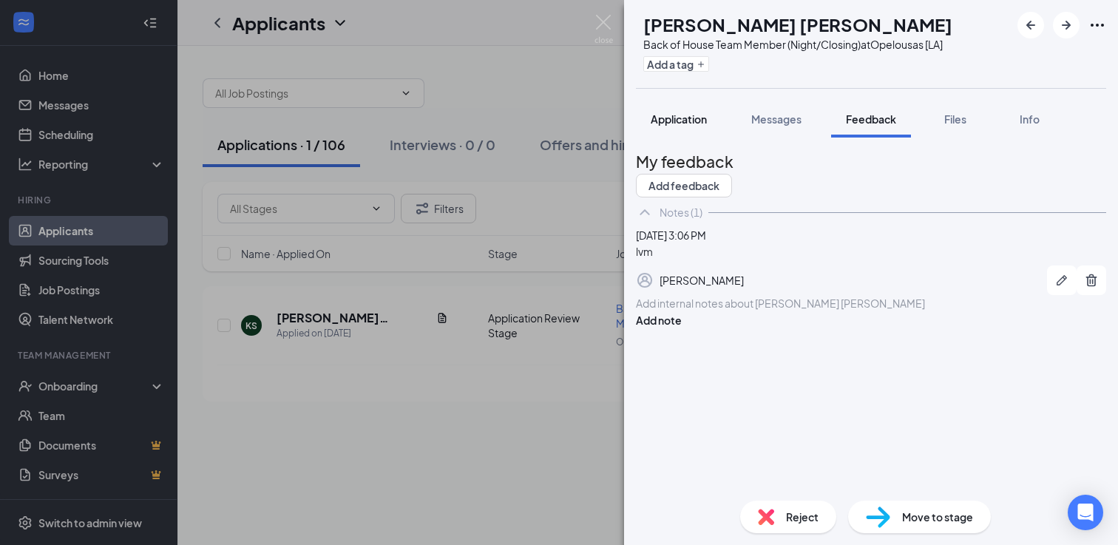
click at [674, 123] on span "Application" at bounding box center [679, 118] width 56 height 13
